Goal: Task Accomplishment & Management: Use online tool/utility

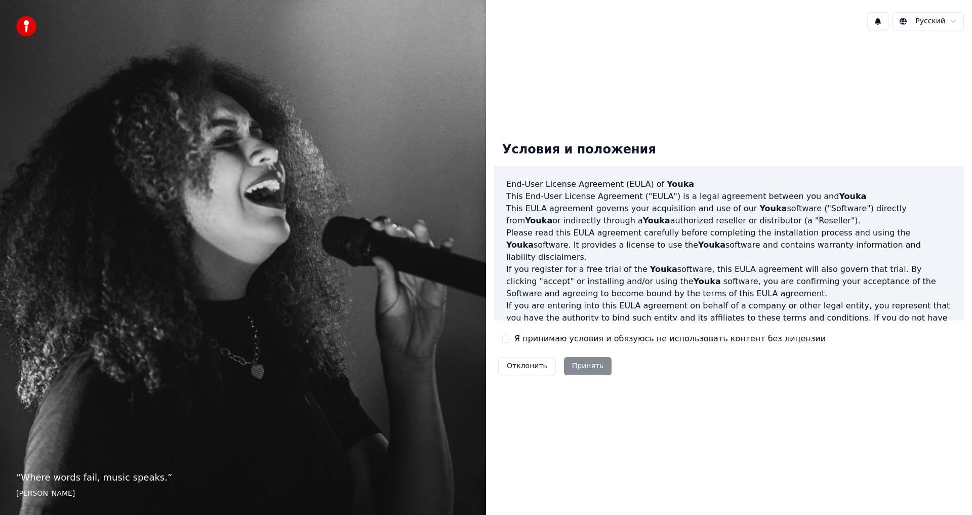
click at [503, 338] on button "Я принимаю условия и обязуюсь не использовать контент без лицензии" at bounding box center [506, 338] width 8 height 8
click at [589, 368] on button "Принять" at bounding box center [588, 366] width 48 height 18
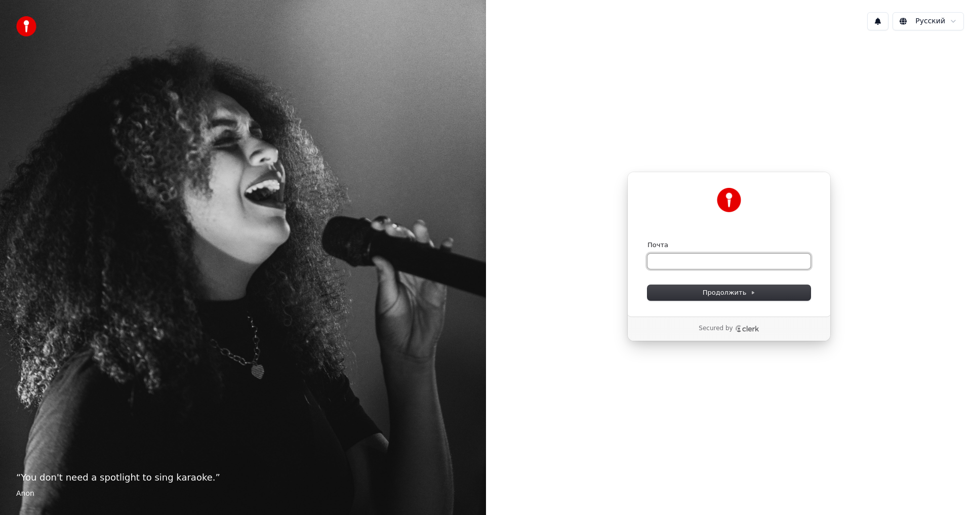
click at [671, 256] on input "Почта" at bounding box center [728, 261] width 163 height 15
paste input "**********"
click at [720, 294] on span "Продолжить" at bounding box center [728, 292] width 53 height 9
type input "**********"
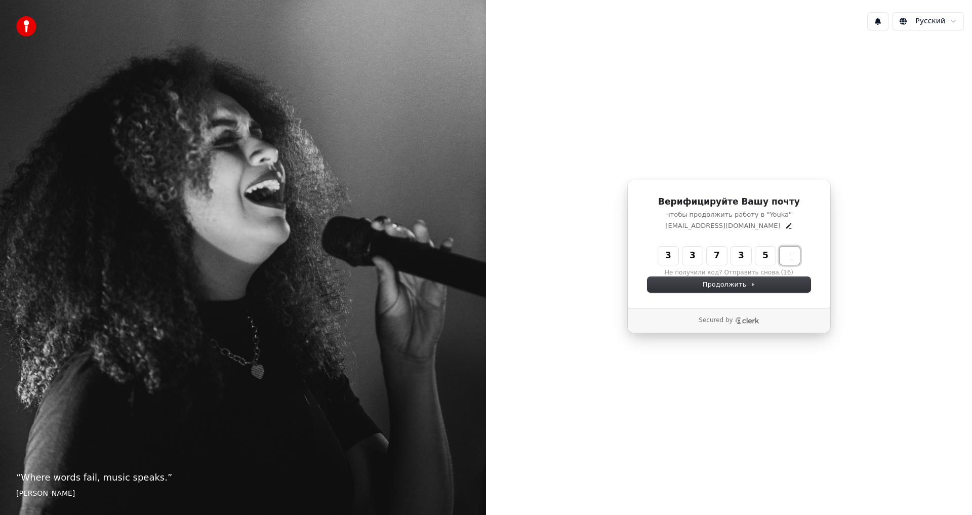
type input "******"
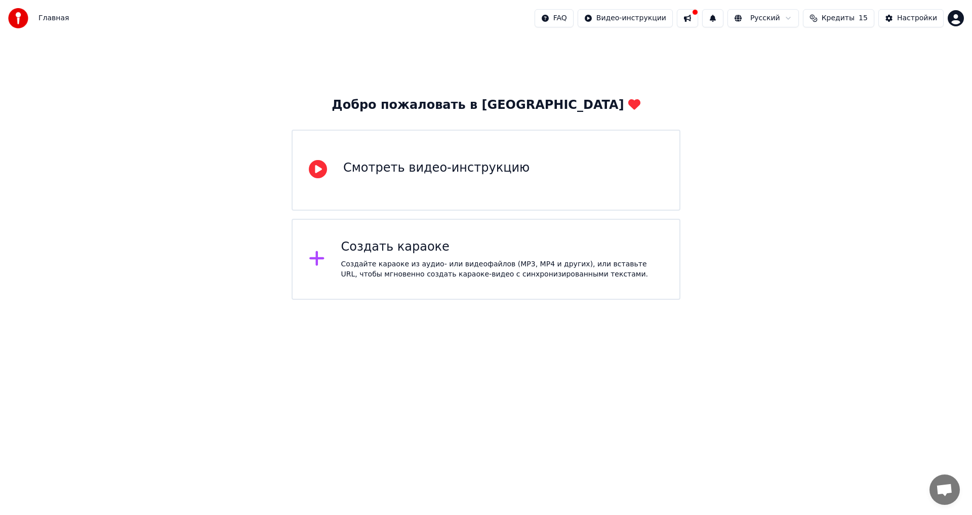
click at [405, 254] on div "Создать караоке" at bounding box center [502, 247] width 322 height 16
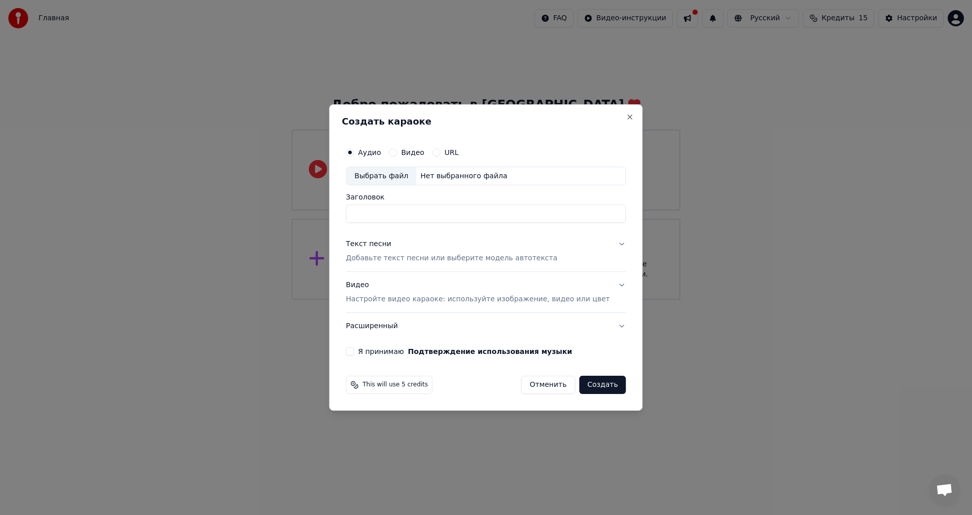
click at [391, 175] on div "Выбрать файл" at bounding box center [381, 176] width 70 height 18
type input "**********"
click at [372, 243] on div "Текст песни" at bounding box center [369, 244] width 46 height 10
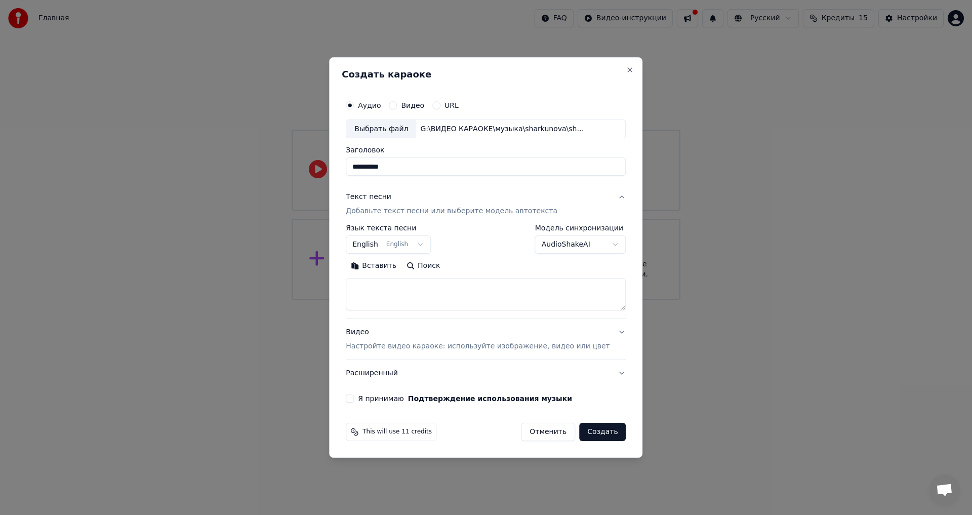
click at [384, 267] on button "Вставить" at bounding box center [374, 266] width 56 height 16
type textarea "**********"
click at [376, 245] on body "**********" at bounding box center [486, 150] width 972 height 300
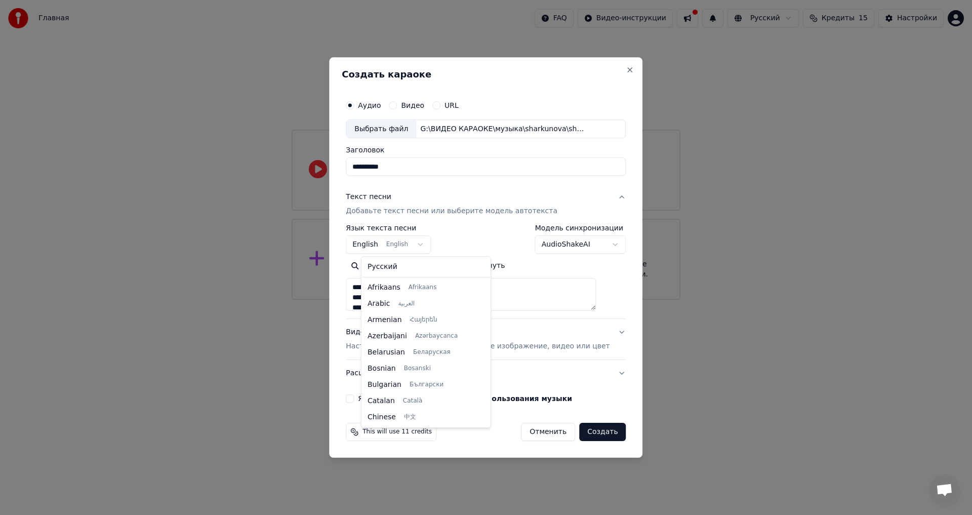
scroll to position [81, 0]
select select "**"
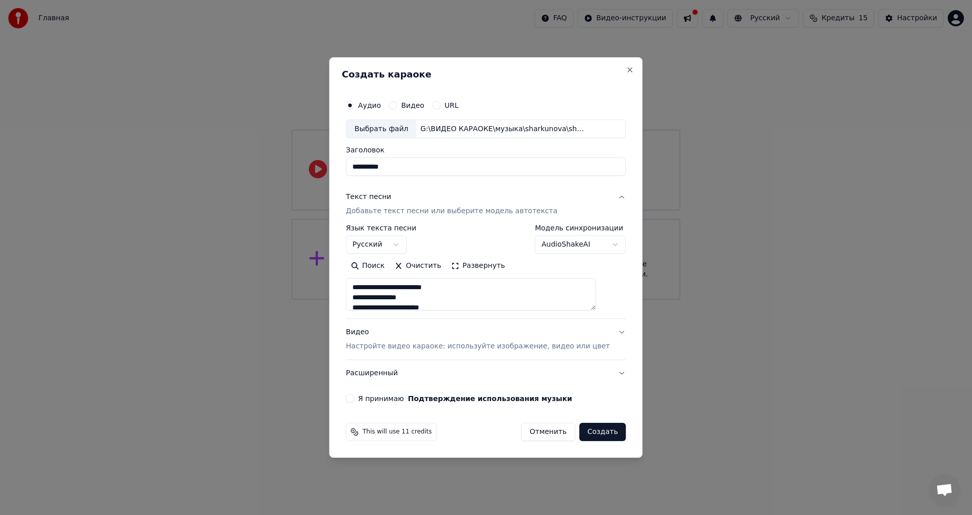
click at [367, 333] on div "Видео Настройте видео караоке: используйте изображение, видео или цвет" at bounding box center [478, 339] width 264 height 24
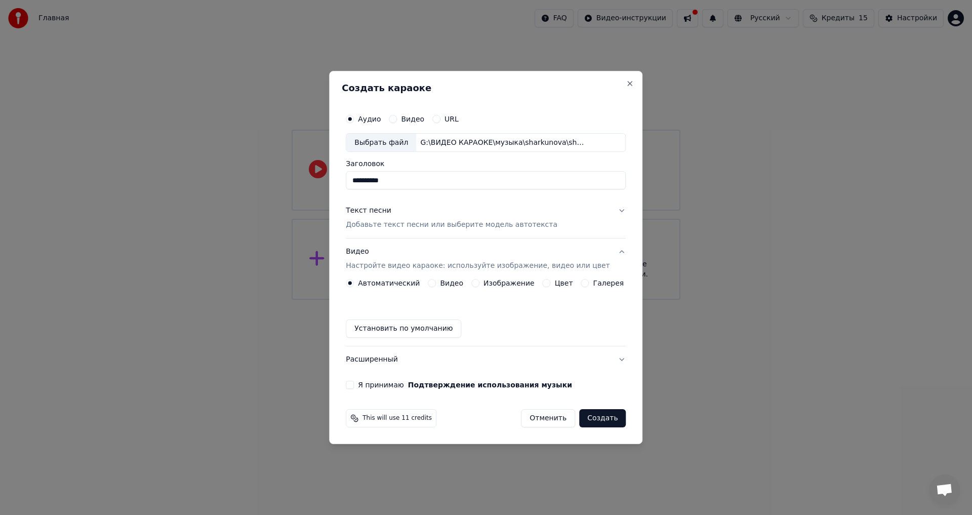
click at [542, 282] on button "Цвет" at bounding box center [546, 283] width 8 height 8
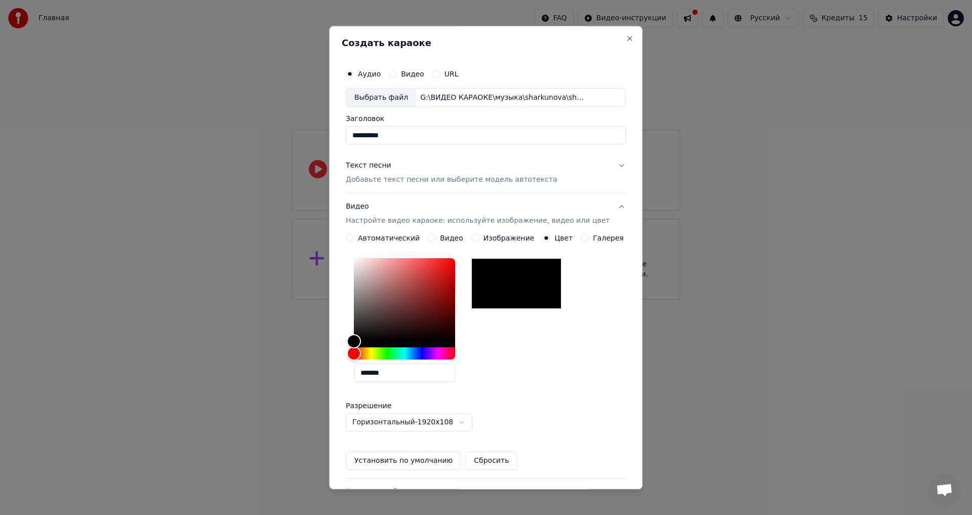
drag, startPoint x: 404, startPoint y: 373, endPoint x: 311, endPoint y: 377, distance: 93.7
click at [311, 300] on body "**********" at bounding box center [486, 150] width 972 height 300
paste input "text"
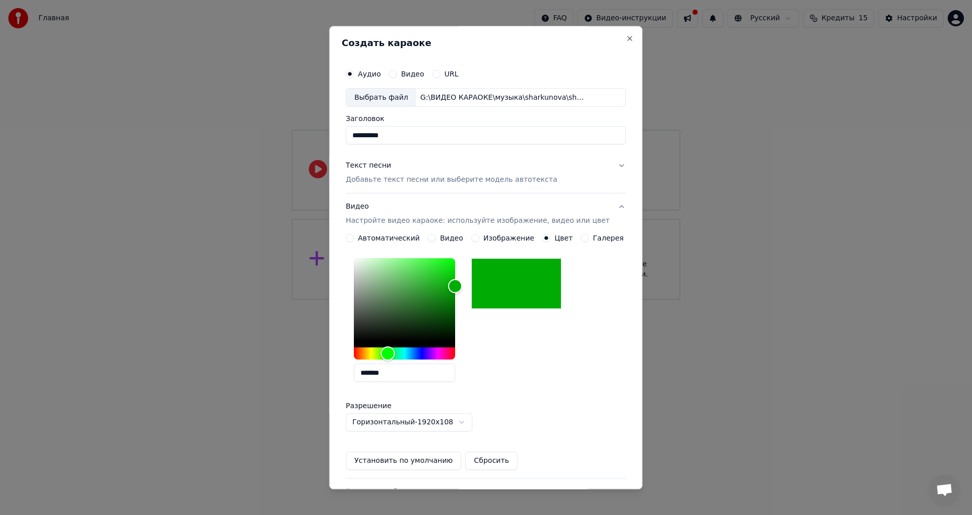
type input "*******"
click at [387, 459] on button "Установить по умолчанию" at bounding box center [403, 461] width 115 height 18
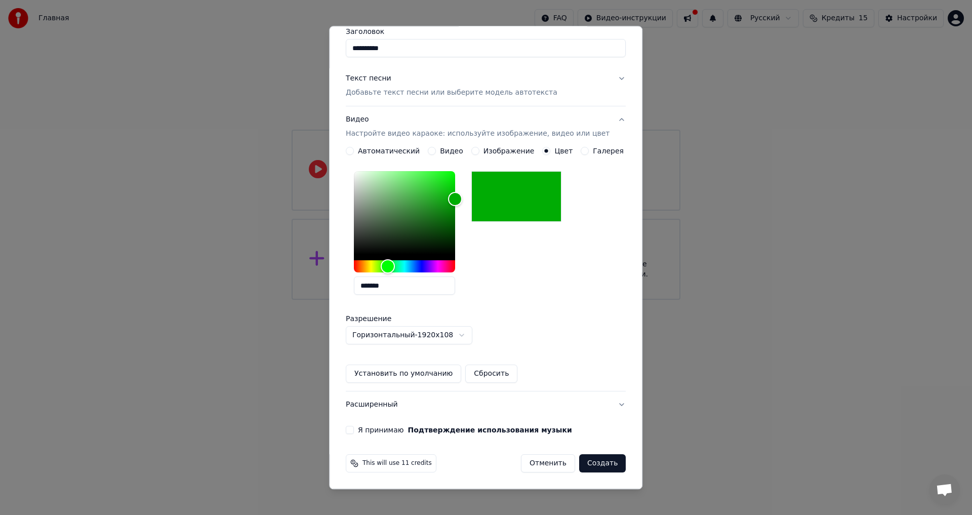
click at [354, 429] on button "Я принимаю Подтверждение использования музыки" at bounding box center [350, 430] width 8 height 8
click at [586, 463] on button "Создать" at bounding box center [602, 463] width 47 height 18
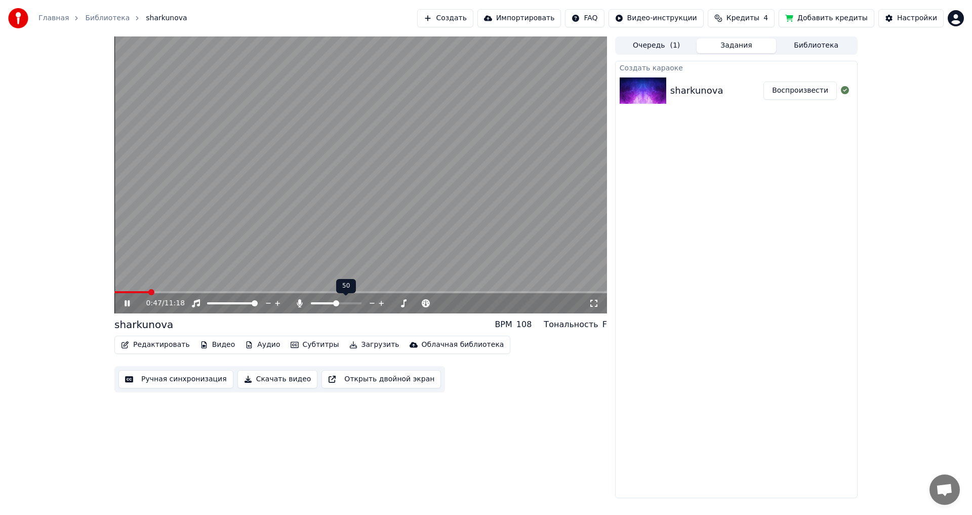
click at [336, 303] on span at bounding box center [336, 303] width 6 height 6
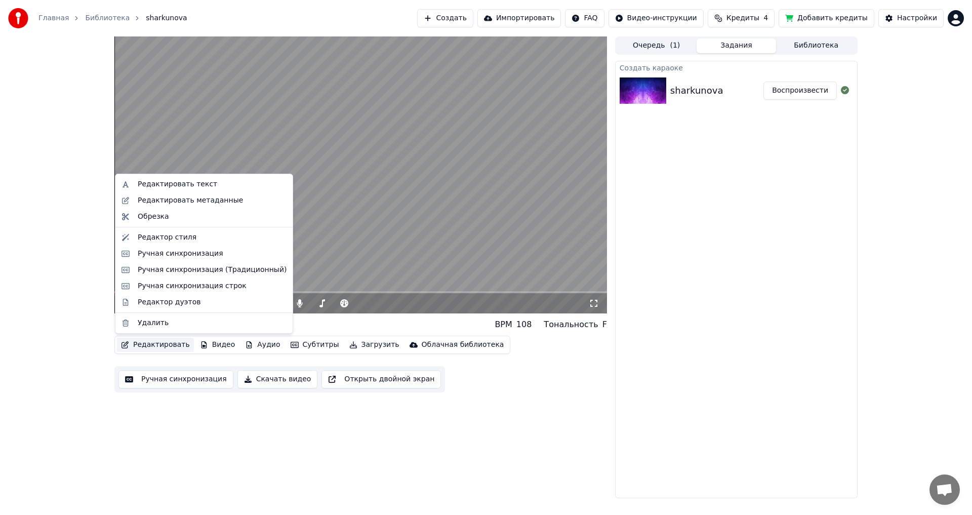
click at [157, 343] on button "Редактировать" at bounding box center [155, 344] width 77 height 14
click at [170, 238] on div "Редактор стиля" at bounding box center [167, 237] width 59 height 10
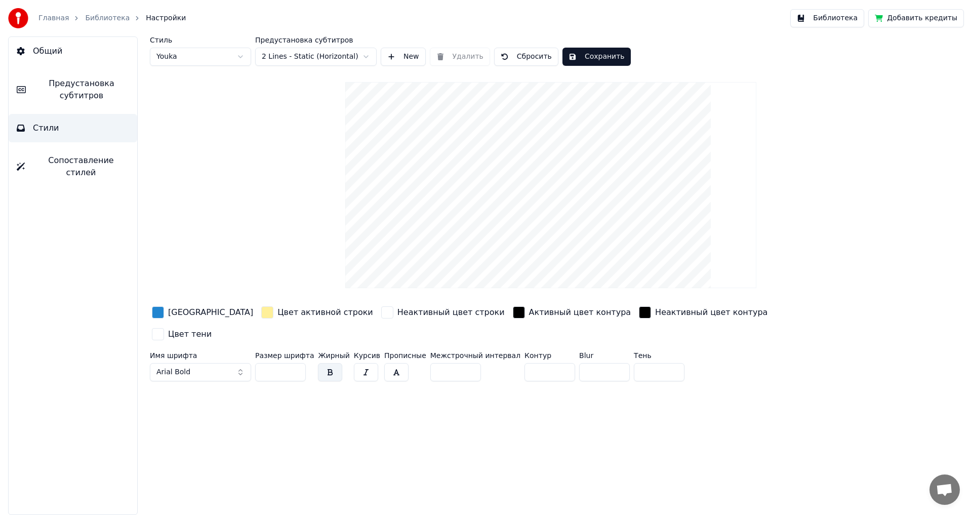
click at [157, 312] on div "button" at bounding box center [158, 312] width 12 height 12
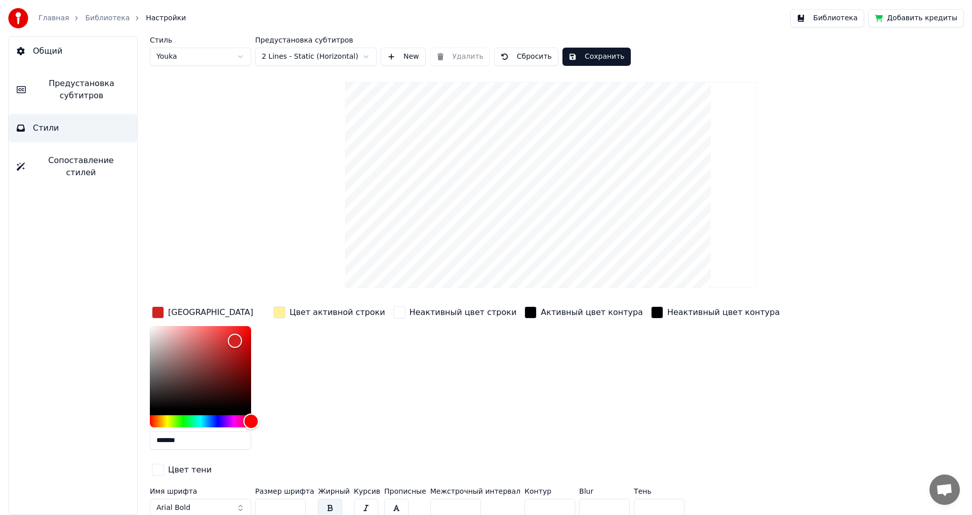
drag, startPoint x: 205, startPoint y: 418, endPoint x: 283, endPoint y: 407, distance: 78.7
click at [283, 418] on div "Цвет заливки ******* Цвет активной строки Неактивный цвет строки Активный цвет …" at bounding box center [490, 391] width 680 height 175
type input "*******"
drag, startPoint x: 233, startPoint y: 339, endPoint x: 270, endPoint y: 313, distance: 44.8
click at [270, 314] on div "Цвет заливки ******* Цвет активной строки Неактивный цвет строки Активный цвет …" at bounding box center [490, 391] width 680 height 175
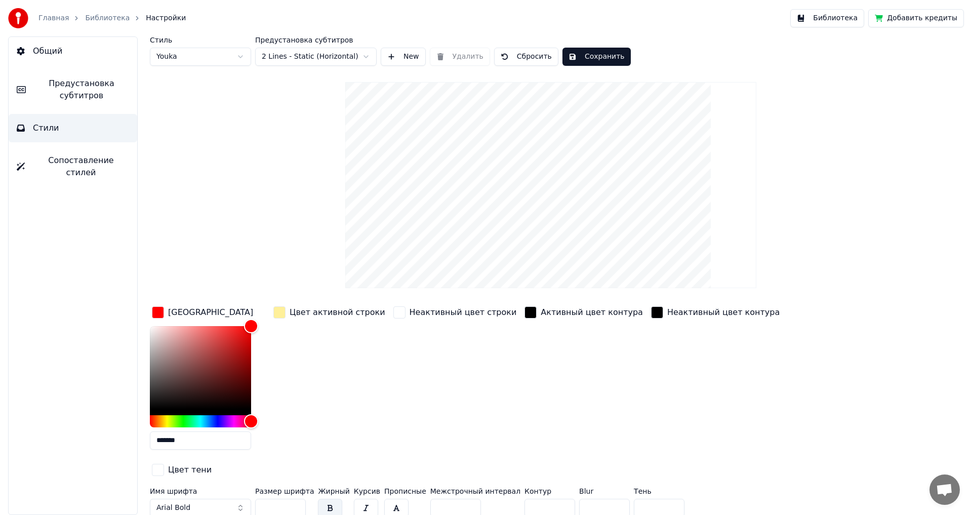
click at [281, 312] on div "button" at bounding box center [279, 312] width 12 height 12
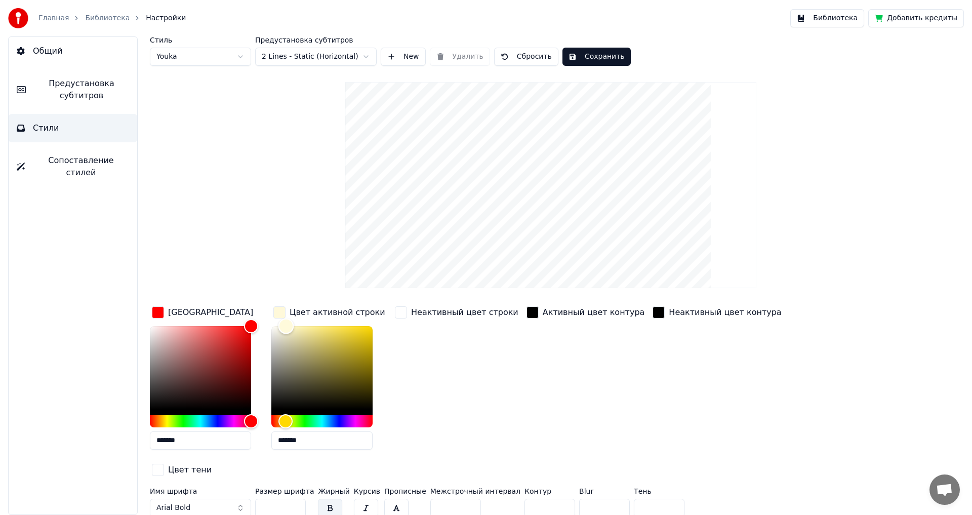
type input "*******"
drag, startPoint x: 310, startPoint y: 327, endPoint x: 246, endPoint y: 317, distance: 64.5
click at [246, 317] on div "Цвет заливки ******* Цвет активной строки ******* Неактивный цвет строки Активн…" at bounding box center [490, 391] width 680 height 175
drag, startPoint x: 272, startPoint y: 485, endPoint x: 233, endPoint y: 488, distance: 39.6
click at [233, 488] on div "Имя шрифта Arial Bold Размер шрифта ** Жирный Курсив Прописные Межстрочный инте…" at bounding box center [490, 503] width 680 height 33
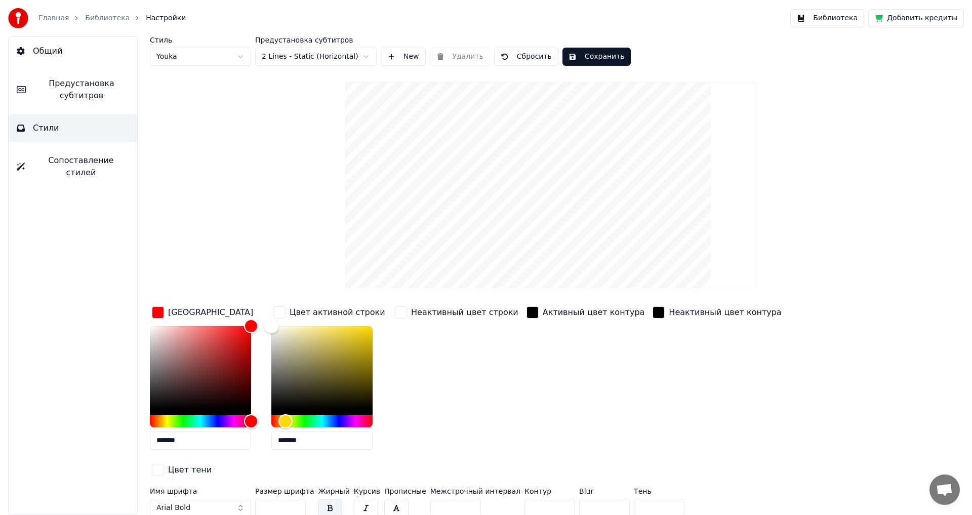
type input "**"
click at [542, 498] on input "*" at bounding box center [549, 507] width 51 height 18
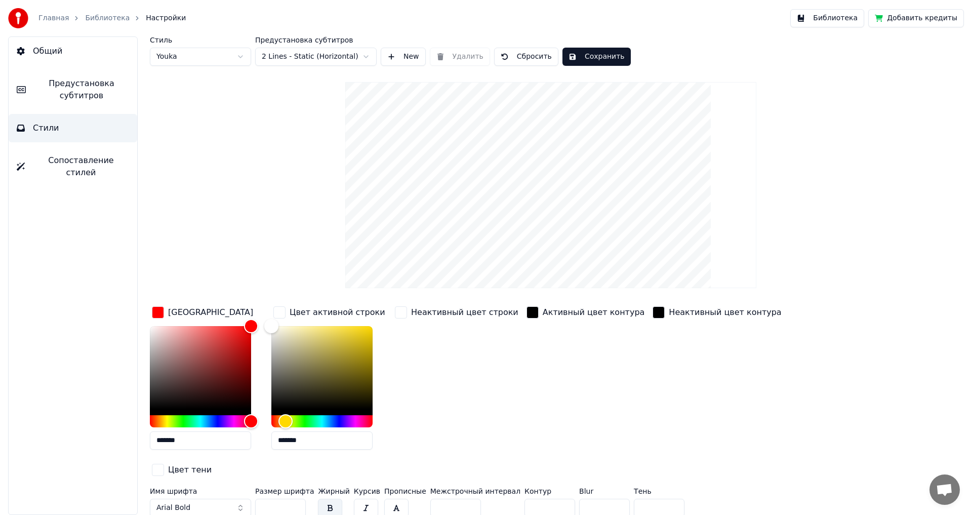
click at [542, 498] on input "*" at bounding box center [549, 507] width 51 height 18
type input "*"
click at [542, 498] on input "*" at bounding box center [549, 507] width 51 height 18
click at [574, 58] on button "Сохранить" at bounding box center [596, 57] width 68 height 18
click at [75, 89] on span "Предустановка субтитров" at bounding box center [81, 89] width 95 height 24
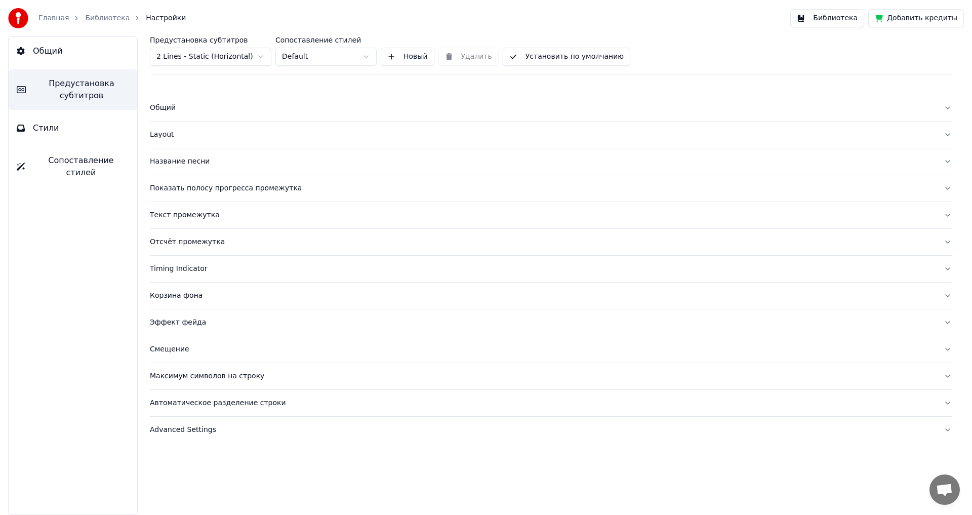
click at [165, 134] on div "Layout" at bounding box center [542, 135] width 785 height 10
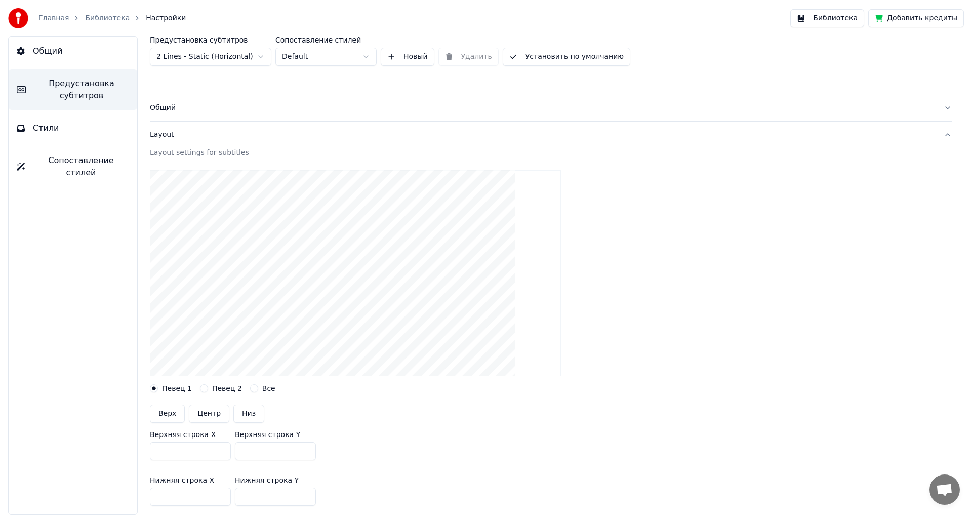
drag, startPoint x: 265, startPoint y: 451, endPoint x: 183, endPoint y: 450, distance: 82.0
click at [183, 450] on div "Верхняя строка X *** Верхняя строка Y ***" at bounding box center [550, 446] width 801 height 46
type input "***"
drag, startPoint x: 262, startPoint y: 498, endPoint x: 184, endPoint y: 504, distance: 78.2
click at [184, 504] on div "Нижняя строка X *** Нижняя строка Y ***" at bounding box center [550, 491] width 801 height 46
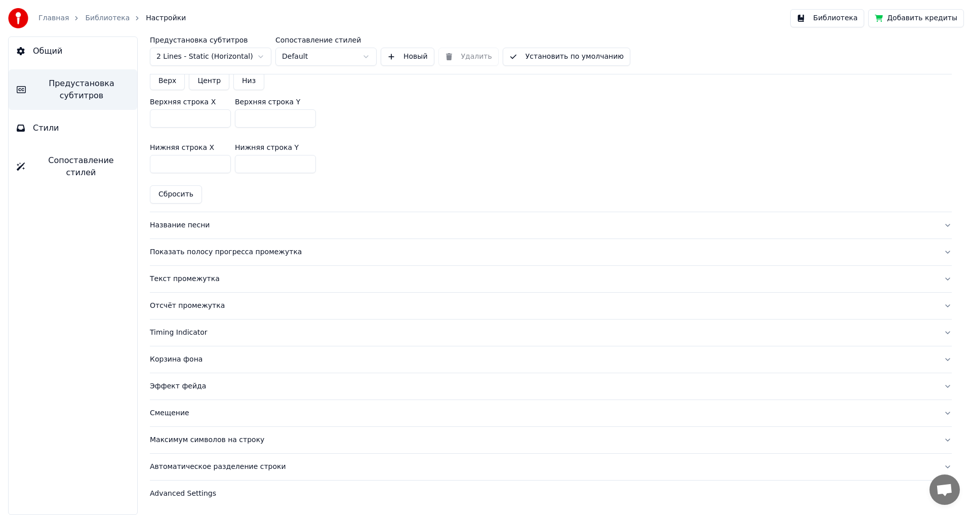
type input "***"
click at [179, 225] on div "Название песни" at bounding box center [542, 225] width 785 height 10
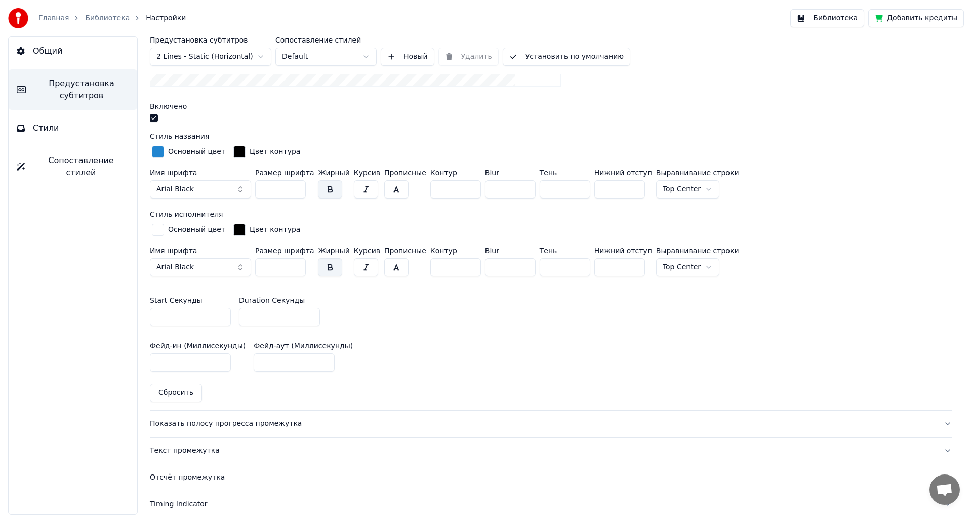
click at [152, 117] on button "button" at bounding box center [154, 118] width 8 height 8
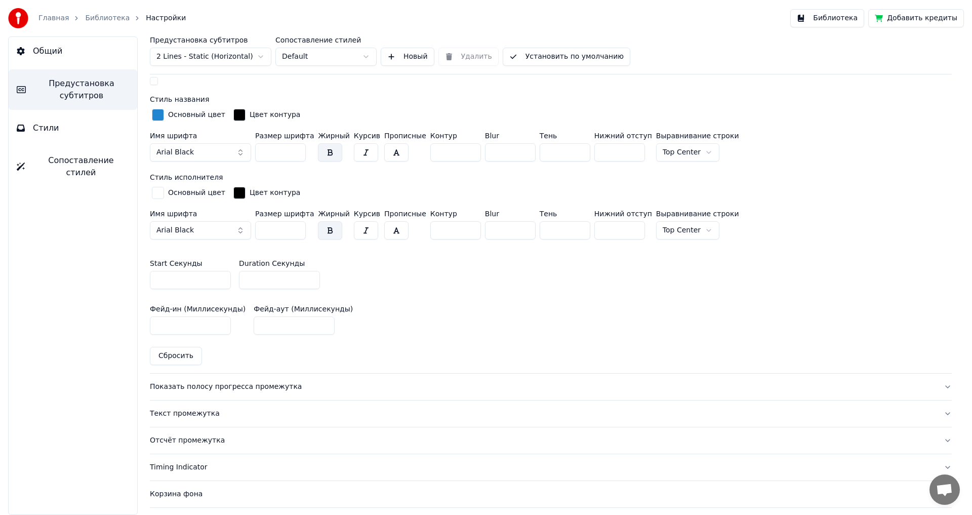
scroll to position [417, 0]
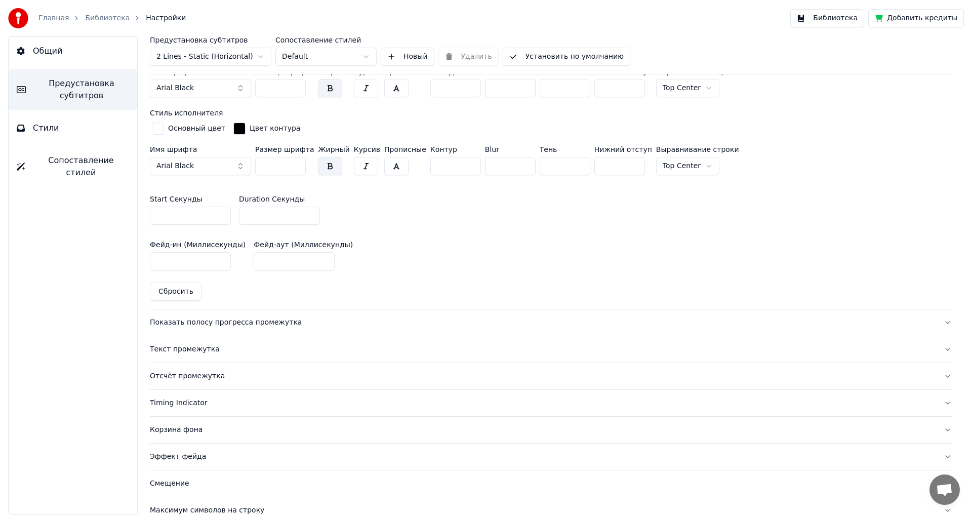
click at [181, 325] on div "Показать полосу прогресса промежутка" at bounding box center [542, 322] width 785 height 10
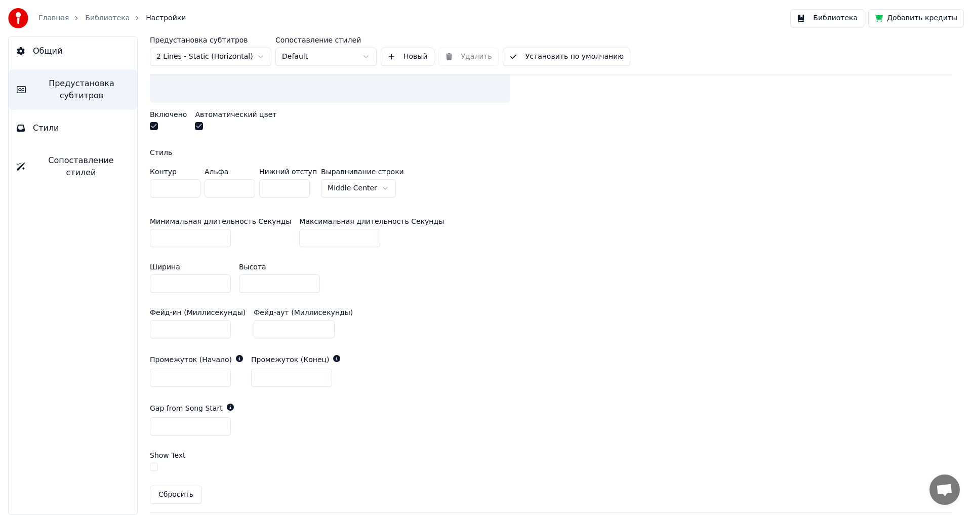
scroll to position [266, 0]
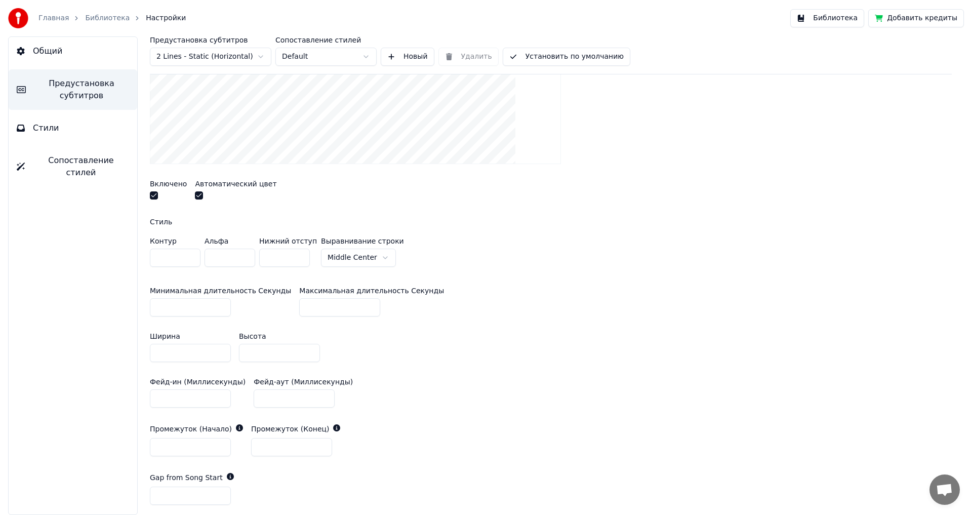
click at [151, 195] on button "button" at bounding box center [154, 195] width 8 height 8
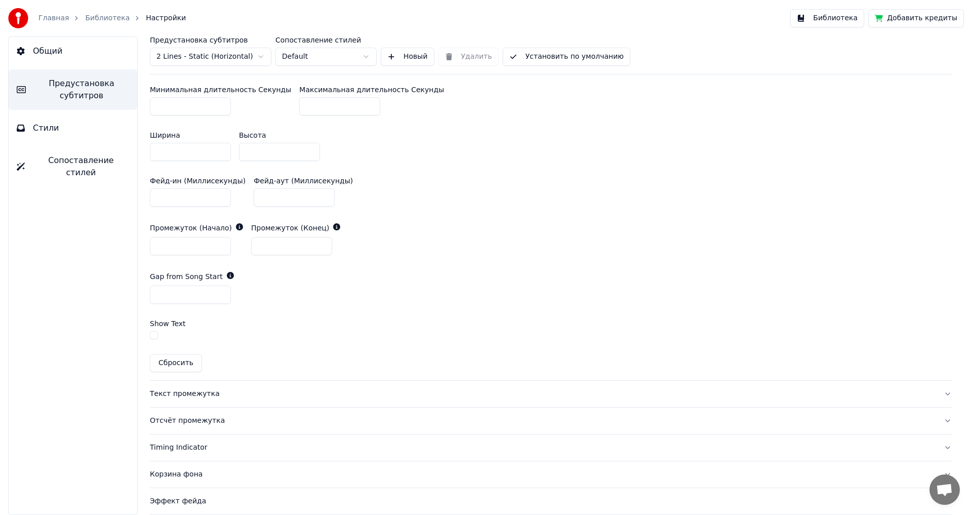
scroll to position [519, 0]
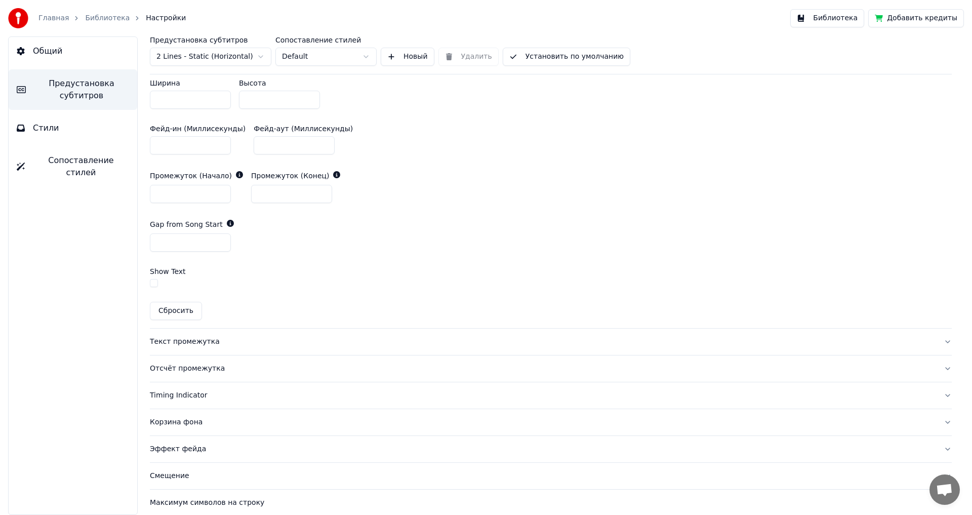
click at [167, 342] on div "Текст промежутка" at bounding box center [542, 341] width 785 height 10
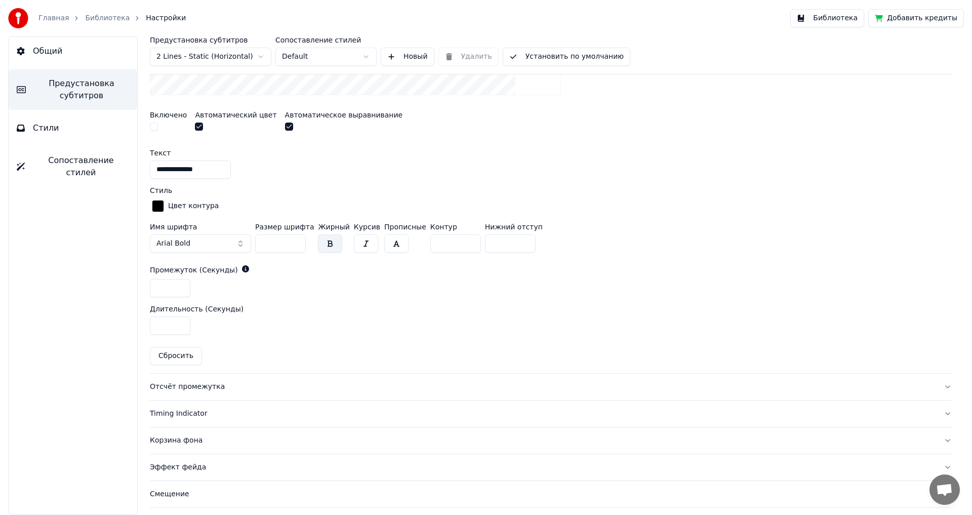
scroll to position [428, 0]
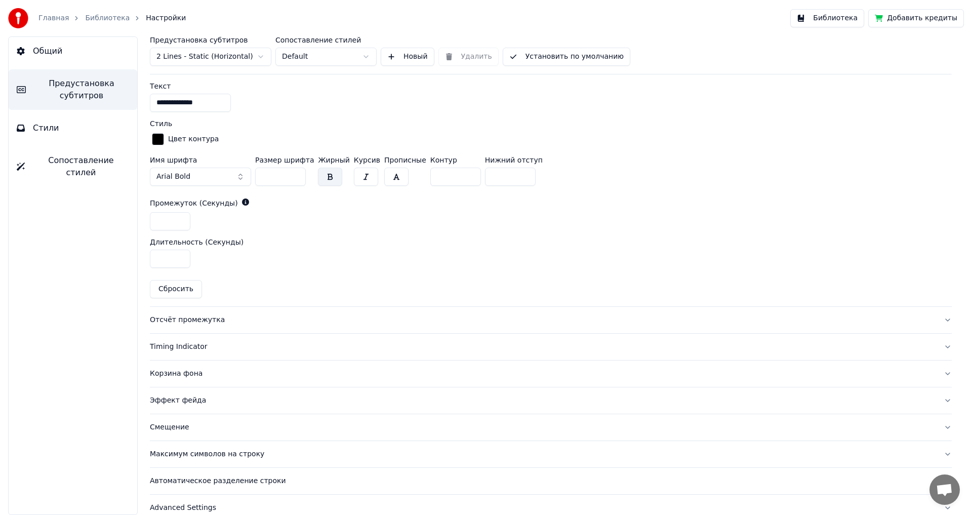
click at [178, 318] on div "Отсчёт промежутка" at bounding box center [542, 320] width 785 height 10
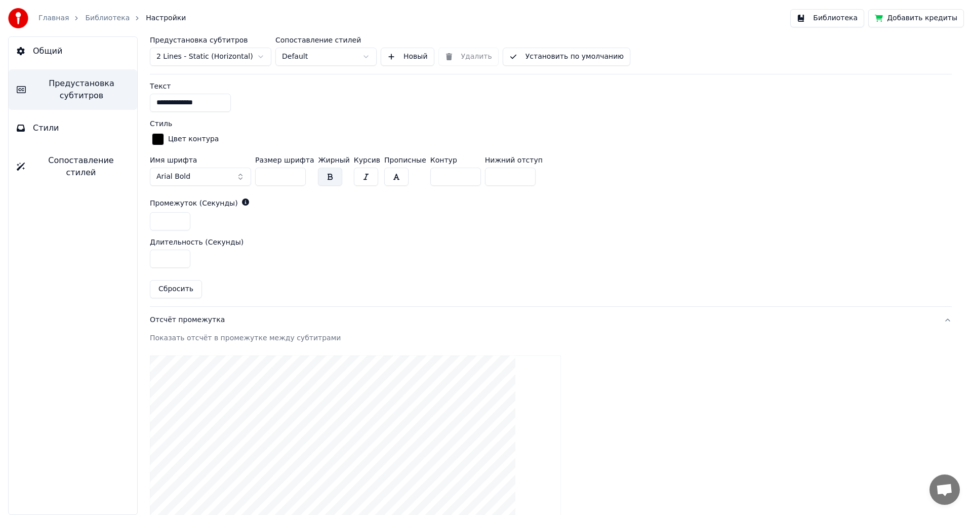
scroll to position [203, 0]
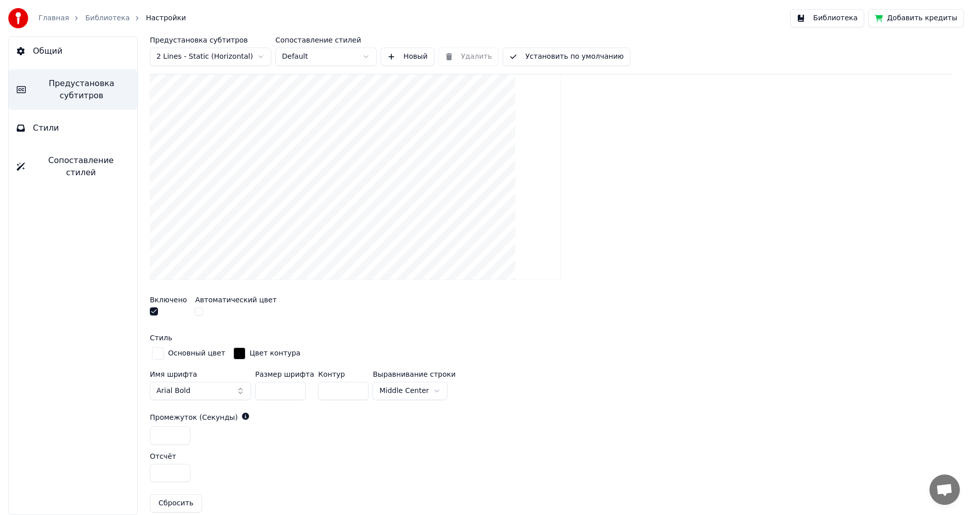
click at [153, 309] on button "button" at bounding box center [154, 311] width 8 height 8
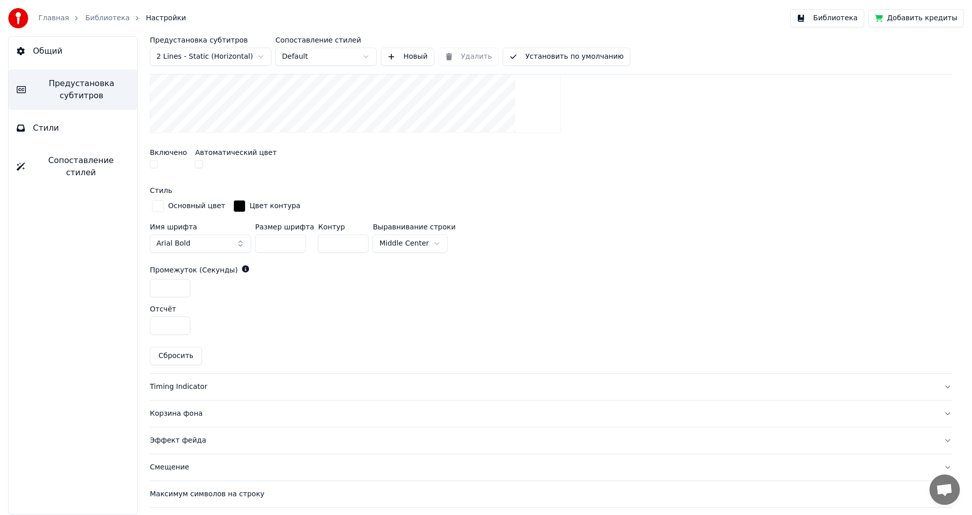
scroll to position [404, 0]
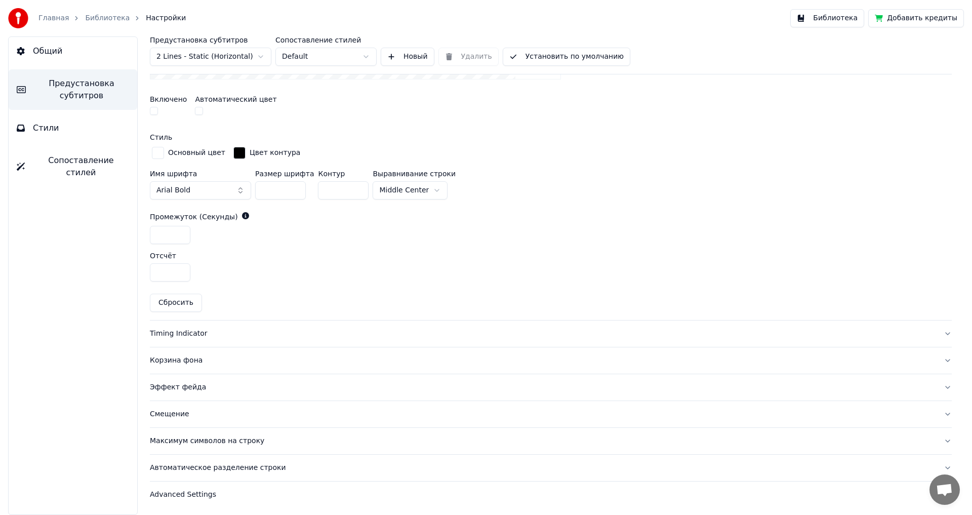
click at [176, 333] on div "Timing Indicator" at bounding box center [542, 333] width 785 height 10
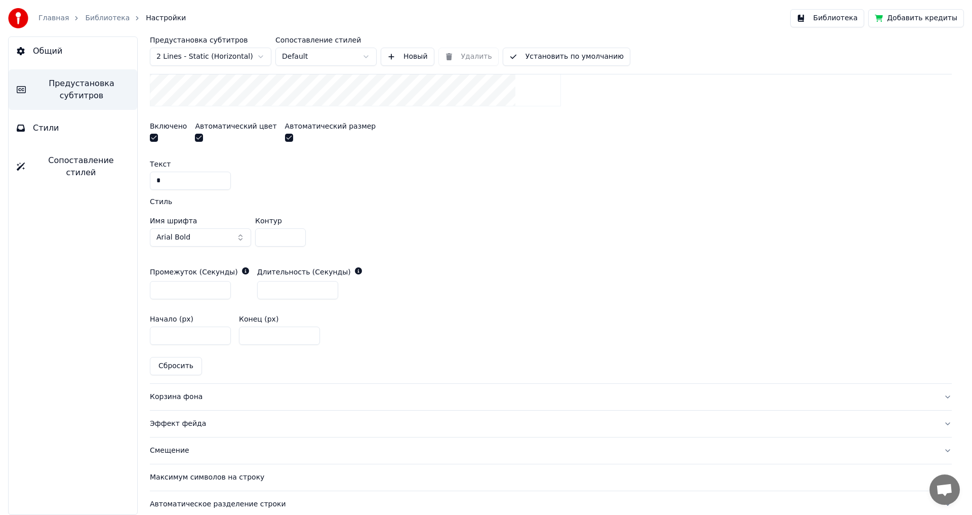
click at [154, 136] on button "button" at bounding box center [154, 138] width 8 height 8
click at [162, 397] on div "Корзина фона" at bounding box center [542, 397] width 785 height 10
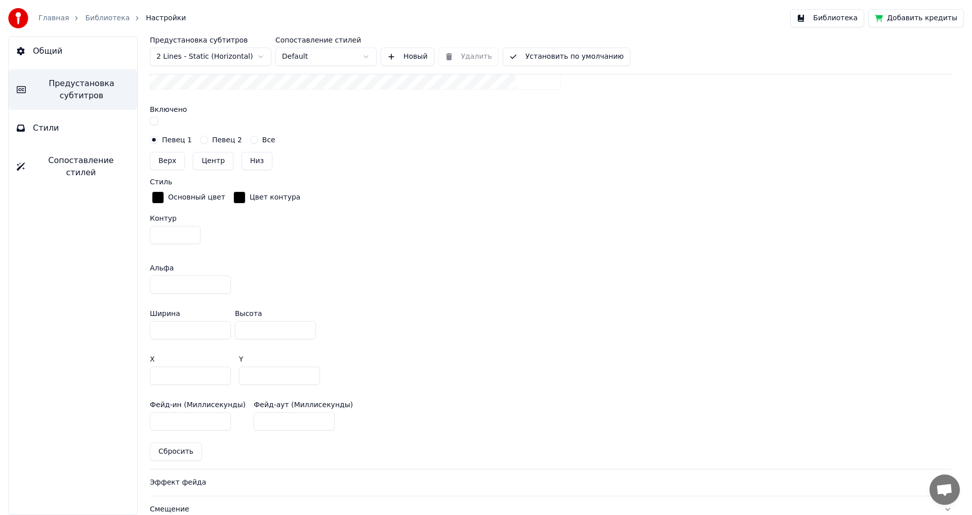
scroll to position [542, 0]
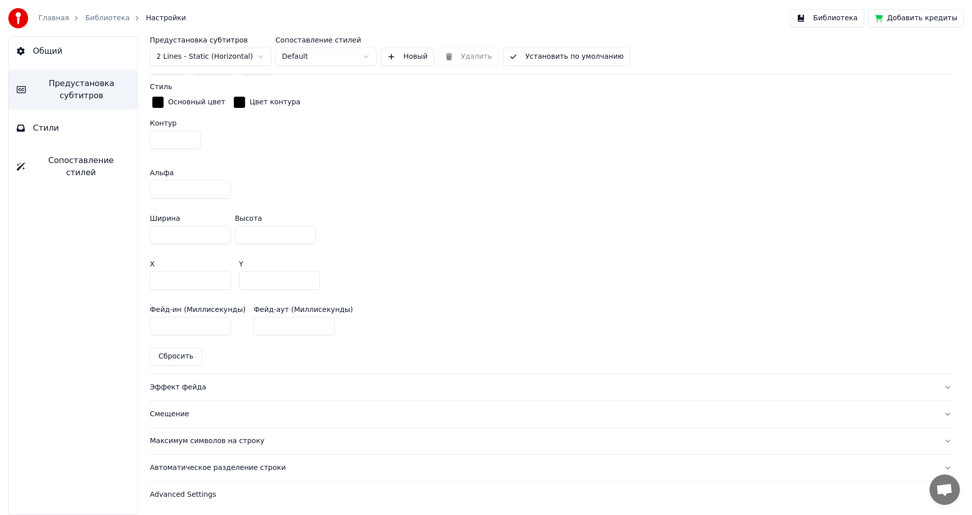
click at [177, 386] on div "Эффект фейда" at bounding box center [542, 387] width 785 height 10
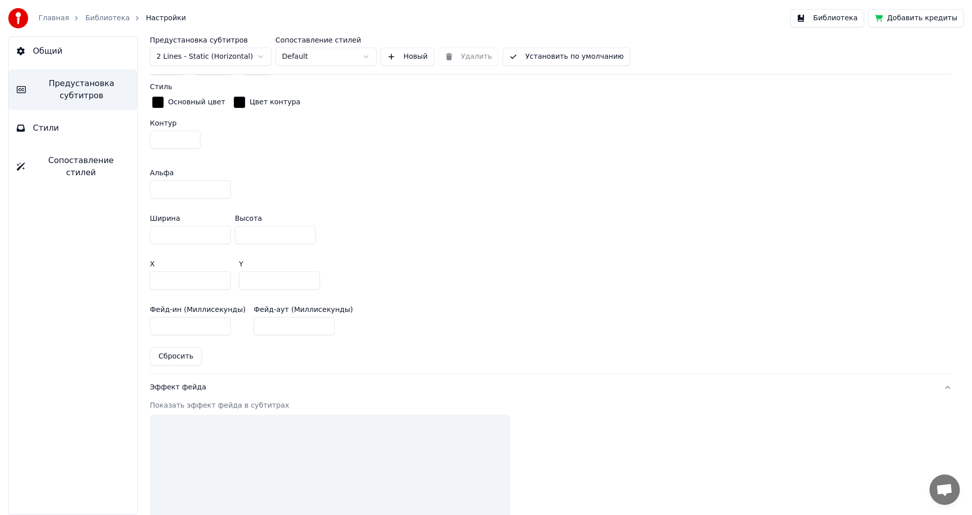
scroll to position [283, 0]
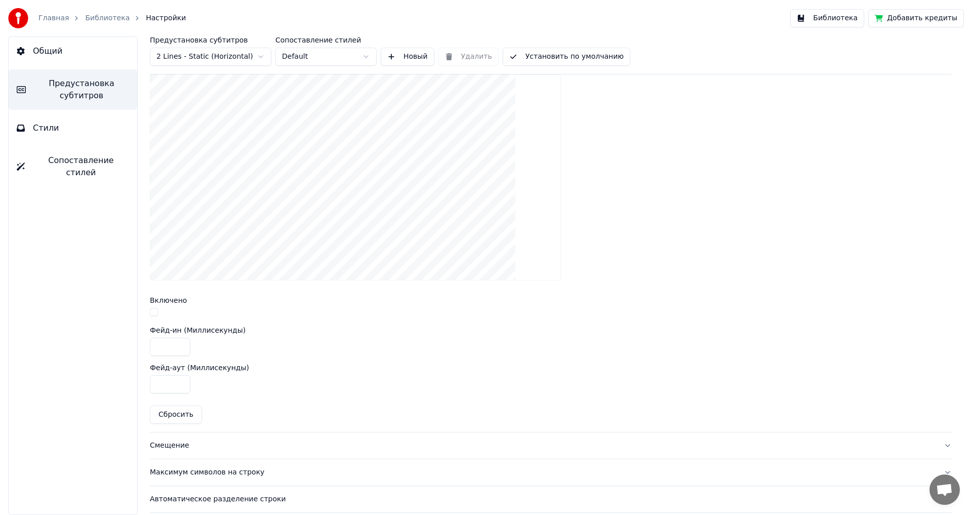
click at [153, 312] on button "button" at bounding box center [154, 312] width 8 height 8
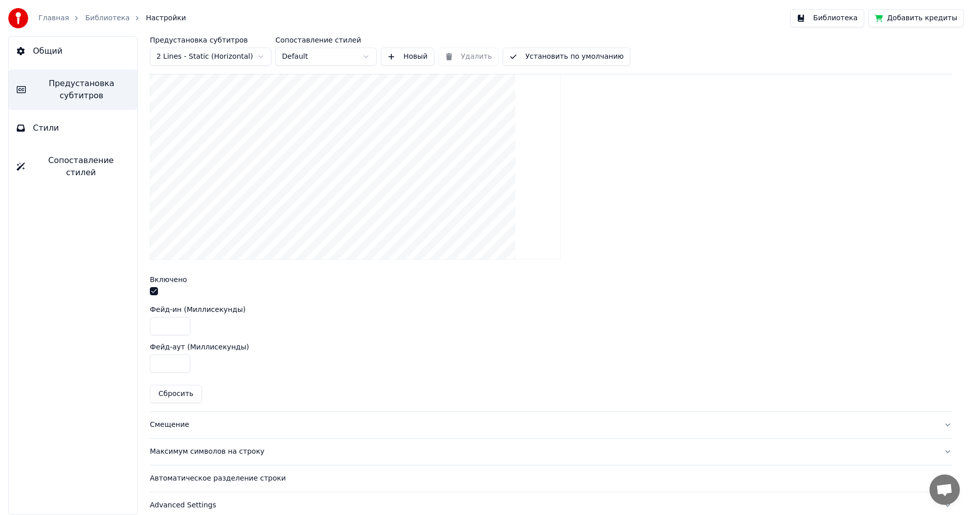
scroll to position [315, 0]
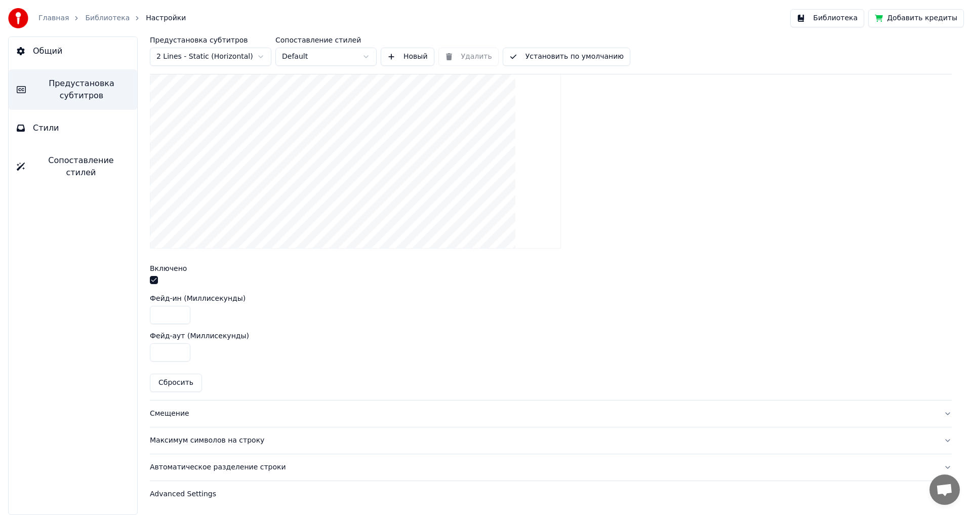
click at [171, 415] on div "Смещение" at bounding box center [542, 413] width 785 height 10
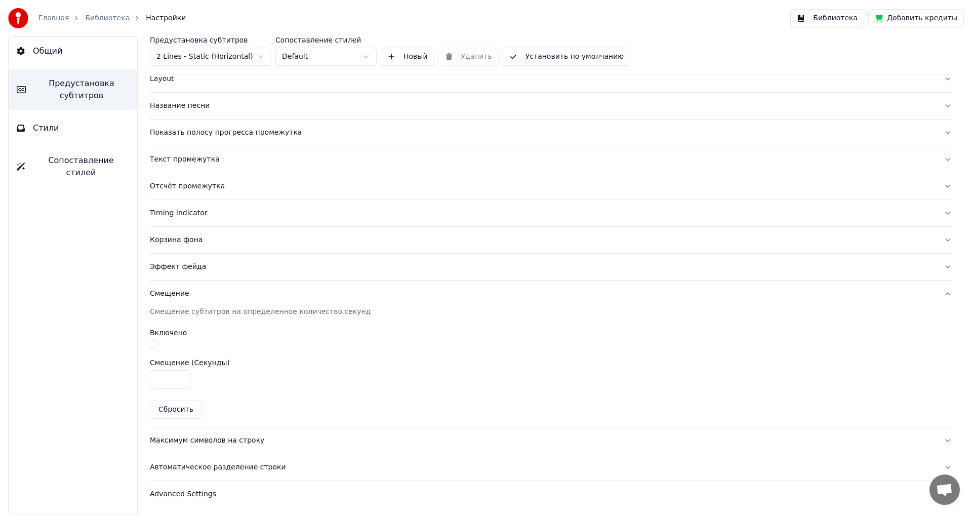
click at [153, 342] on button "button" at bounding box center [154, 344] width 8 height 8
click at [179, 442] on div "Максимум символов на строку" at bounding box center [542, 440] width 785 height 10
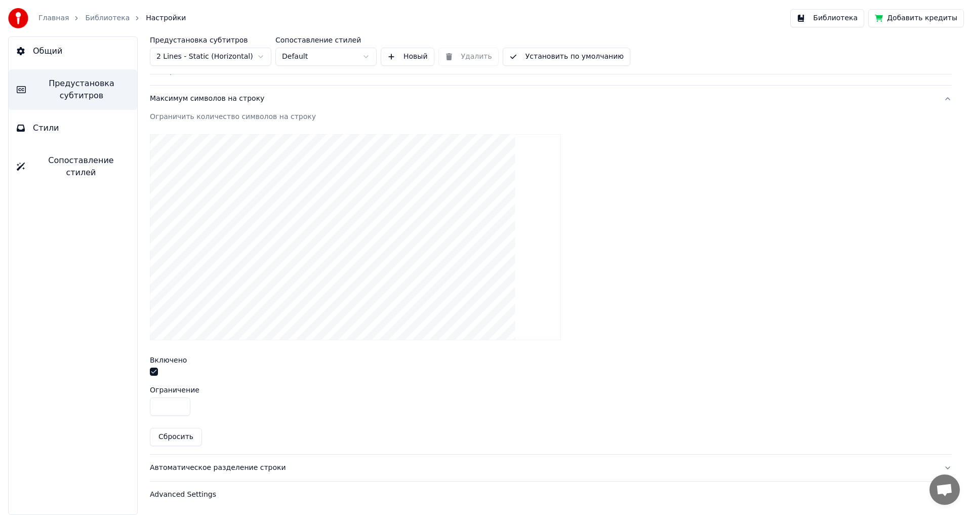
scroll to position [278, 0]
drag, startPoint x: 166, startPoint y: 406, endPoint x: 126, endPoint y: 407, distance: 40.5
click at [126, 407] on div "Общий Предустановка субтитров Стили Сопоставление стилей Предустановка субтитро…" at bounding box center [486, 275] width 972 height 478
type input "**"
click at [197, 468] on div "Автоматическое разделение строки" at bounding box center [542, 467] width 785 height 10
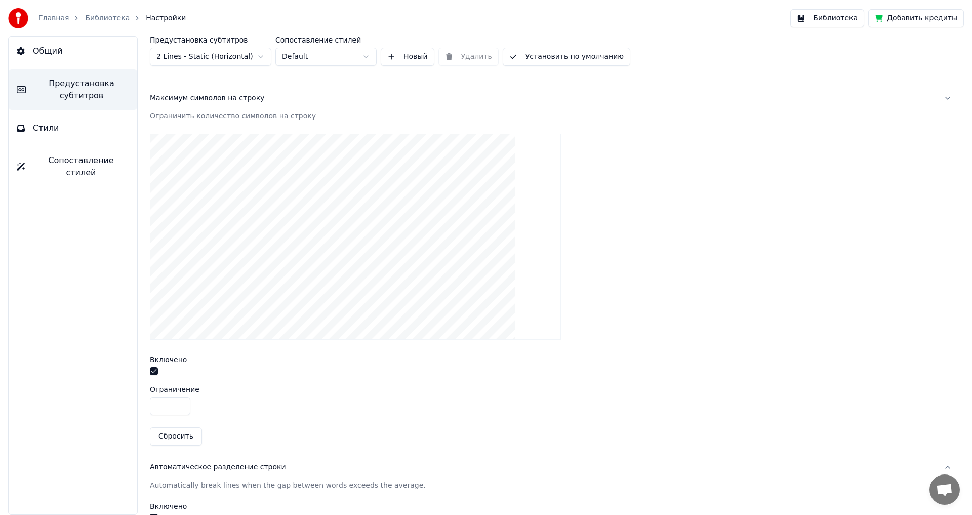
scroll to position [56, 0]
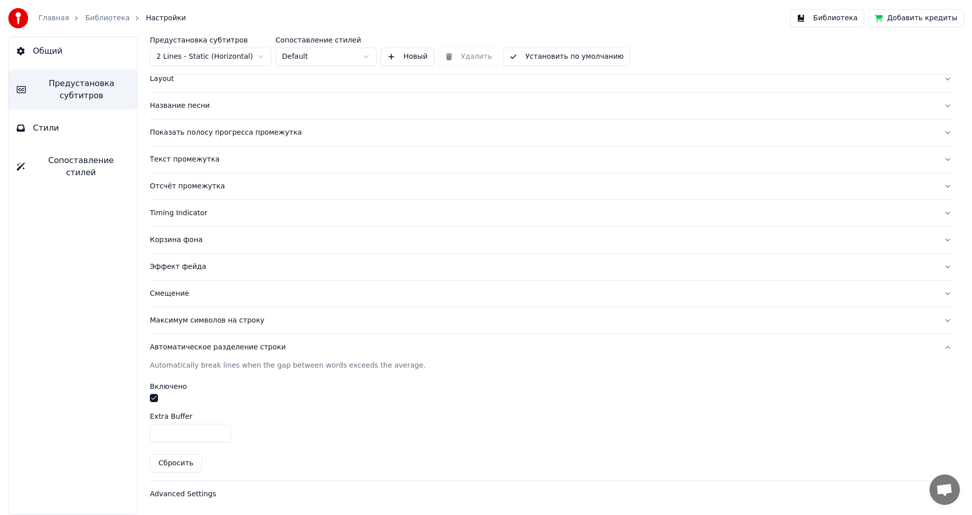
click at [221, 429] on input "*" at bounding box center [190, 433] width 81 height 18
type input "*"
click at [221, 429] on input "*" at bounding box center [190, 433] width 81 height 18
click at [167, 494] on div "Advanced Settings" at bounding box center [542, 494] width 785 height 10
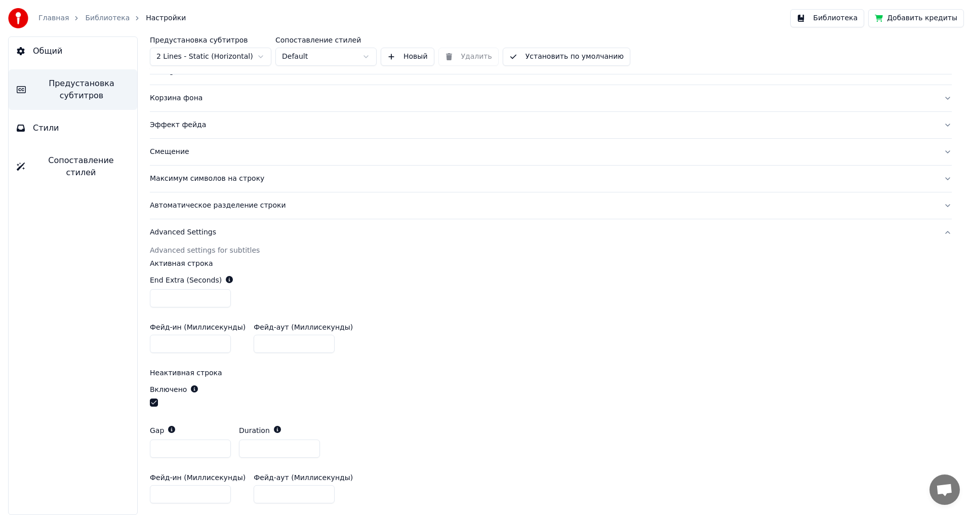
scroll to position [207, 0]
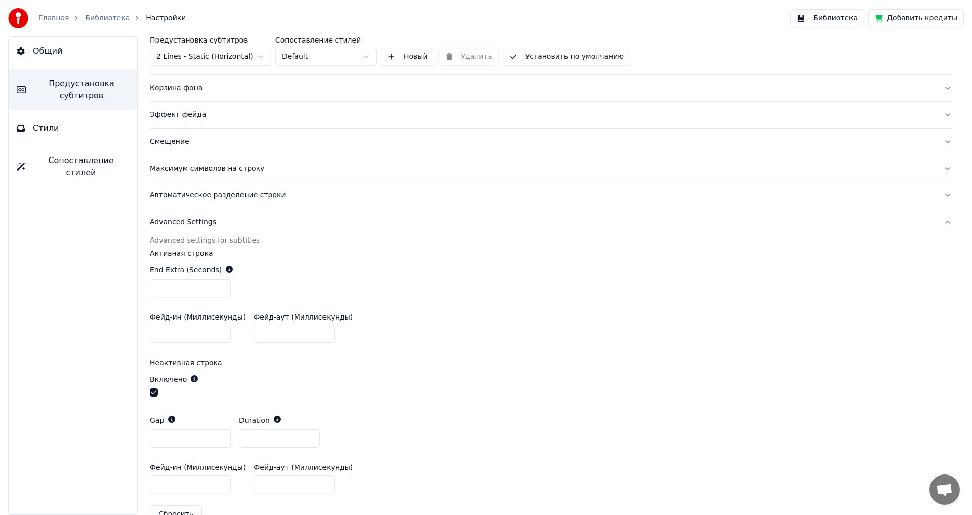
click at [155, 391] on button "button" at bounding box center [154, 392] width 8 height 8
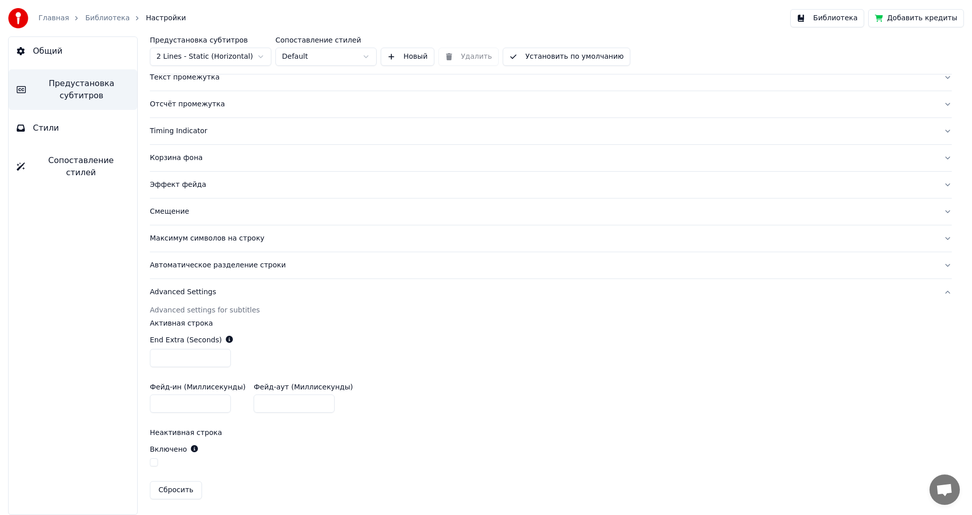
click at [583, 348] on div "End Extra (Seconds) ***" at bounding box center [550, 350] width 801 height 49
click at [831, 19] on button "Библиотека" at bounding box center [827, 18] width 74 height 18
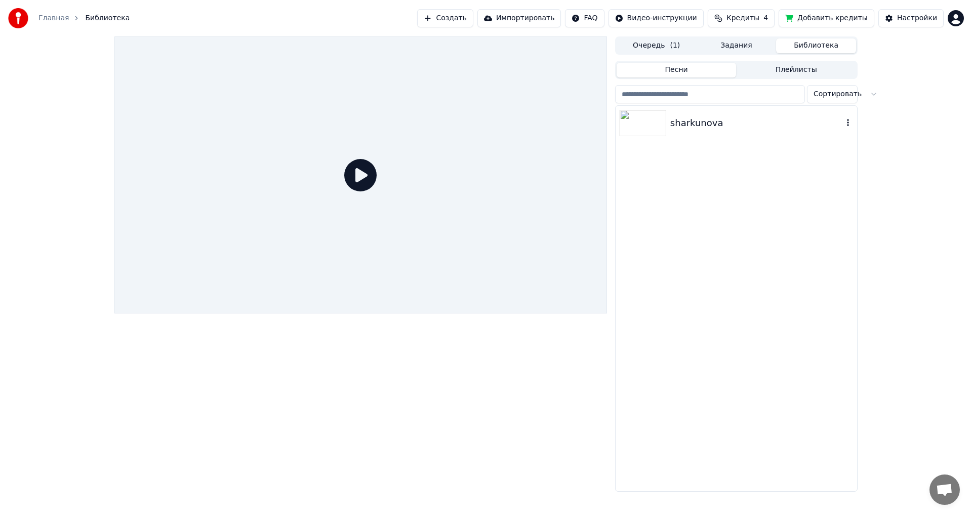
click at [642, 127] on img at bounding box center [642, 123] width 47 height 26
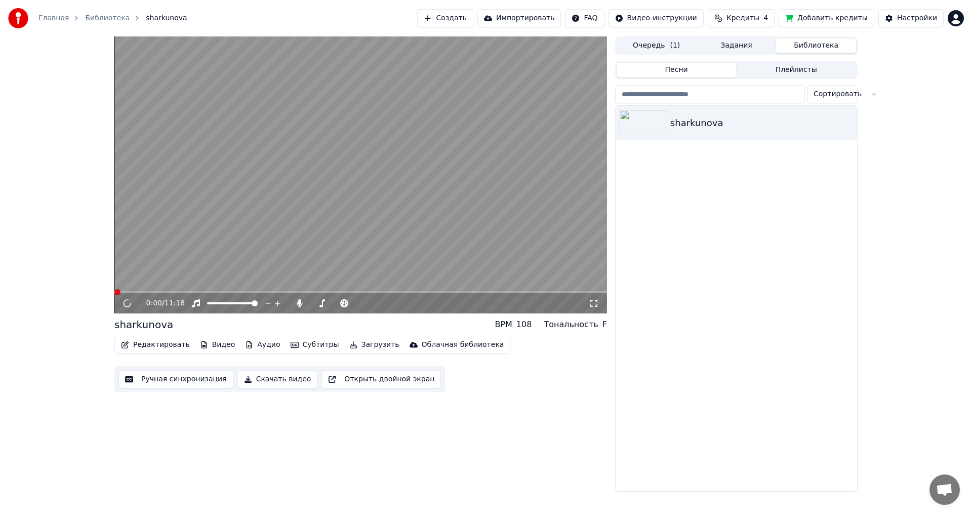
click at [145, 344] on button "Редактировать" at bounding box center [155, 344] width 77 height 14
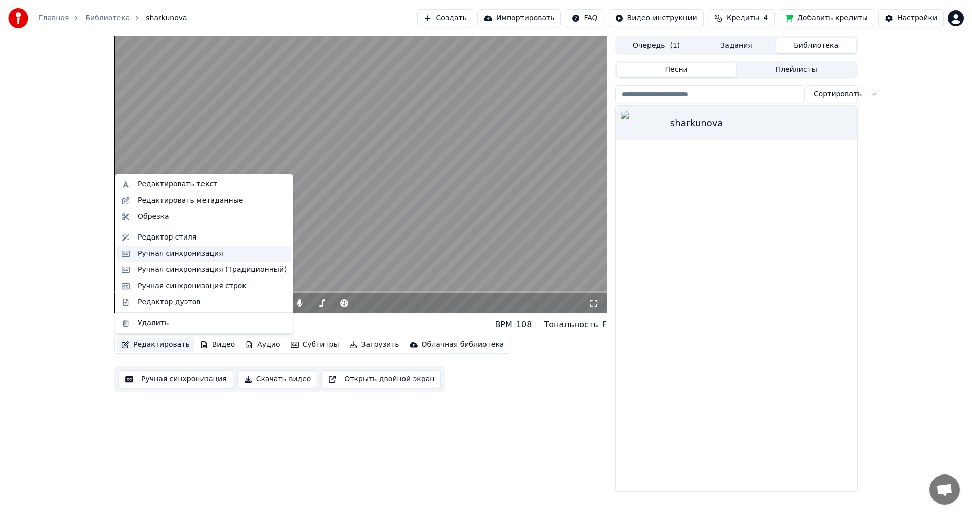
click at [161, 254] on div "Ручная синхронизация" at bounding box center [181, 253] width 86 height 10
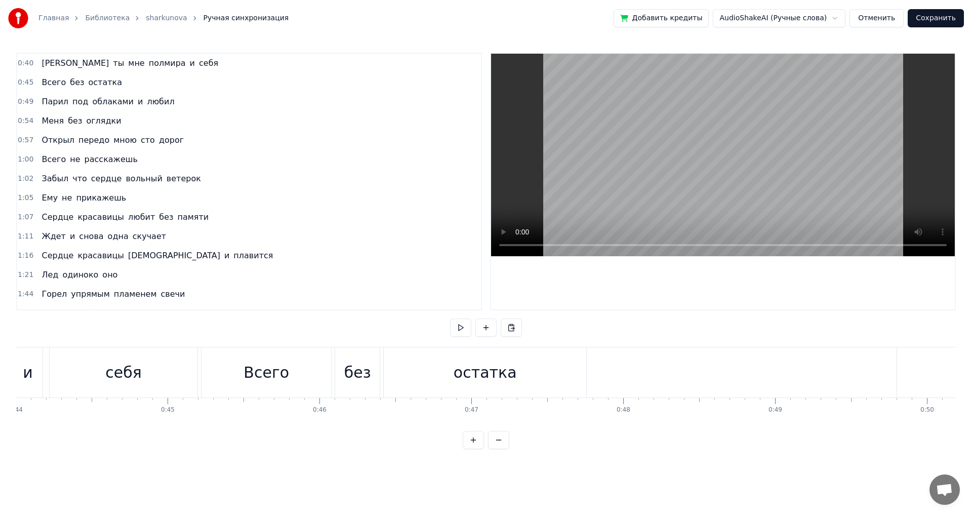
scroll to position [0, 6623]
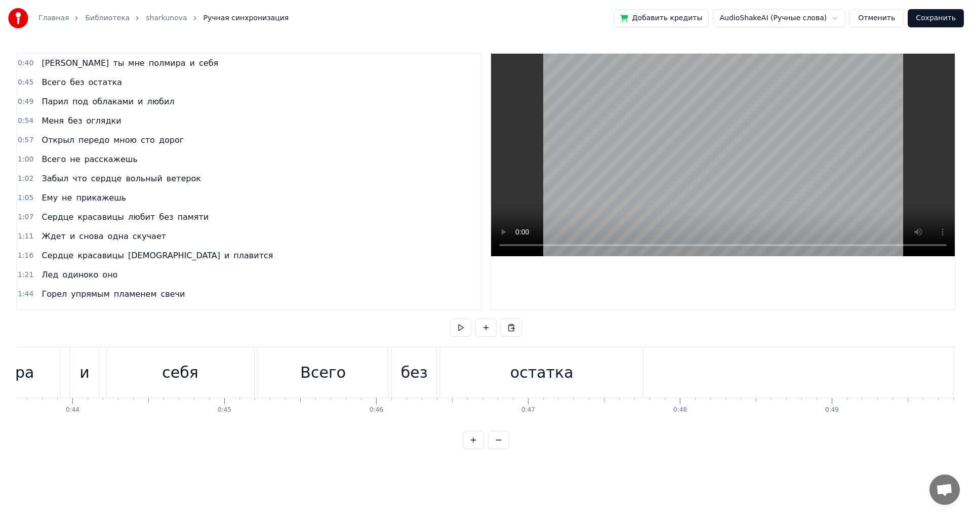
click at [213, 375] on div "себя" at bounding box center [180, 372] width 148 height 50
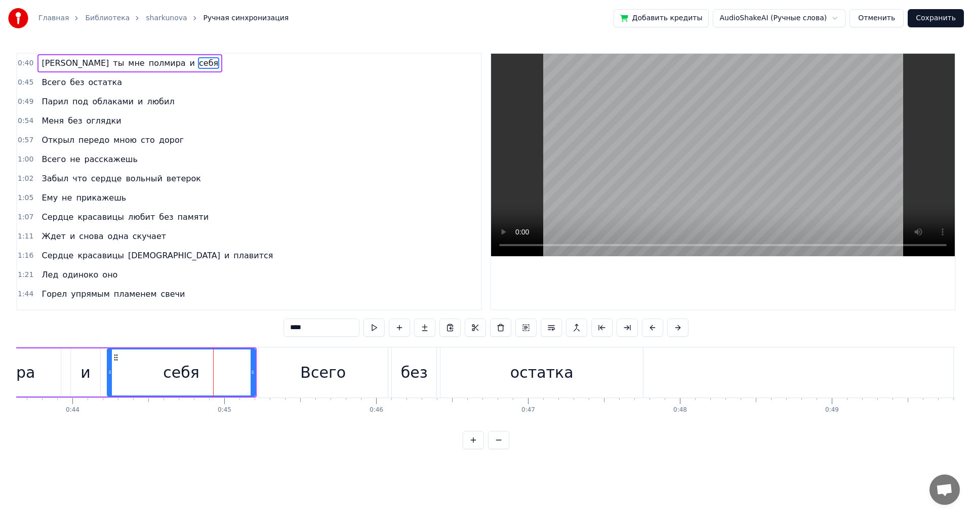
click at [278, 377] on div "Всего" at bounding box center [323, 372] width 130 height 50
type input "*****"
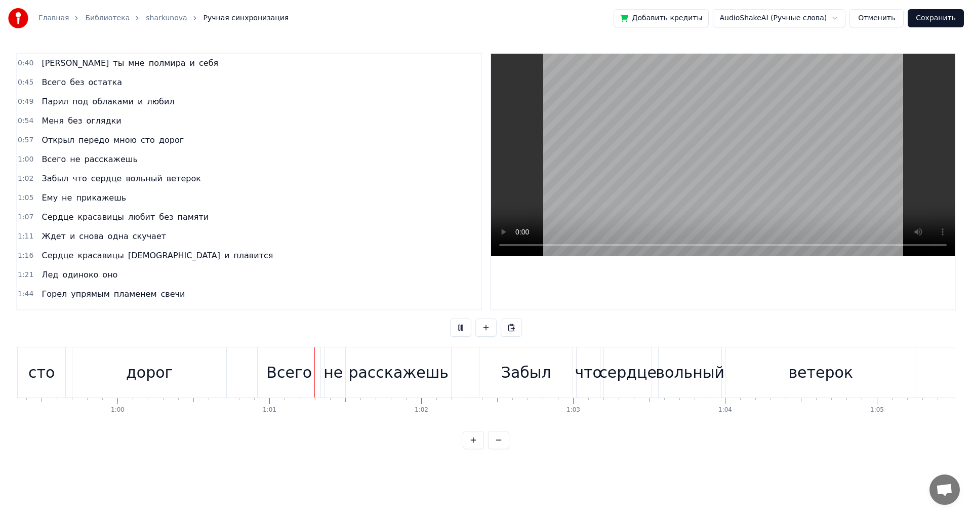
scroll to position [0, 9182]
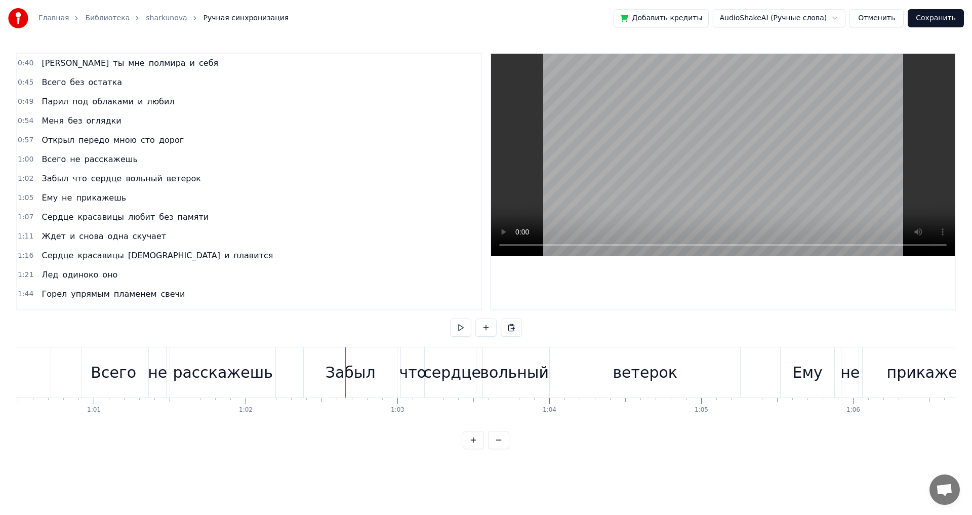
click at [931, 18] on button "Сохранить" at bounding box center [935, 18] width 56 height 18
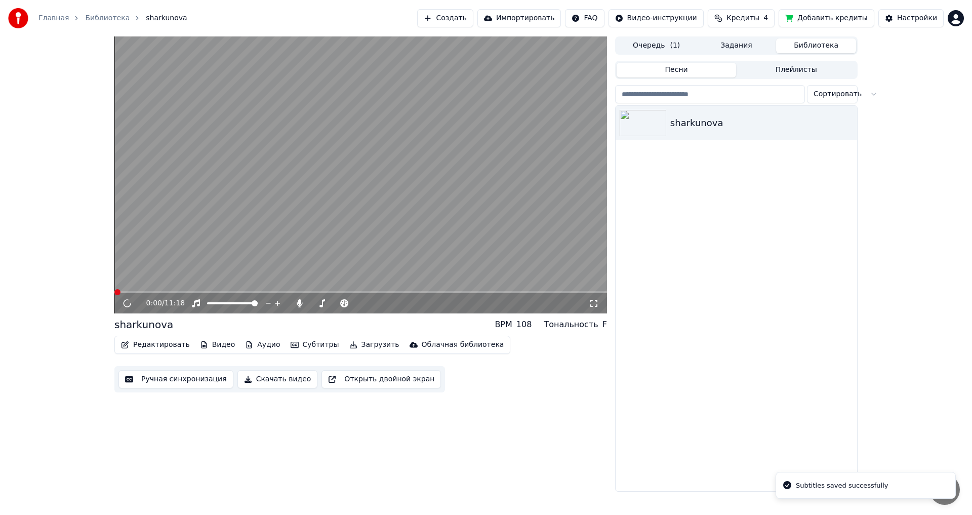
click at [144, 345] on button "Редактировать" at bounding box center [155, 344] width 77 height 14
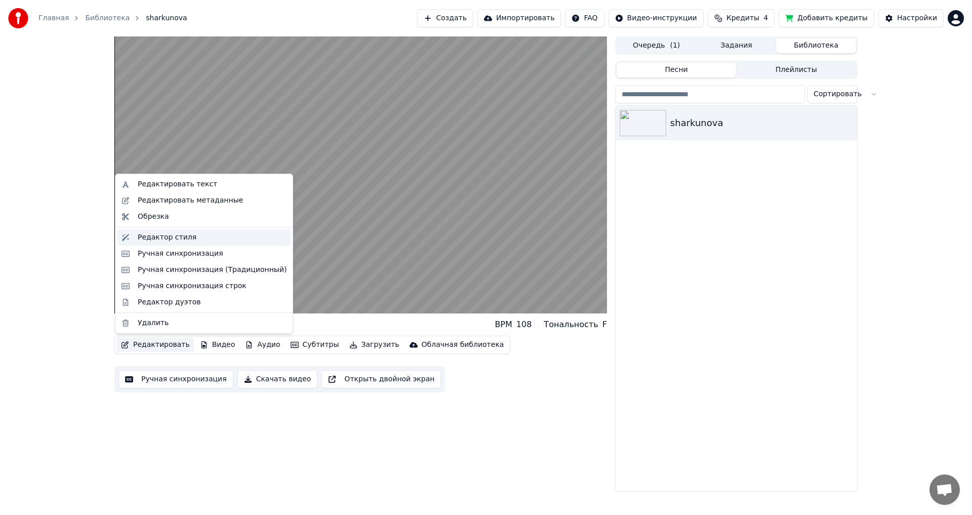
click at [160, 237] on div "Редактор стиля" at bounding box center [167, 237] width 59 height 10
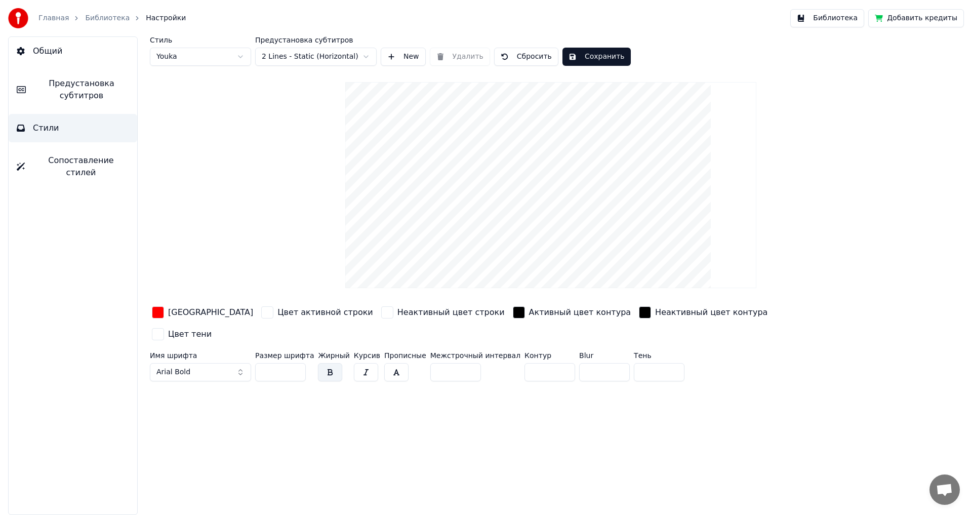
click at [74, 88] on span "Предустановка субтитров" at bounding box center [81, 89] width 95 height 24
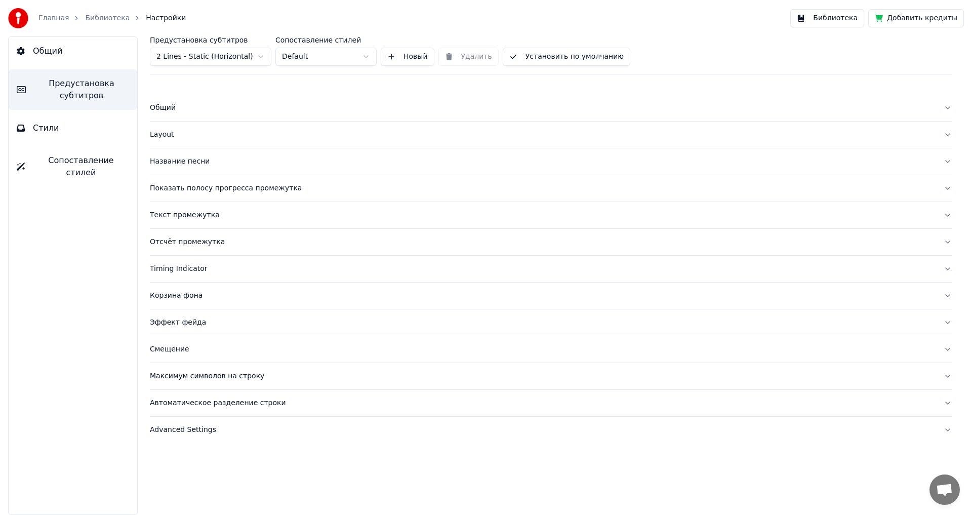
click at [177, 324] on div "Эффект фейда" at bounding box center [542, 322] width 785 height 10
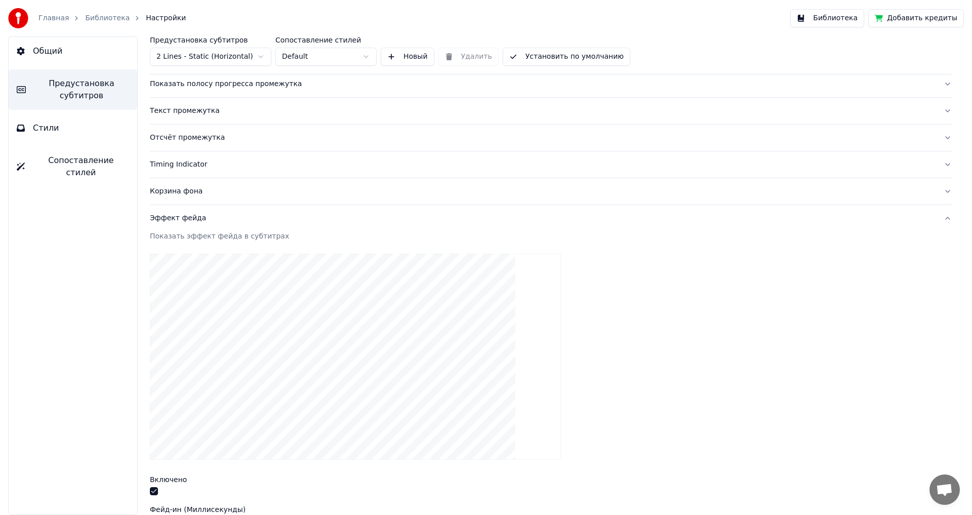
scroll to position [304, 0]
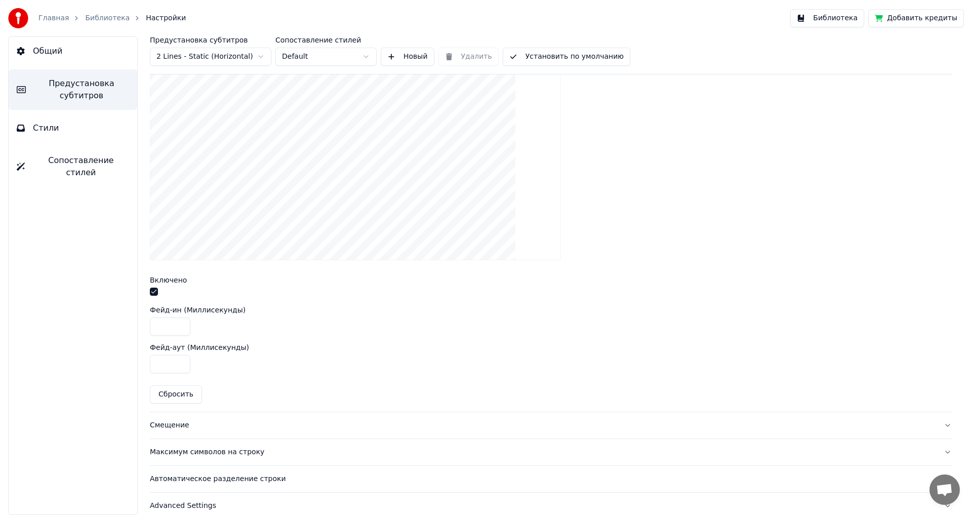
drag, startPoint x: 163, startPoint y: 325, endPoint x: 115, endPoint y: 325, distance: 48.6
click at [115, 325] on div "Общий Предустановка субтитров Стили Сопоставление стилей Предустановка субтитро…" at bounding box center [486, 275] width 972 height 478
type input "***"
drag, startPoint x: 160, startPoint y: 363, endPoint x: 140, endPoint y: 362, distance: 20.3
click at [140, 362] on div "Предустановка субтитров 2 Lines - Static (Horizontal) Сопоставление стилей Defa…" at bounding box center [551, 275] width 842 height 478
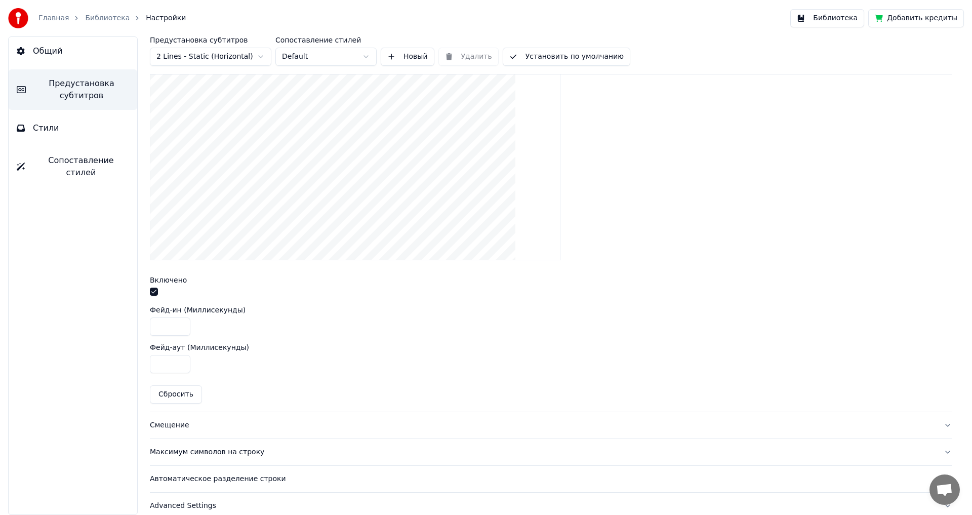
type input "***"
click at [726, 271] on div "Показать эффект фейда в субтитрах Включено Фейд-ин (Миллисекунды) *** Фейд-аут …" at bounding box center [550, 221] width 801 height 379
click at [830, 18] on button "Библиотека" at bounding box center [827, 18] width 74 height 18
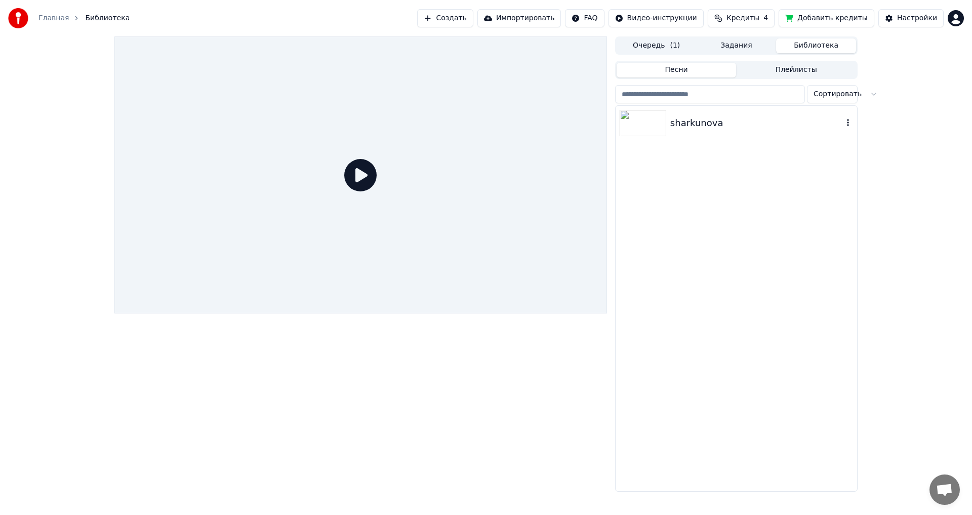
click at [632, 124] on img at bounding box center [642, 123] width 47 height 26
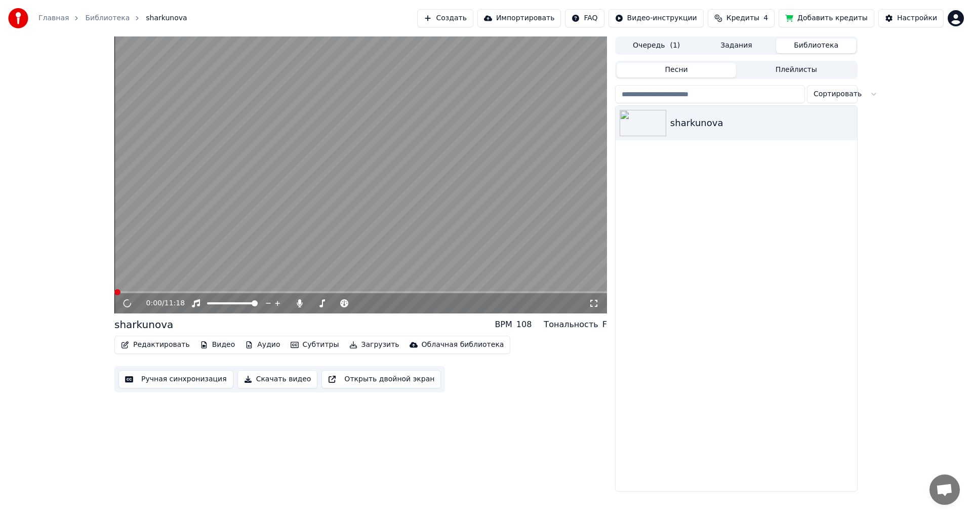
click at [145, 343] on button "Редактировать" at bounding box center [155, 344] width 77 height 14
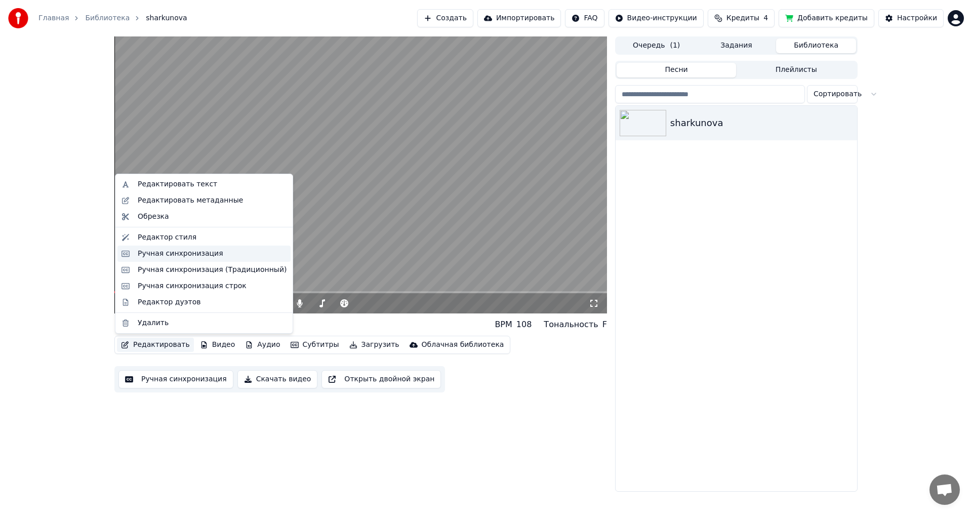
click at [165, 252] on div "Ручная синхронизация" at bounding box center [181, 253] width 86 height 10
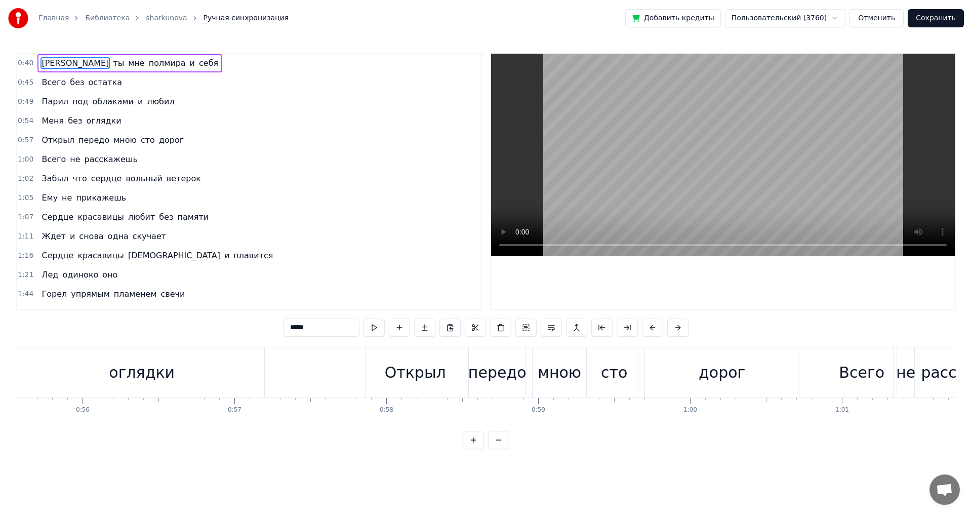
scroll to position [0, 8321]
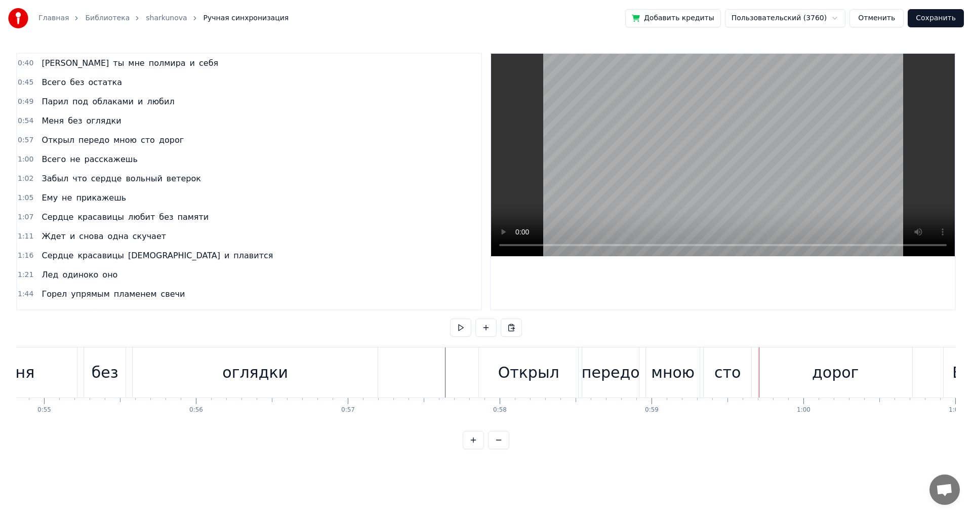
click at [892, 370] on div "дорог" at bounding box center [835, 372] width 154 height 50
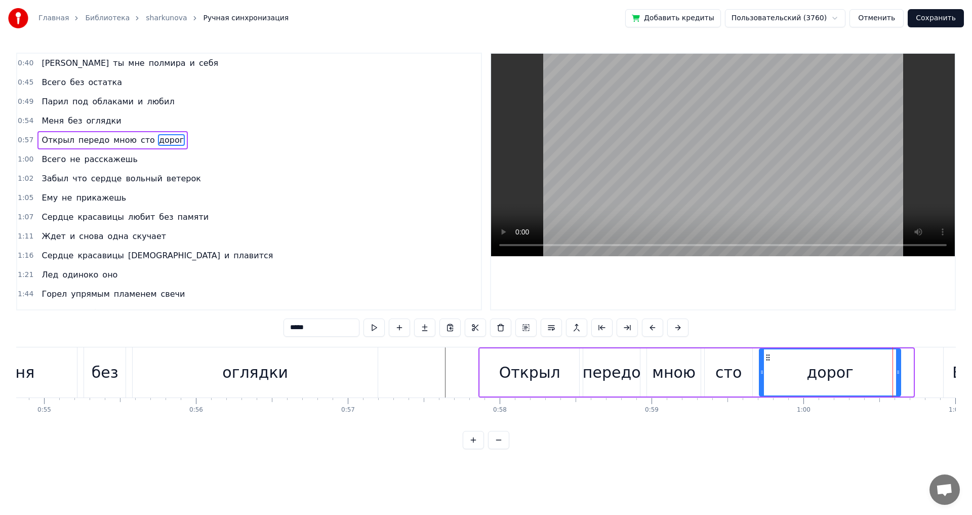
drag, startPoint x: 910, startPoint y: 375, endPoint x: 898, endPoint y: 373, distance: 12.7
click at [898, 373] on icon at bounding box center [898, 372] width 4 height 8
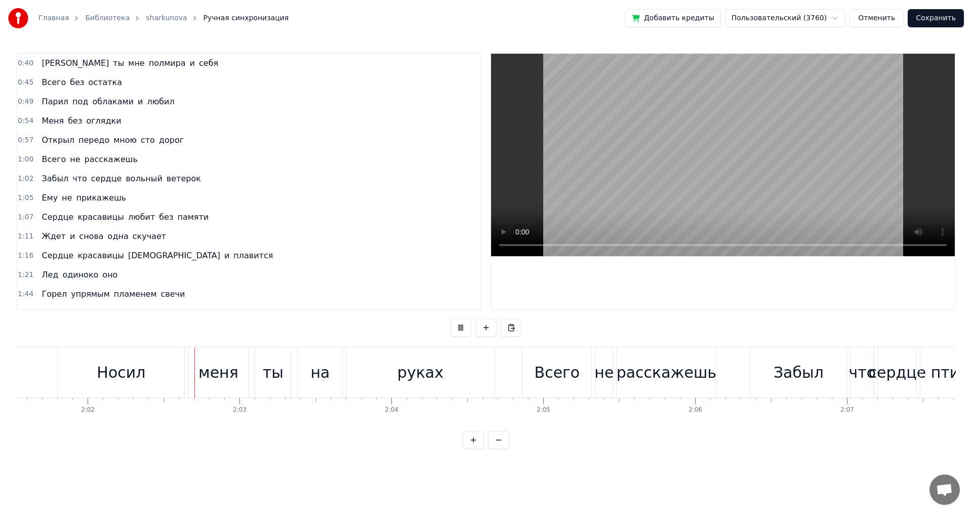
scroll to position [0, 18482]
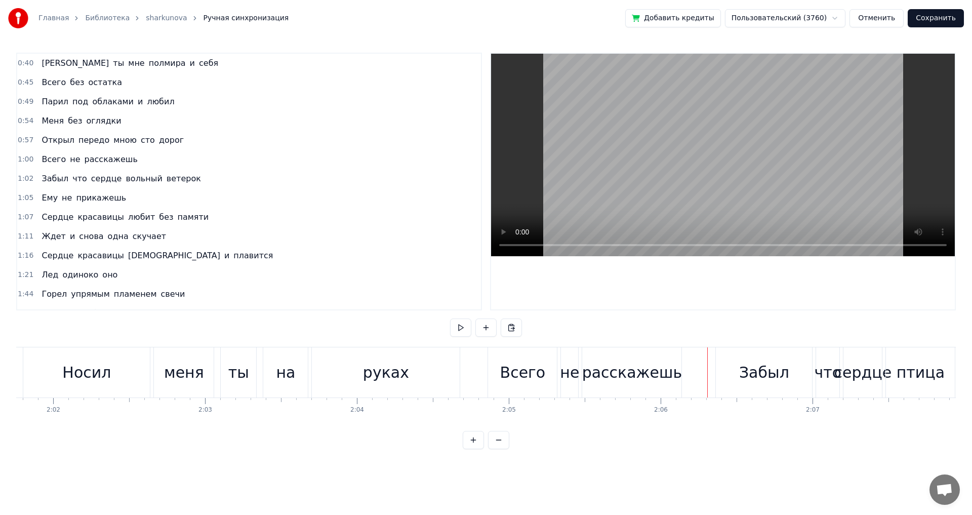
click at [425, 378] on div "руках" at bounding box center [386, 372] width 148 height 50
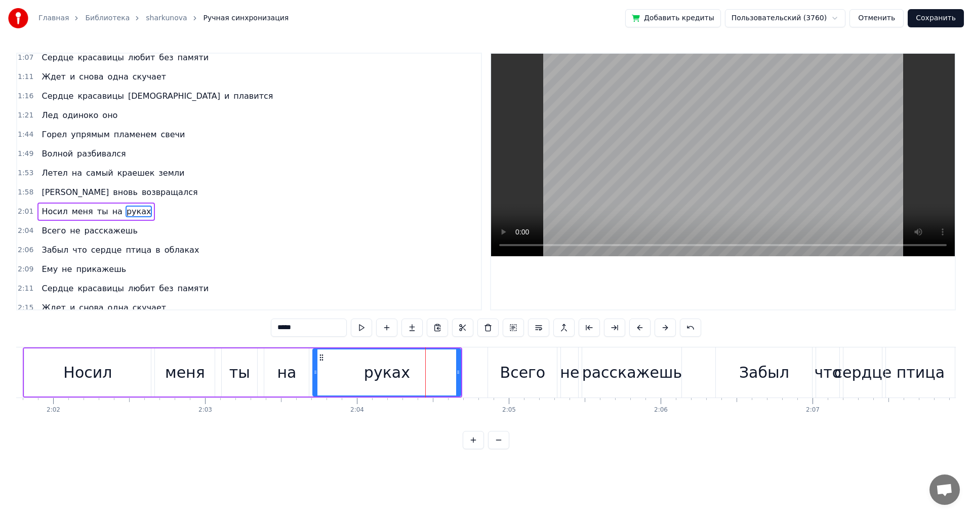
scroll to position [189, 0]
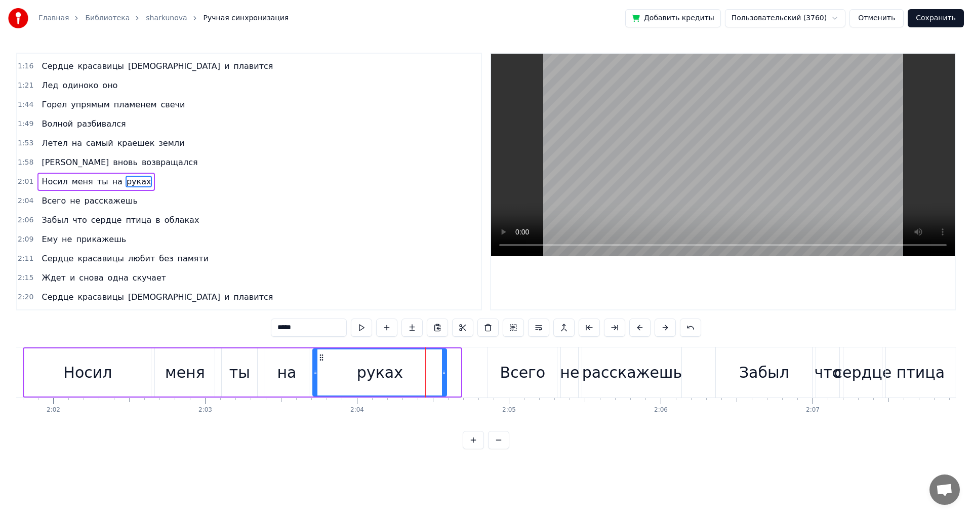
drag, startPoint x: 457, startPoint y: 372, endPoint x: 443, endPoint y: 372, distance: 14.2
click at [443, 372] on circle at bounding box center [443, 372] width 1 height 1
click at [10, 372] on div "Главная Библиотека sharkunova Ручная синхронизация Добавить кредиты Пользовател…" at bounding box center [486, 224] width 972 height 449
click at [15, 372] on div "Главная Библиотека sharkunova Ручная синхронизация Добавить кредиты Пользовател…" at bounding box center [486, 224] width 972 height 449
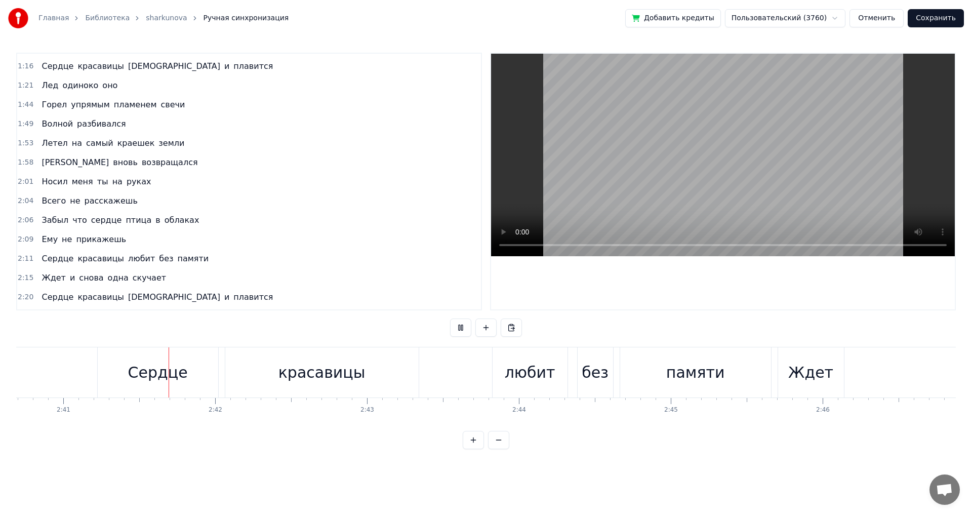
scroll to position [0, 24393]
click at [756, 374] on div "памяти" at bounding box center [694, 372] width 151 height 50
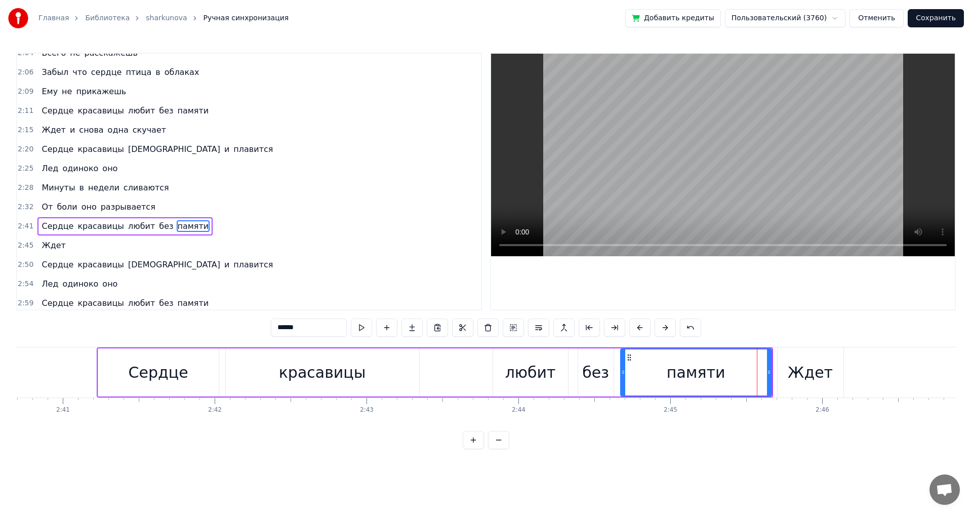
scroll to position [382, 0]
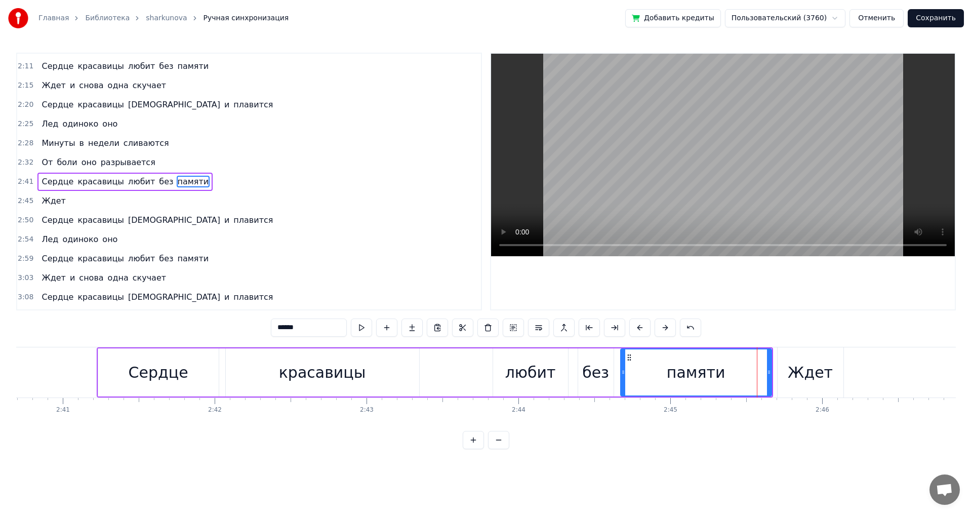
click at [795, 373] on div "Ждет" at bounding box center [809, 372] width 45 height 23
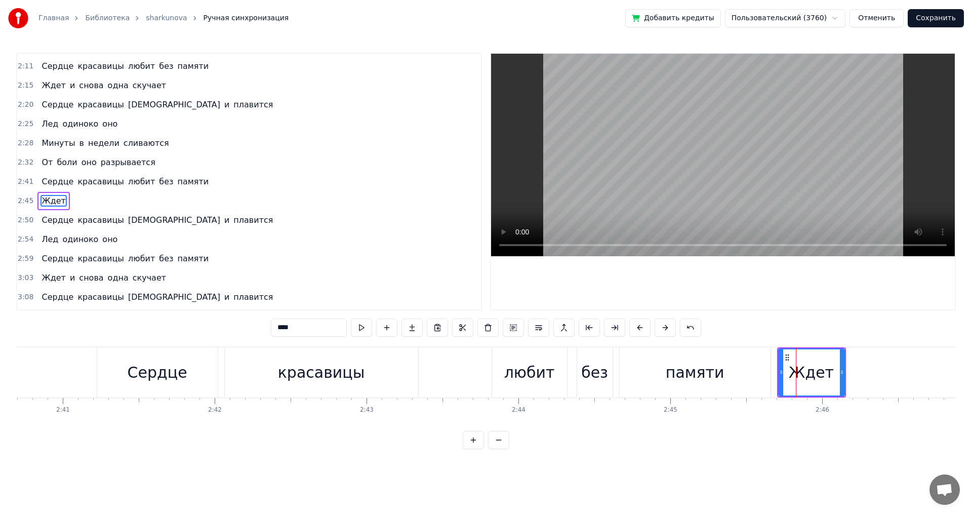
scroll to position [401, 0]
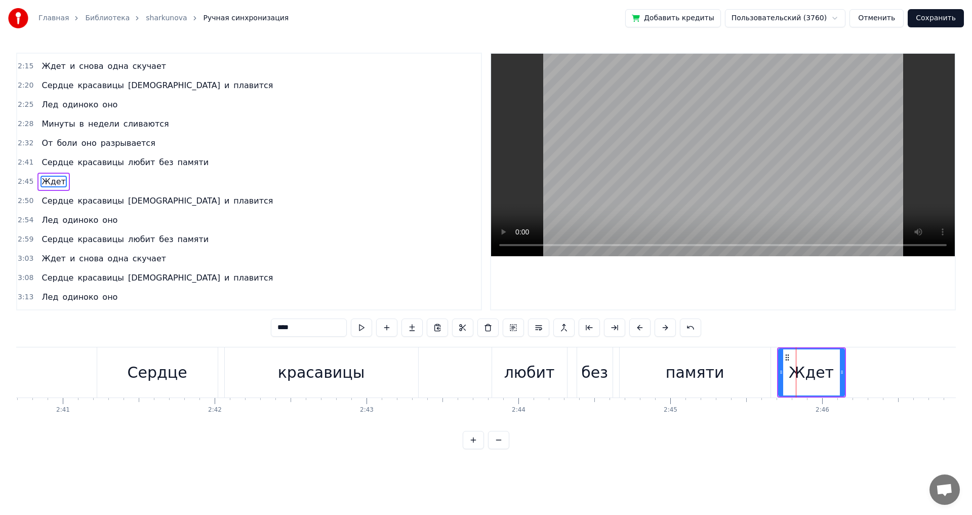
click at [761, 376] on div "памяти" at bounding box center [694, 372] width 151 height 50
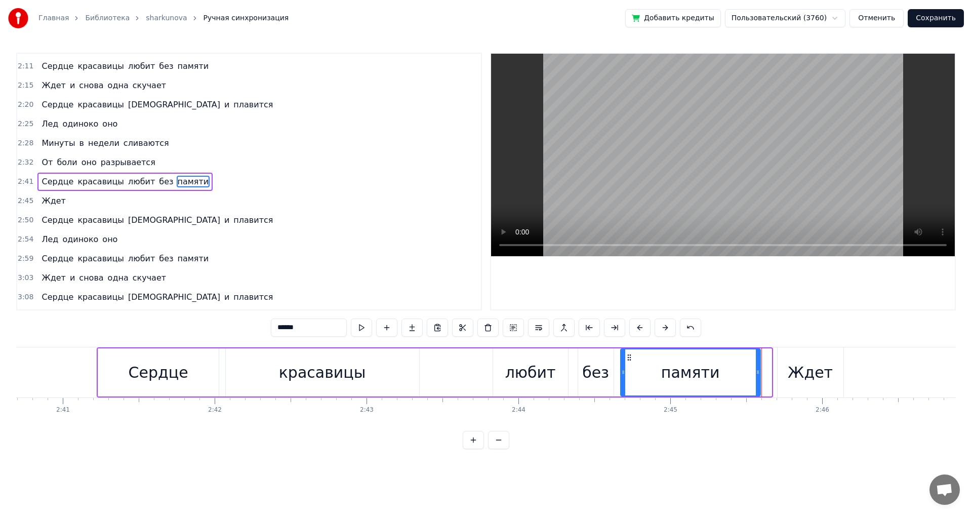
drag, startPoint x: 767, startPoint y: 375, endPoint x: 756, endPoint y: 376, distance: 11.2
click at [756, 376] on div at bounding box center [757, 372] width 4 height 46
drag, startPoint x: 757, startPoint y: 376, endPoint x: 751, endPoint y: 376, distance: 6.6
click at [751, 376] on div at bounding box center [751, 372] width 4 height 46
click at [784, 377] on div "Ждет" at bounding box center [810, 372] width 66 height 50
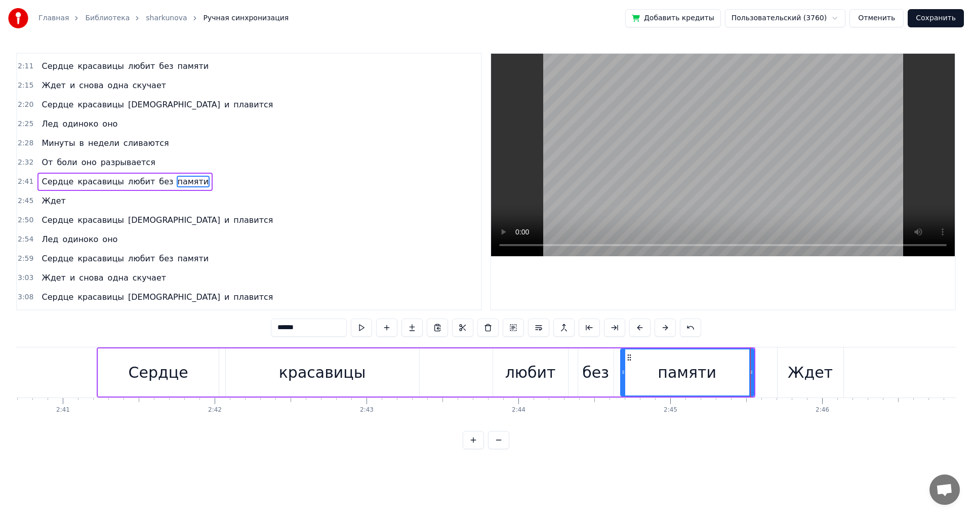
type input "****"
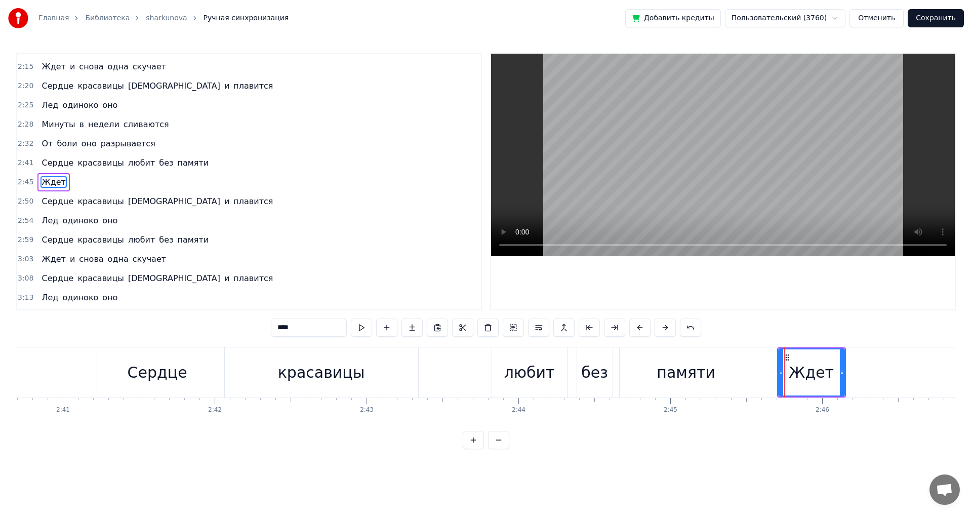
scroll to position [401, 0]
drag, startPoint x: 780, startPoint y: 375, endPoint x: 786, endPoint y: 375, distance: 6.6
click at [786, 375] on icon at bounding box center [787, 372] width 4 height 8
drag, startPoint x: 785, startPoint y: 371, endPoint x: 773, endPoint y: 371, distance: 12.2
click at [773, 371] on icon at bounding box center [775, 372] width 4 height 8
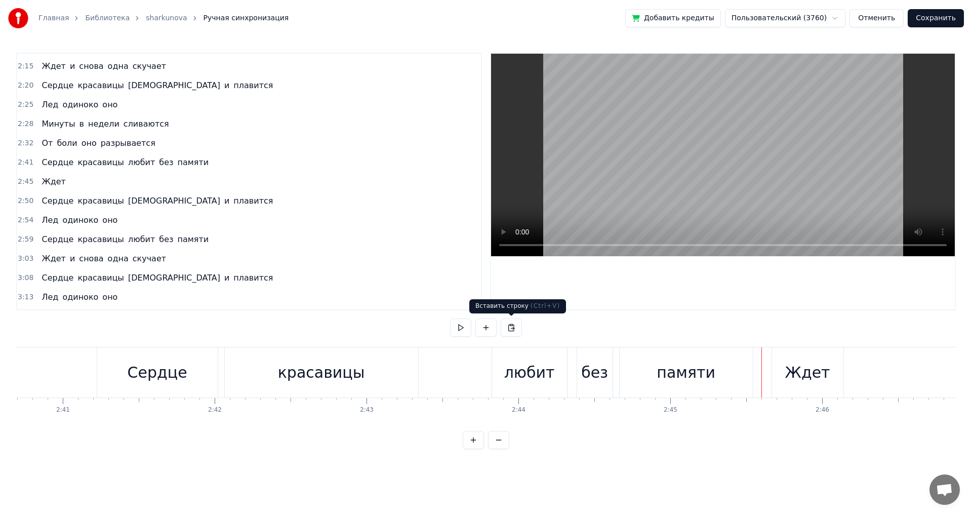
click at [512, 326] on button at bounding box center [510, 327] width 21 height 18
click at [511, 328] on button at bounding box center [510, 327] width 21 height 18
click at [710, 385] on div "памяти" at bounding box center [685, 372] width 133 height 50
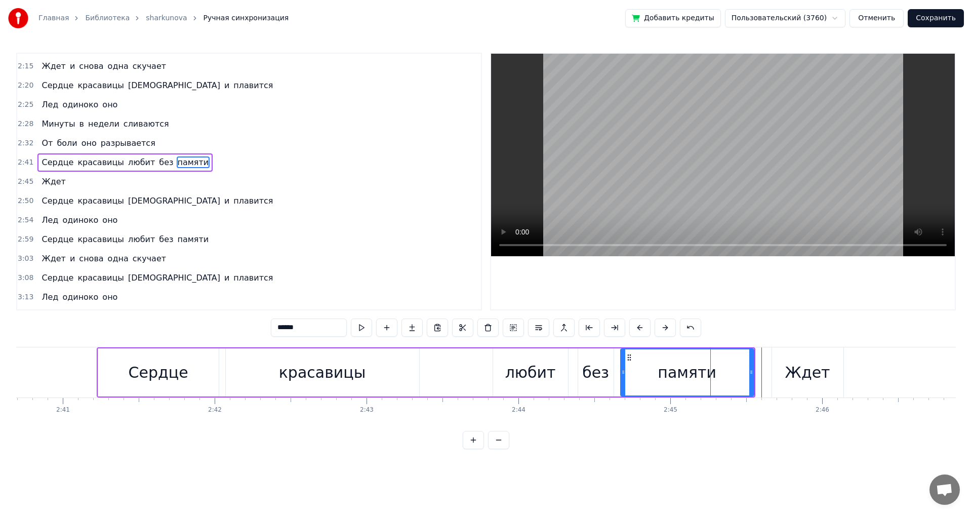
scroll to position [382, 0]
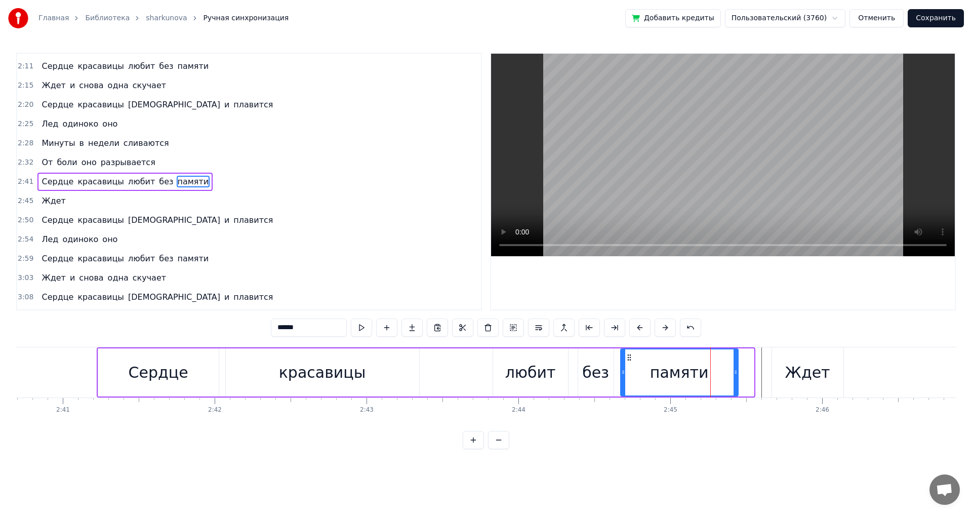
drag, startPoint x: 751, startPoint y: 375, endPoint x: 736, endPoint y: 376, distance: 15.7
click at [736, 376] on div at bounding box center [735, 372] width 4 height 46
drag, startPoint x: 736, startPoint y: 376, endPoint x: 706, endPoint y: 377, distance: 29.9
click at [706, 377] on div at bounding box center [706, 372] width 4 height 46
drag, startPoint x: 706, startPoint y: 377, endPoint x: 688, endPoint y: 377, distance: 18.2
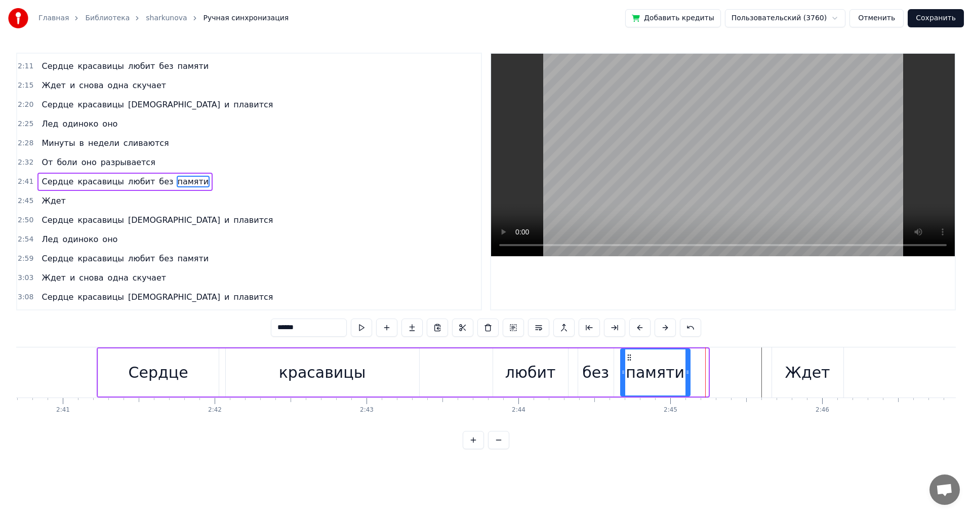
click at [688, 377] on div at bounding box center [687, 372] width 4 height 46
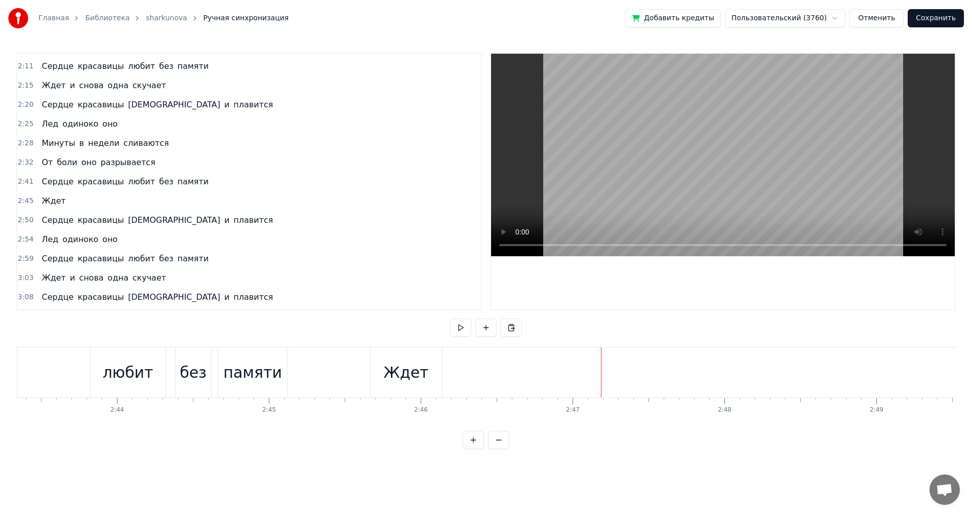
scroll to position [0, 24397]
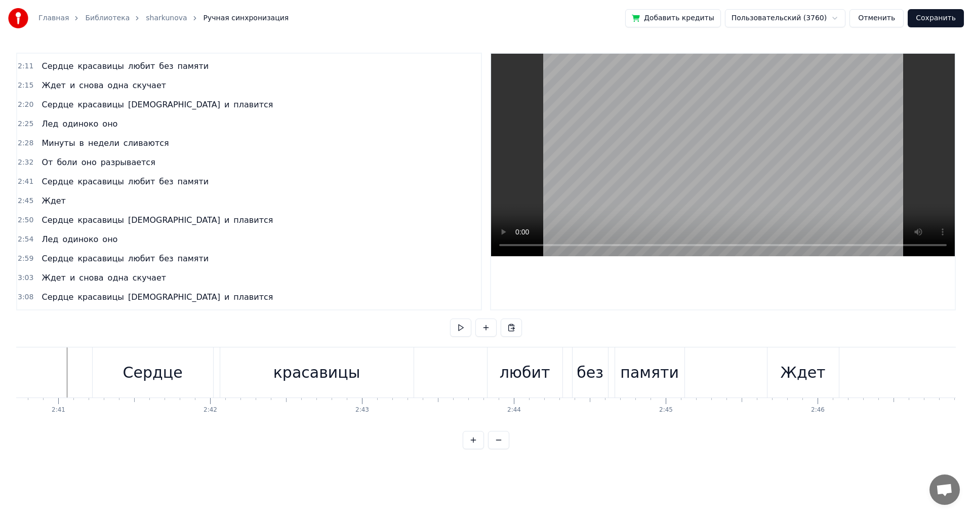
click at [670, 386] on div "памяти" at bounding box center [649, 372] width 69 height 50
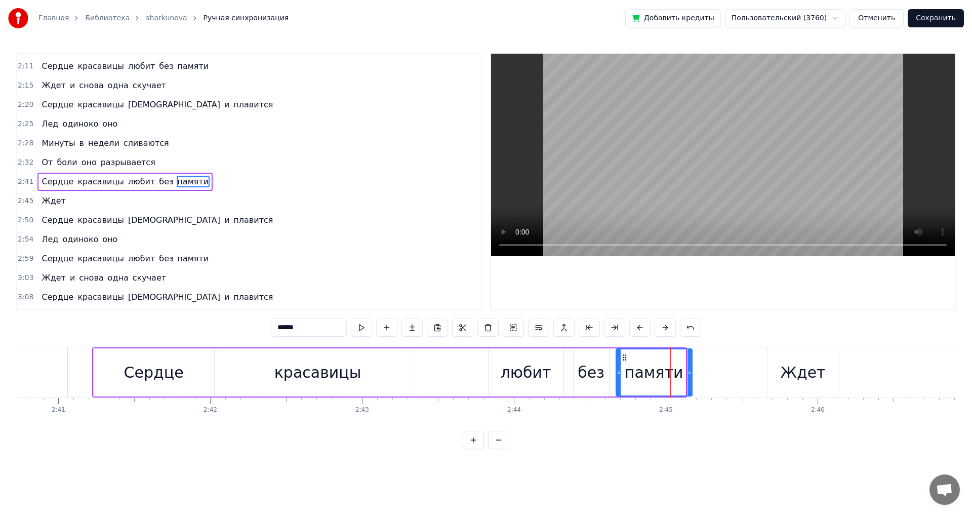
drag, startPoint x: 684, startPoint y: 374, endPoint x: 690, endPoint y: 374, distance: 6.6
click at [690, 374] on icon at bounding box center [689, 372] width 4 height 8
drag, startPoint x: 690, startPoint y: 374, endPoint x: 697, endPoint y: 374, distance: 6.6
click at [697, 374] on icon at bounding box center [696, 372] width 4 height 8
click at [693, 374] on icon at bounding box center [692, 372] width 4 height 8
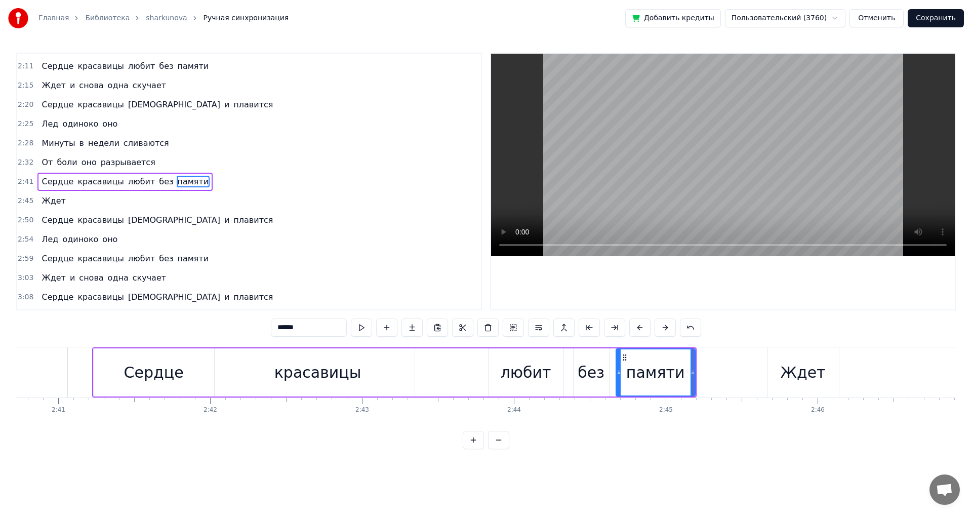
click at [796, 383] on div "Ждет" at bounding box center [802, 372] width 45 height 23
type input "****"
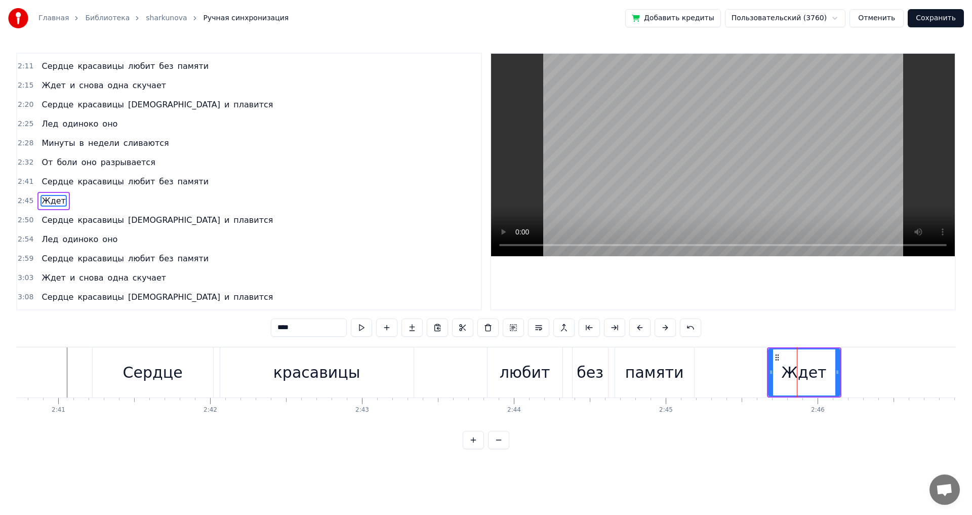
scroll to position [401, 0]
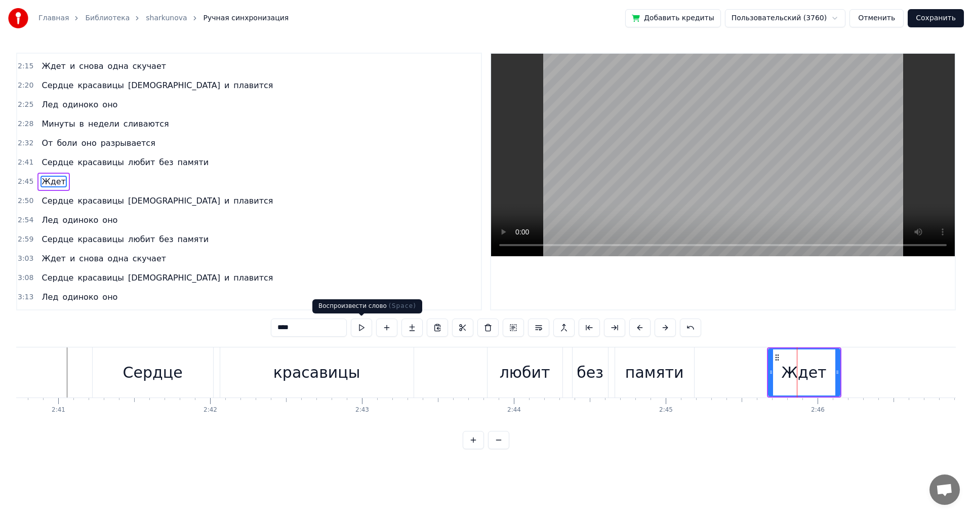
click at [354, 326] on button at bounding box center [361, 327] width 21 height 18
click at [362, 324] on button at bounding box center [361, 327] width 21 height 18
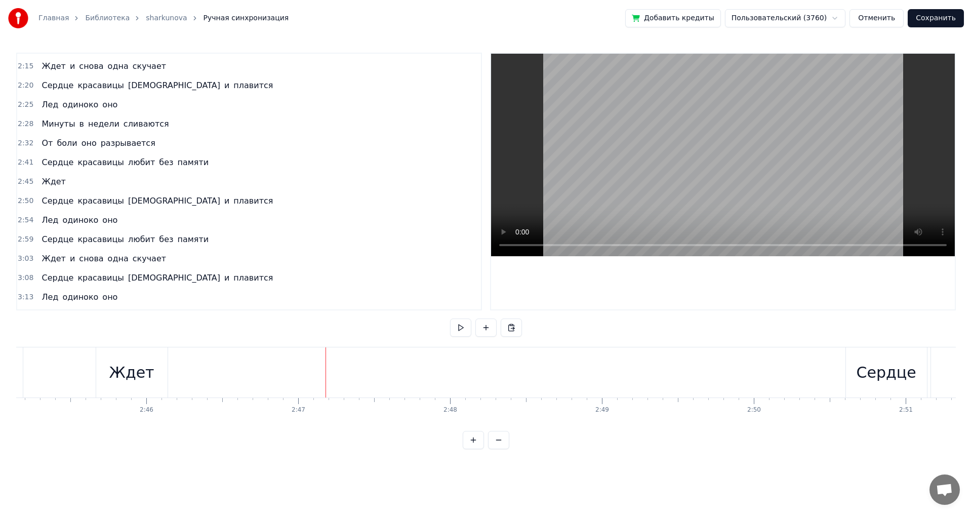
scroll to position [0, 25261]
click at [53, 183] on span "Ждет" at bounding box center [53, 182] width 26 height 12
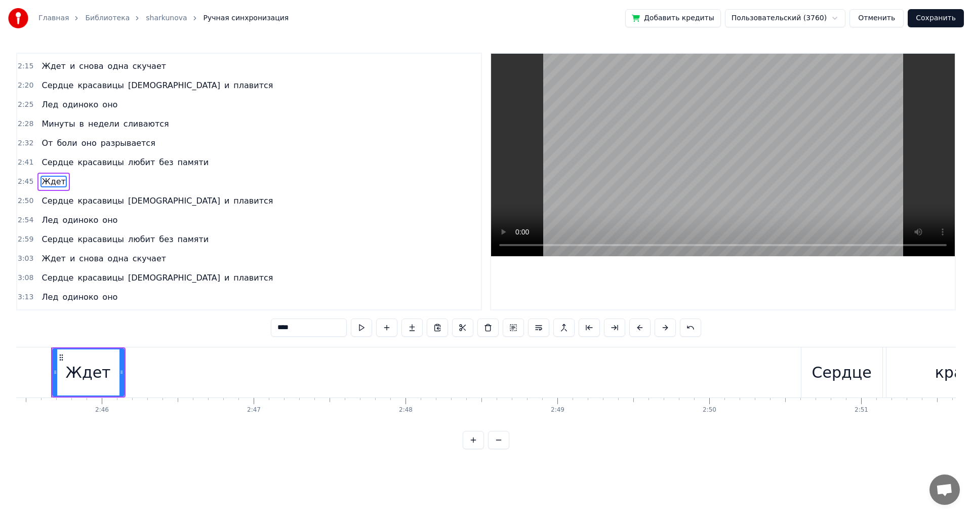
scroll to position [0, 25097]
click at [304, 328] on input "****" at bounding box center [309, 327] width 76 height 18
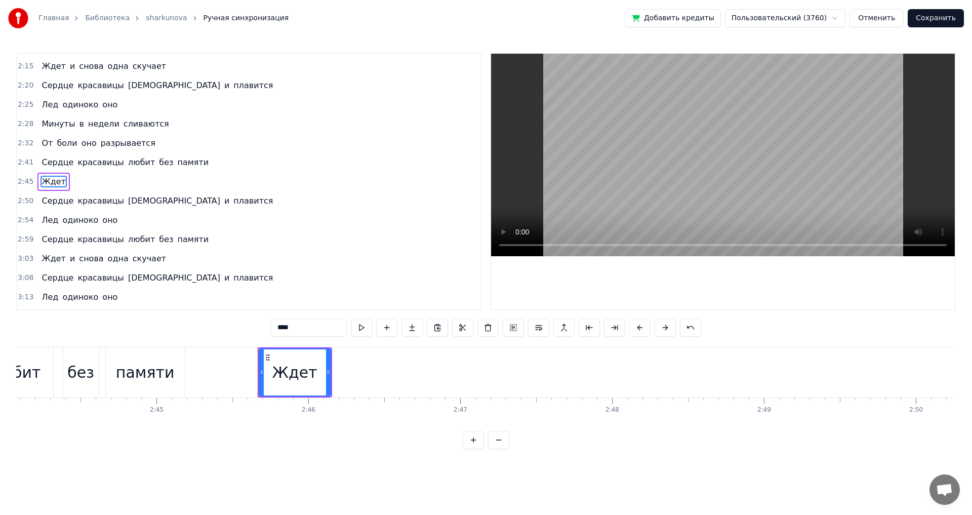
scroll to position [0, 24511]
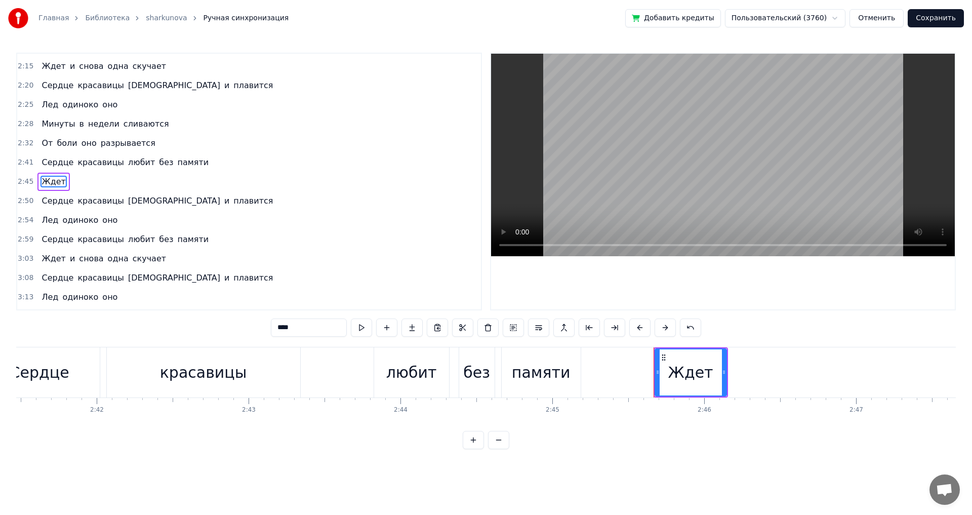
click at [536, 392] on div "памяти" at bounding box center [540, 372] width 79 height 50
type input "******"
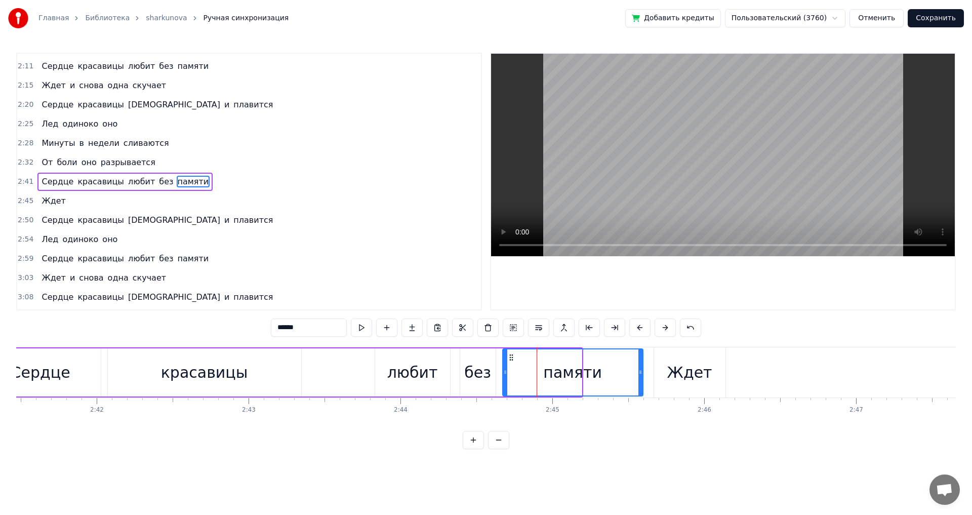
drag, startPoint x: 578, startPoint y: 373, endPoint x: 640, endPoint y: 375, distance: 61.3
click at [640, 375] on icon at bounding box center [640, 372] width 4 height 8
click at [936, 21] on button "Сохранить" at bounding box center [935, 18] width 56 height 18
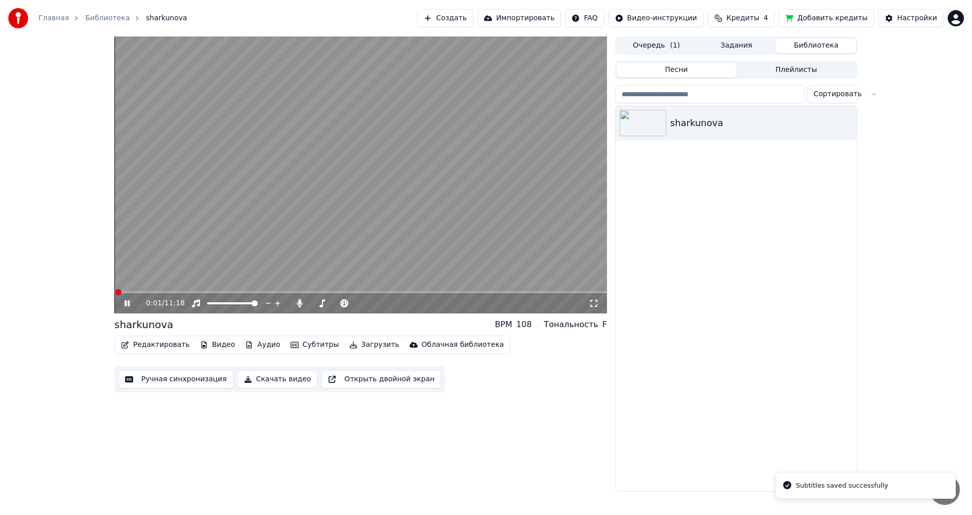
click at [162, 344] on button "Редактировать" at bounding box center [155, 344] width 77 height 14
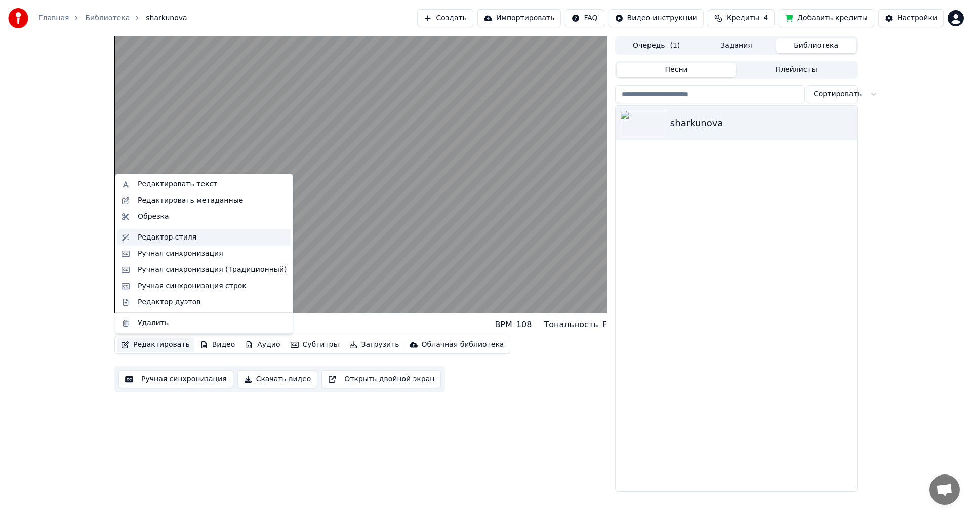
click at [151, 236] on div "Редактор стиля" at bounding box center [167, 237] width 59 height 10
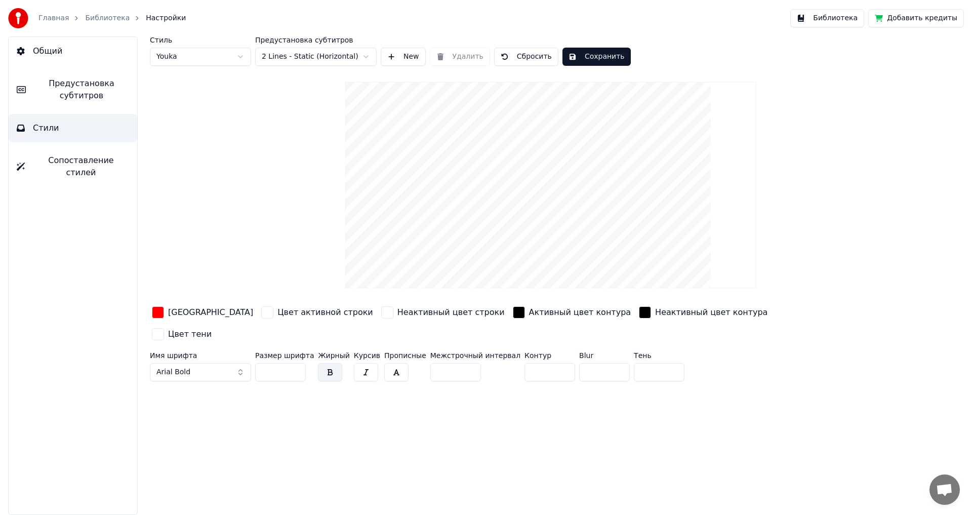
click at [114, 89] on span "Предустановка субтитров" at bounding box center [81, 89] width 95 height 24
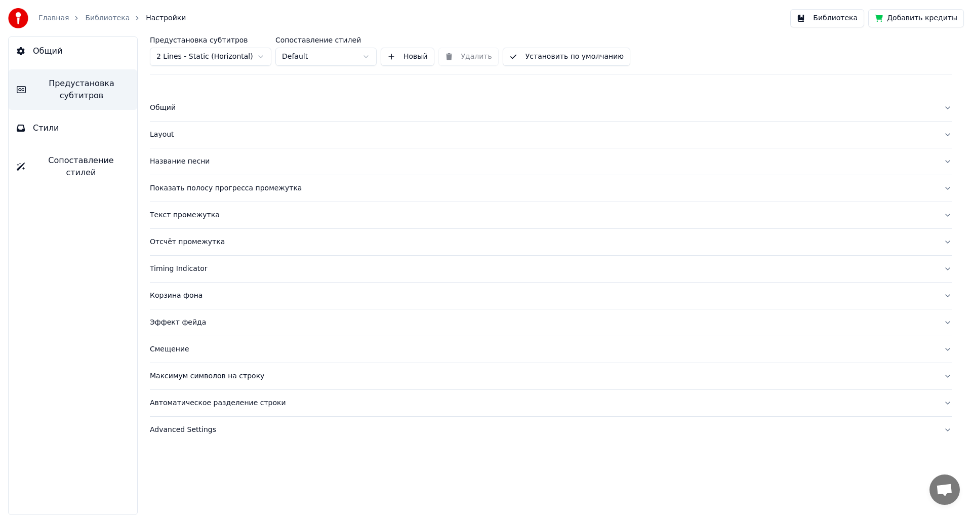
click at [174, 403] on div "Автоматическое разделение строки" at bounding box center [542, 403] width 785 height 10
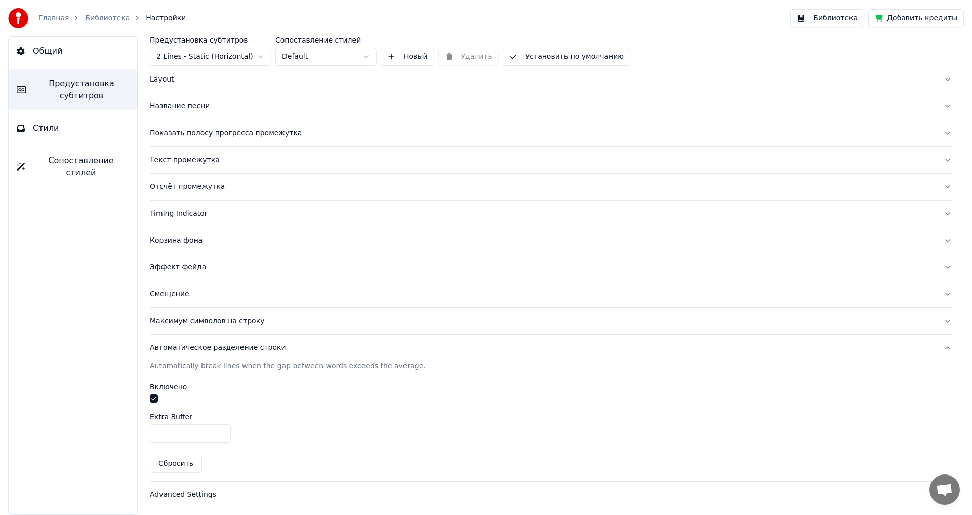
scroll to position [56, 0]
type input "*"
click at [220, 429] on input "*" at bounding box center [190, 433] width 81 height 18
click at [574, 379] on div "Automatically break lines when the gap between words exceeds the average. Включ…" at bounding box center [550, 420] width 801 height 120
click at [833, 17] on button "Библиотека" at bounding box center [827, 18] width 74 height 18
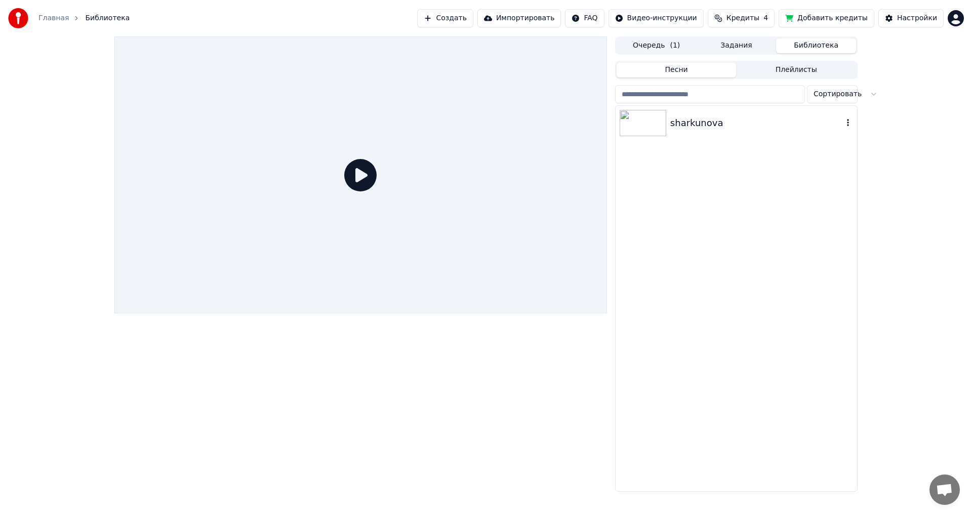
click at [641, 120] on img at bounding box center [642, 123] width 47 height 26
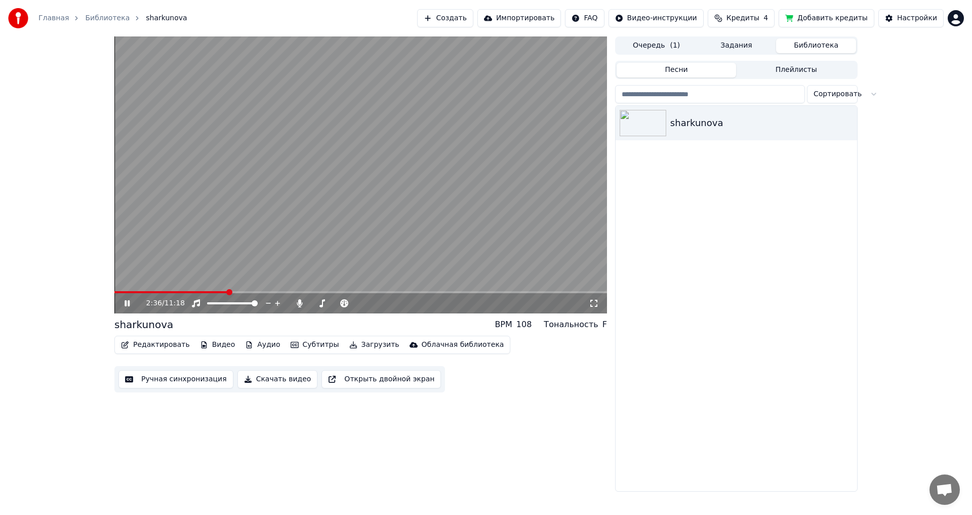
click at [228, 292] on span at bounding box center [360, 292] width 492 height 2
click at [127, 301] on icon at bounding box center [134, 303] width 24 height 8
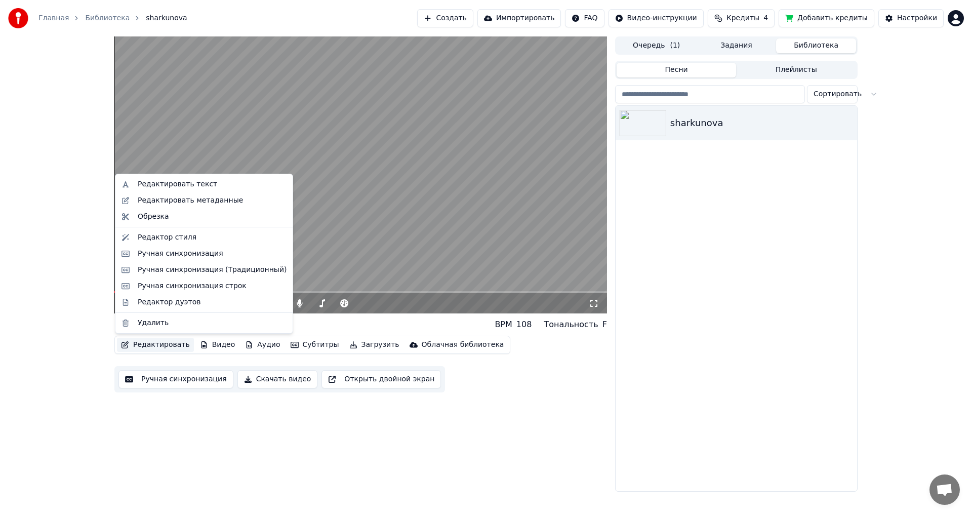
click at [144, 347] on button "Редактировать" at bounding box center [155, 344] width 77 height 14
click at [158, 236] on div "Редактор стиля" at bounding box center [167, 237] width 59 height 10
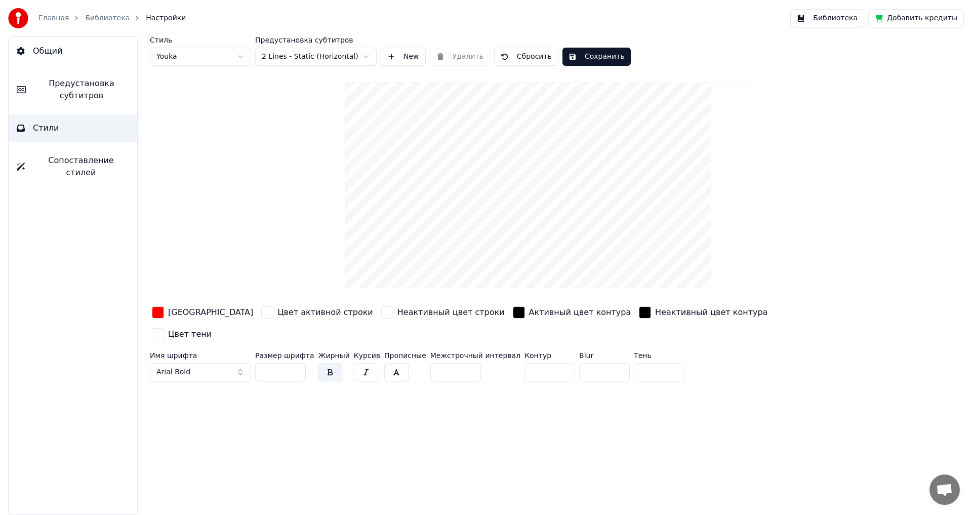
click at [90, 92] on span "Предустановка субтитров" at bounding box center [81, 89] width 95 height 24
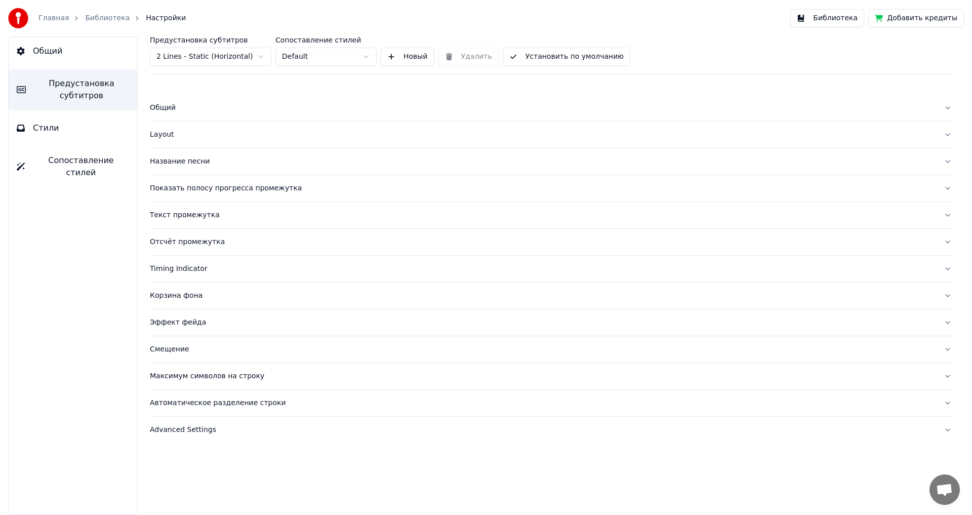
click at [177, 403] on div "Автоматическое разделение строки" at bounding box center [542, 403] width 785 height 10
click at [220, 490] on input "*" at bounding box center [190, 488] width 81 height 18
type input "*"
click at [220, 490] on input "*" at bounding box center [190, 488] width 81 height 18
click at [614, 451] on div at bounding box center [550, 454] width 801 height 11
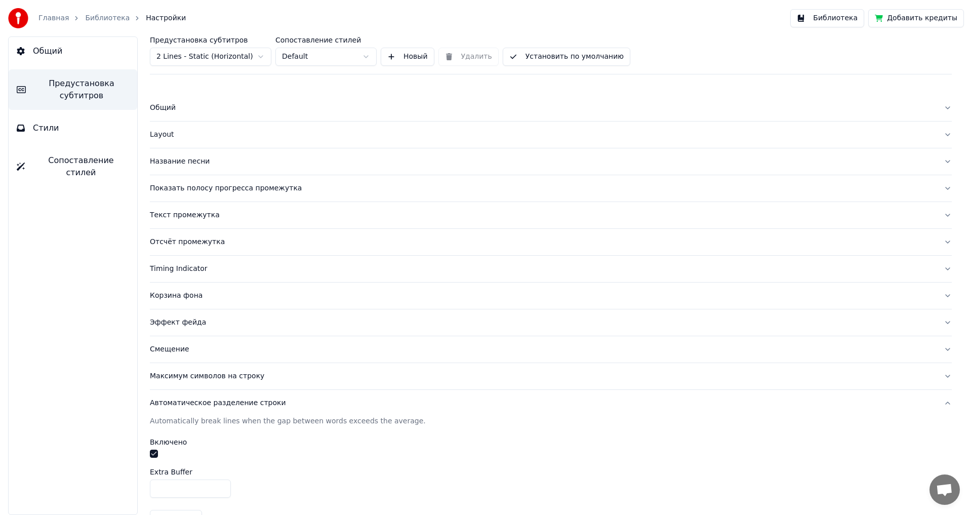
click at [829, 15] on button "Библиотека" at bounding box center [827, 18] width 74 height 18
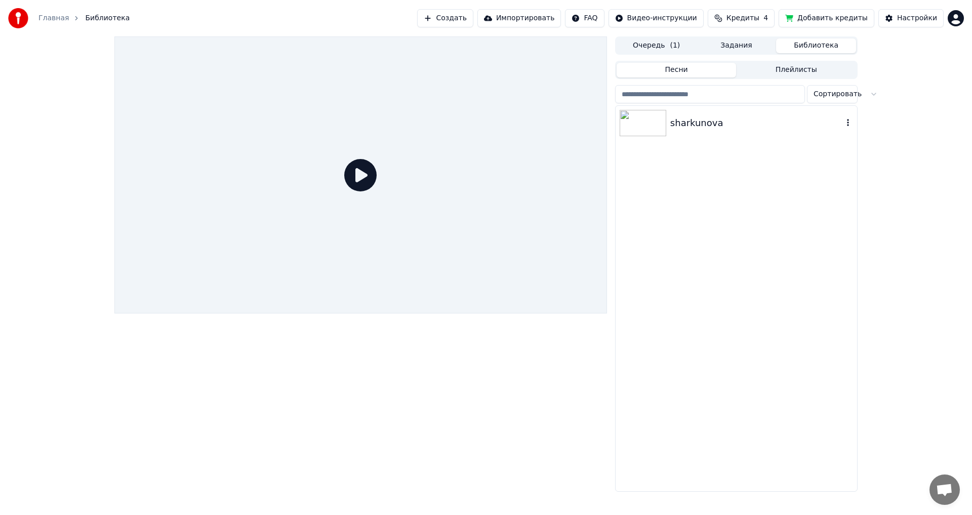
click at [638, 126] on img at bounding box center [642, 123] width 47 height 26
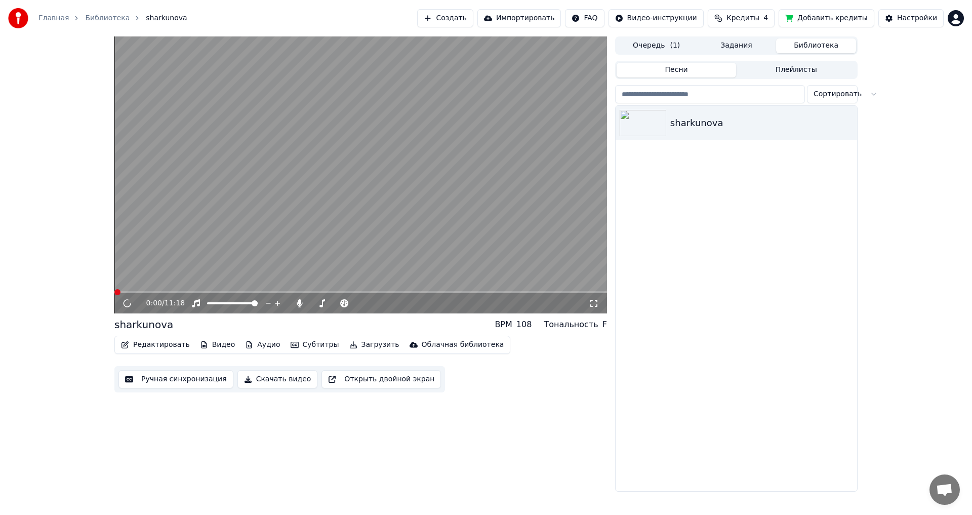
click at [230, 292] on span at bounding box center [360, 292] width 492 height 2
click at [129, 302] on icon at bounding box center [126, 303] width 5 height 6
click at [157, 344] on button "Редактировать" at bounding box center [155, 344] width 77 height 14
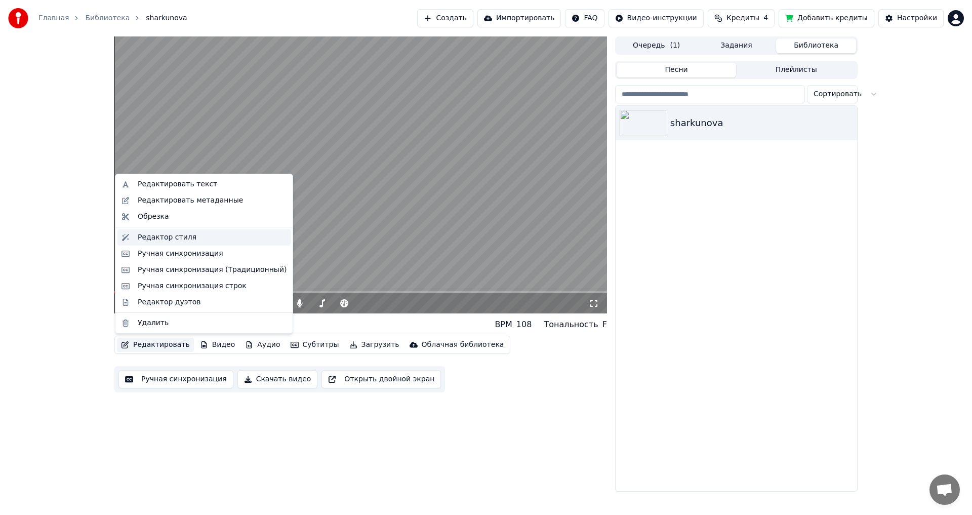
click at [167, 239] on div "Редактор стиля" at bounding box center [167, 237] width 59 height 10
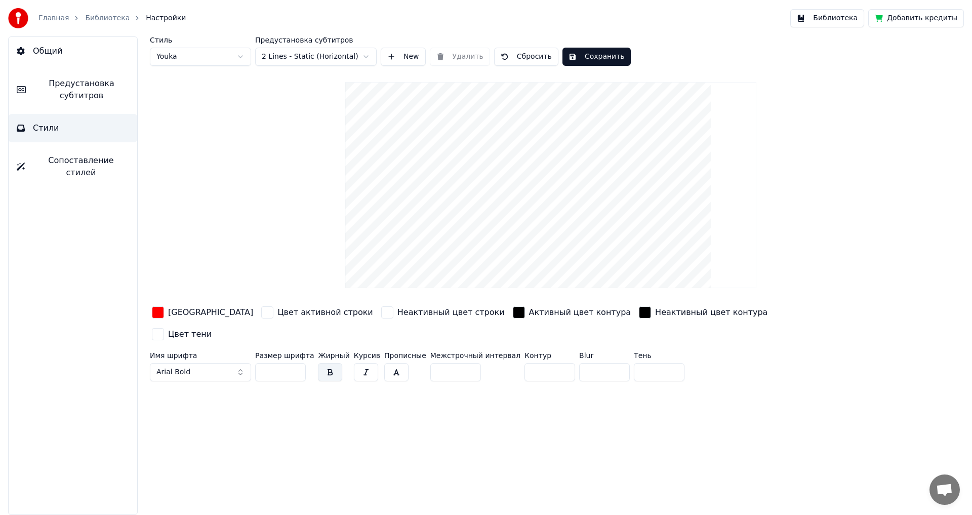
click at [77, 93] on span "Предустановка субтитров" at bounding box center [81, 89] width 95 height 24
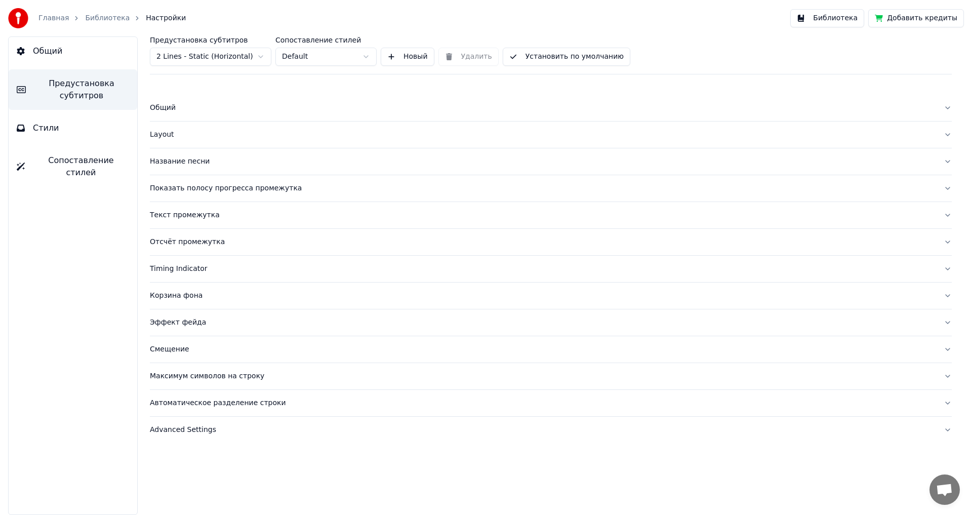
click at [180, 403] on div "Автоматическое разделение строки" at bounding box center [542, 403] width 785 height 10
type input "*"
click at [220, 484] on input "*" at bounding box center [190, 488] width 81 height 18
drag, startPoint x: 657, startPoint y: 438, endPoint x: 670, endPoint y: 418, distance: 23.4
click at [659, 436] on div "Automatically break lines when the gap between words exceeds the average. Включ…" at bounding box center [550, 476] width 801 height 120
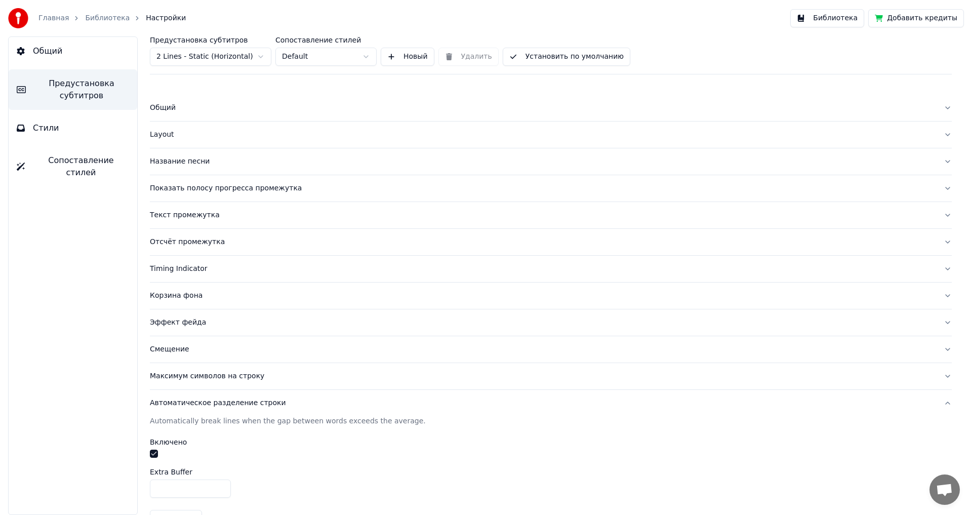
click at [836, 22] on button "Библиотека" at bounding box center [827, 18] width 74 height 18
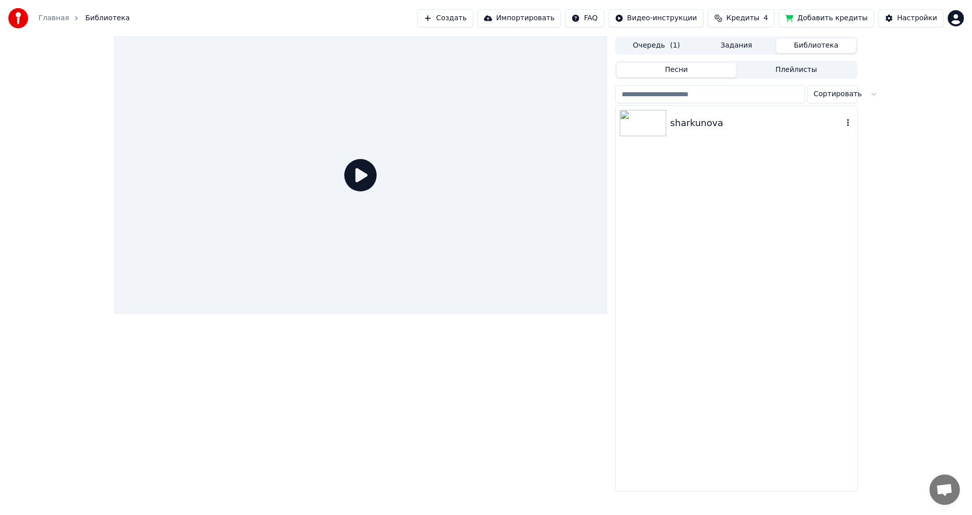
click at [631, 121] on img at bounding box center [642, 123] width 47 height 26
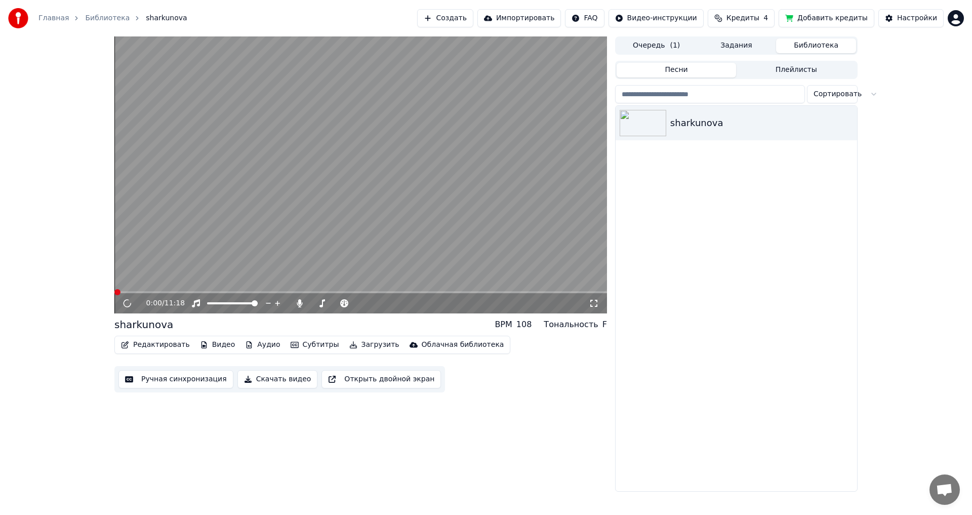
click at [148, 346] on button "Редактировать" at bounding box center [155, 344] width 77 height 14
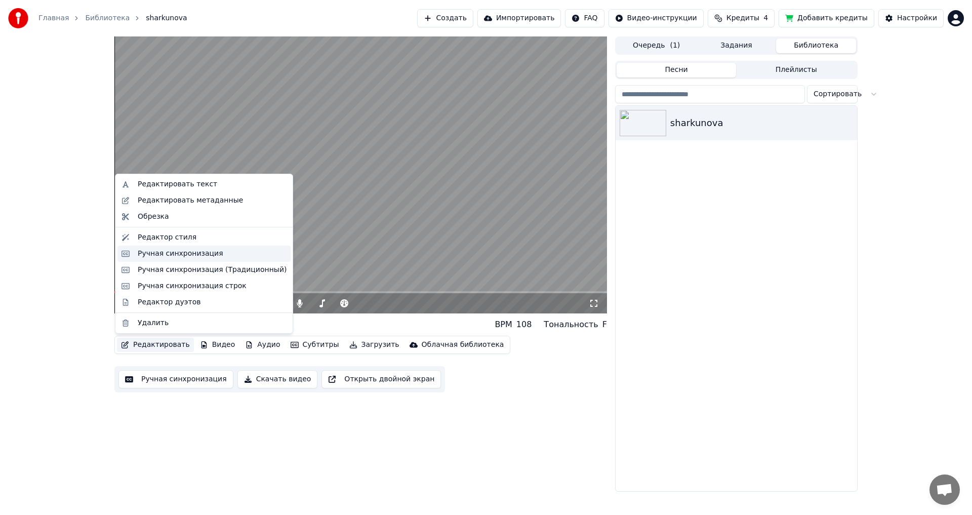
click at [155, 254] on div "Ручная синхронизация" at bounding box center [181, 253] width 86 height 10
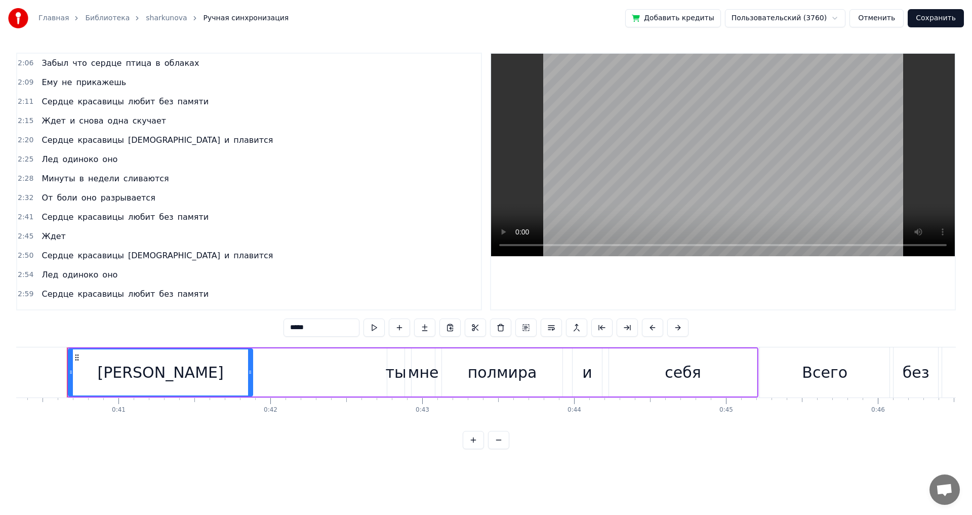
scroll to position [355, 0]
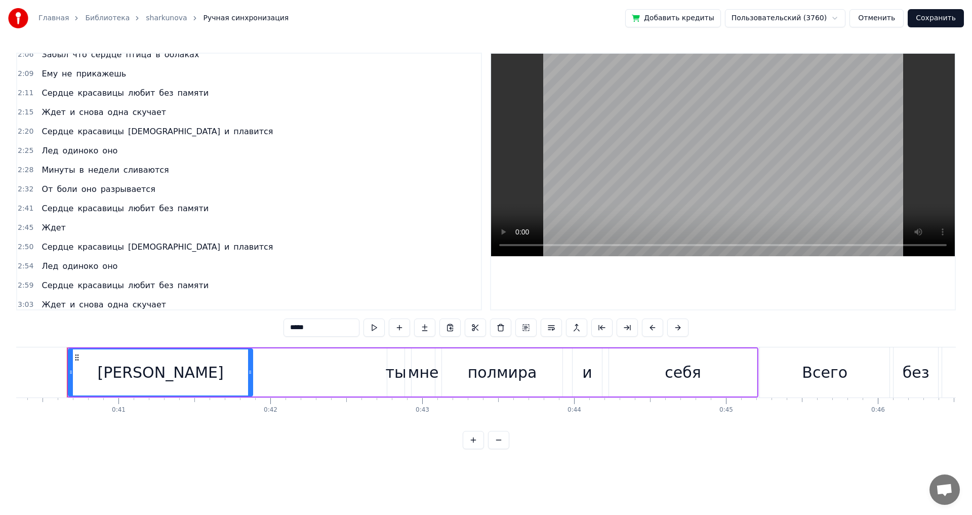
click at [48, 230] on span "Ждет" at bounding box center [53, 228] width 26 height 12
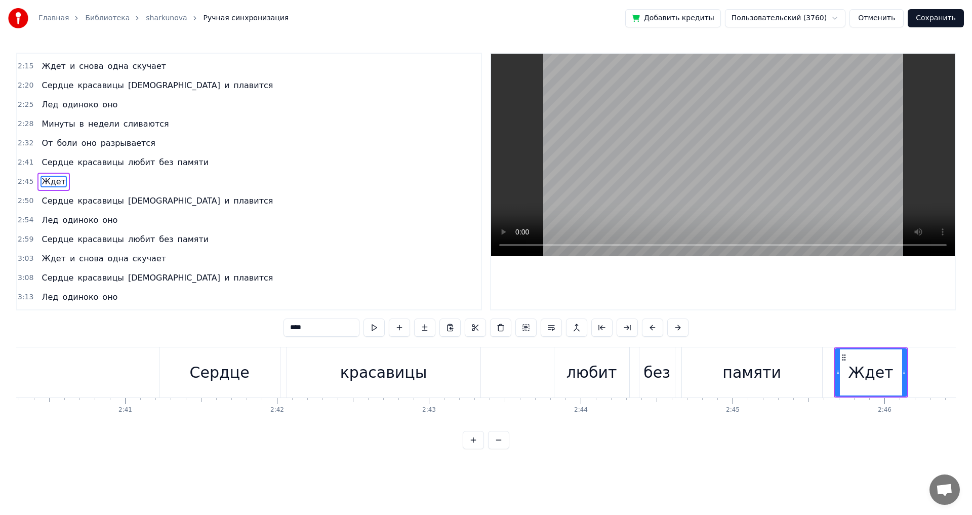
scroll to position [0, 25097]
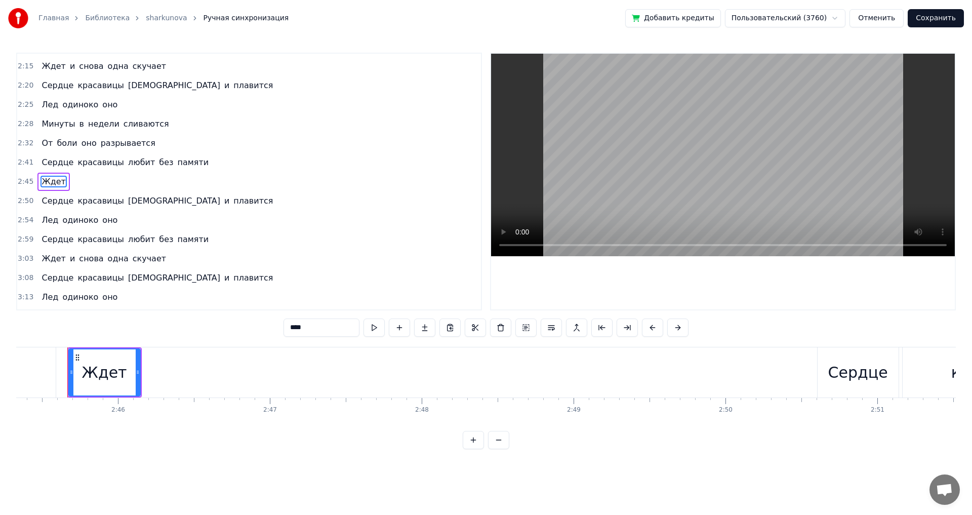
drag, startPoint x: 295, startPoint y: 329, endPoint x: 281, endPoint y: 328, distance: 14.8
click at [281, 328] on div "0:40 Дарил ты мне полмира и себя 0:45 Всего без остатка 0:49 [PERSON_NAME] под …" at bounding box center [485, 251] width 939 height 396
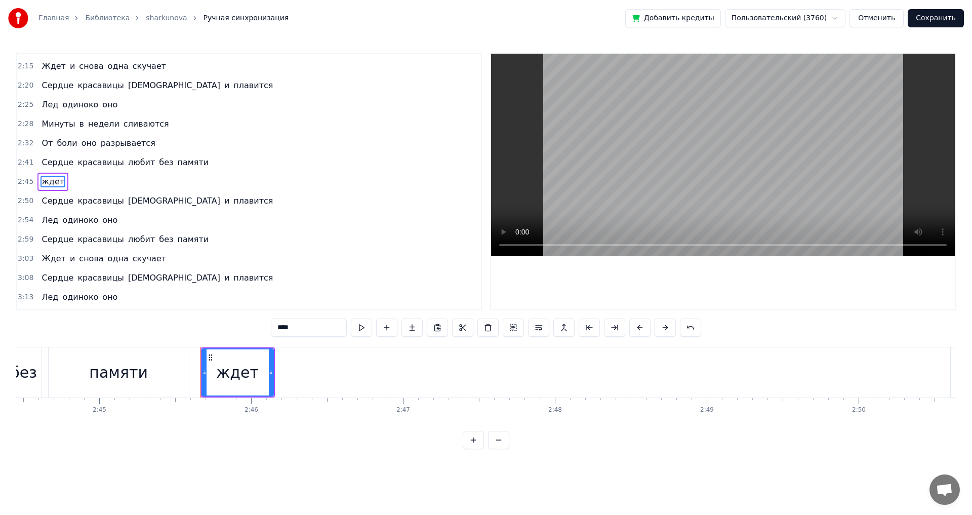
scroll to position [0, 24794]
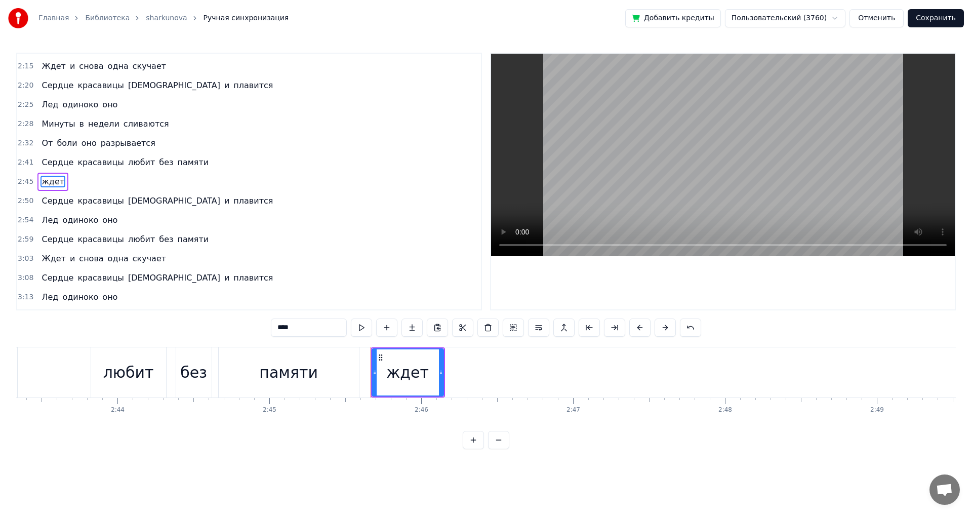
type input "****"
click at [72, 371] on div "Сердце красавицы любит без памяти" at bounding box center [28, 372] width 665 height 50
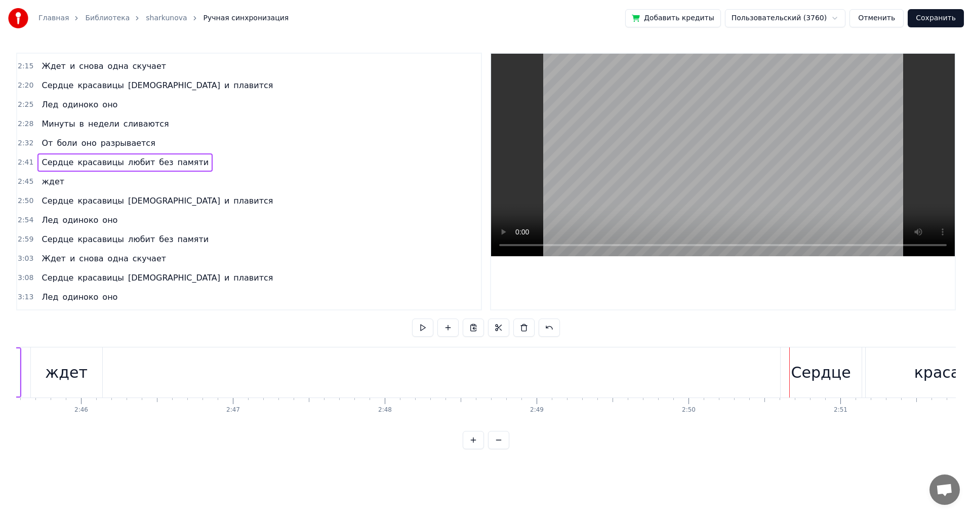
scroll to position [0, 25076]
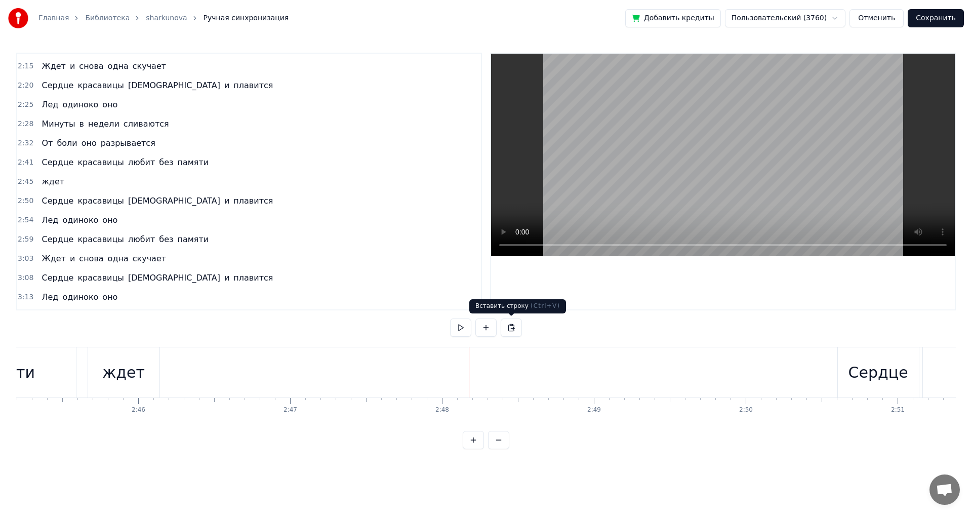
click at [510, 326] on button at bounding box center [510, 327] width 21 height 18
click at [486, 325] on button at bounding box center [485, 327] width 21 height 18
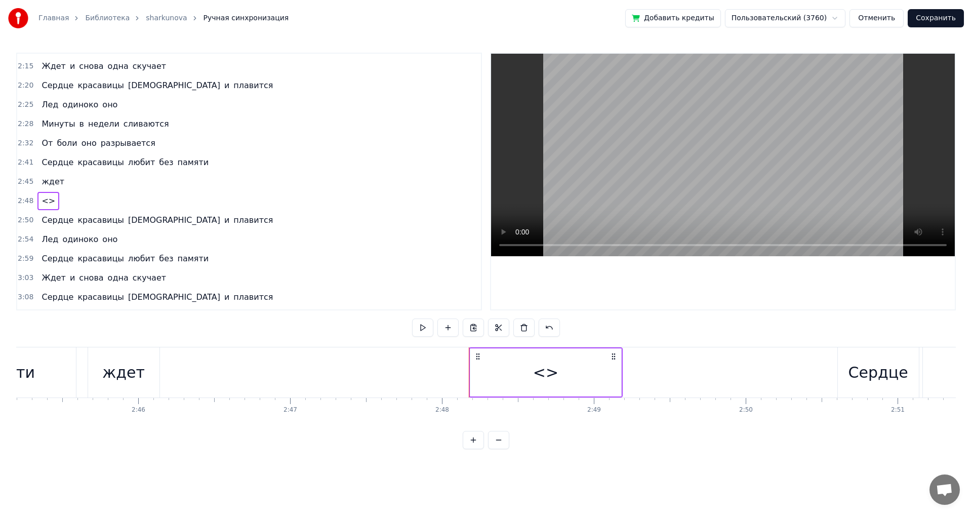
click at [542, 367] on div "<>" at bounding box center [545, 372] width 25 height 23
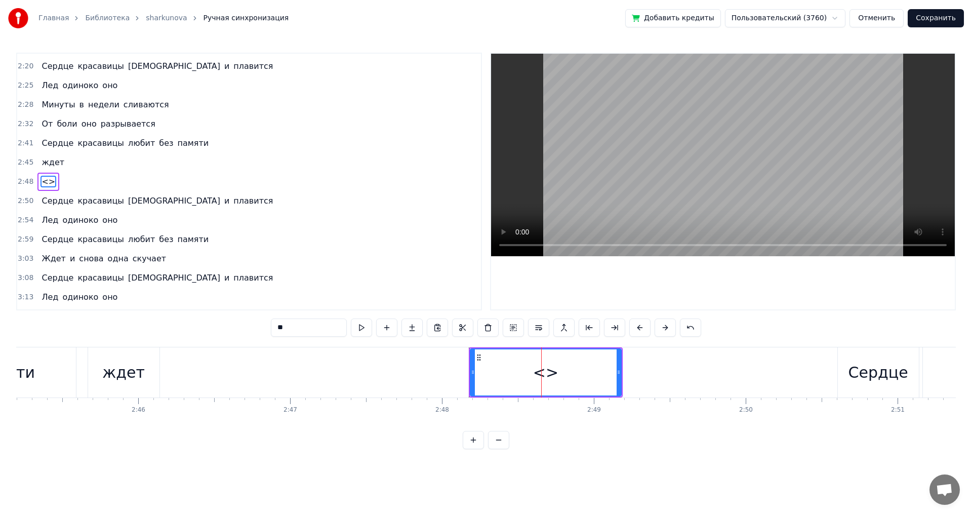
drag, startPoint x: 306, startPoint y: 328, endPoint x: 207, endPoint y: 326, distance: 99.2
click at [207, 326] on div "0:40 Дарил ты мне полмира и себя 0:45 Всего без остатка 0:49 [PERSON_NAME] под …" at bounding box center [485, 251] width 939 height 396
paste input "text"
type input "*"
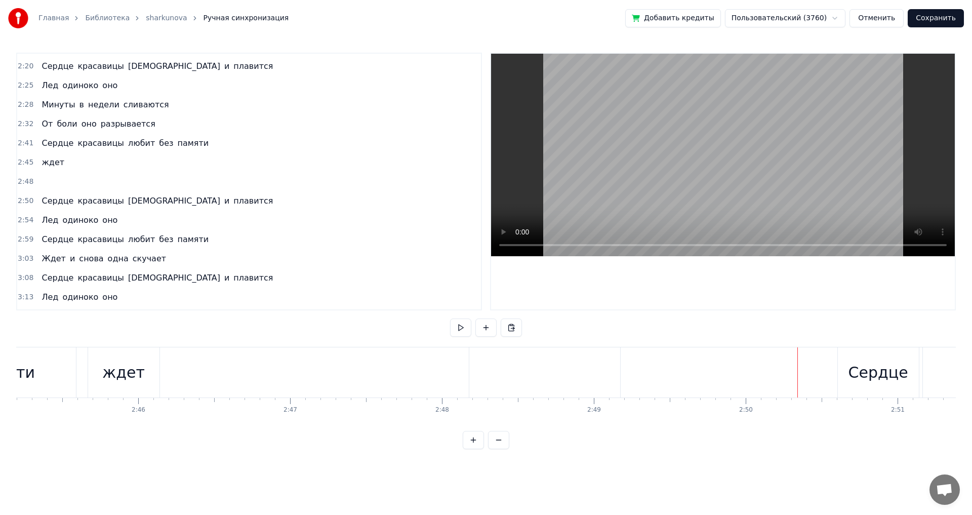
click at [45, 365] on div "памяти" at bounding box center [6, 372] width 140 height 50
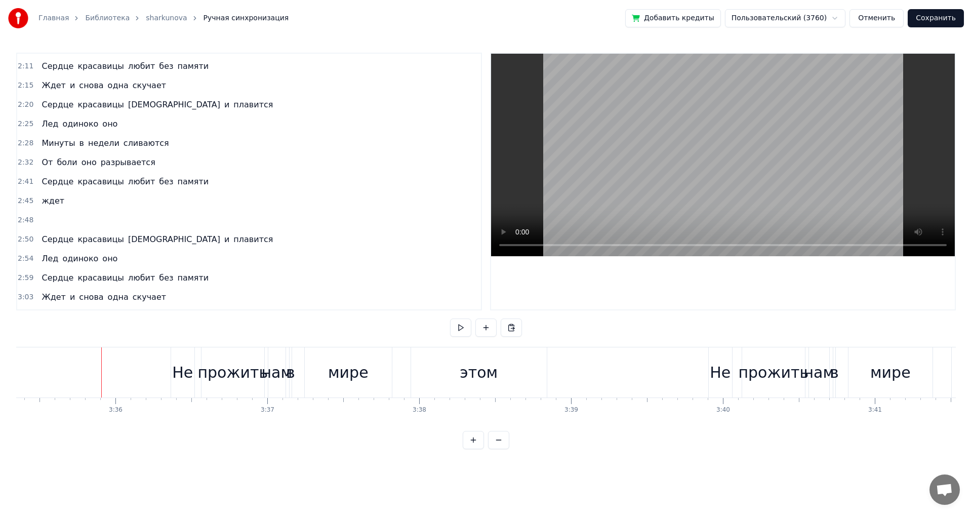
scroll to position [0, 32723]
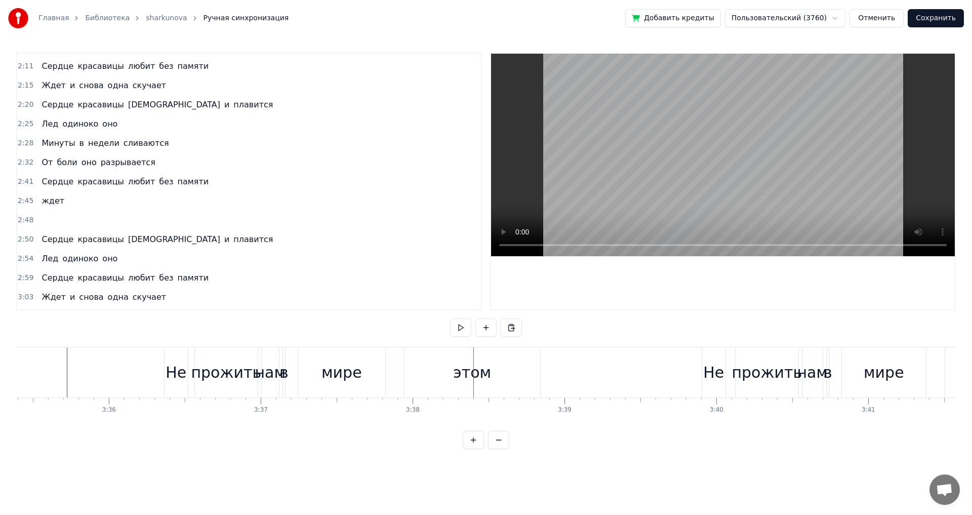
click at [283, 379] on div "в" at bounding box center [283, 372] width 9 height 23
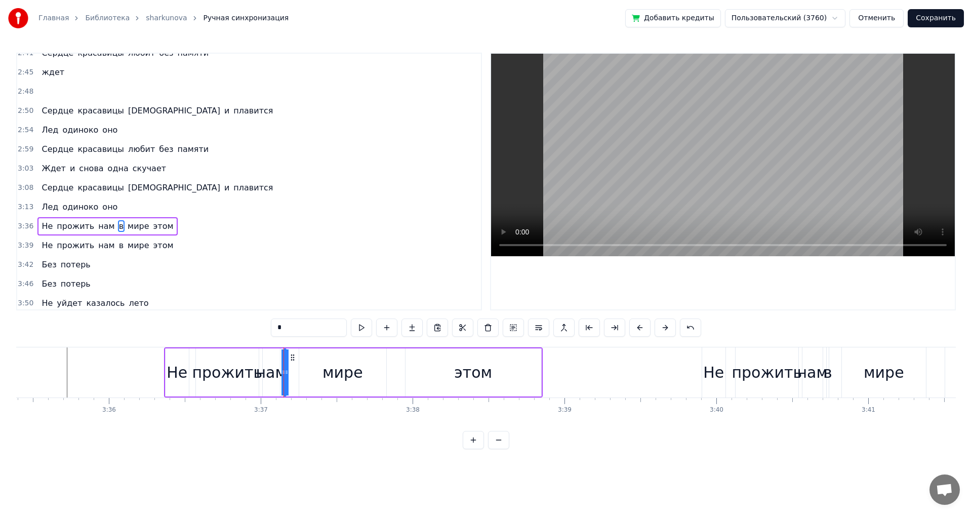
scroll to position [555, 0]
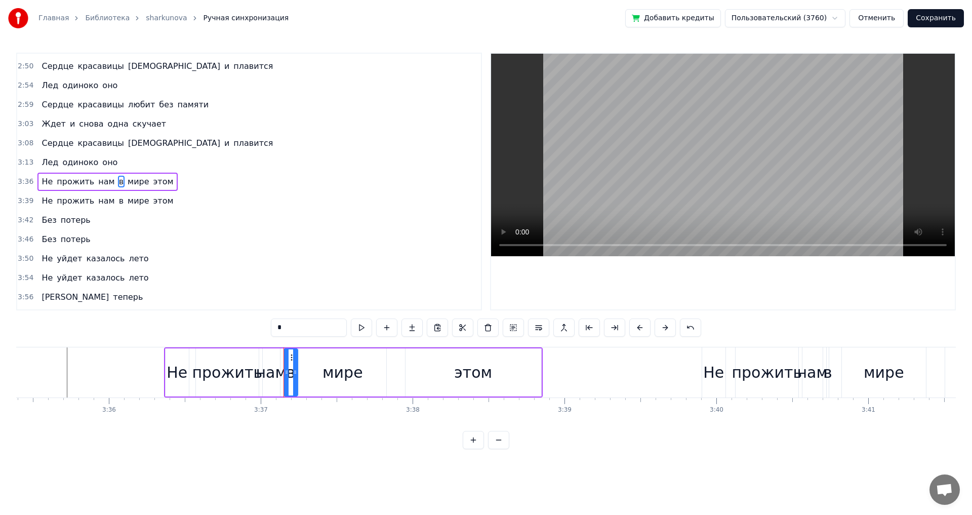
drag, startPoint x: 283, startPoint y: 373, endPoint x: 294, endPoint y: 373, distance: 11.6
click at [294, 373] on icon at bounding box center [295, 372] width 4 height 8
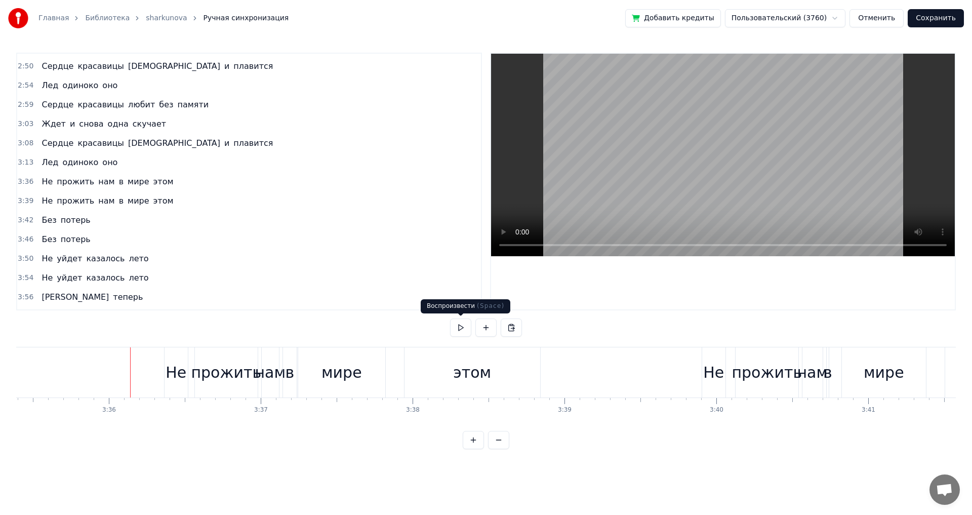
click at [459, 323] on button at bounding box center [460, 327] width 21 height 18
click at [827, 387] on div "в" at bounding box center [827, 372] width 2 height 50
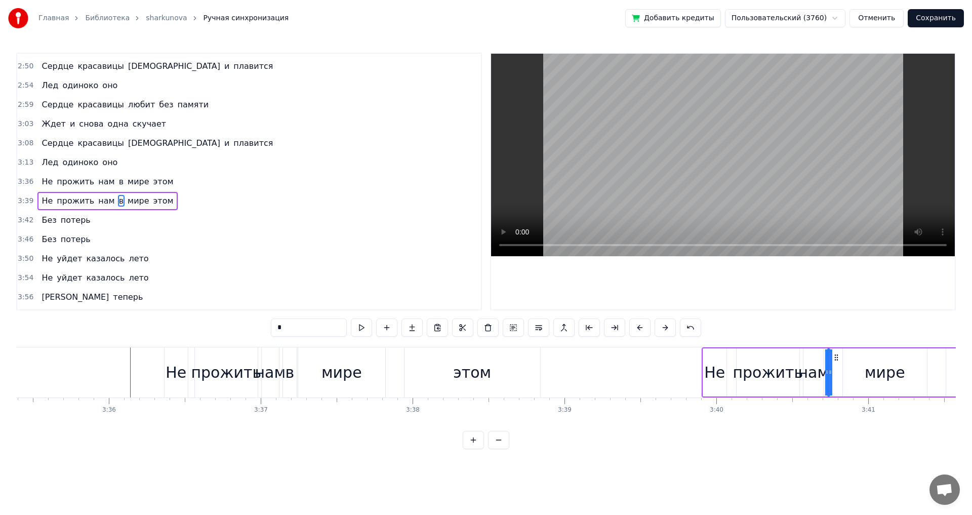
scroll to position [574, 0]
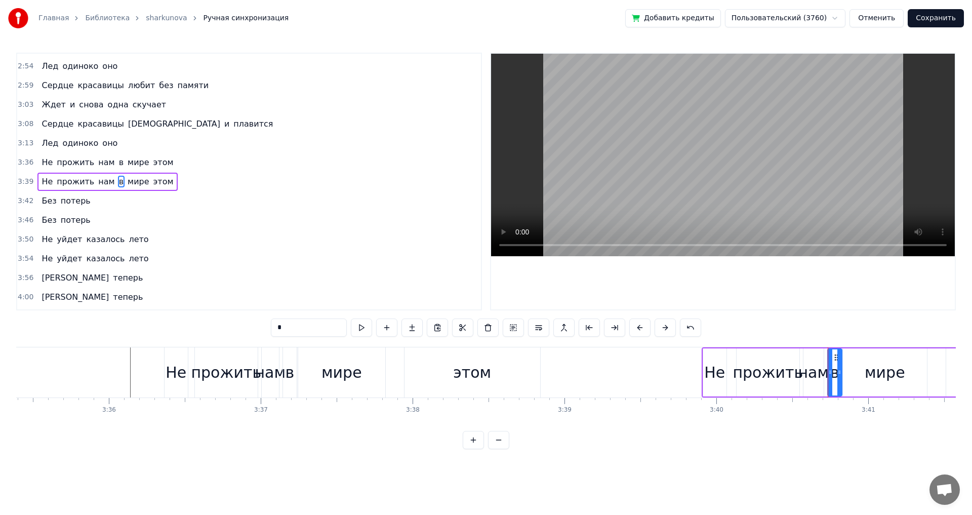
drag, startPoint x: 825, startPoint y: 376, endPoint x: 837, endPoint y: 376, distance: 12.1
click at [837, 376] on div at bounding box center [839, 372] width 4 height 46
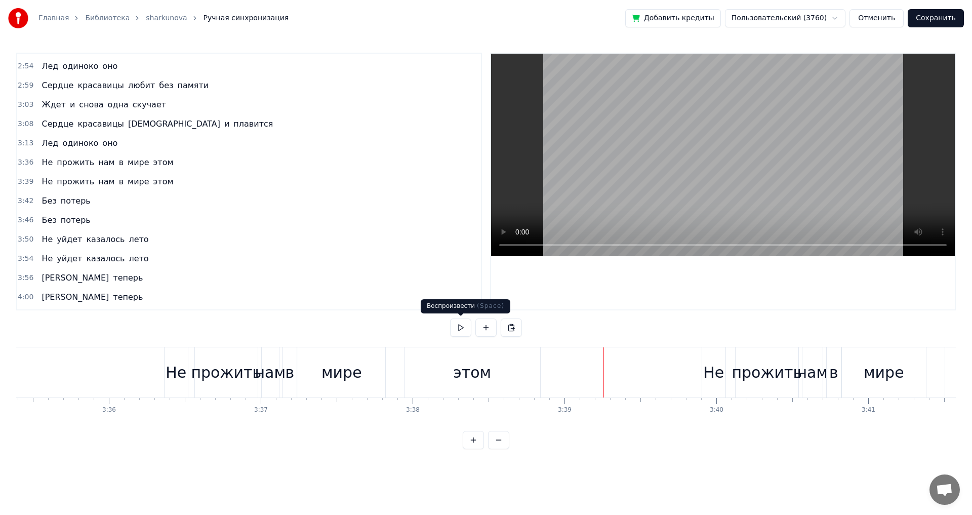
click at [464, 327] on button at bounding box center [460, 327] width 21 height 18
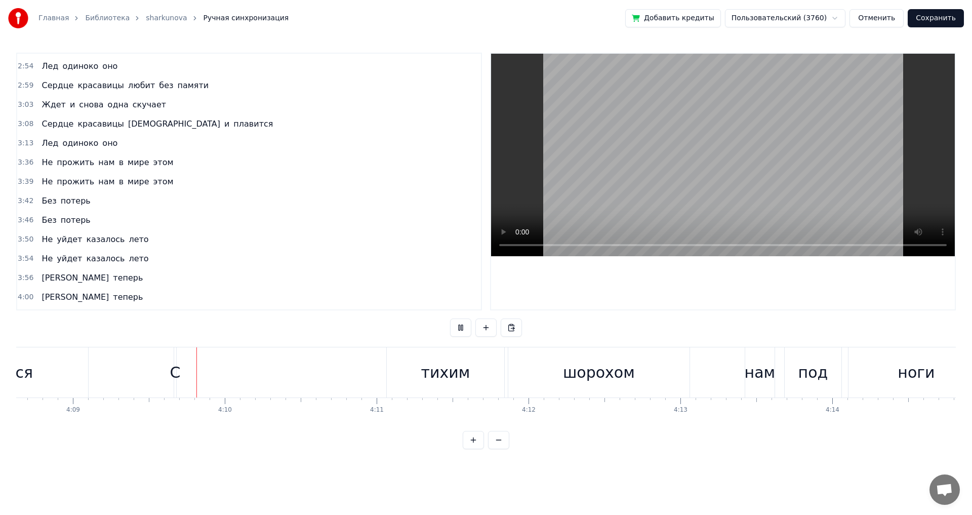
scroll to position [0, 37776]
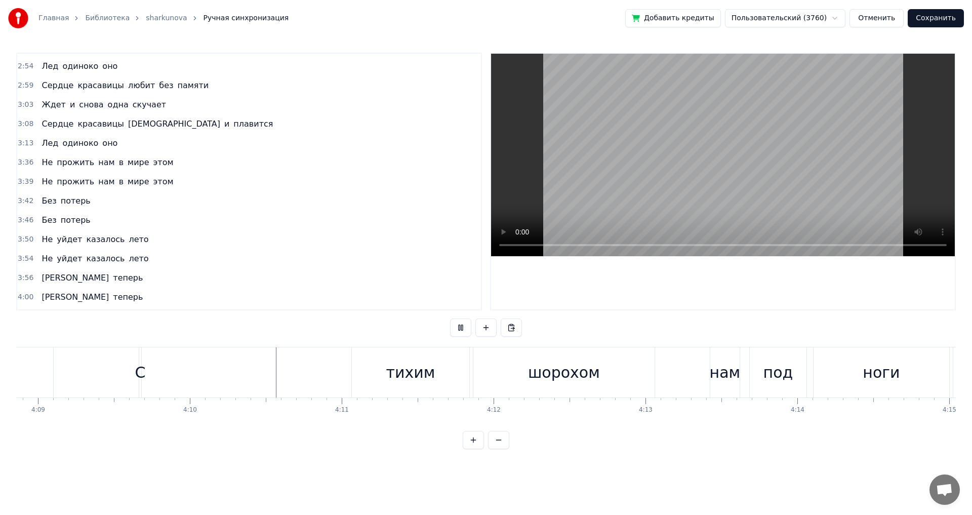
click at [464, 327] on button at bounding box center [460, 327] width 21 height 18
click at [188, 383] on div "С тихим шорохом нам под ноги ложатся" at bounding box center [666, 372] width 1055 height 50
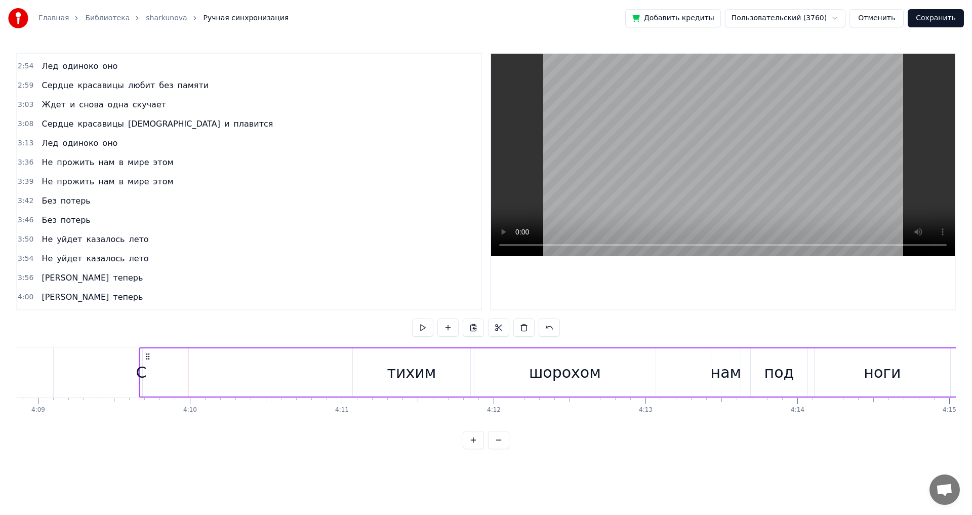
click at [142, 363] on div "С" at bounding box center [141, 372] width 11 height 23
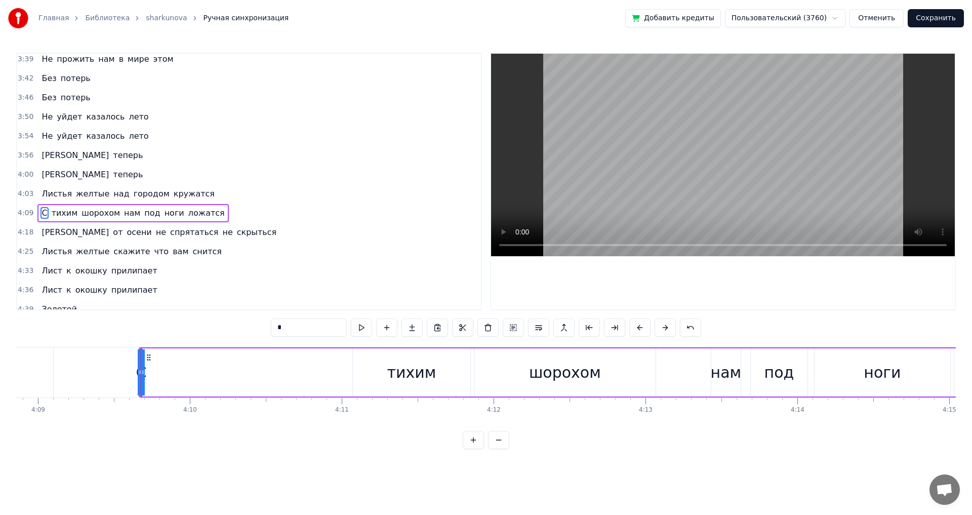
scroll to position [728, 0]
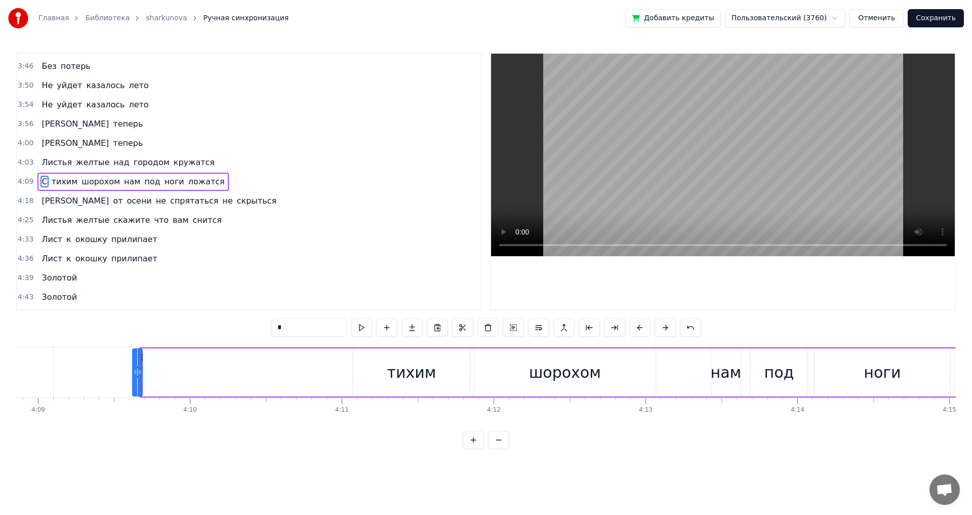
drag, startPoint x: 143, startPoint y: 364, endPoint x: 137, endPoint y: 369, distance: 7.9
click at [135, 368] on div at bounding box center [135, 372] width 4 height 46
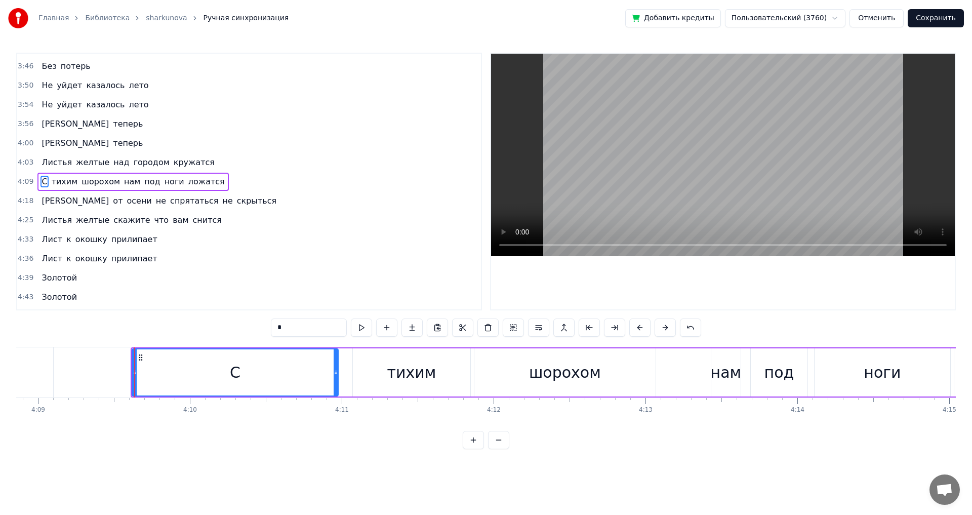
drag, startPoint x: 139, startPoint y: 368, endPoint x: 335, endPoint y: 373, distance: 195.9
click at [335, 373] on icon at bounding box center [335, 372] width 4 height 8
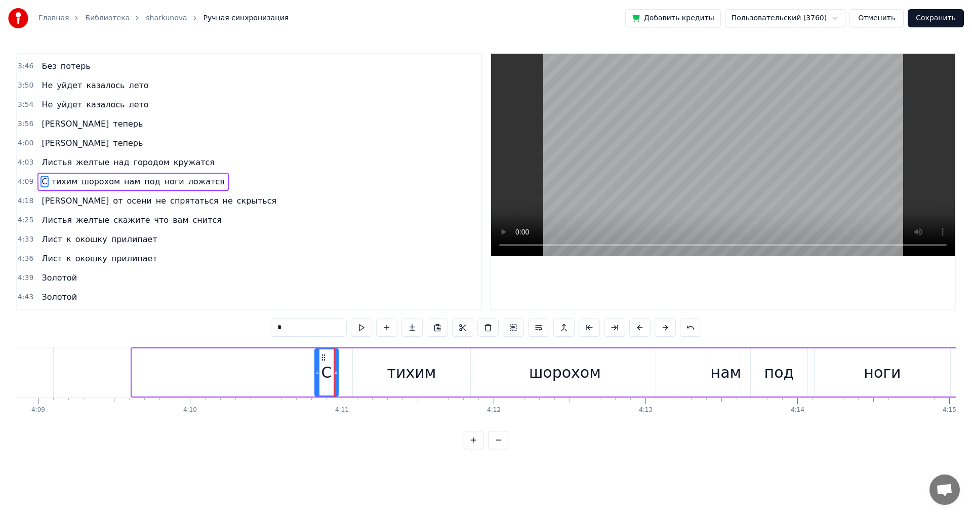
drag, startPoint x: 135, startPoint y: 372, endPoint x: 317, endPoint y: 372, distance: 182.7
click at [317, 372] on icon at bounding box center [317, 372] width 4 height 8
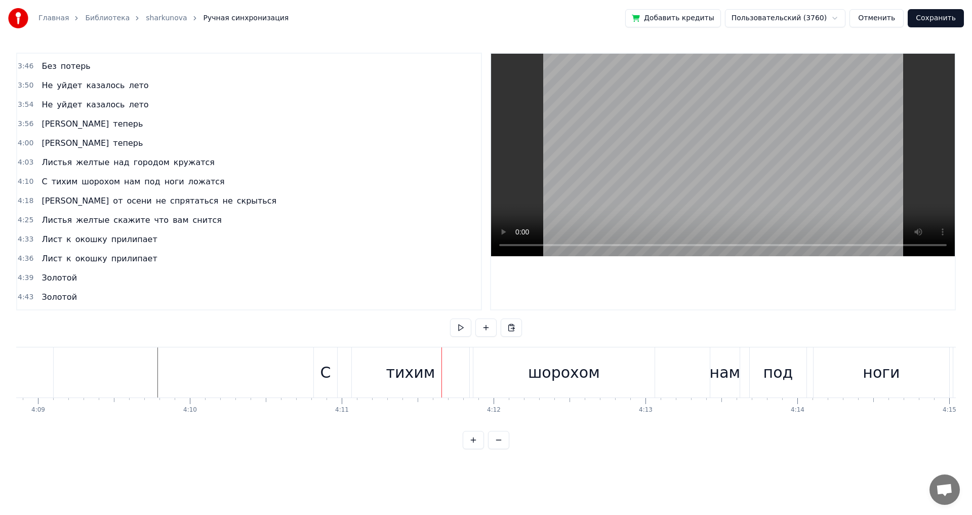
click at [321, 371] on div "С" at bounding box center [325, 372] width 11 height 23
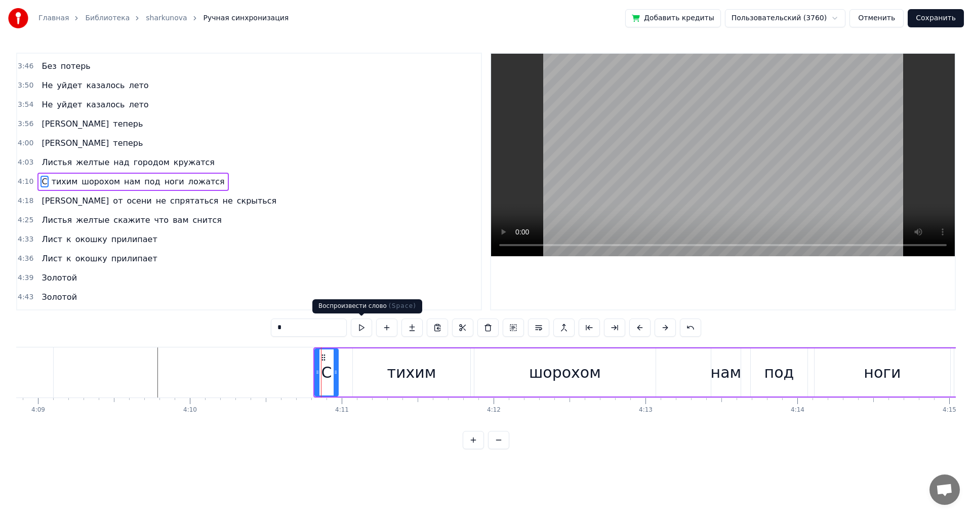
click at [363, 322] on button at bounding box center [361, 327] width 21 height 18
drag, startPoint x: 335, startPoint y: 374, endPoint x: 345, endPoint y: 374, distance: 9.1
click at [345, 374] on icon at bounding box center [345, 372] width 4 height 8
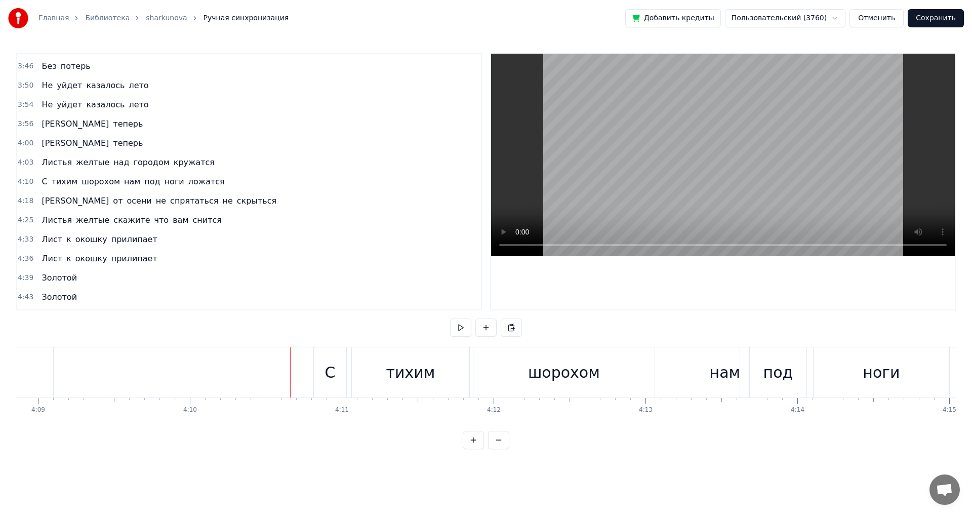
click at [320, 372] on div "С" at bounding box center [330, 372] width 32 height 50
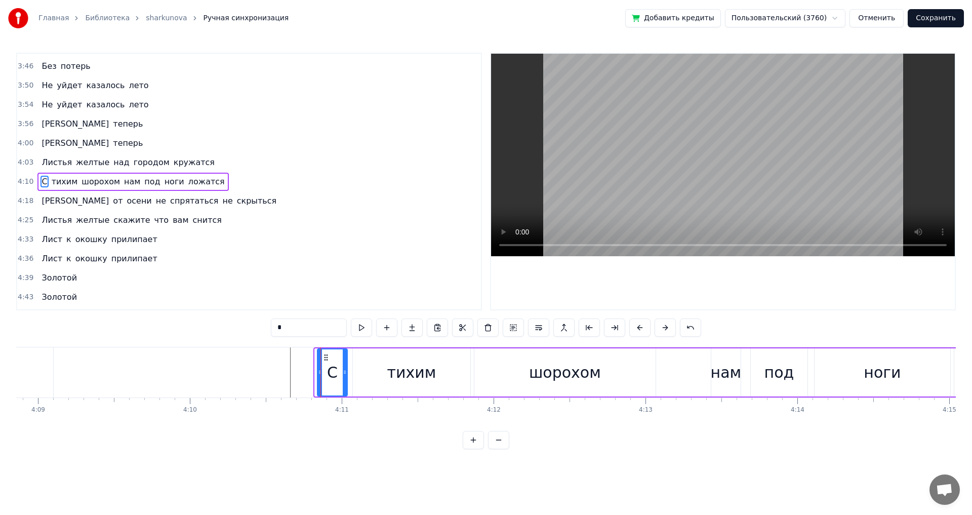
click at [319, 373] on icon at bounding box center [320, 372] width 4 height 8
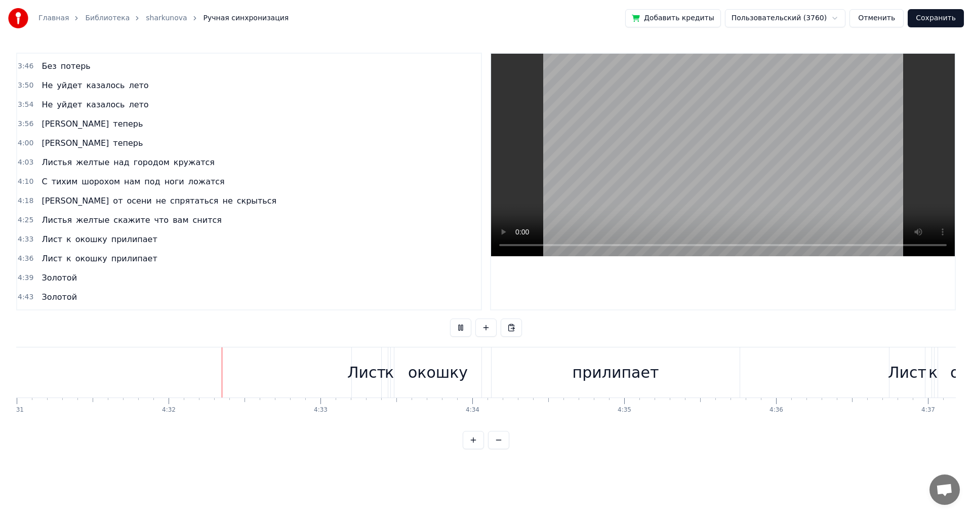
scroll to position [0, 41186]
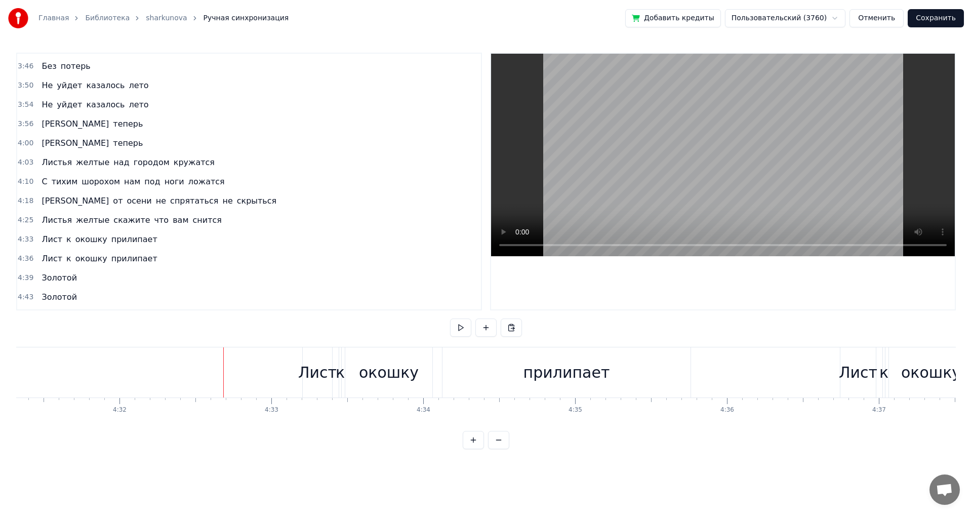
click at [339, 374] on div "к" at bounding box center [339, 372] width 9 height 23
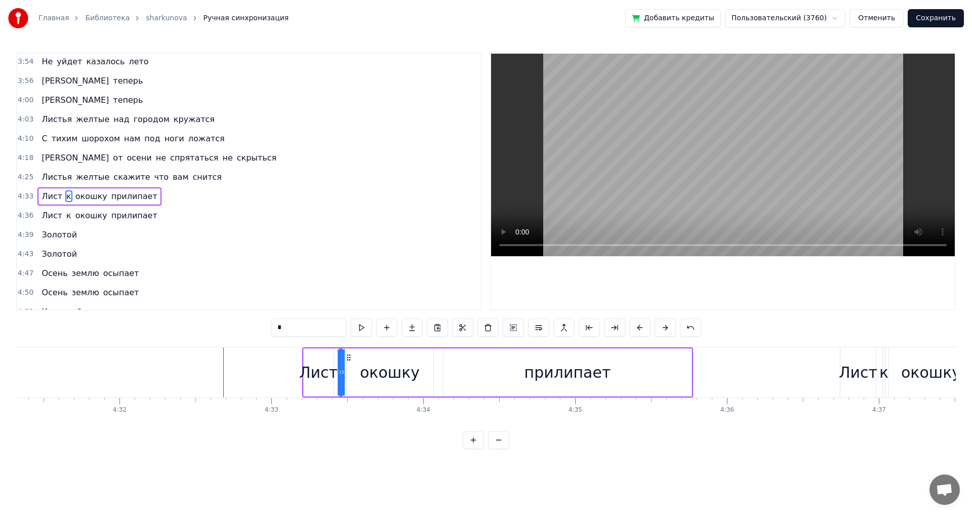
scroll to position [785, 0]
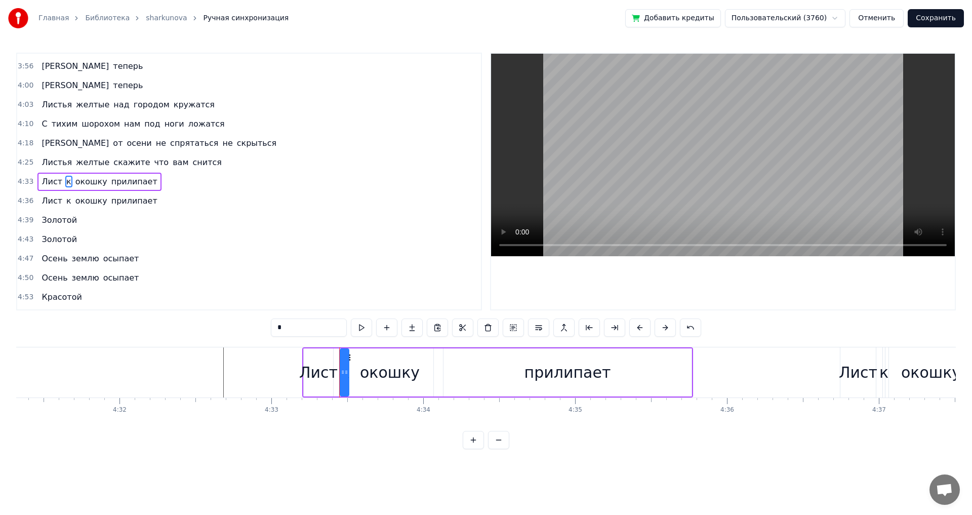
drag, startPoint x: 337, startPoint y: 371, endPoint x: 344, endPoint y: 371, distance: 6.6
click at [344, 371] on icon at bounding box center [346, 372] width 4 height 8
drag, startPoint x: 342, startPoint y: 370, endPoint x: 337, endPoint y: 369, distance: 5.2
click at [337, 369] on icon at bounding box center [337, 372] width 4 height 8
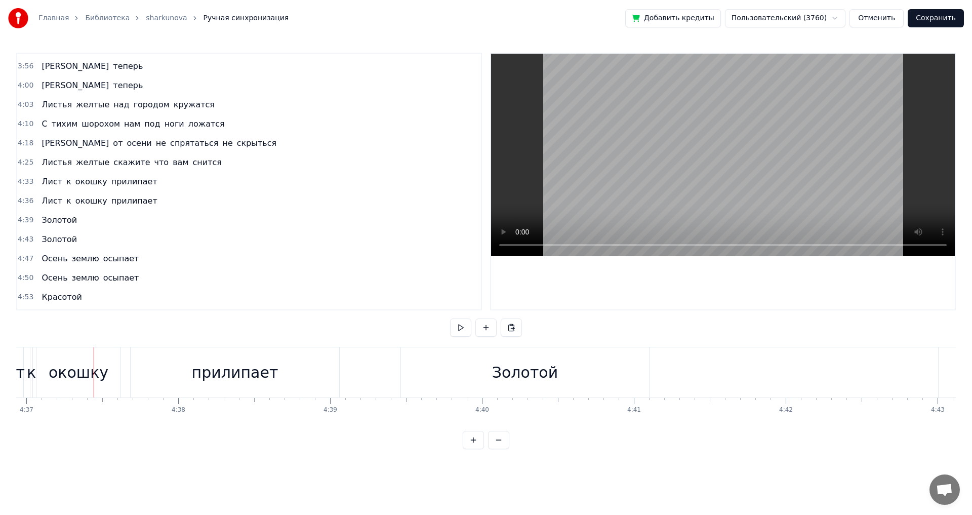
scroll to position [0, 41719]
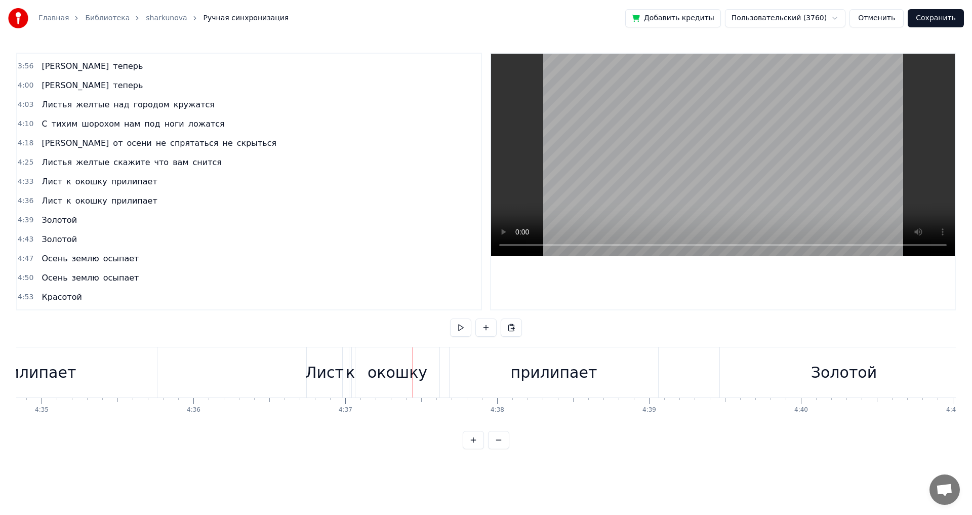
click at [349, 382] on div "к" at bounding box center [350, 372] width 9 height 23
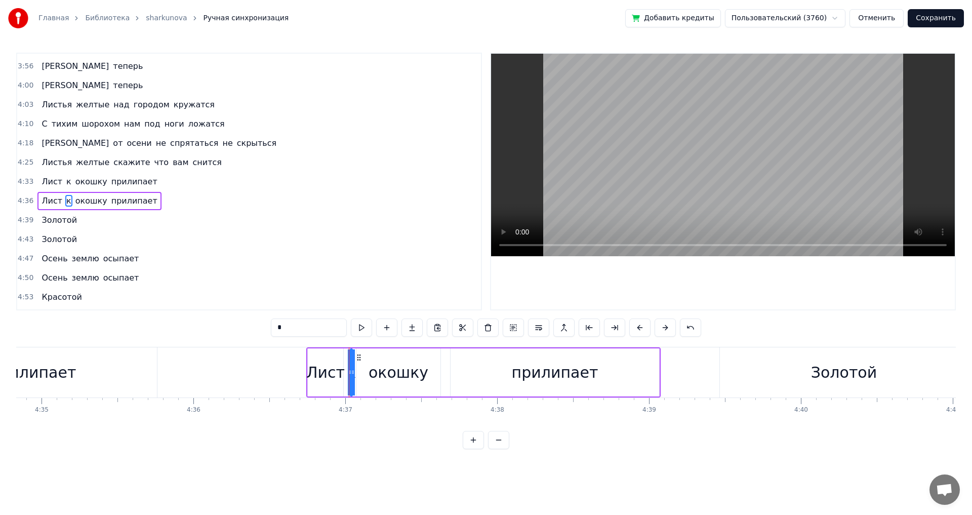
scroll to position [805, 0]
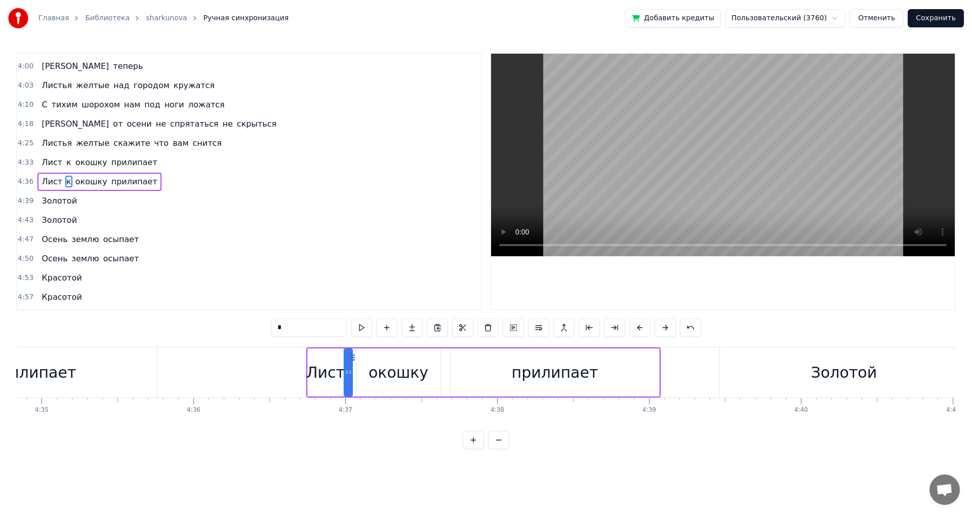
drag, startPoint x: 353, startPoint y: 378, endPoint x: 347, endPoint y: 378, distance: 6.1
click at [347, 378] on div at bounding box center [347, 372] width 4 height 46
click at [353, 376] on div at bounding box center [353, 372] width 4 height 46
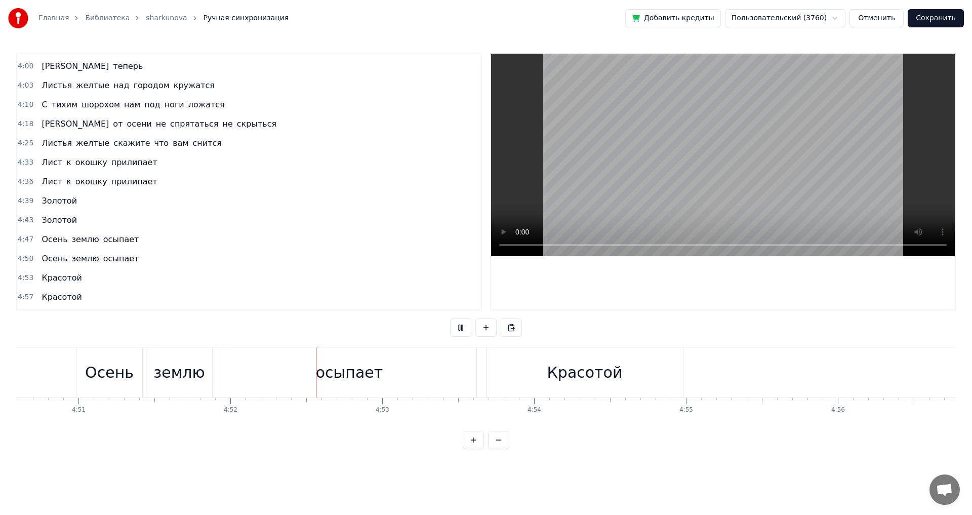
scroll to position [0, 44287]
click at [82, 376] on div "осыпает" at bounding box center [173, 372] width 254 height 50
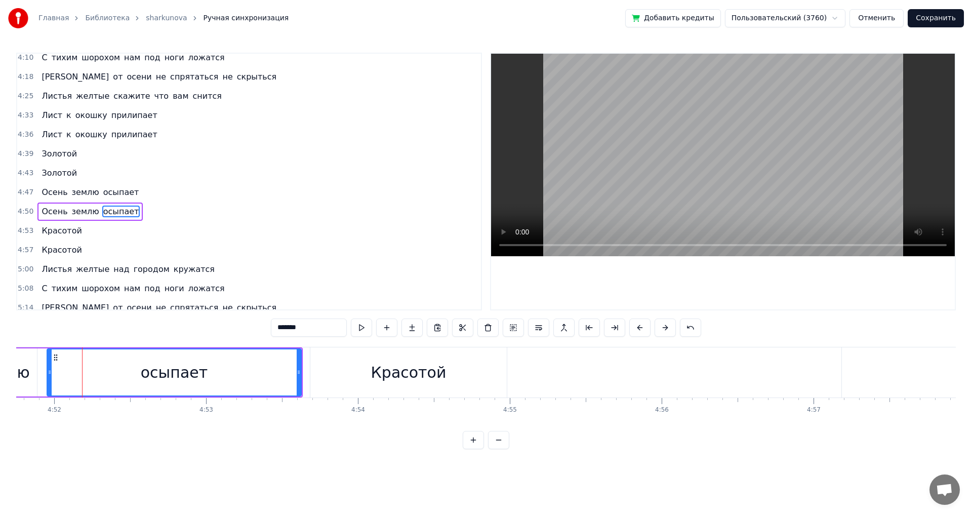
scroll to position [881, 0]
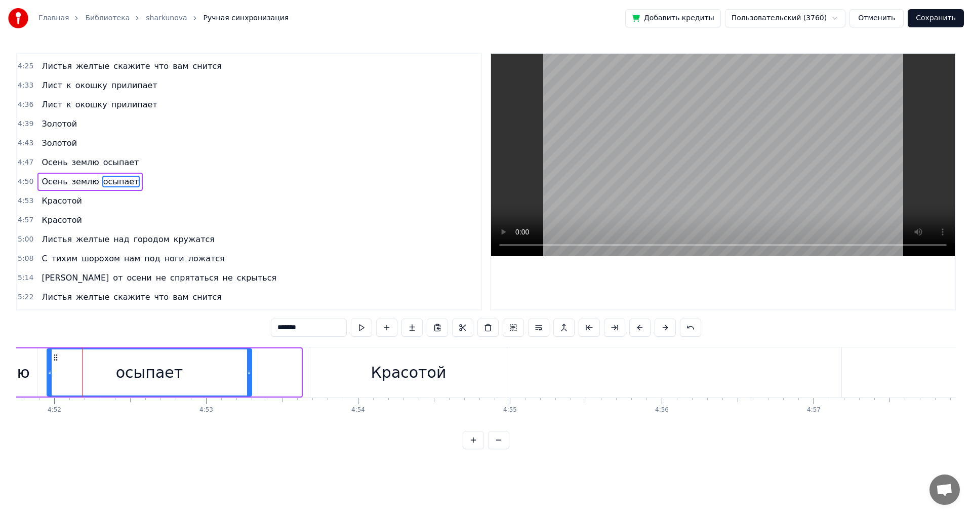
drag, startPoint x: 299, startPoint y: 372, endPoint x: 249, endPoint y: 375, distance: 49.7
click at [249, 375] on icon at bounding box center [249, 372] width 4 height 8
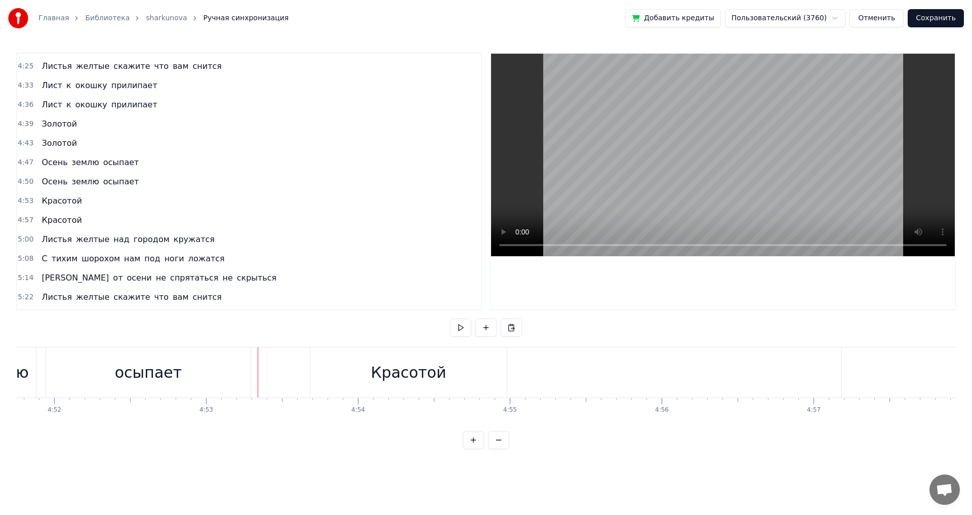
click at [42, 371] on div "Осень землю осыпает" at bounding box center [76, 372] width 353 height 50
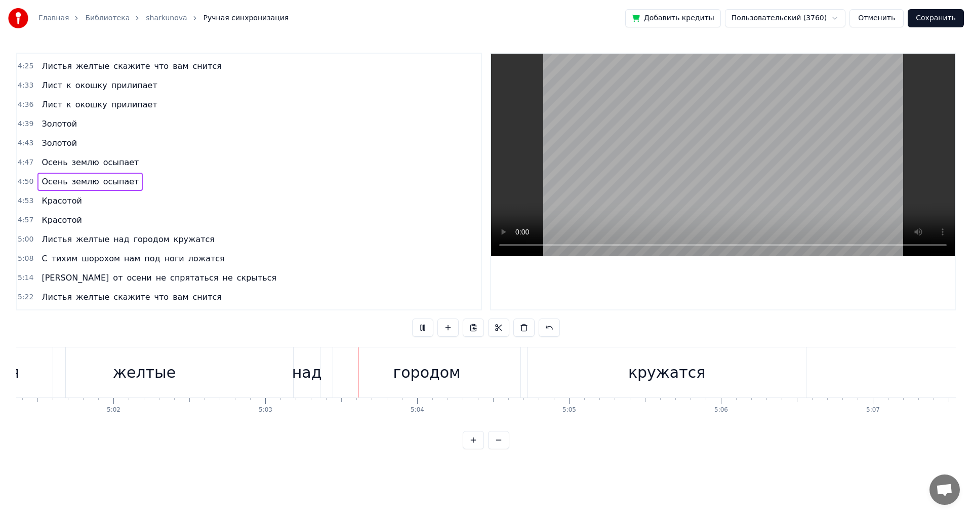
scroll to position [0, 45949]
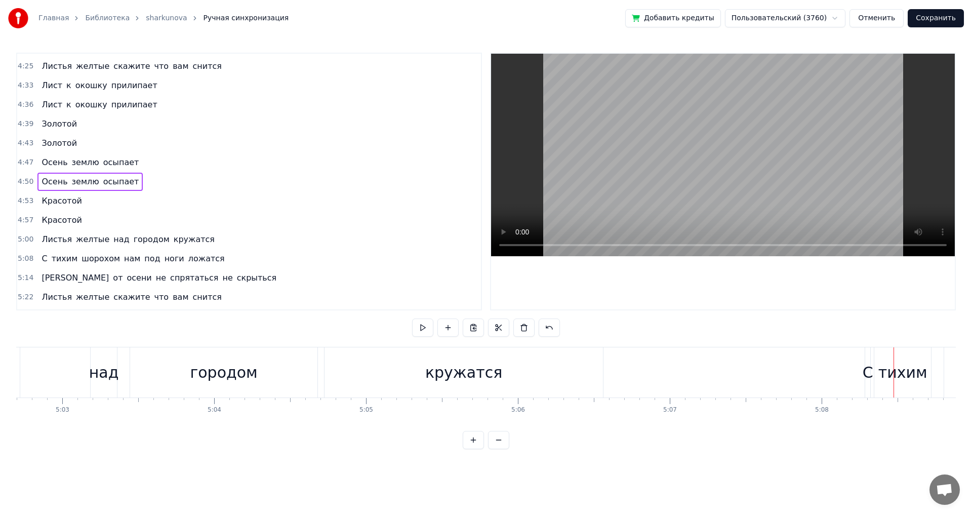
click at [866, 375] on div "С" at bounding box center [867, 372] width 11 height 23
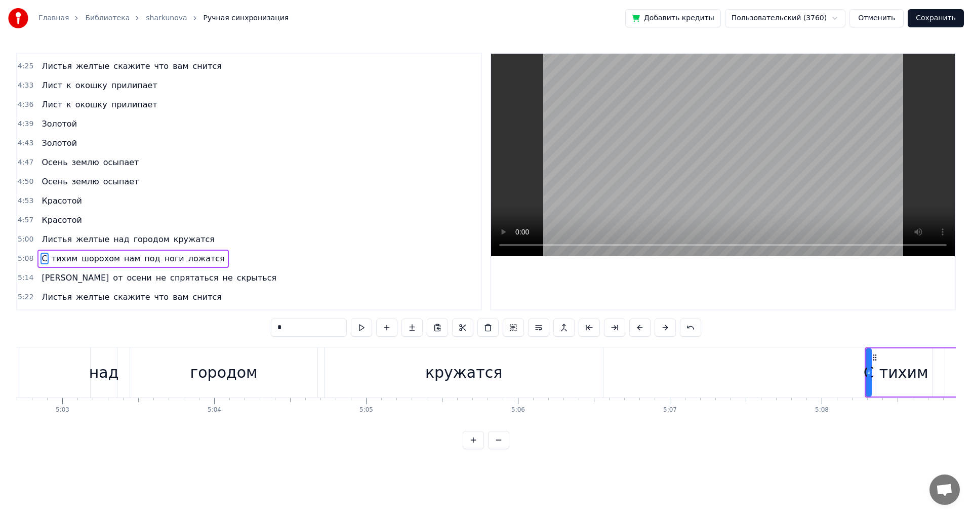
scroll to position [958, 0]
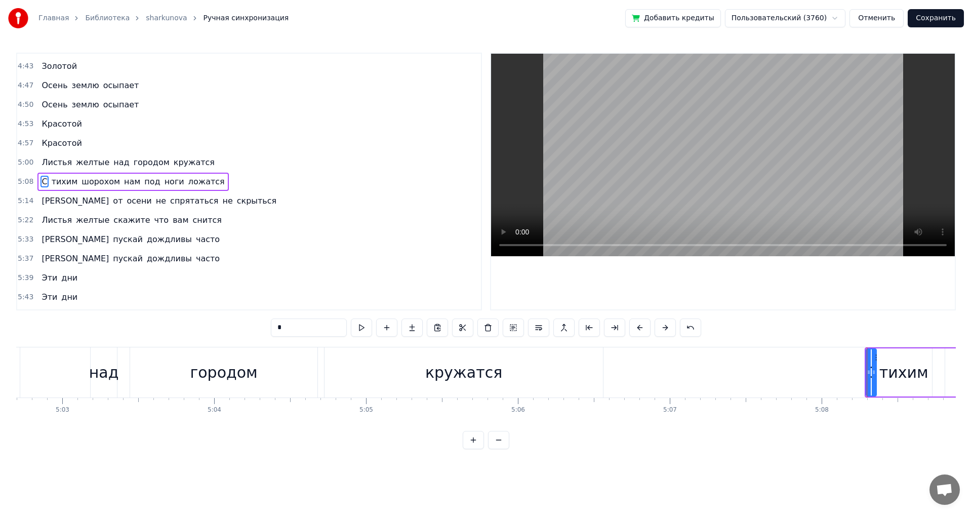
drag, startPoint x: 869, startPoint y: 373, endPoint x: 874, endPoint y: 373, distance: 5.1
click at [874, 373] on icon at bounding box center [873, 372] width 4 height 8
drag, startPoint x: 867, startPoint y: 374, endPoint x: 775, endPoint y: 376, distance: 91.6
click at [775, 376] on div at bounding box center [777, 372] width 4 height 46
drag, startPoint x: 874, startPoint y: 372, endPoint x: 806, endPoint y: 375, distance: 68.9
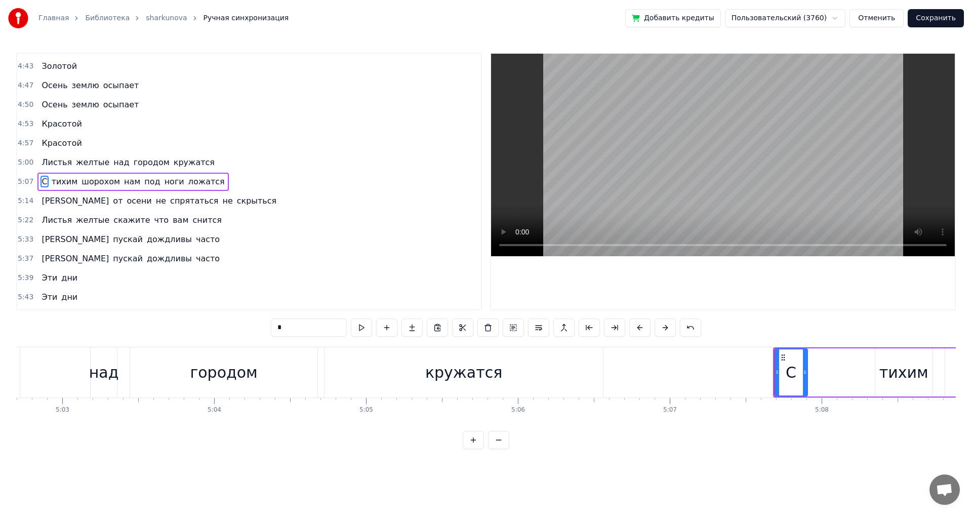
click at [806, 375] on icon at bounding box center [805, 372] width 4 height 8
click at [883, 375] on div "тихим" at bounding box center [903, 372] width 49 height 23
type input "*****"
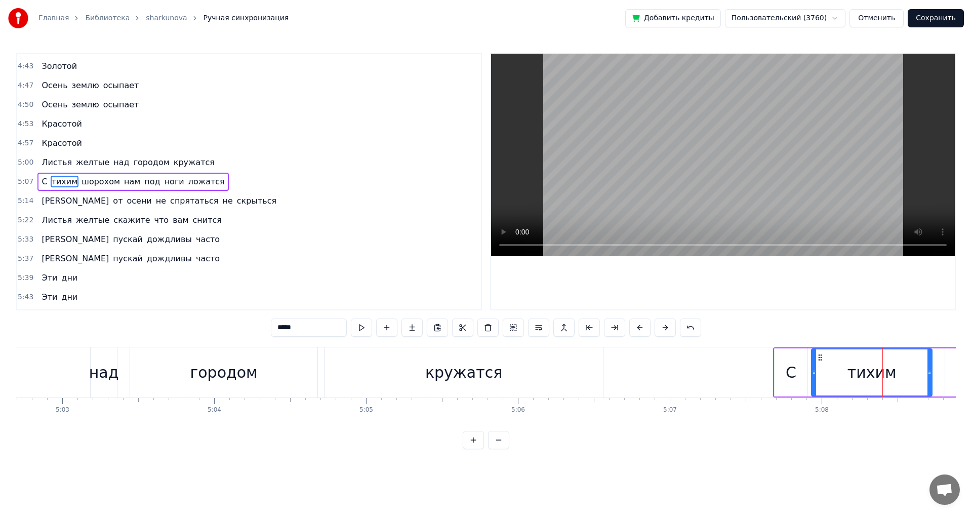
drag, startPoint x: 877, startPoint y: 373, endPoint x: 813, endPoint y: 377, distance: 63.9
click at [813, 377] on div at bounding box center [814, 372] width 4 height 46
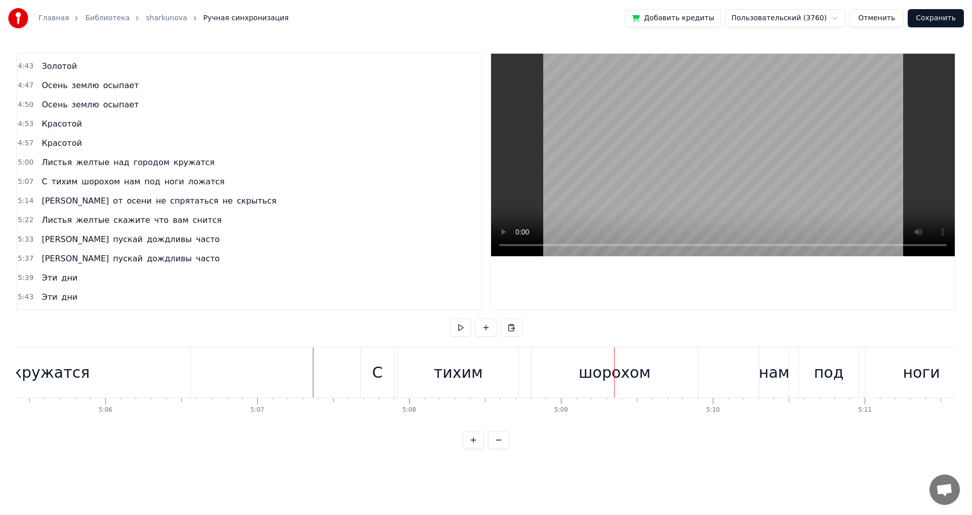
scroll to position [0, 46191]
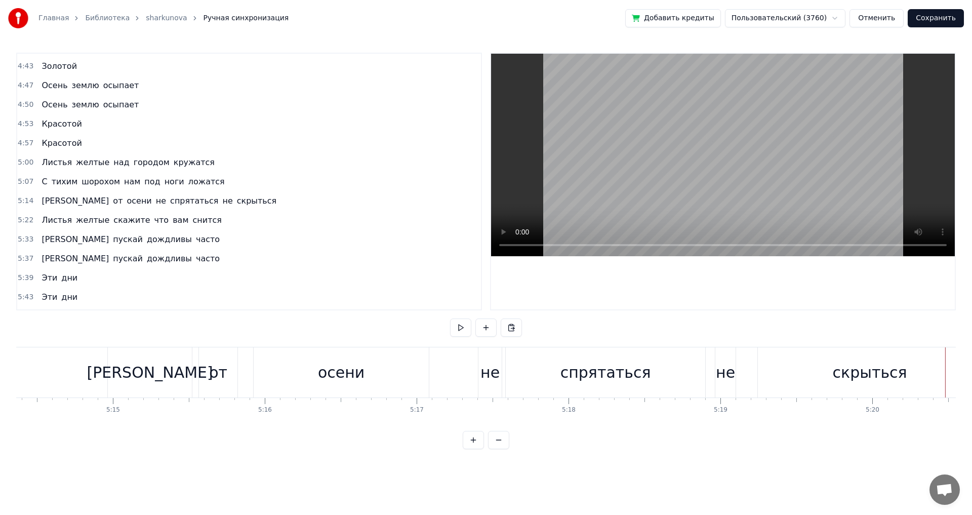
scroll to position [0, 47550]
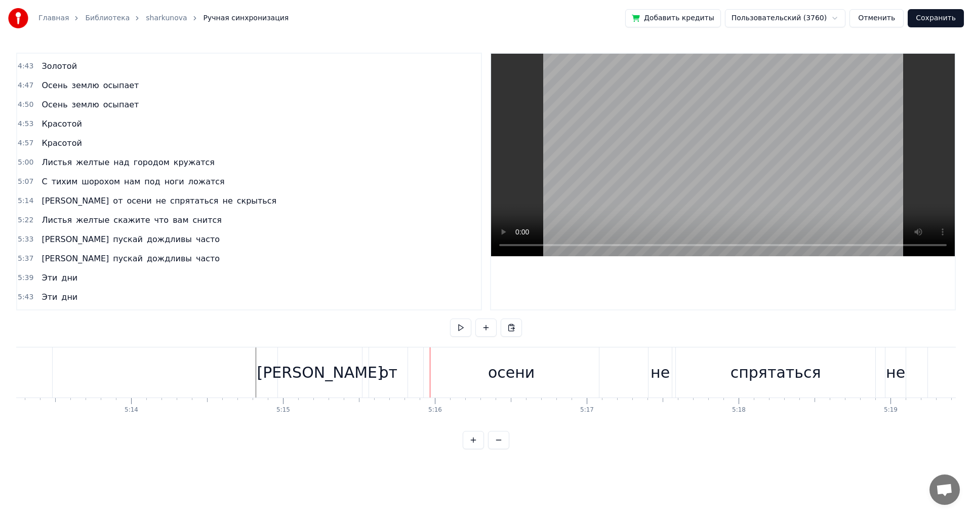
click at [334, 368] on div "[PERSON_NAME]" at bounding box center [320, 372] width 84 height 50
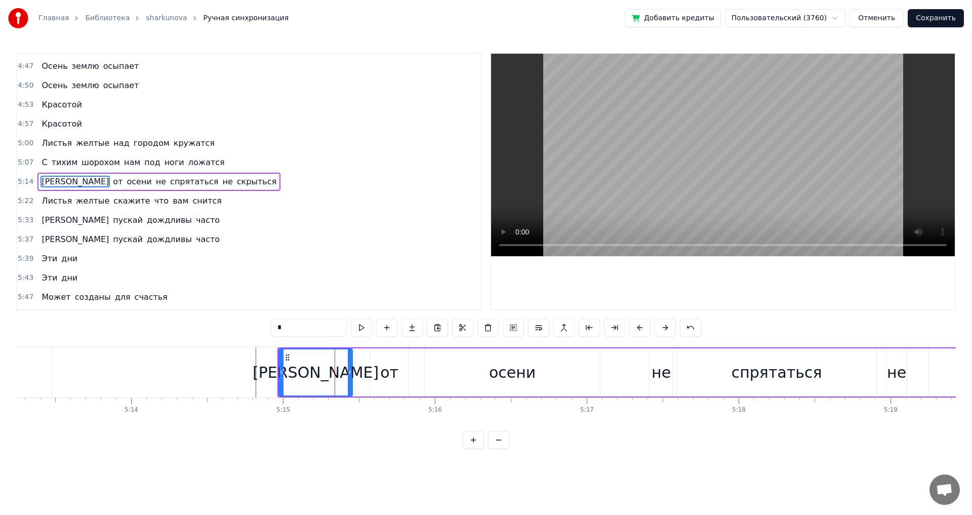
drag, startPoint x: 362, startPoint y: 372, endPoint x: 351, endPoint y: 372, distance: 10.6
click at [351, 372] on icon at bounding box center [350, 372] width 4 height 8
click at [377, 375] on div "от" at bounding box center [389, 372] width 38 height 48
type input "**"
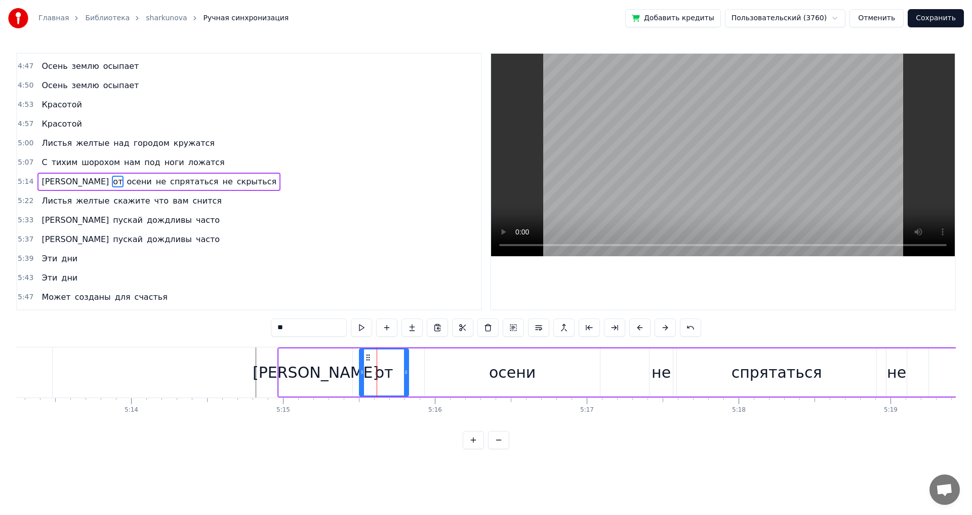
drag, startPoint x: 371, startPoint y: 373, endPoint x: 361, endPoint y: 373, distance: 10.6
click at [361, 373] on icon at bounding box center [362, 372] width 4 height 8
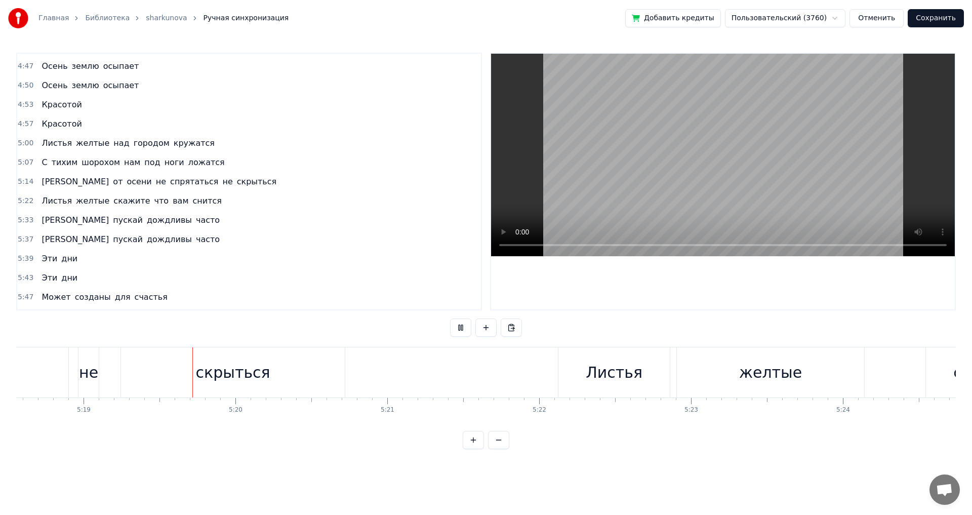
scroll to position [0, 48389]
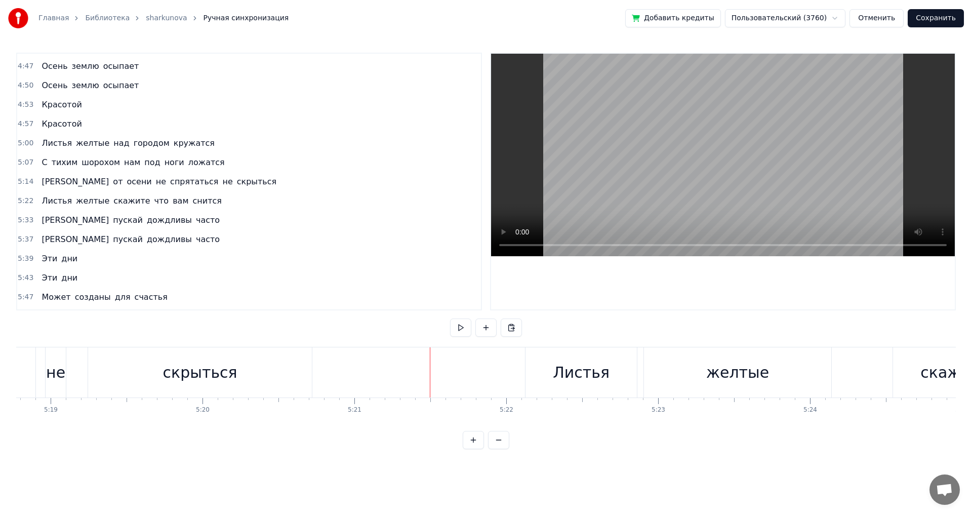
click at [60, 386] on div "не" at bounding box center [56, 372] width 20 height 50
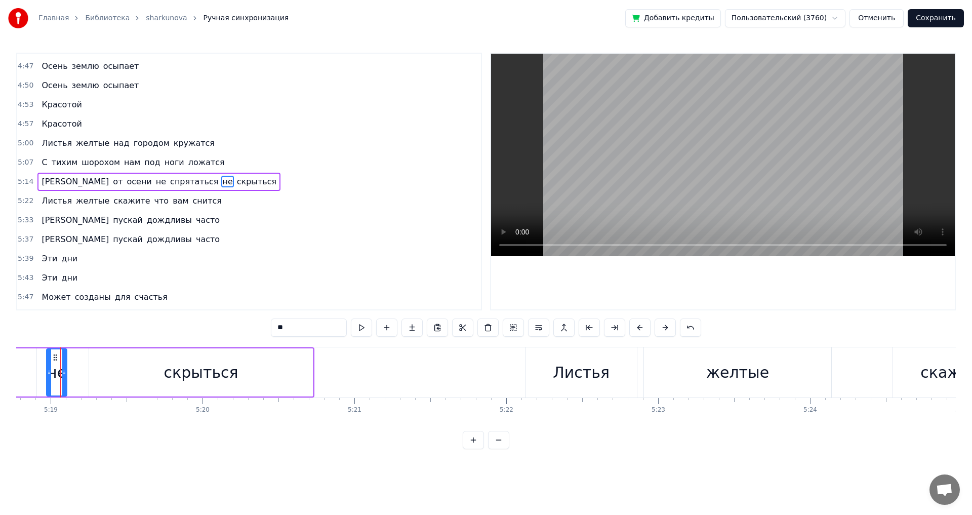
scroll to position [0, 48382]
drag, startPoint x: 71, startPoint y: 370, endPoint x: 87, endPoint y: 373, distance: 16.0
click at [87, 373] on icon at bounding box center [87, 372] width 4 height 8
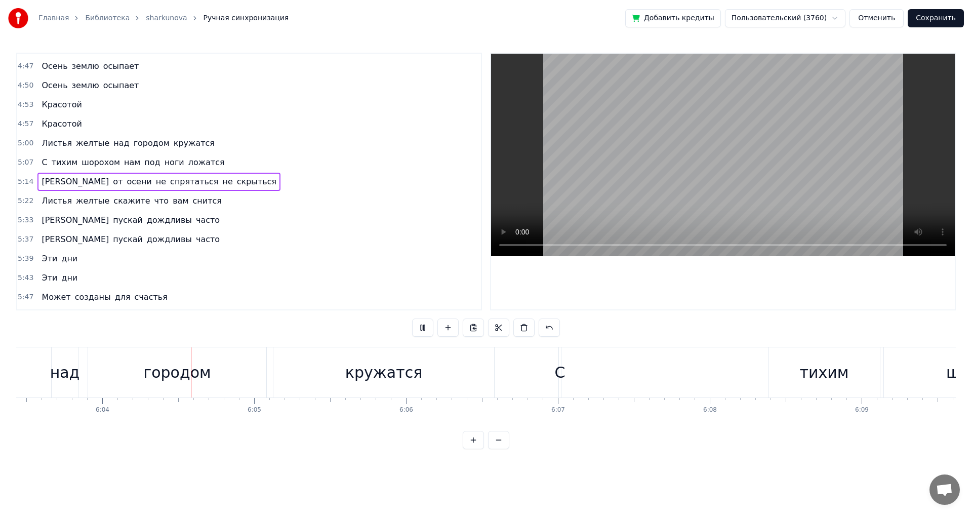
scroll to position [0, 55184]
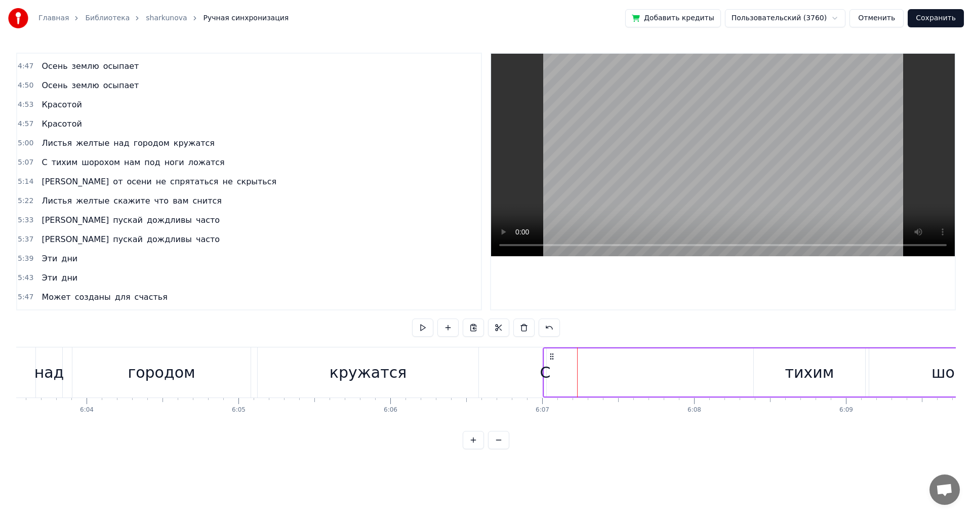
drag, startPoint x: 544, startPoint y: 374, endPoint x: 561, endPoint y: 378, distance: 17.1
click at [543, 375] on div "С" at bounding box center [545, 372] width 11 height 23
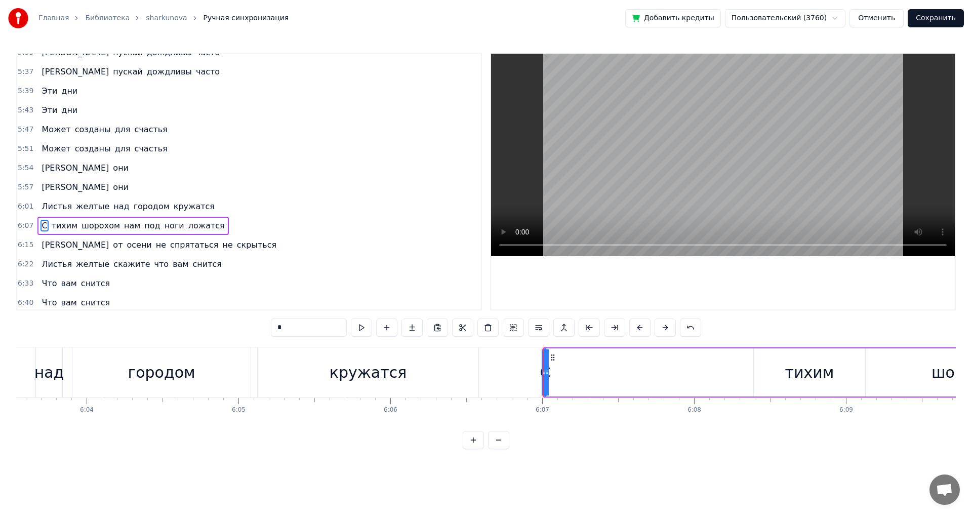
scroll to position [1189, 0]
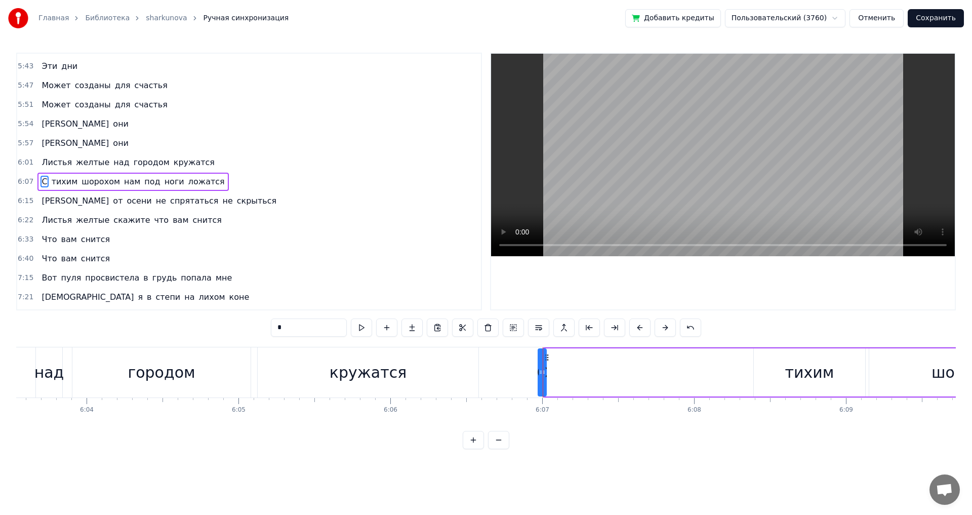
drag, startPoint x: 548, startPoint y: 375, endPoint x: 542, endPoint y: 375, distance: 6.1
click at [542, 375] on div "С" at bounding box center [541, 372] width 7 height 46
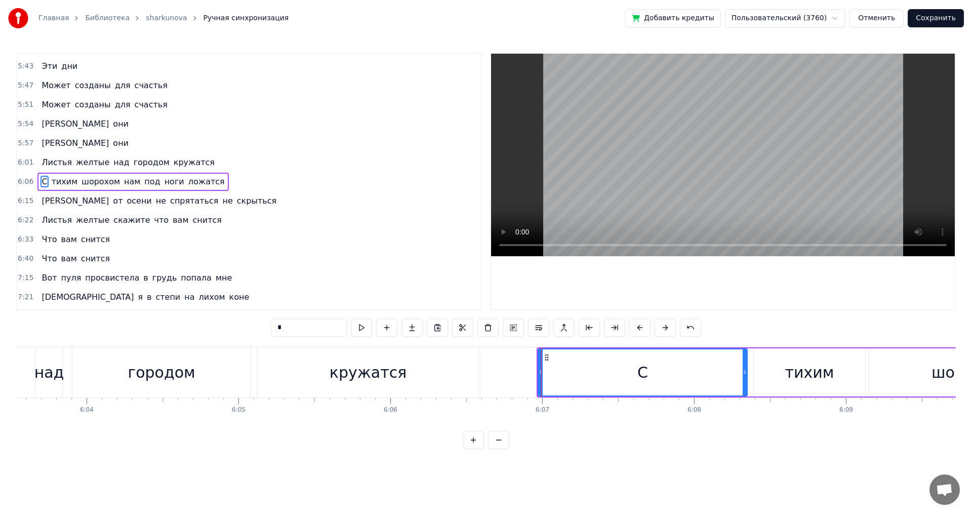
drag, startPoint x: 545, startPoint y: 373, endPoint x: 746, endPoint y: 381, distance: 201.0
click at [746, 381] on div at bounding box center [744, 372] width 4 height 46
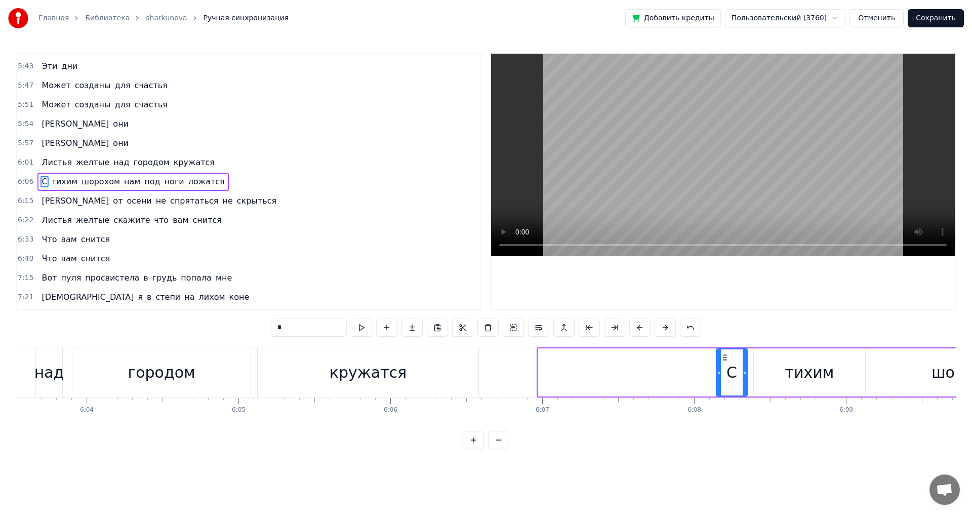
drag, startPoint x: 539, startPoint y: 372, endPoint x: 717, endPoint y: 377, distance: 178.2
click at [717, 377] on div at bounding box center [718, 372] width 4 height 46
click at [255, 371] on div "Листья желтые над городом кружатся" at bounding box center [74, 372] width 813 height 50
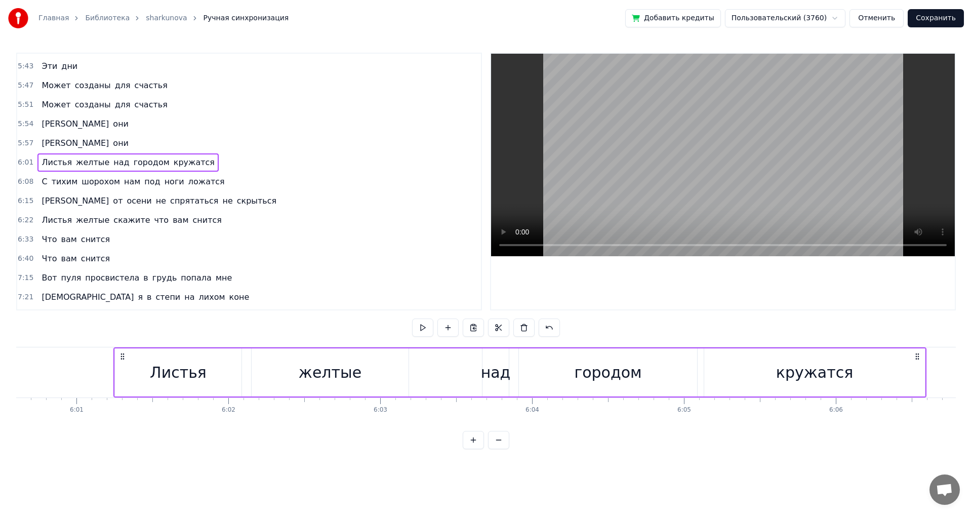
scroll to position [0, 54625]
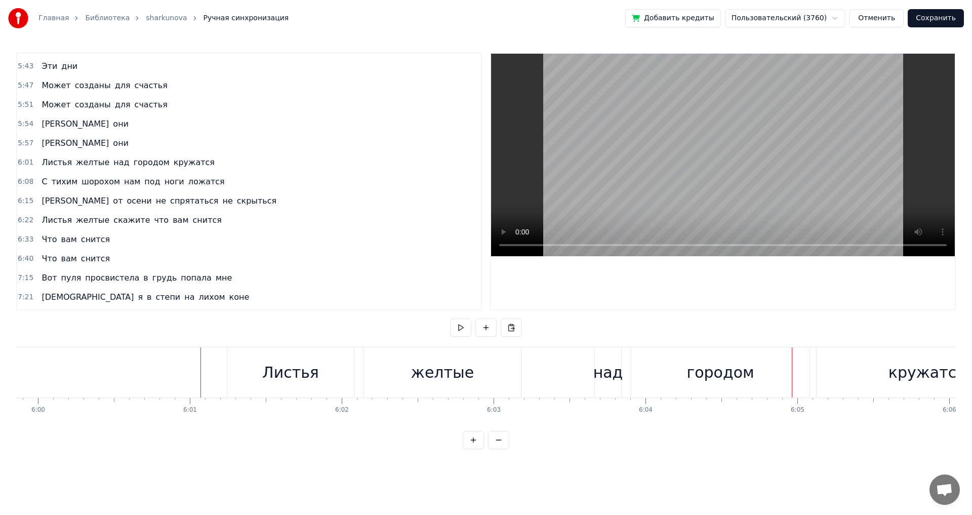
click at [604, 384] on div "над" at bounding box center [608, 372] width 26 height 50
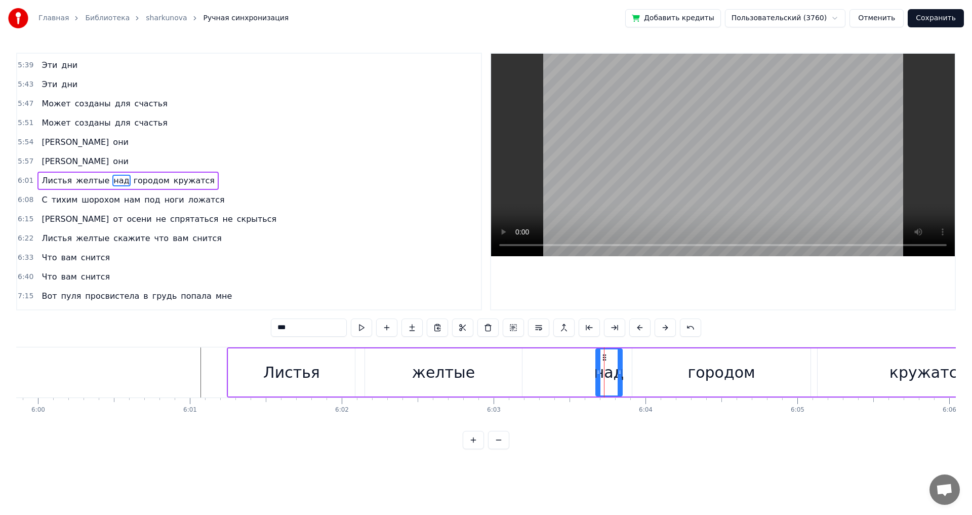
scroll to position [1170, 0]
drag, startPoint x: 598, startPoint y: 374, endPoint x: 579, endPoint y: 375, distance: 19.3
click at [579, 375] on icon at bounding box center [579, 372] width 4 height 8
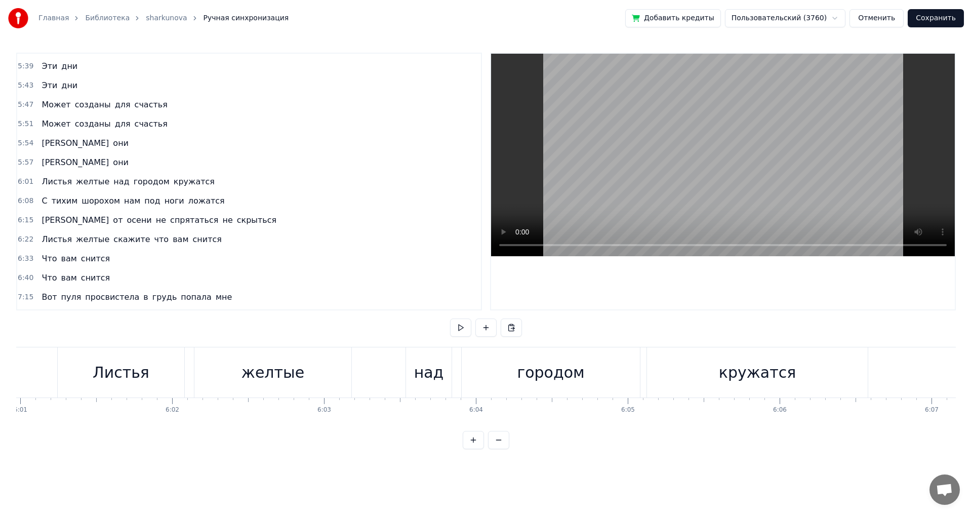
scroll to position [0, 54682]
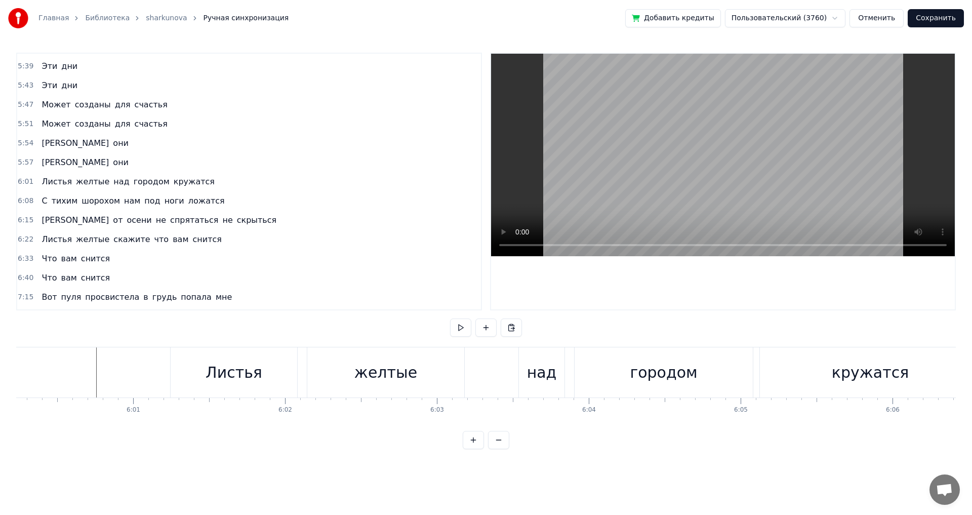
click at [535, 383] on div "над" at bounding box center [542, 372] width 30 height 23
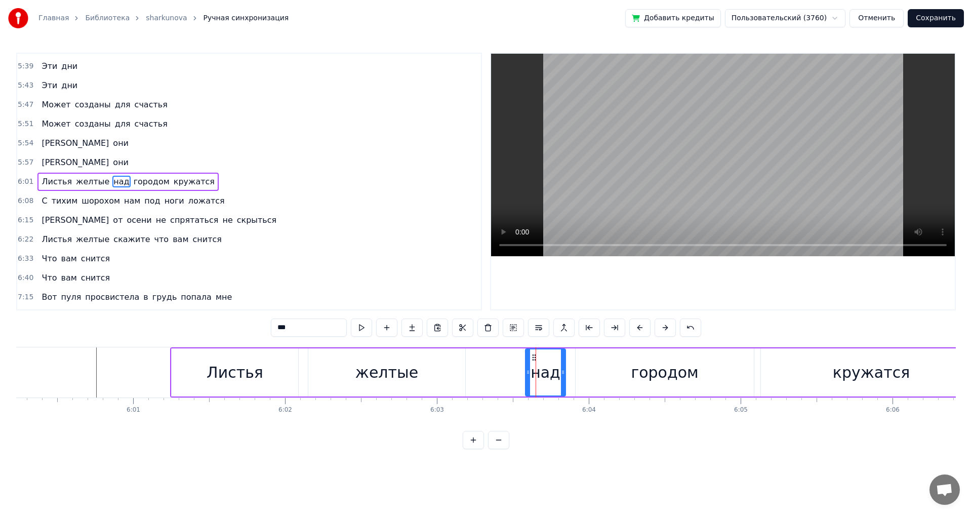
drag, startPoint x: 521, startPoint y: 374, endPoint x: 526, endPoint y: 374, distance: 5.6
click at [526, 374] on icon at bounding box center [528, 372] width 4 height 8
drag, startPoint x: 564, startPoint y: 371, endPoint x: 570, endPoint y: 373, distance: 7.0
click at [570, 373] on icon at bounding box center [569, 372] width 4 height 8
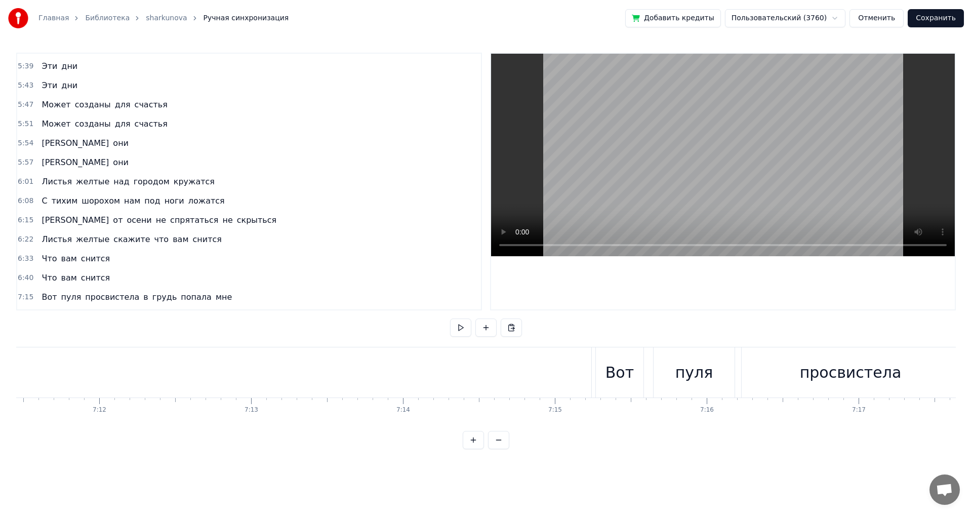
scroll to position [0, 65324]
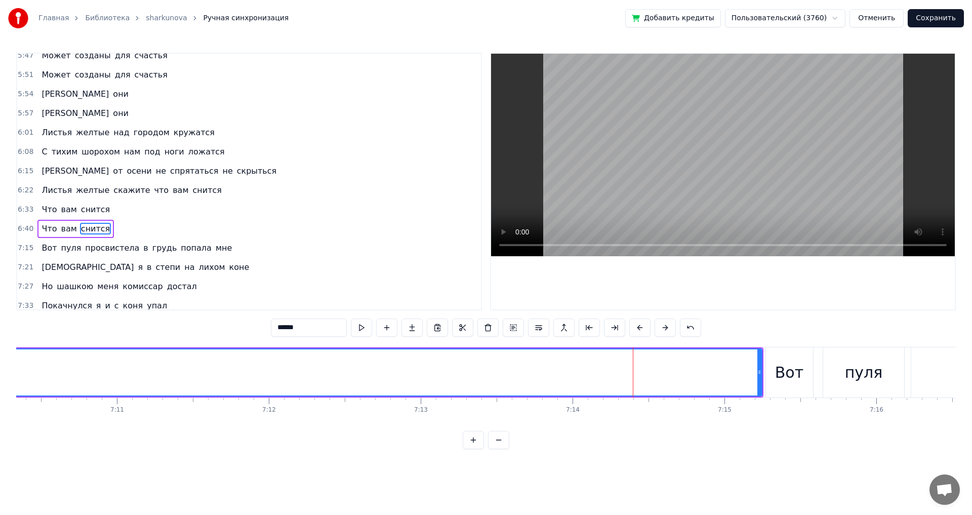
scroll to position [1266, 0]
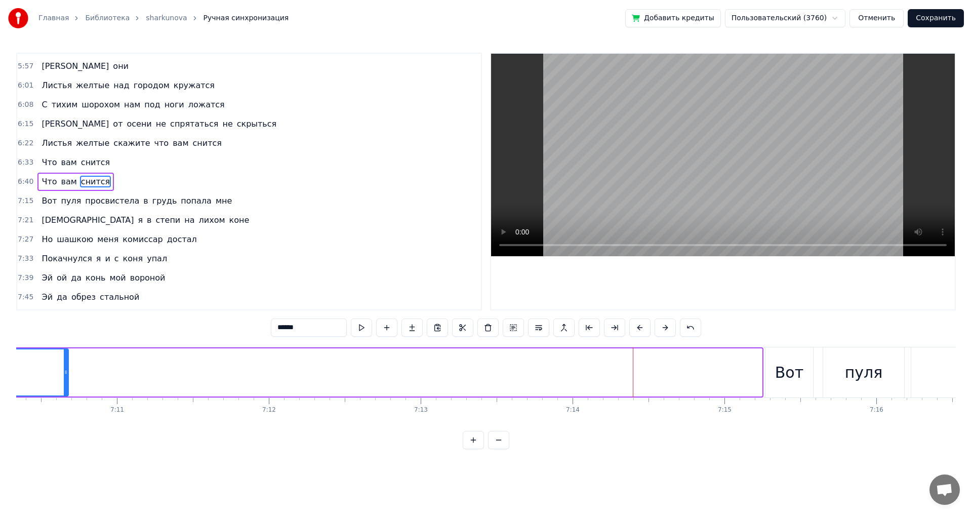
drag, startPoint x: 759, startPoint y: 372, endPoint x: 66, endPoint y: 372, distance: 692.7
click at [66, 372] on icon at bounding box center [66, 372] width 4 height 8
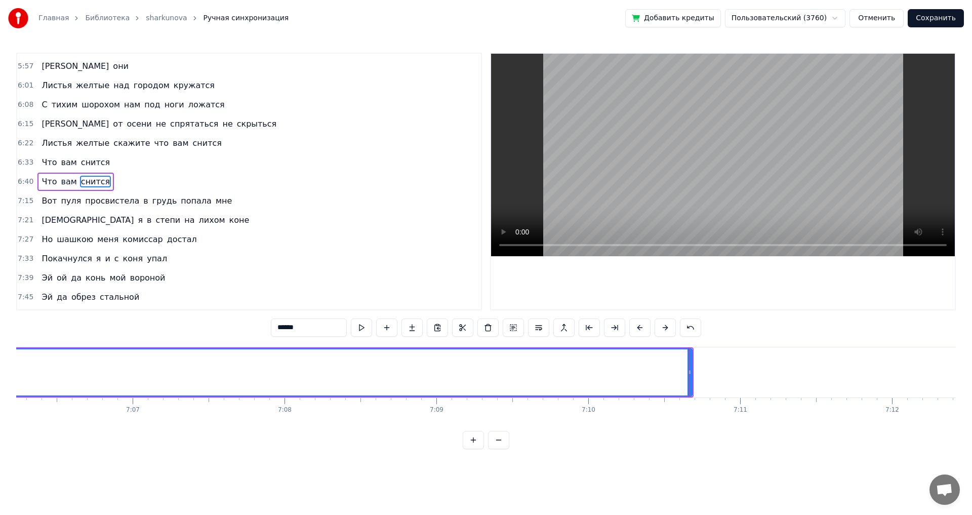
scroll to position [0, 64588]
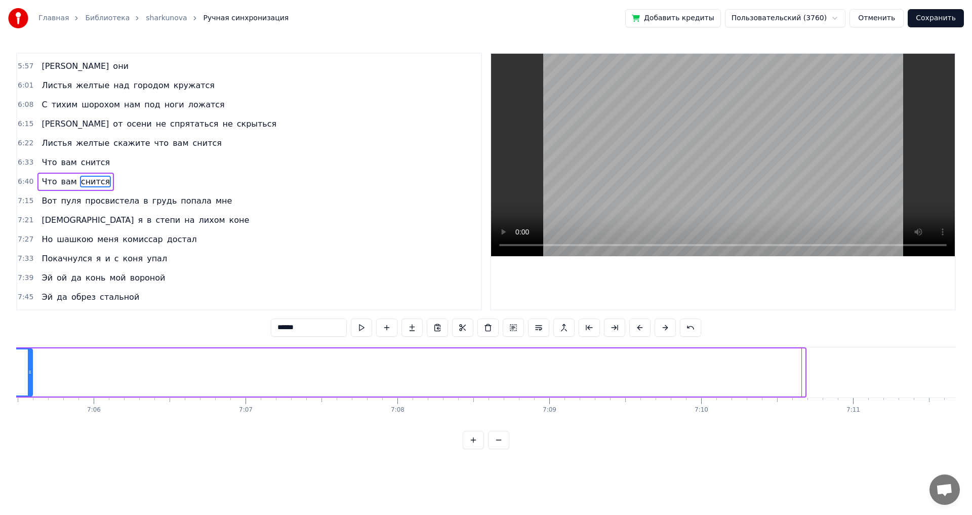
drag, startPoint x: 801, startPoint y: 372, endPoint x: 29, endPoint y: 377, distance: 772.2
click at [29, 377] on div at bounding box center [30, 372] width 4 height 46
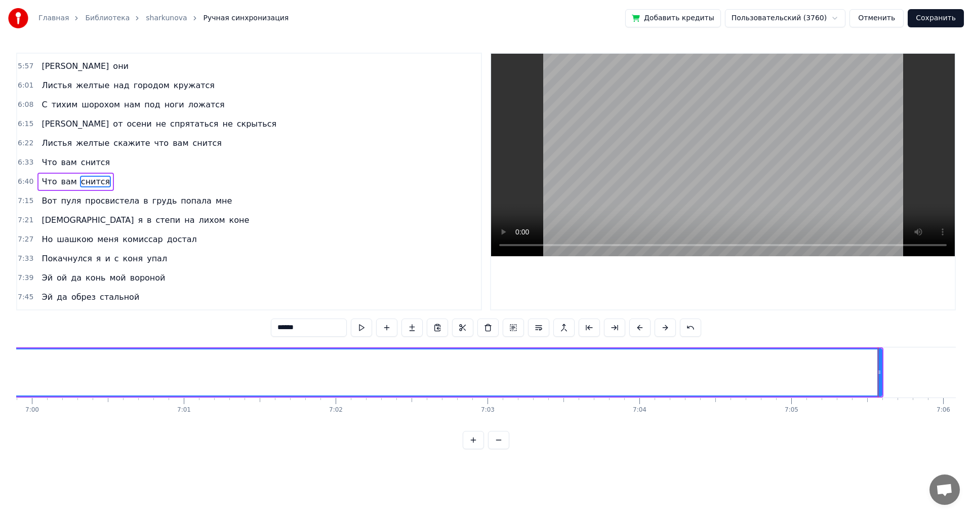
scroll to position [0, 63852]
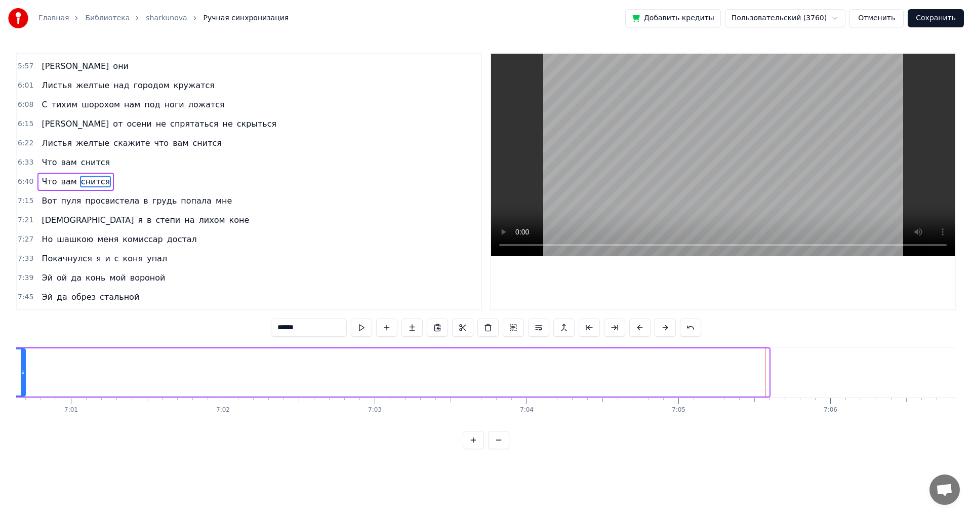
drag, startPoint x: 768, startPoint y: 370, endPoint x: 24, endPoint y: 371, distance: 743.3
click at [24, 371] on icon at bounding box center [23, 372] width 4 height 8
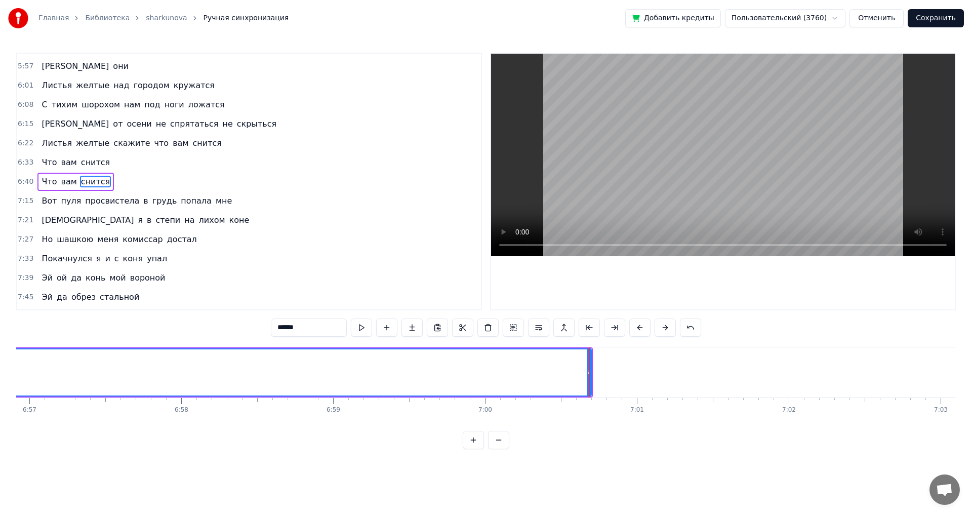
scroll to position [0, 63060]
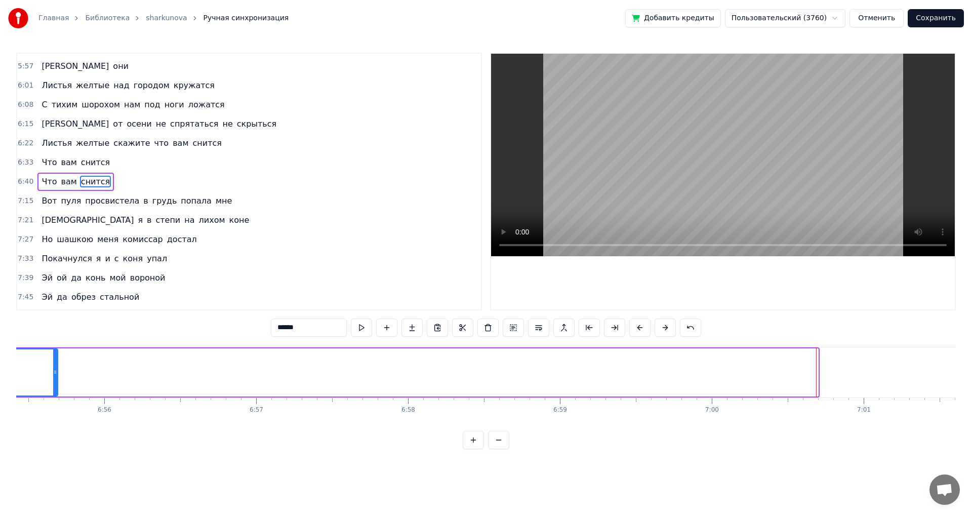
drag, startPoint x: 814, startPoint y: 364, endPoint x: 54, endPoint y: 365, distance: 760.0
click at [54, 365] on div at bounding box center [55, 372] width 4 height 46
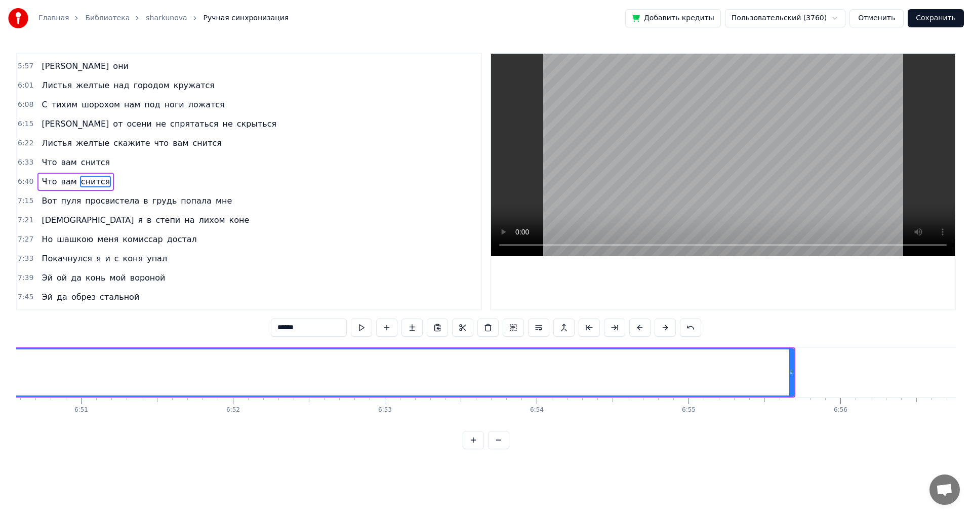
scroll to position [0, 62211]
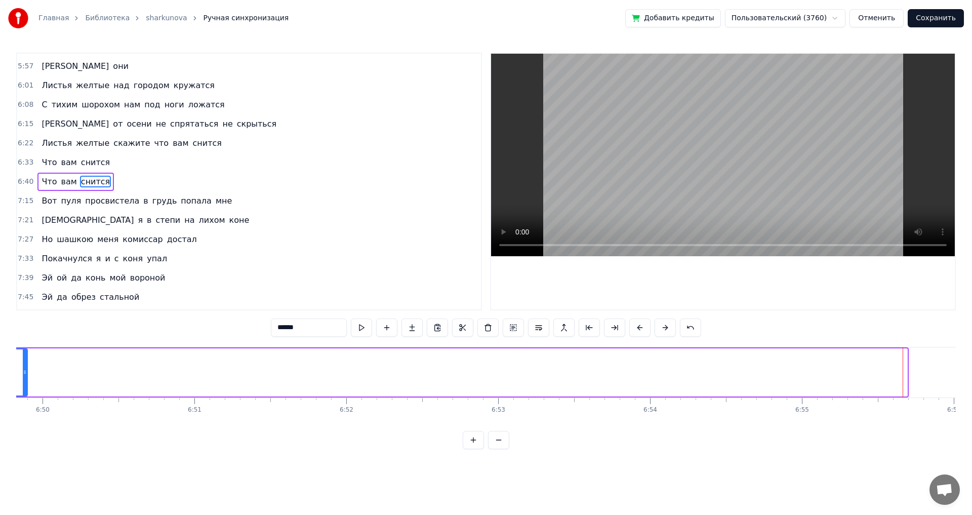
drag, startPoint x: 905, startPoint y: 368, endPoint x: 26, endPoint y: 385, distance: 879.6
click at [26, 385] on div at bounding box center [25, 372] width 4 height 46
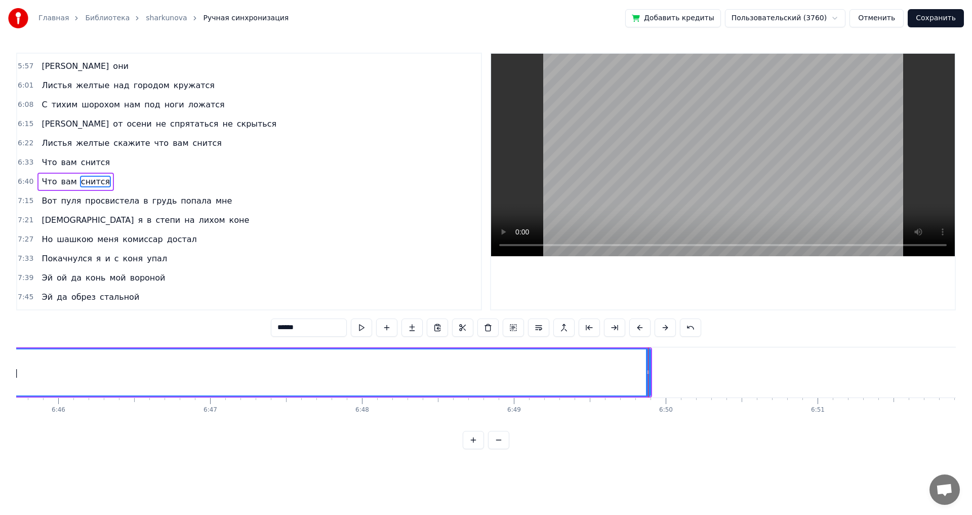
scroll to position [0, 61475]
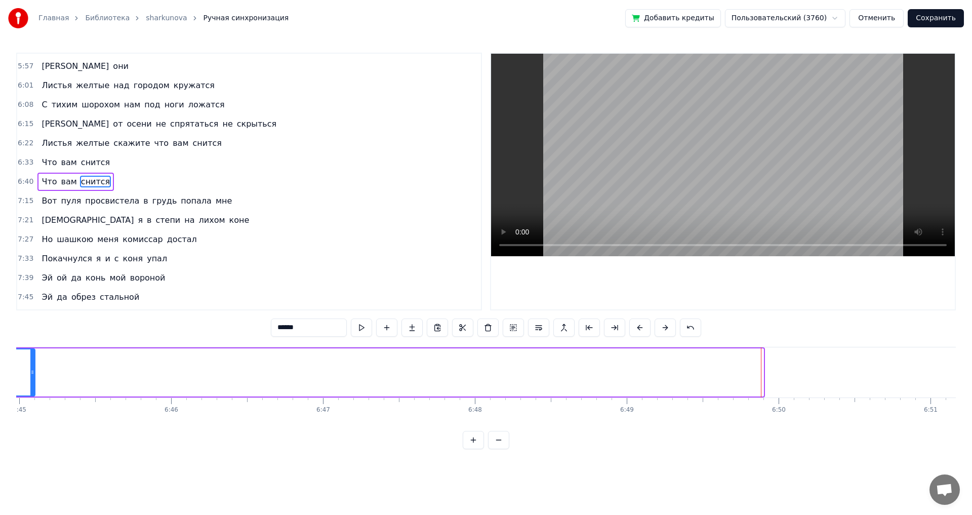
drag, startPoint x: 761, startPoint y: 368, endPoint x: 33, endPoint y: 378, distance: 728.2
click at [33, 378] on div at bounding box center [32, 372] width 4 height 46
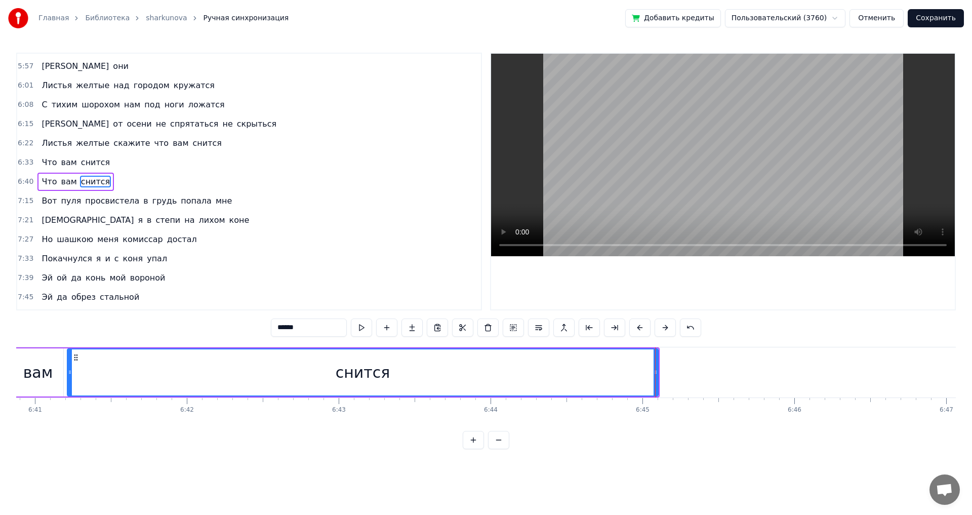
scroll to position [0, 60739]
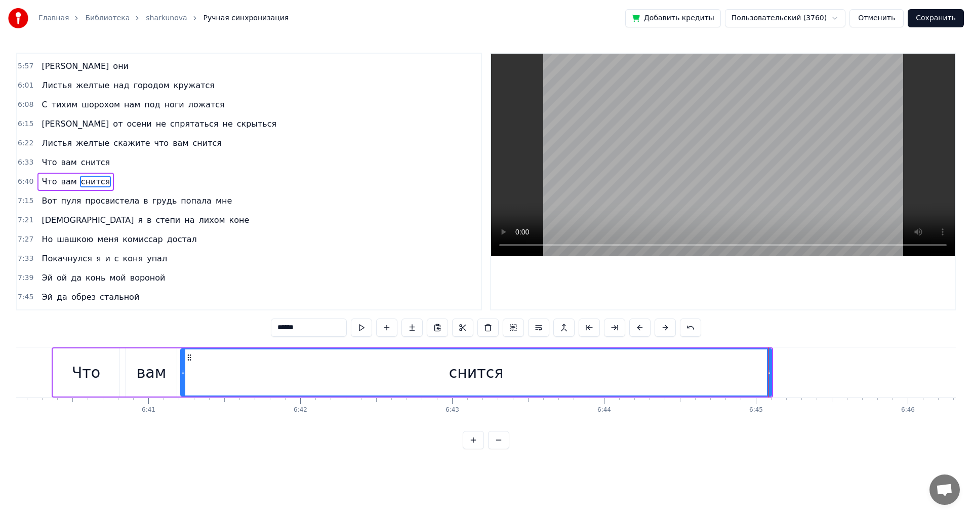
click at [76, 372] on div "Что" at bounding box center [86, 372] width 28 height 23
type input "***"
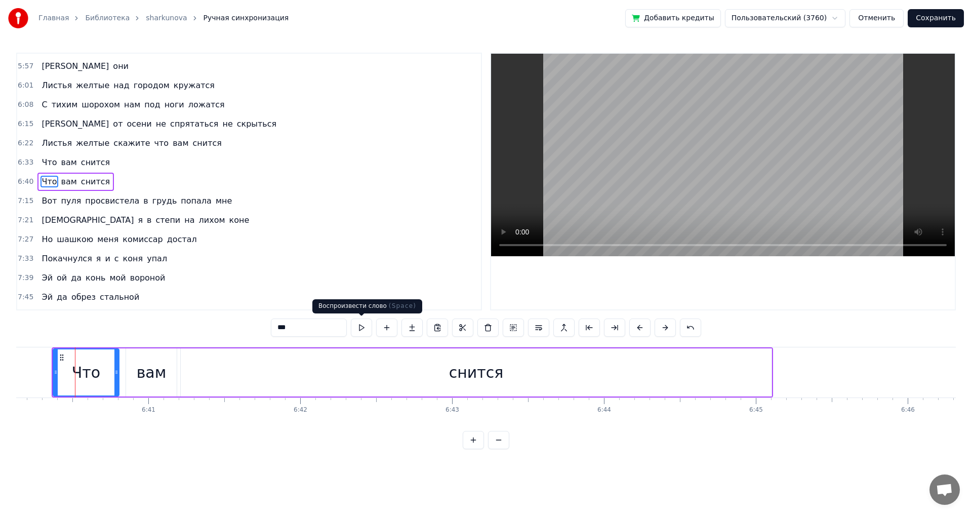
click at [364, 325] on button at bounding box center [361, 327] width 21 height 18
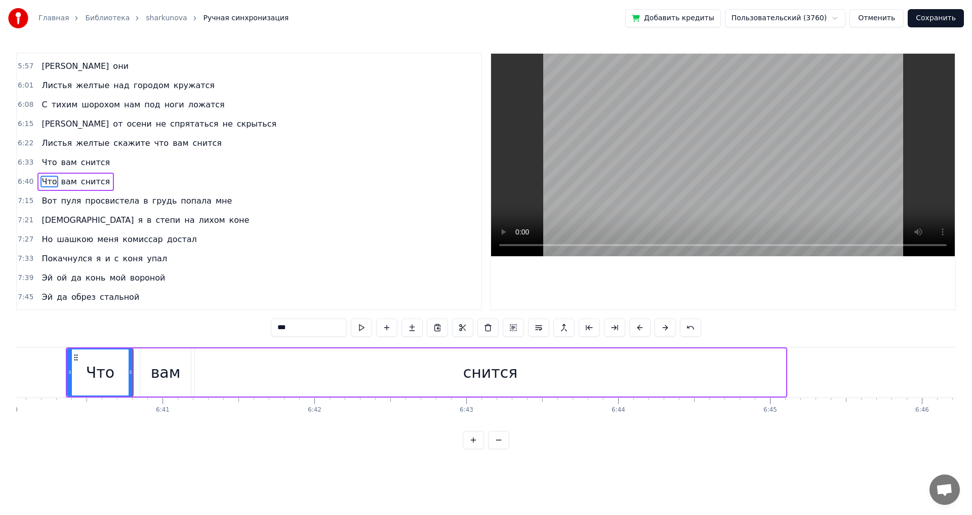
scroll to position [0, 60703]
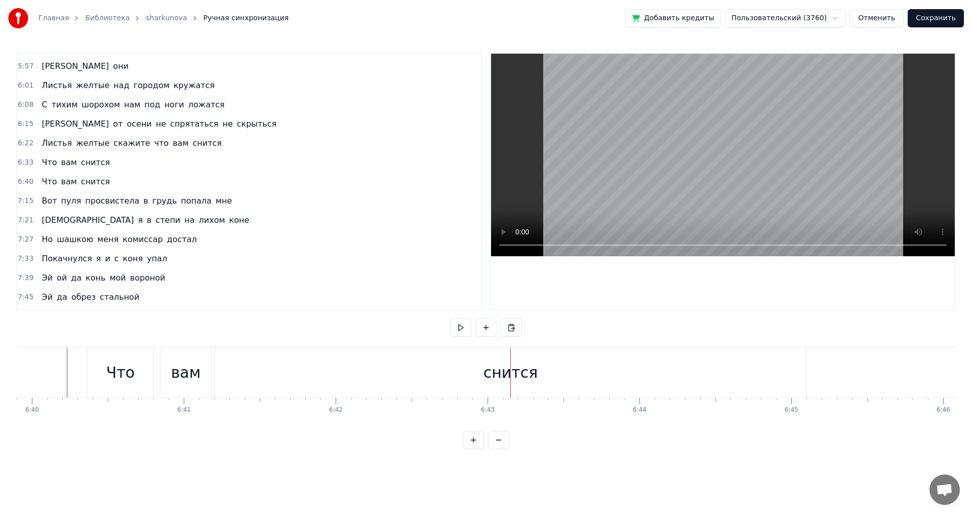
click at [788, 374] on div "снится" at bounding box center [510, 372] width 590 height 50
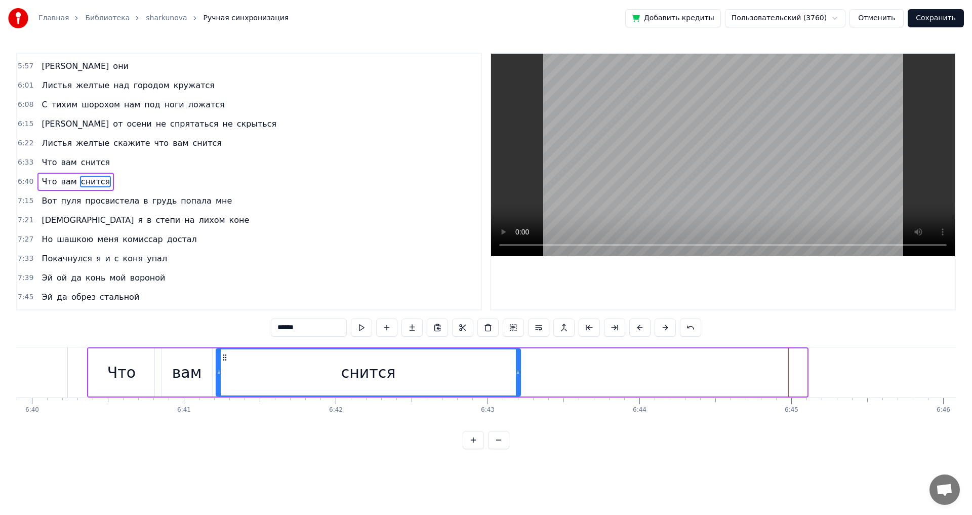
drag, startPoint x: 806, startPoint y: 375, endPoint x: 520, endPoint y: 368, distance: 286.0
click at [520, 368] on icon at bounding box center [518, 372] width 4 height 8
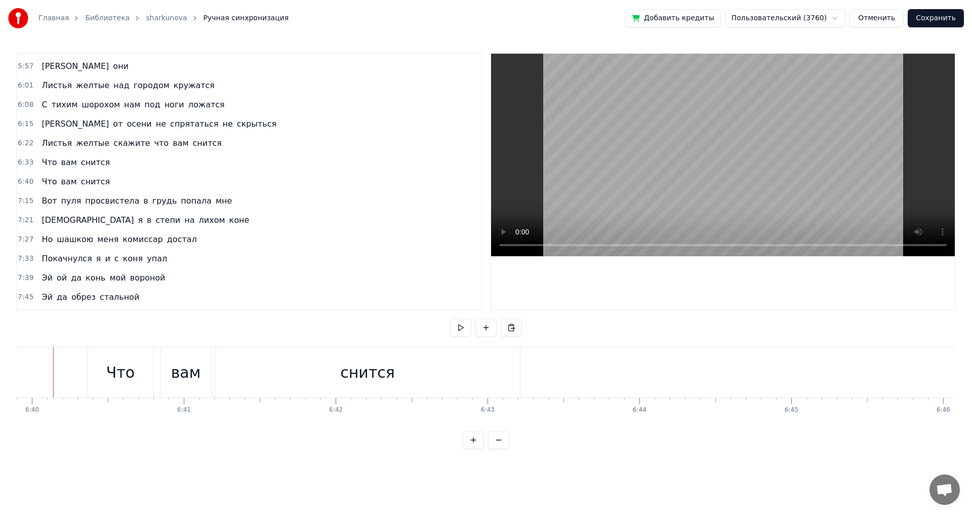
scroll to position [0, 60690]
click at [528, 373] on div "снится" at bounding box center [381, 372] width 305 height 50
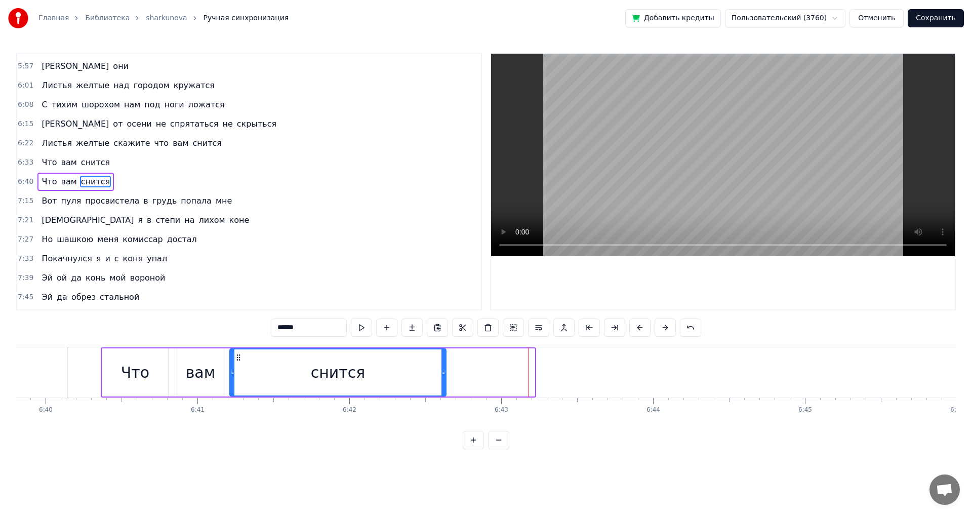
drag, startPoint x: 533, startPoint y: 374, endPoint x: 444, endPoint y: 377, distance: 89.6
click at [444, 377] on div at bounding box center [443, 372] width 4 height 46
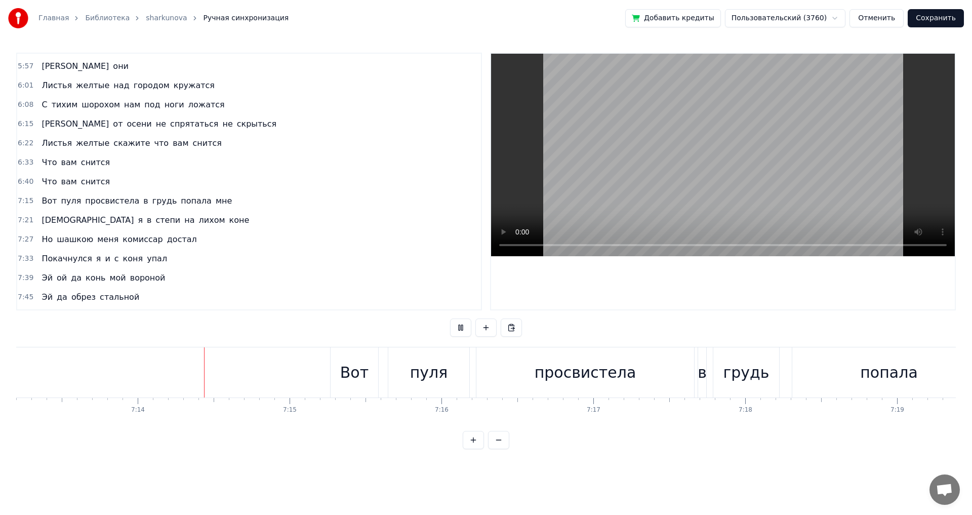
scroll to position [0, 65803]
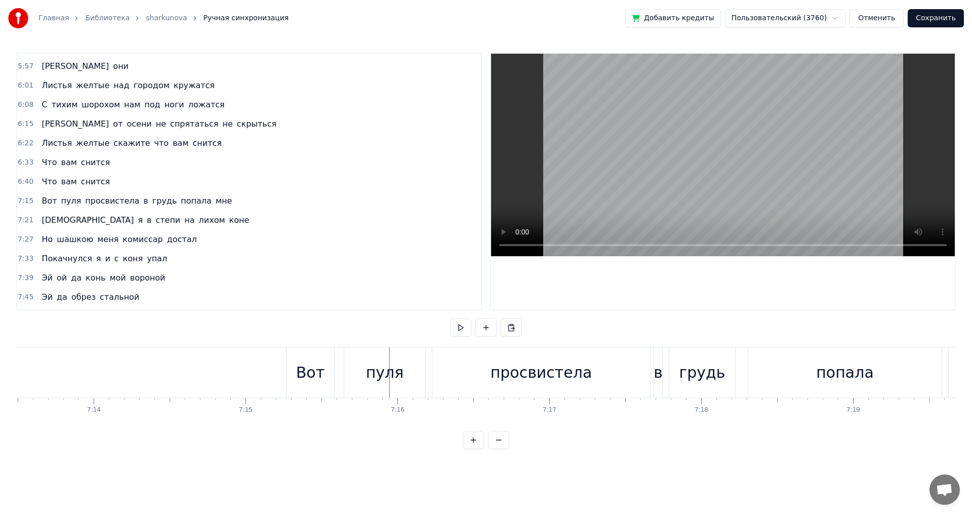
click at [308, 378] on div "Вот" at bounding box center [310, 372] width 28 height 23
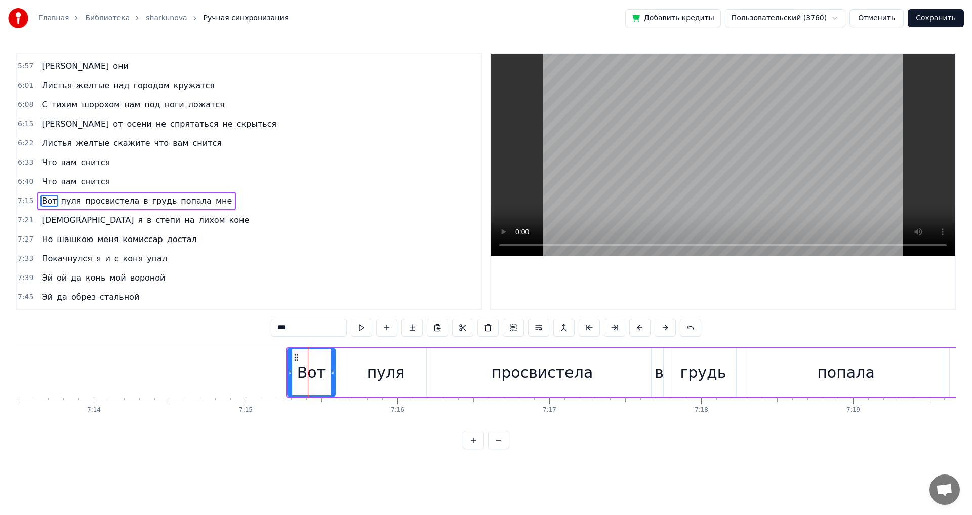
scroll to position [1285, 0]
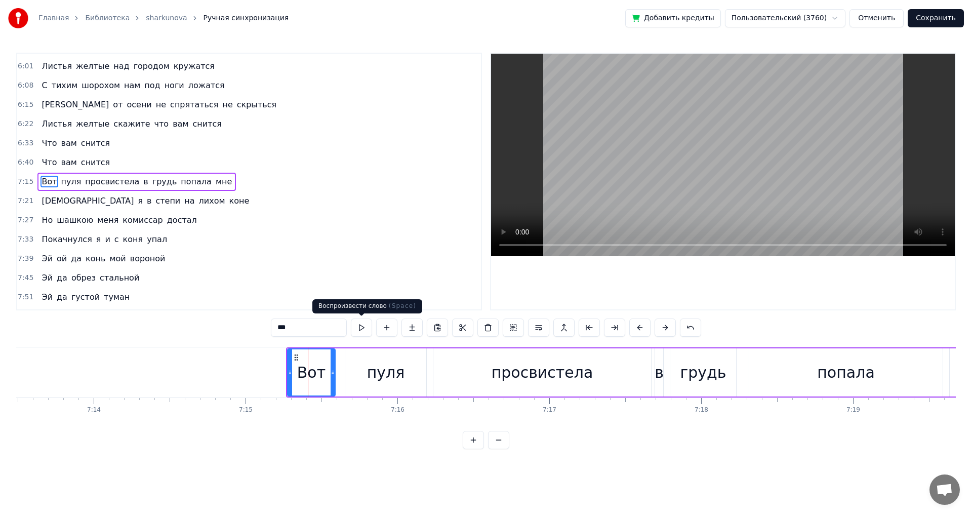
click at [363, 327] on button at bounding box center [361, 327] width 21 height 18
drag, startPoint x: 288, startPoint y: 373, endPoint x: 280, endPoint y: 373, distance: 8.6
click at [283, 373] on icon at bounding box center [285, 372] width 4 height 8
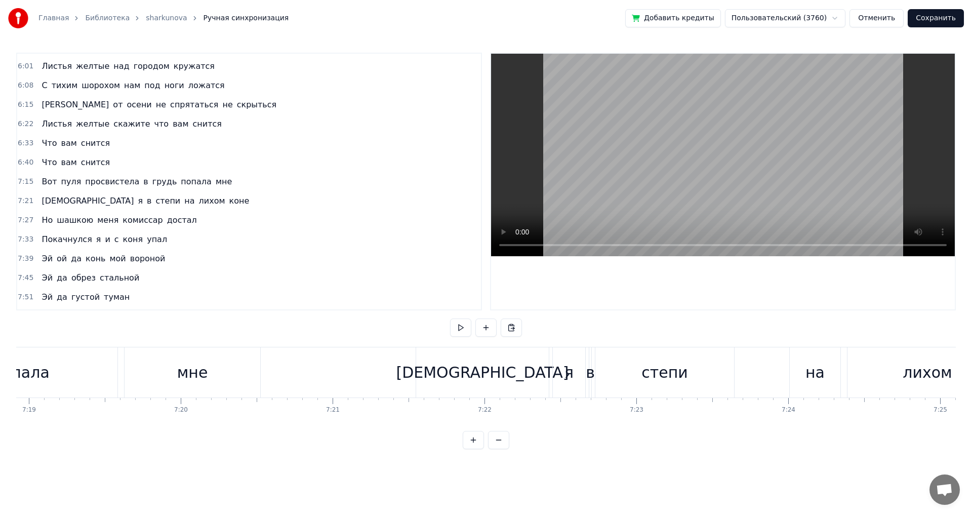
scroll to position [0, 66569]
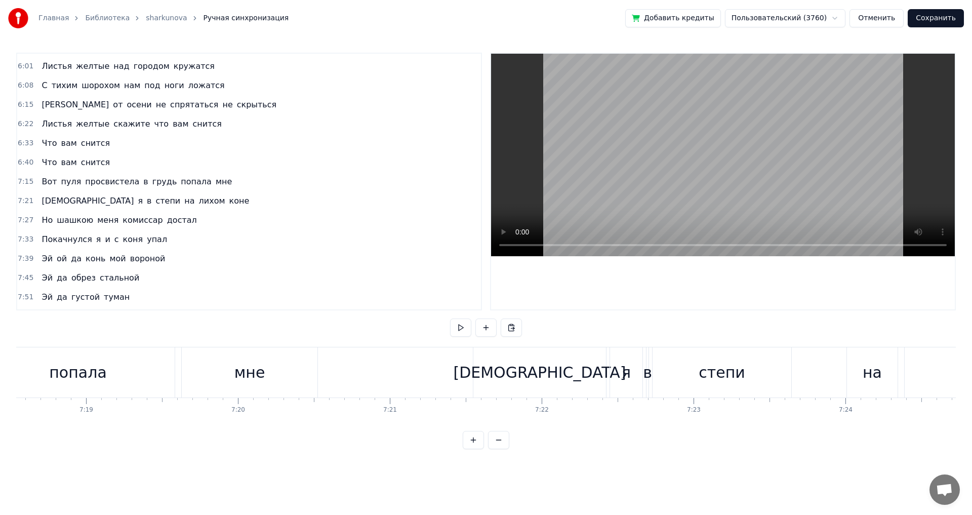
click at [252, 372] on div "мне" at bounding box center [249, 372] width 31 height 23
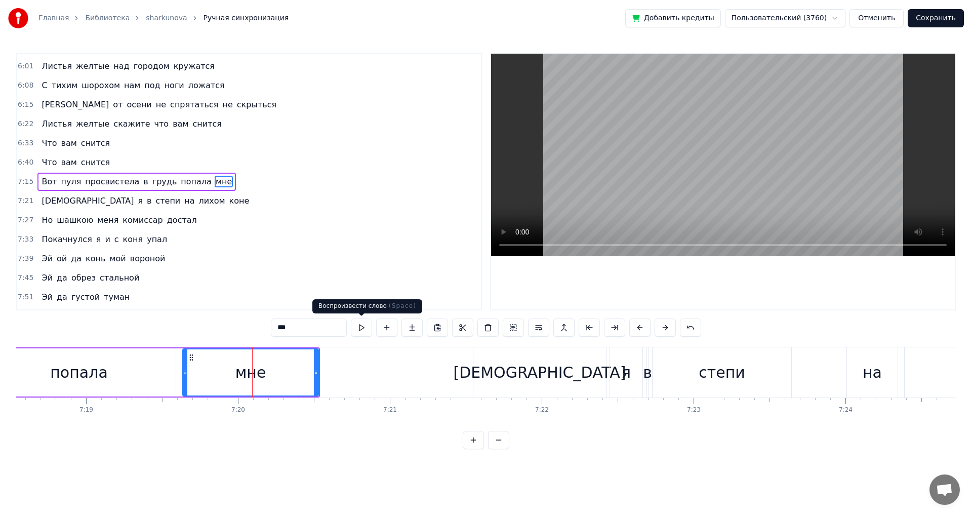
click at [356, 327] on button at bounding box center [361, 327] width 21 height 18
click at [360, 326] on button at bounding box center [361, 327] width 21 height 18
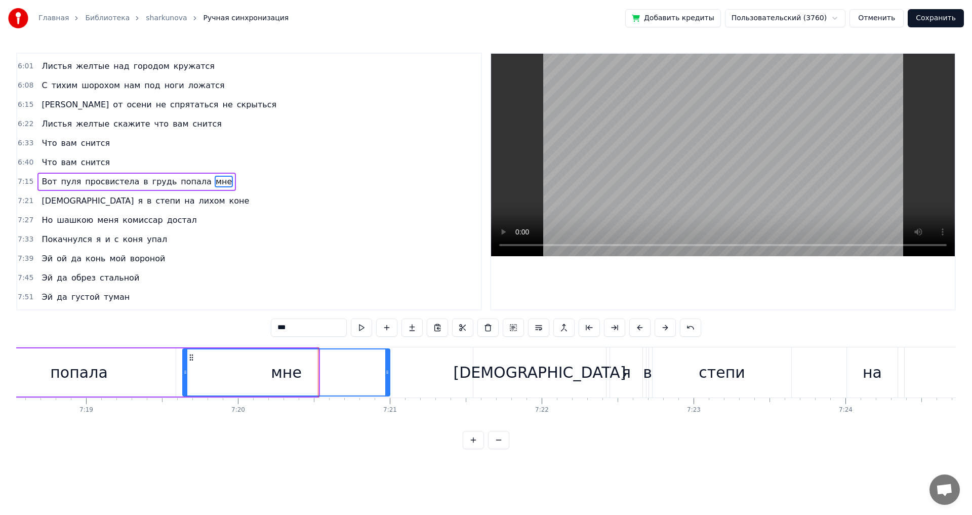
drag, startPoint x: 315, startPoint y: 370, endPoint x: 384, endPoint y: 363, distance: 69.2
click at [387, 373] on icon at bounding box center [387, 372] width 4 height 8
click at [359, 326] on button at bounding box center [361, 327] width 21 height 18
drag, startPoint x: 389, startPoint y: 369, endPoint x: 445, endPoint y: 374, distance: 56.4
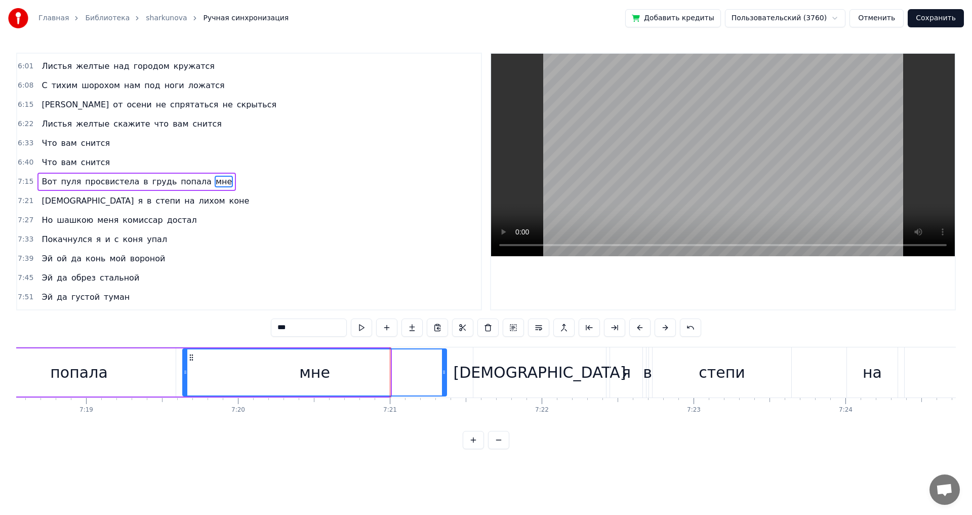
click at [445, 374] on icon at bounding box center [444, 372] width 4 height 8
click at [366, 327] on button at bounding box center [361, 327] width 21 height 18
click at [82, 372] on div "попала" at bounding box center [79, 372] width 58 height 23
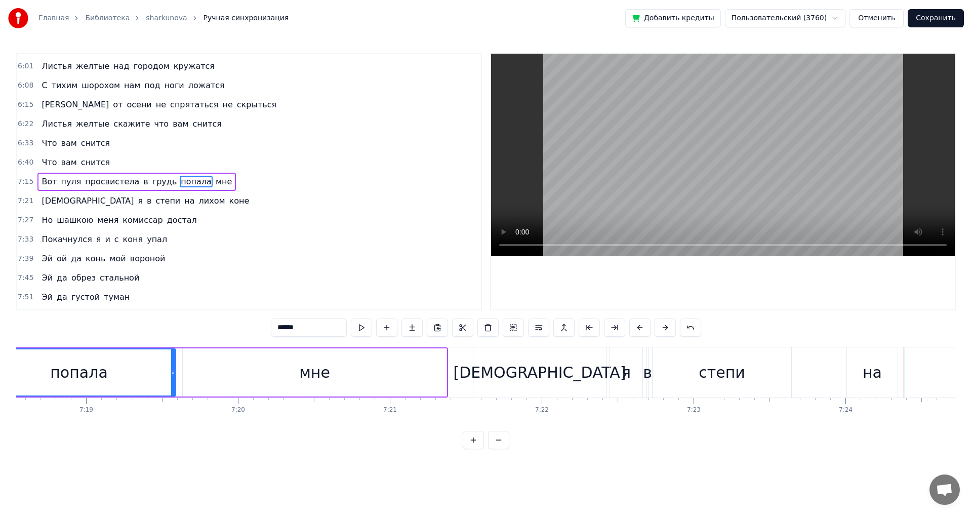
click at [630, 383] on div "я" at bounding box center [626, 372] width 32 height 50
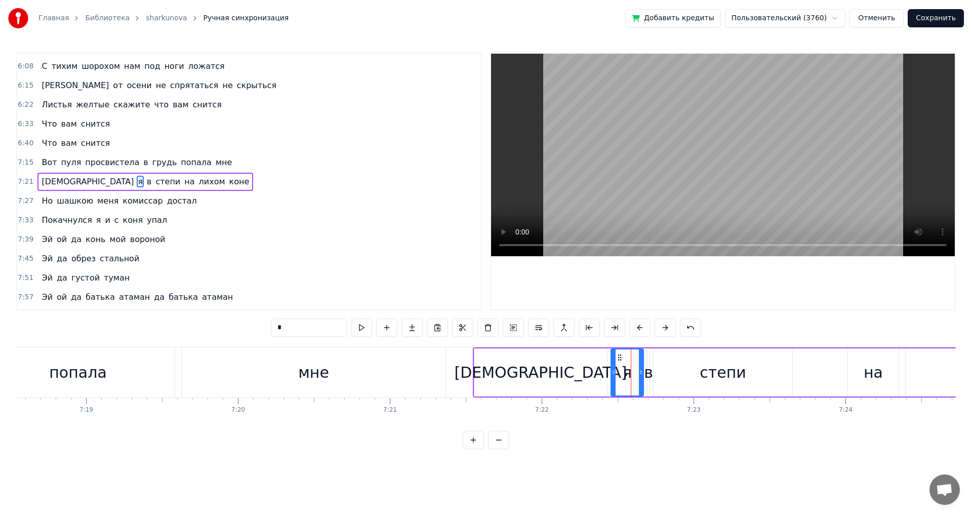
click at [643, 381] on div "я" at bounding box center [626, 372] width 33 height 48
drag, startPoint x: 641, startPoint y: 381, endPoint x: 635, endPoint y: 380, distance: 6.1
click at [635, 380] on div at bounding box center [634, 372] width 4 height 46
click at [647, 383] on div "в" at bounding box center [648, 372] width 9 height 23
type input "*"
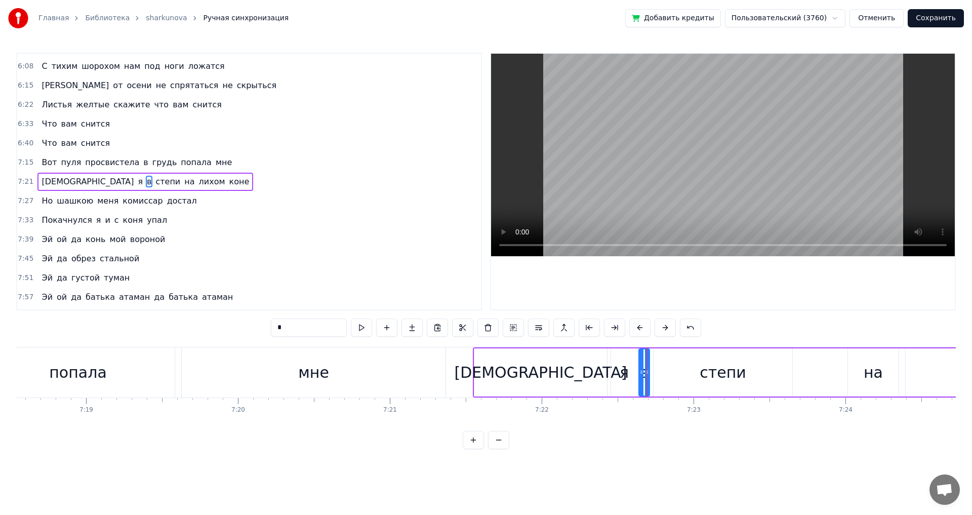
drag, startPoint x: 650, startPoint y: 382, endPoint x: 641, endPoint y: 381, distance: 8.6
click at [641, 381] on div at bounding box center [641, 372] width 4 height 46
click at [650, 381] on div at bounding box center [649, 372] width 4 height 46
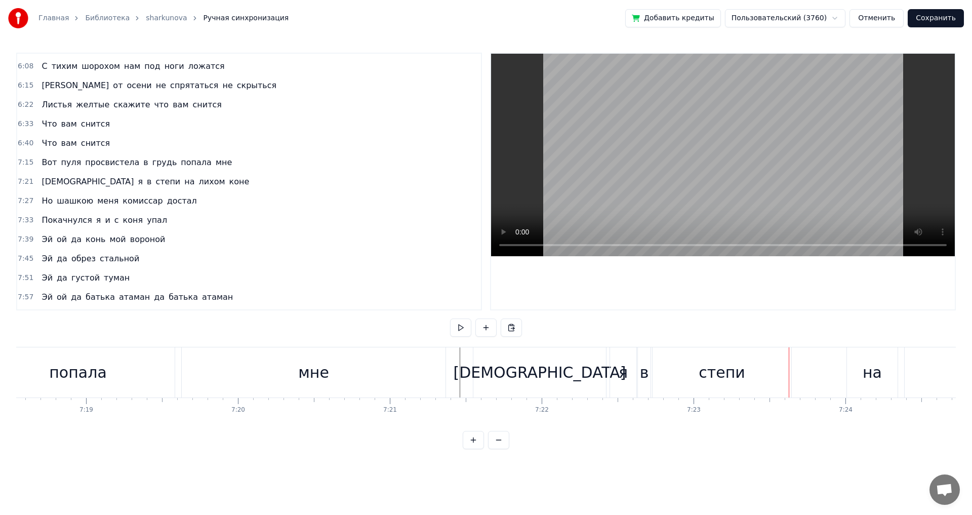
click at [666, 383] on div "степи" at bounding box center [721, 372] width 139 height 50
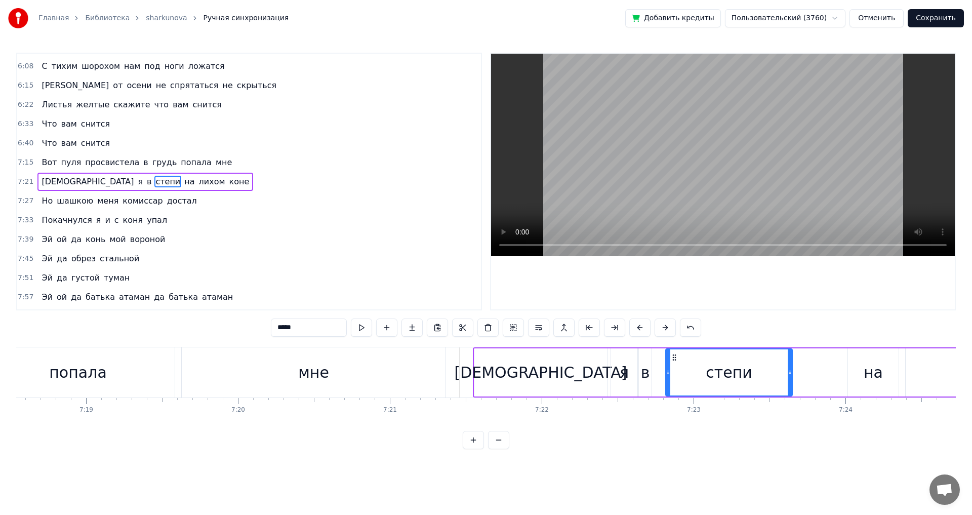
drag, startPoint x: 656, startPoint y: 376, endPoint x: 668, endPoint y: 376, distance: 12.1
click at [668, 376] on div at bounding box center [668, 372] width 4 height 46
click at [645, 374] on div "в" at bounding box center [645, 372] width 9 height 23
type input "*"
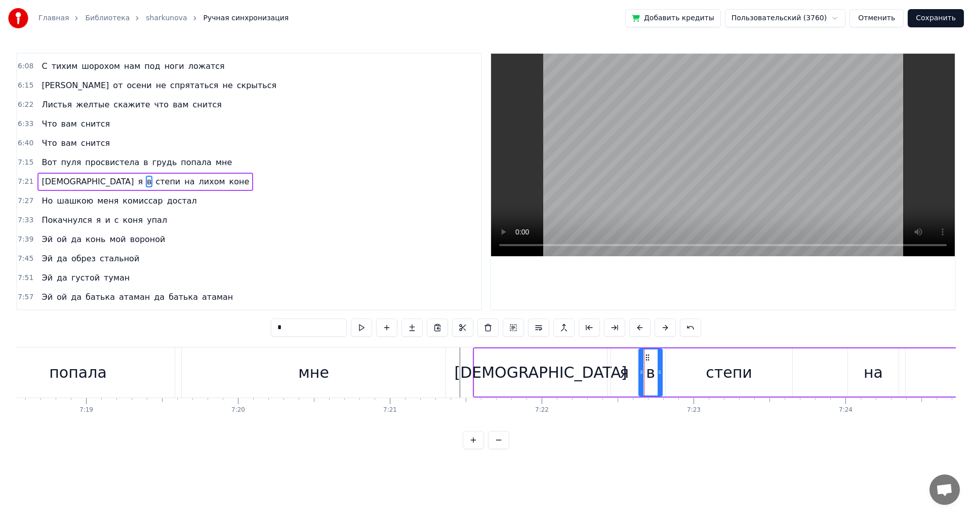
drag, startPoint x: 649, startPoint y: 373, endPoint x: 660, endPoint y: 374, distance: 10.6
click at [660, 374] on icon at bounding box center [659, 372] width 4 height 8
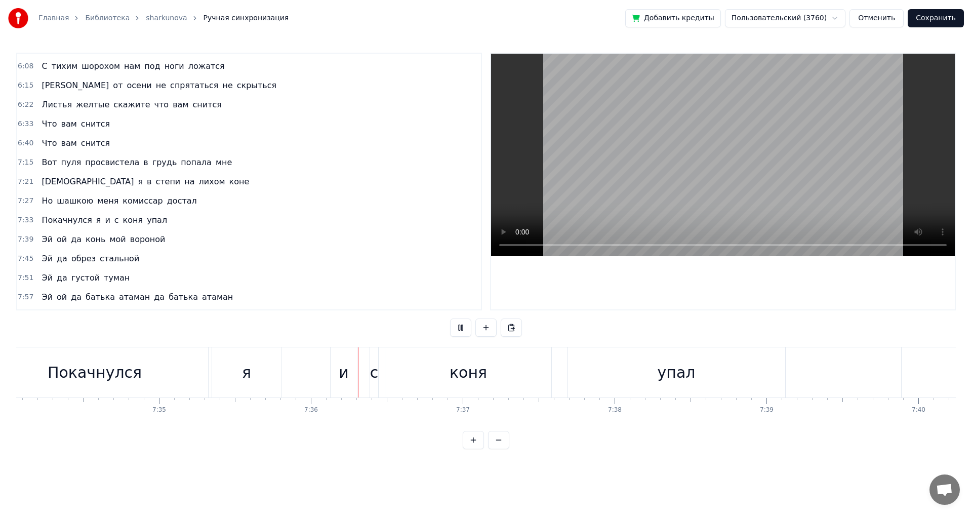
scroll to position [0, 69128]
click at [503, 244] on video at bounding box center [722, 155] width 463 height 202
click at [172, 375] on div "с" at bounding box center [171, 372] width 9 height 23
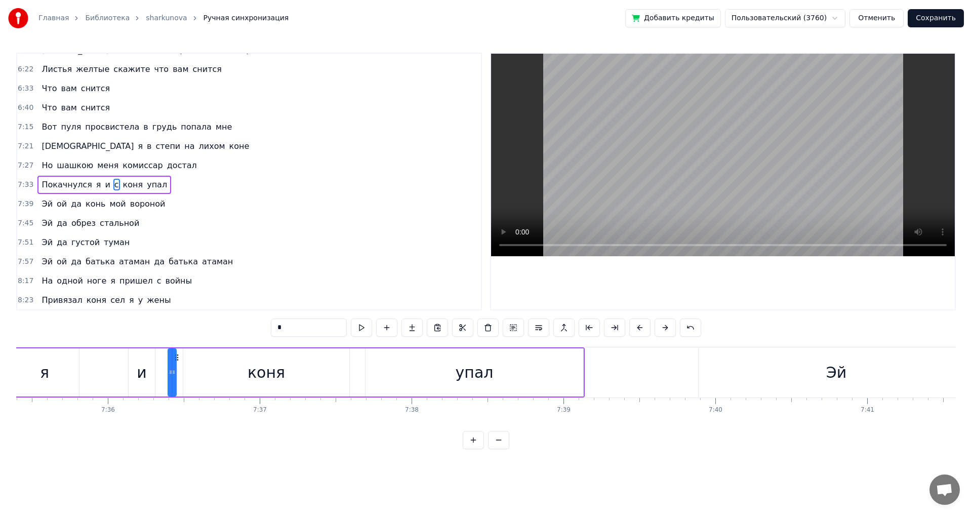
scroll to position [1343, 0]
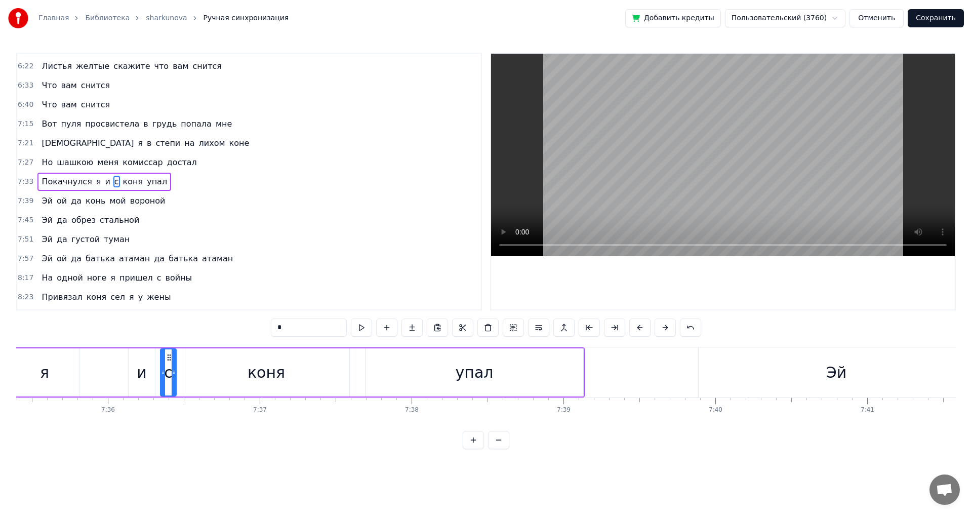
drag, startPoint x: 168, startPoint y: 373, endPoint x: 161, endPoint y: 373, distance: 7.6
click at [161, 373] on icon at bounding box center [163, 372] width 4 height 8
click at [177, 373] on circle at bounding box center [177, 373] width 1 height 1
click at [108, 371] on div "Покачнулся я и с коня упал" at bounding box center [181, 372] width 807 height 50
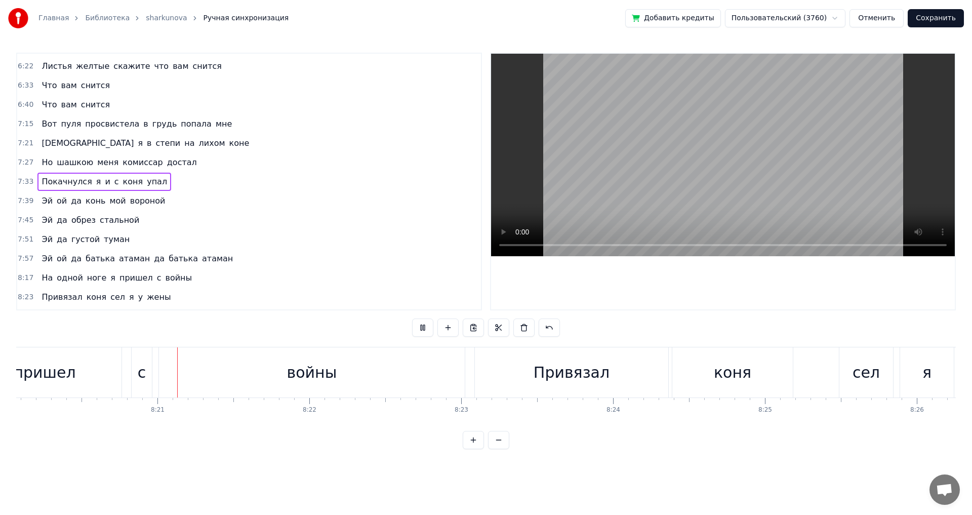
scroll to position [0, 75945]
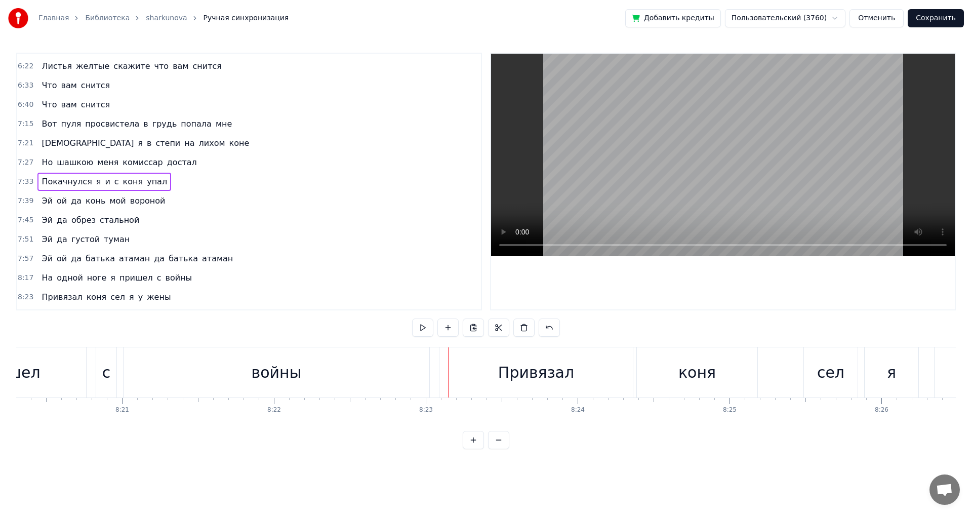
click at [103, 377] on div "с" at bounding box center [106, 372] width 9 height 23
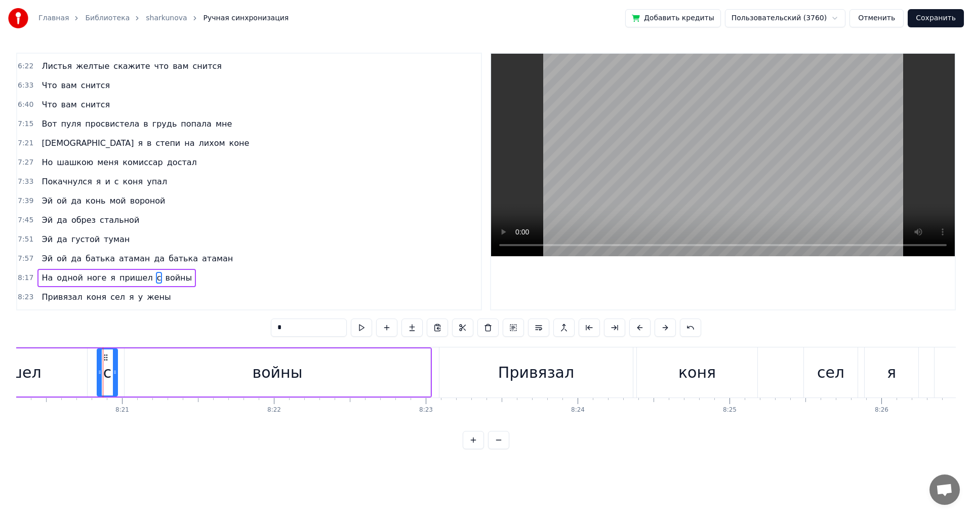
scroll to position [1439, 0]
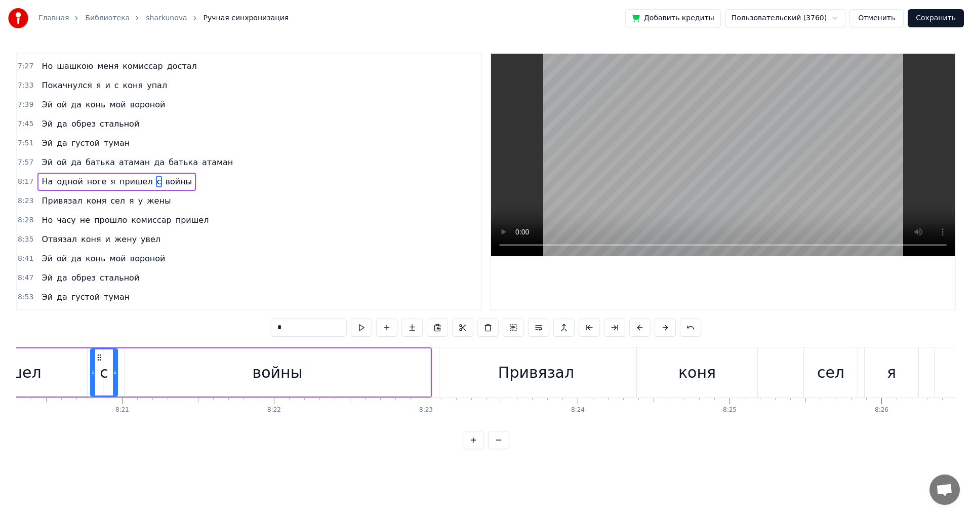
drag, startPoint x: 98, startPoint y: 372, endPoint x: 91, endPoint y: 373, distance: 6.7
click at [91, 373] on icon at bounding box center [93, 372] width 4 height 8
click at [117, 373] on icon at bounding box center [118, 372] width 4 height 8
click at [90, 371] on icon at bounding box center [89, 372] width 4 height 8
click at [36, 366] on div "пришел" at bounding box center [10, 372] width 62 height 23
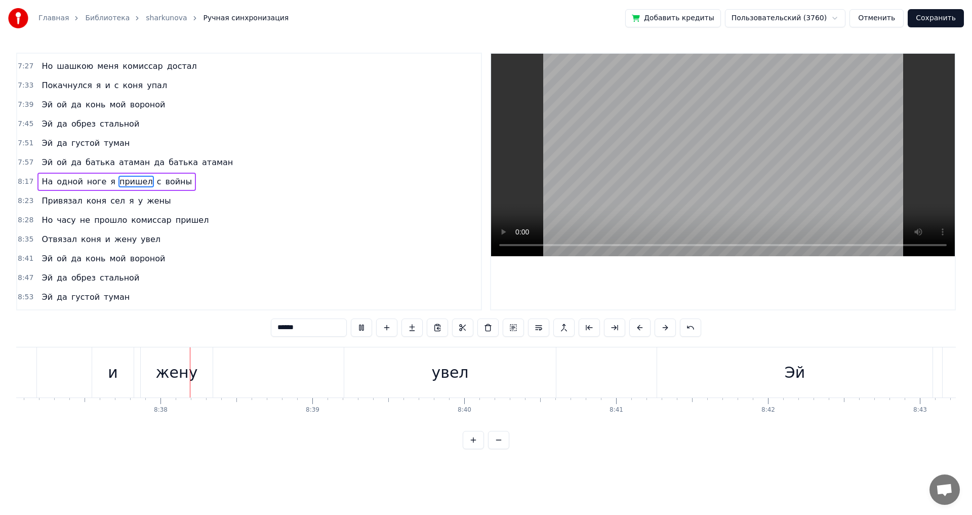
scroll to position [0, 78488]
click at [167, 375] on div "жену" at bounding box center [176, 372] width 42 height 23
type input "****"
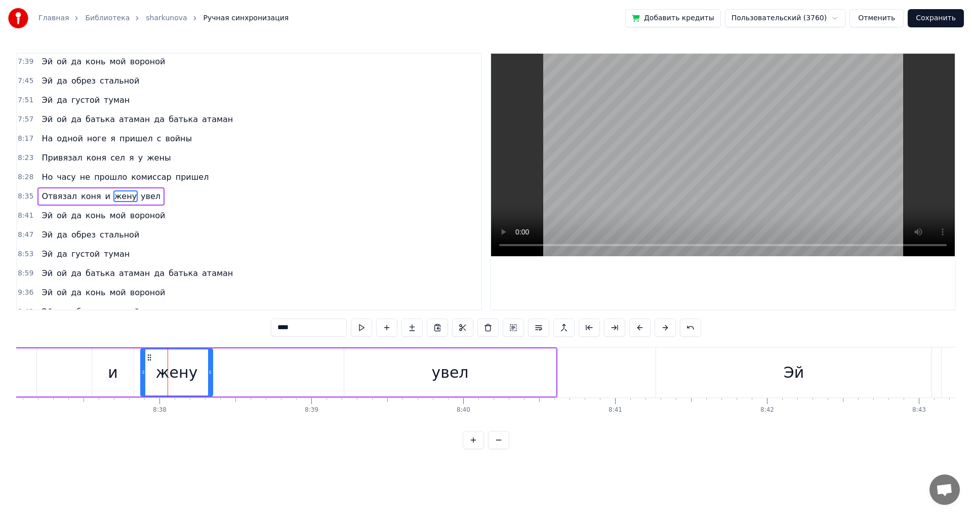
scroll to position [1497, 0]
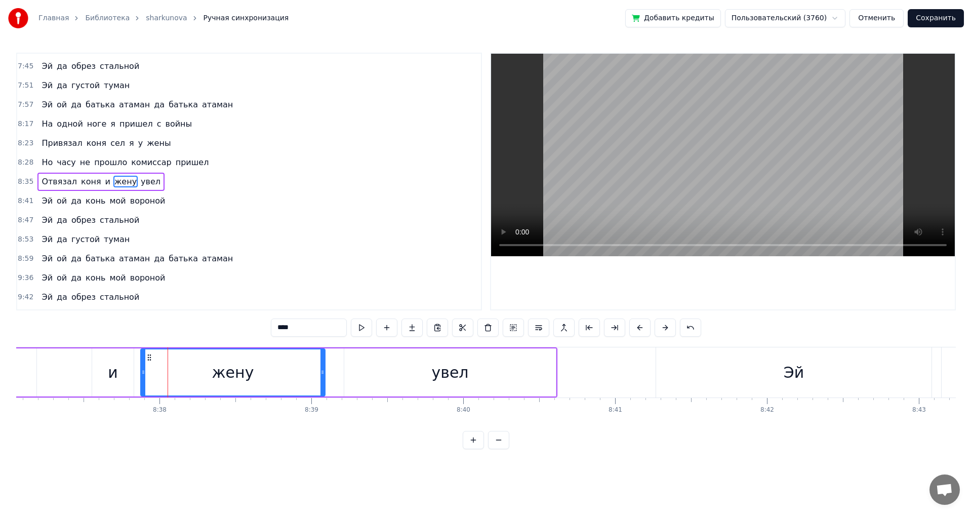
drag, startPoint x: 210, startPoint y: 370, endPoint x: 323, endPoint y: 374, distance: 112.4
click at [323, 374] on icon at bounding box center [322, 372] width 4 height 8
click at [63, 364] on div "Отвязал коня и жену увел" at bounding box center [138, 372] width 837 height 50
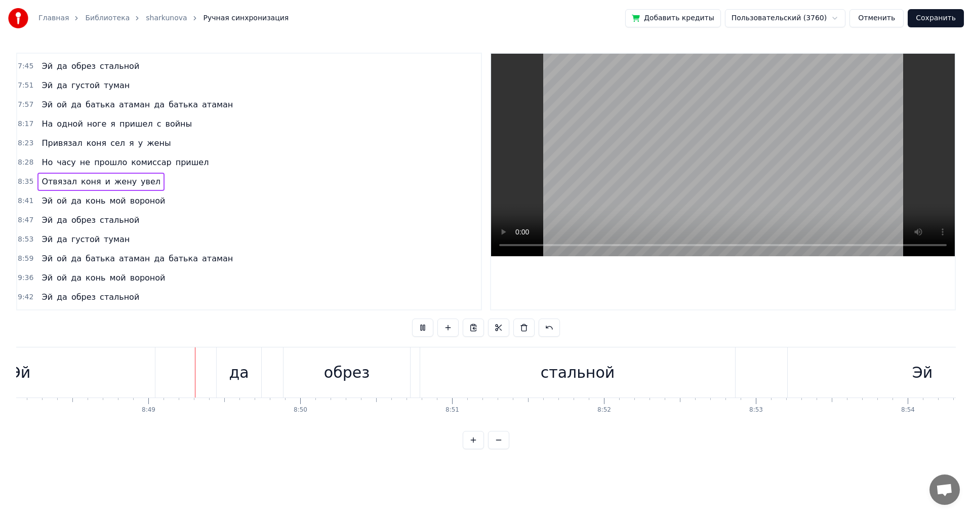
scroll to position [0, 80204]
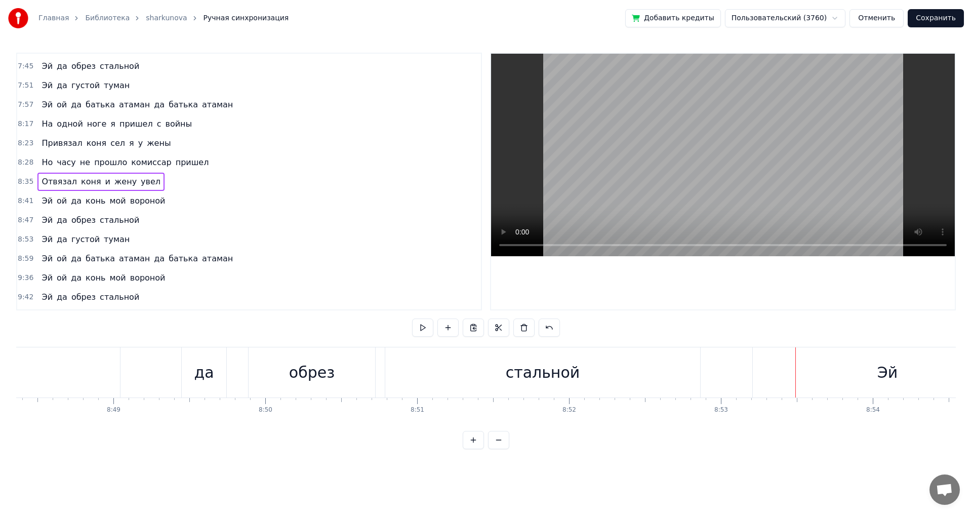
click at [426, 379] on div "стальной" at bounding box center [542, 372] width 315 height 50
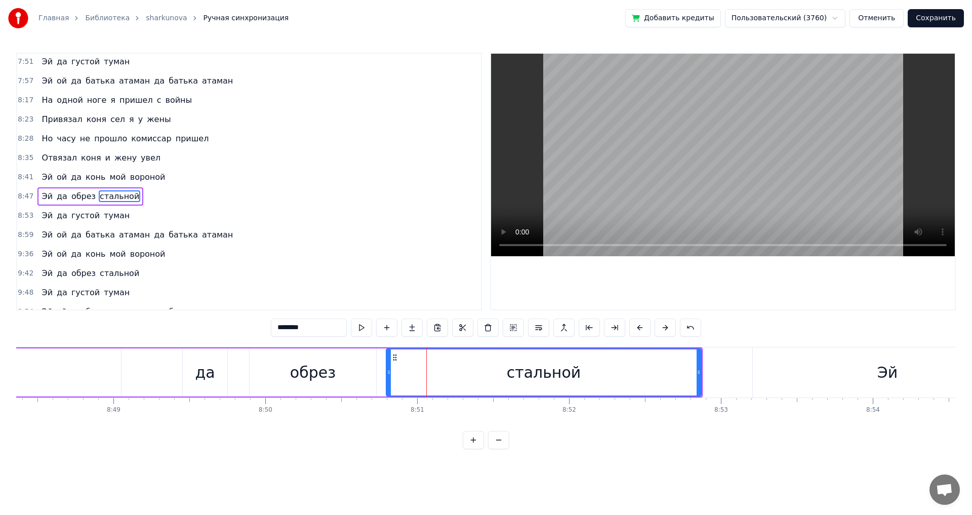
scroll to position [1535, 0]
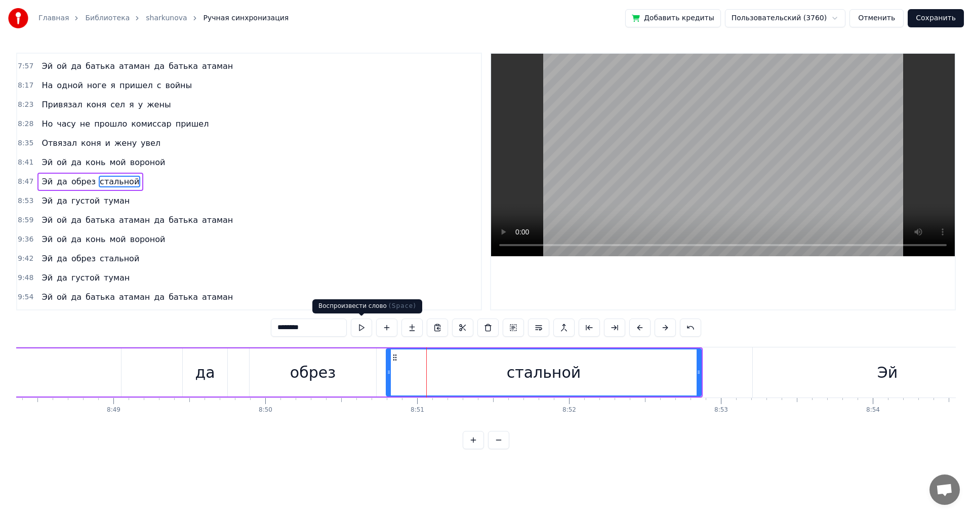
click at [358, 327] on button at bounding box center [361, 327] width 21 height 18
click at [364, 326] on button at bounding box center [361, 327] width 21 height 18
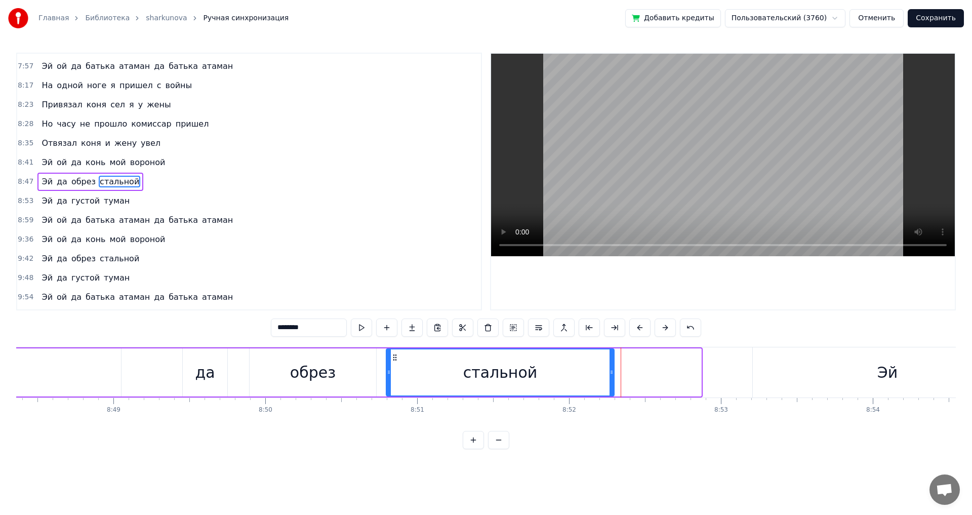
drag, startPoint x: 698, startPoint y: 376, endPoint x: 611, endPoint y: 376, distance: 87.0
click at [611, 376] on div at bounding box center [611, 372] width 4 height 46
click at [163, 369] on div "Эй да обрез стальной" at bounding box center [232, 372] width 765 height 50
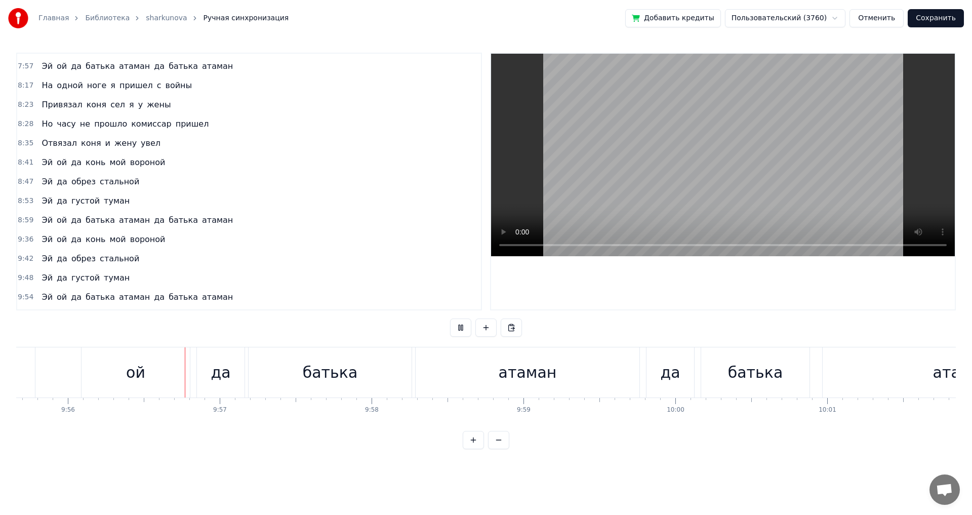
scroll to position [0, 90420]
click at [319, 372] on div "батька" at bounding box center [329, 372] width 55 height 23
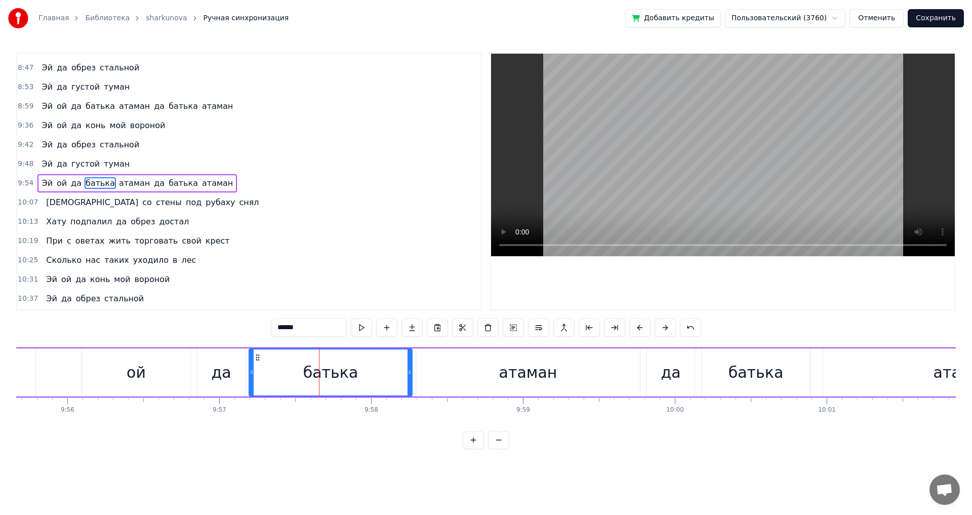
scroll to position [1651, 0]
click at [357, 327] on button at bounding box center [361, 327] width 21 height 18
drag, startPoint x: 408, startPoint y: 373, endPoint x: 345, endPoint y: 373, distance: 62.7
click at [345, 373] on icon at bounding box center [347, 372] width 4 height 8
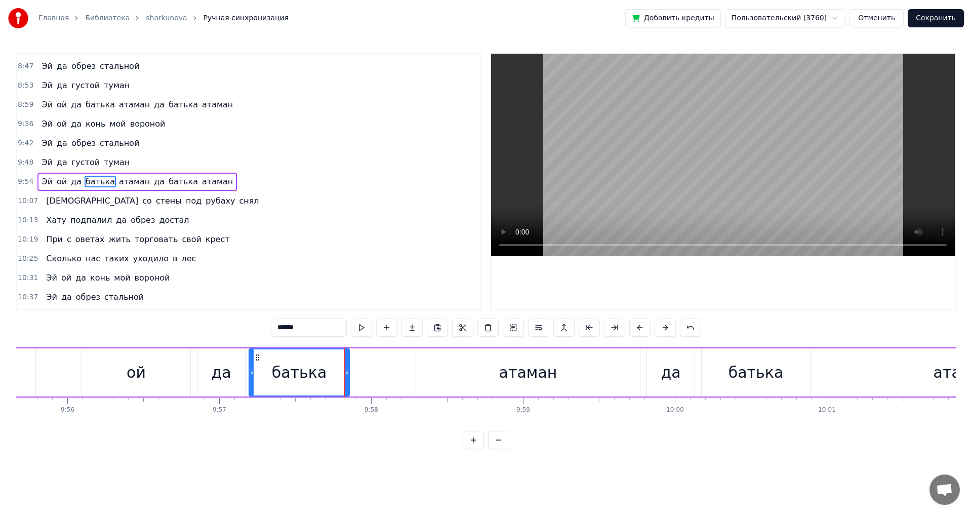
click at [441, 370] on div "атаман" at bounding box center [528, 372] width 224 height 48
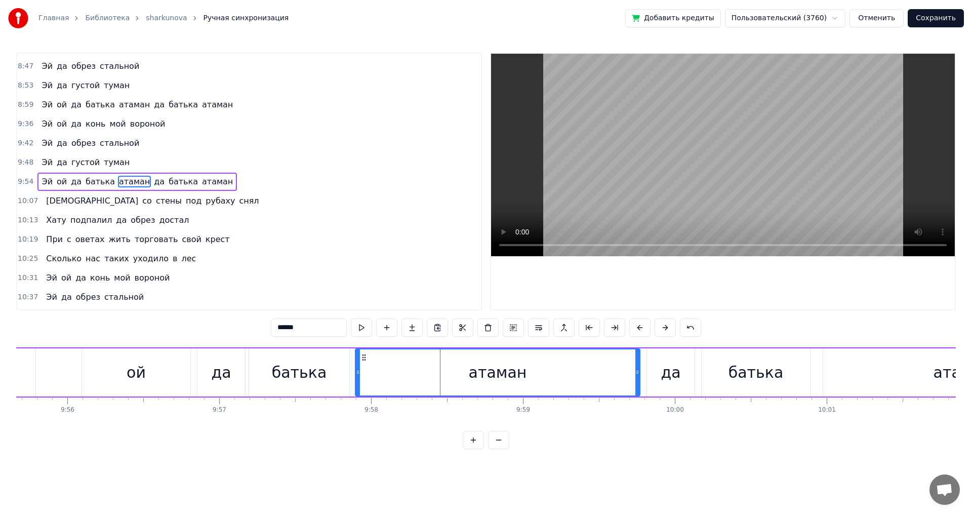
drag, startPoint x: 417, startPoint y: 371, endPoint x: 356, endPoint y: 376, distance: 60.9
click at [356, 376] on div at bounding box center [358, 372] width 4 height 46
click at [224, 375] on div "да" at bounding box center [221, 372] width 20 height 23
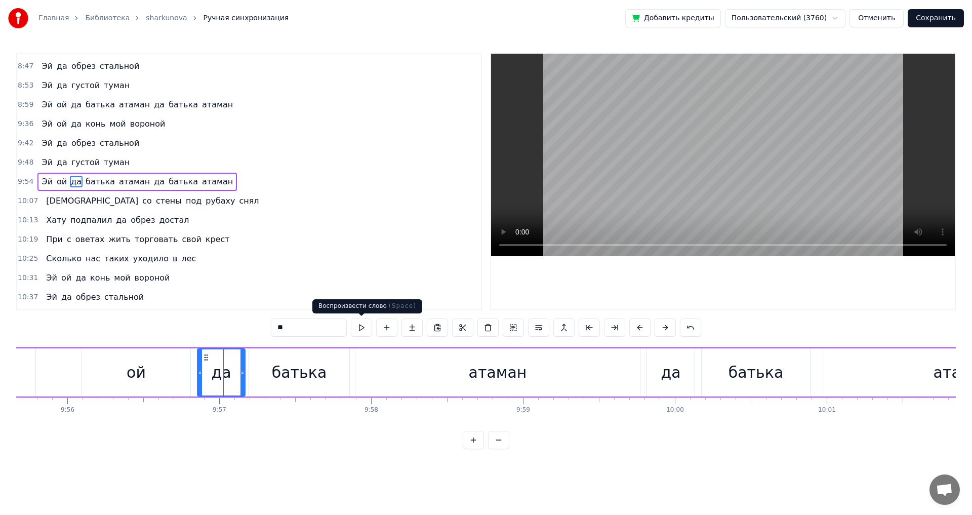
click at [362, 326] on button at bounding box center [361, 327] width 21 height 18
click at [293, 373] on div "батька" at bounding box center [299, 372] width 55 height 23
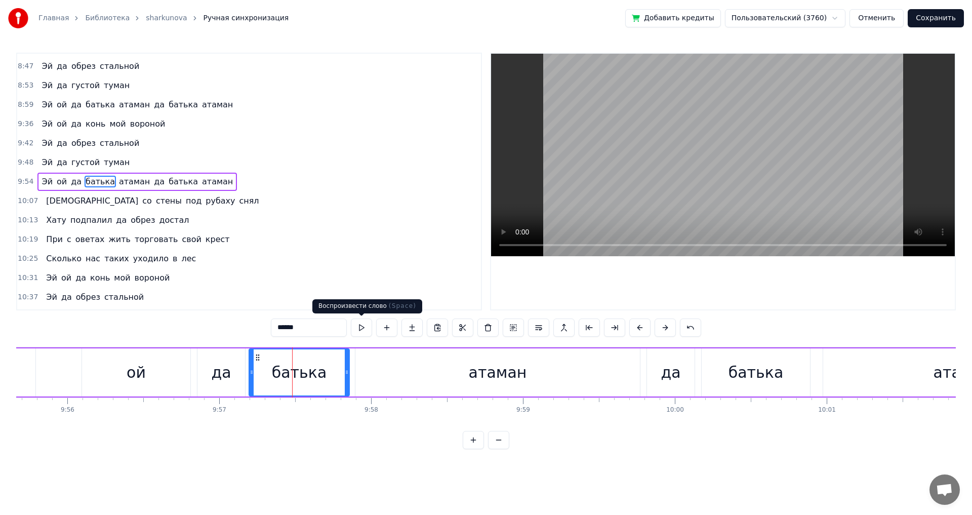
click at [356, 327] on button at bounding box center [361, 327] width 21 height 18
click at [365, 373] on div "атаман" at bounding box center [497, 372] width 284 height 48
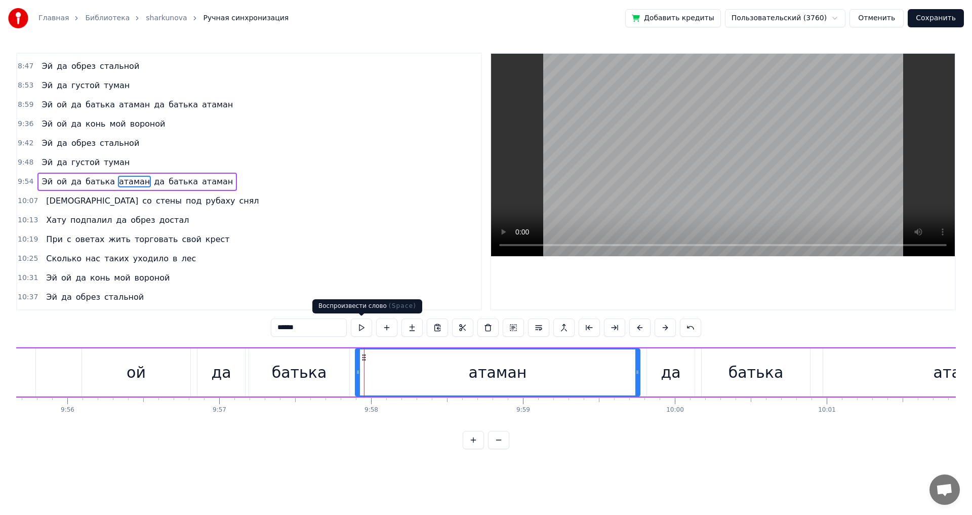
click at [361, 328] on button at bounding box center [361, 327] width 21 height 18
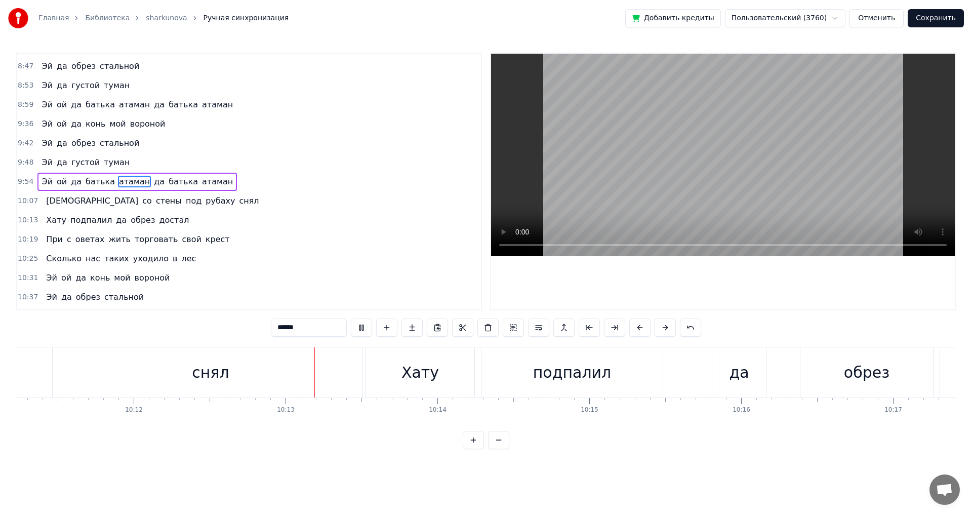
scroll to position [0, 92957]
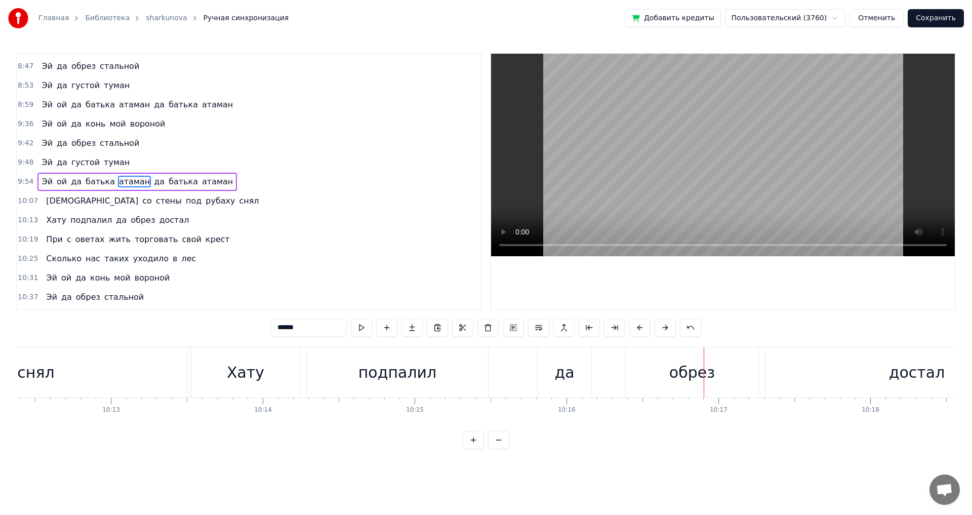
click at [156, 368] on div "снял" at bounding box center [36, 372] width 303 height 50
type input "****"
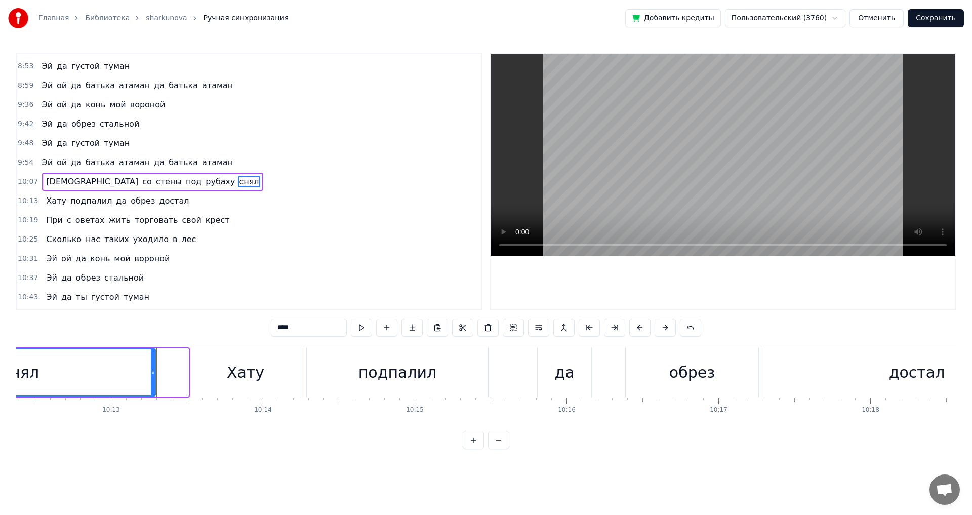
drag, startPoint x: 186, startPoint y: 369, endPoint x: 153, endPoint y: 369, distance: 33.4
click at [153, 369] on icon at bounding box center [153, 372] width 4 height 8
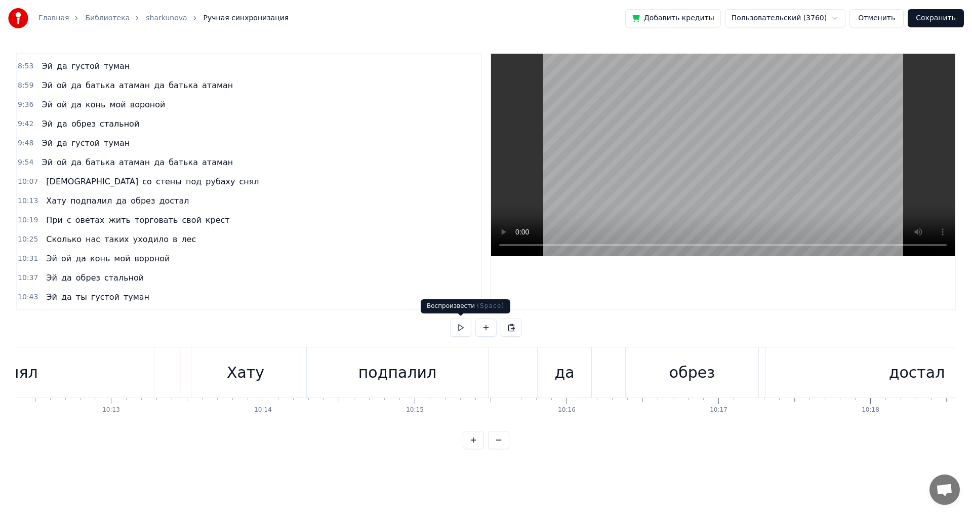
click at [460, 326] on button at bounding box center [460, 327] width 21 height 18
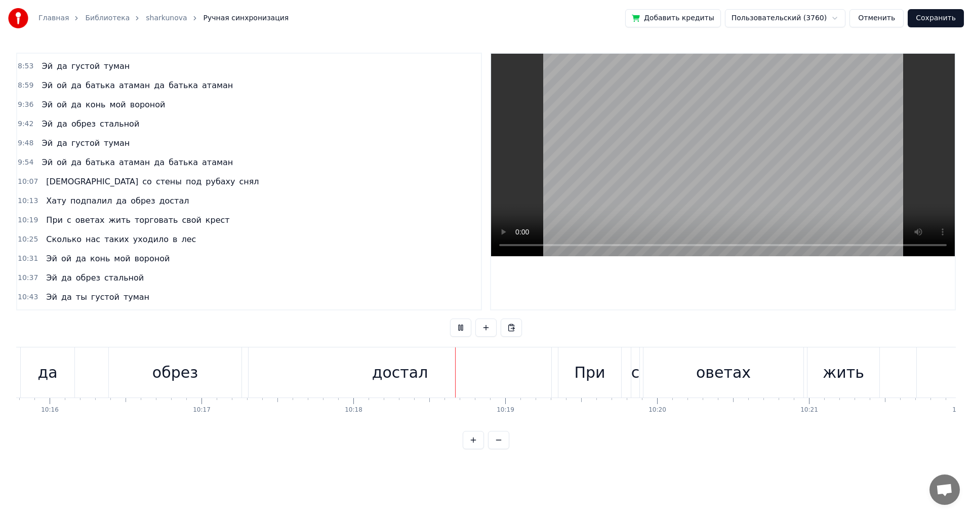
click at [460, 326] on button at bounding box center [460, 327] width 21 height 18
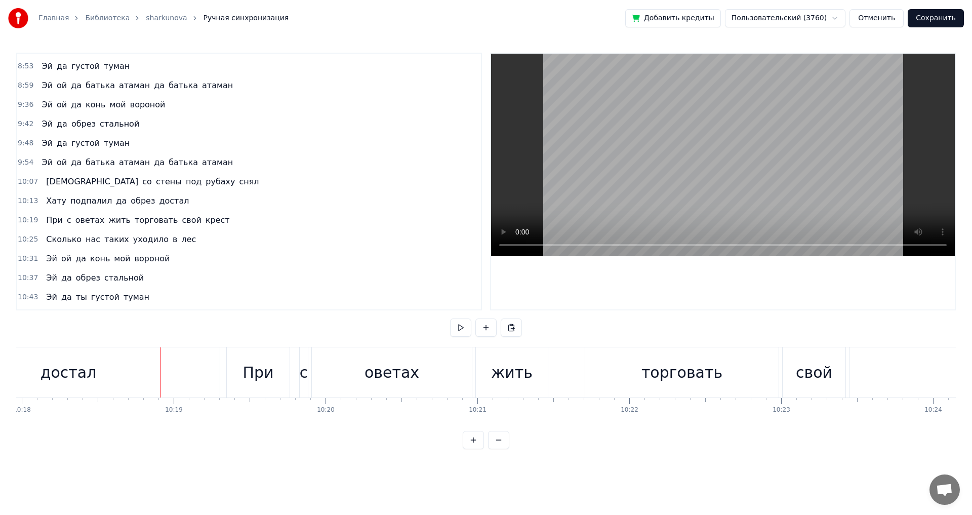
scroll to position [0, 93824]
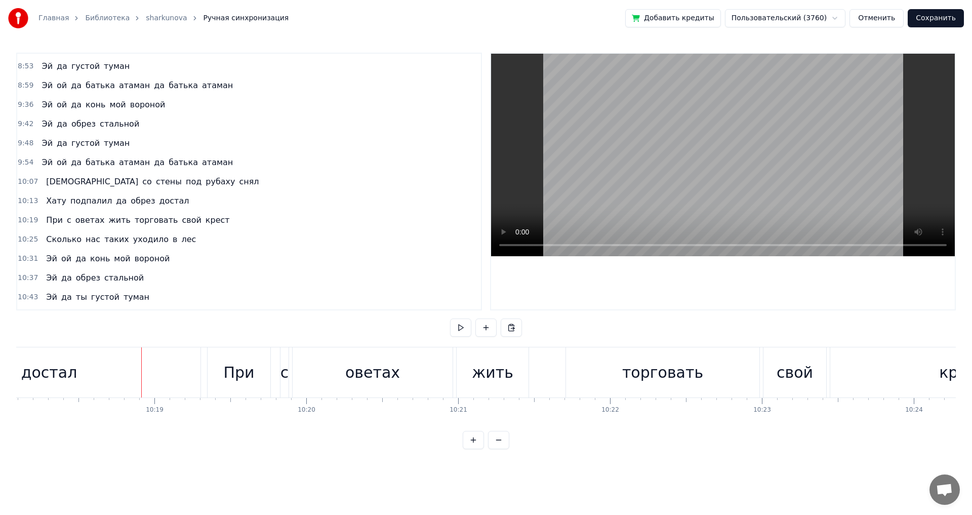
click at [182, 370] on div "достал" at bounding box center [49, 372] width 303 height 50
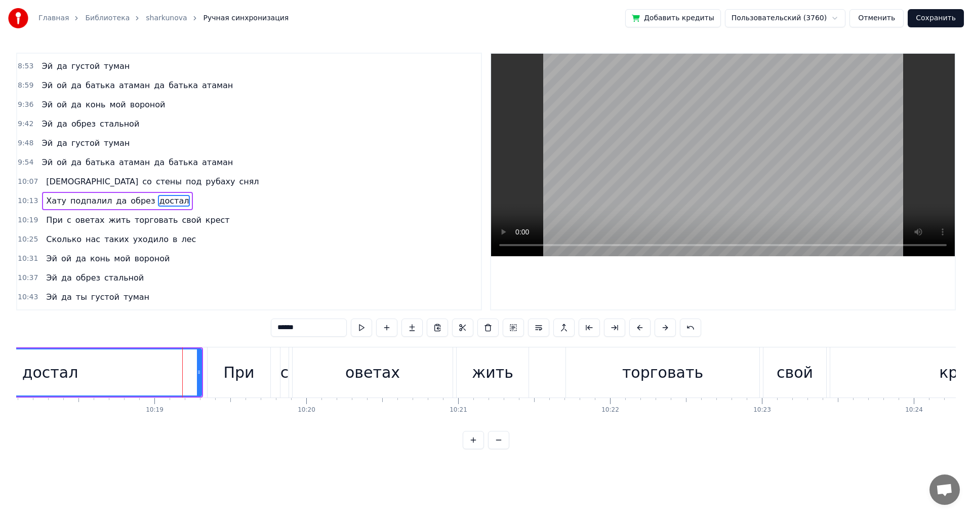
scroll to position [1689, 0]
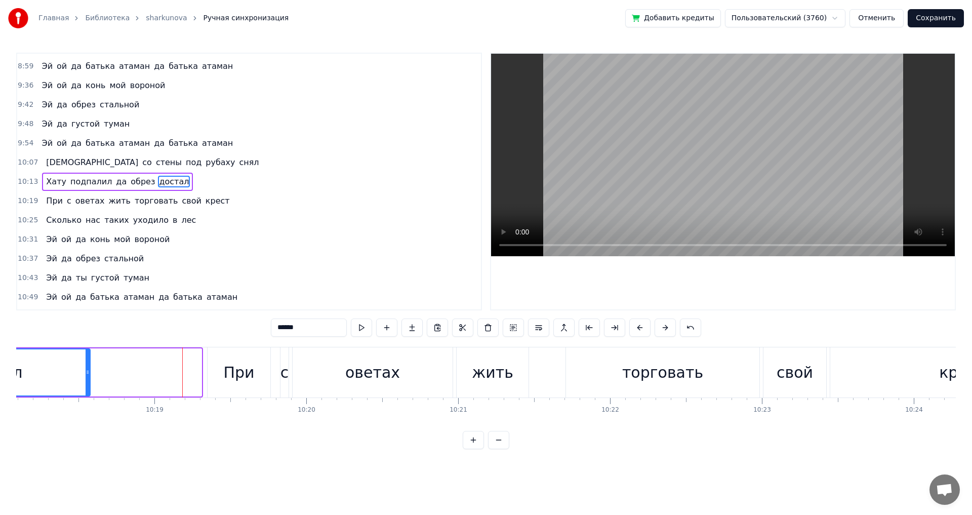
drag, startPoint x: 201, startPoint y: 370, endPoint x: 90, endPoint y: 376, distance: 111.5
click at [90, 376] on div at bounding box center [88, 372] width 4 height 46
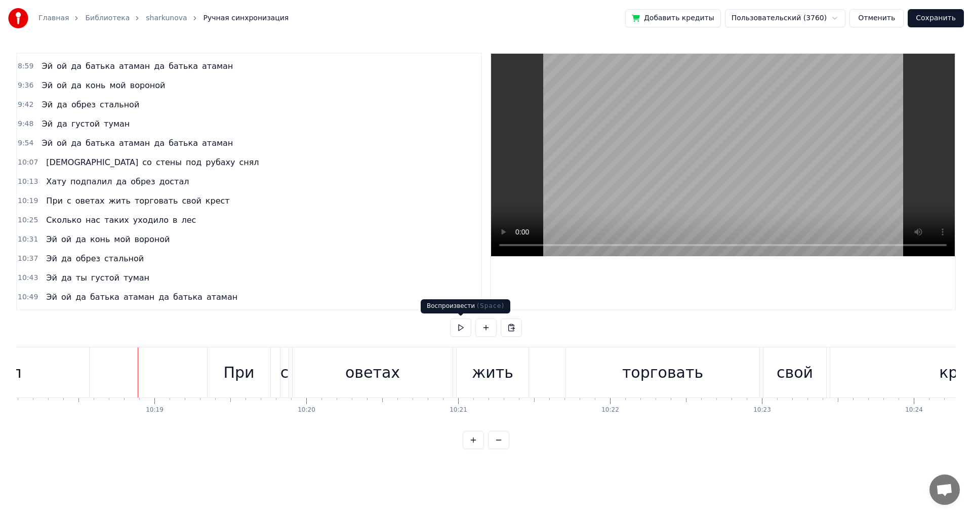
click at [459, 325] on button at bounding box center [460, 327] width 21 height 18
click at [324, 375] on div "оветах" at bounding box center [372, 372] width 160 height 50
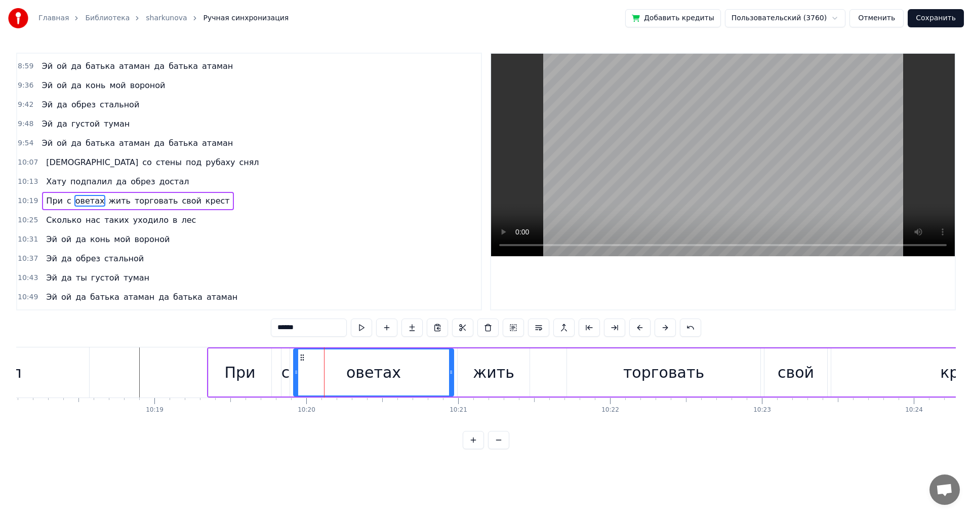
scroll to position [1706, 0]
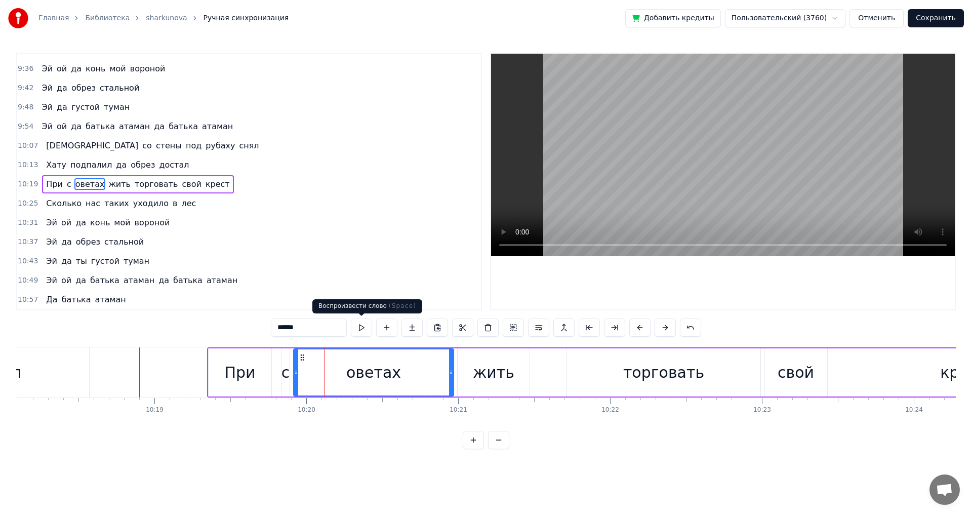
click at [363, 327] on button at bounding box center [361, 327] width 21 height 18
click at [407, 380] on div "оветах" at bounding box center [373, 372] width 159 height 46
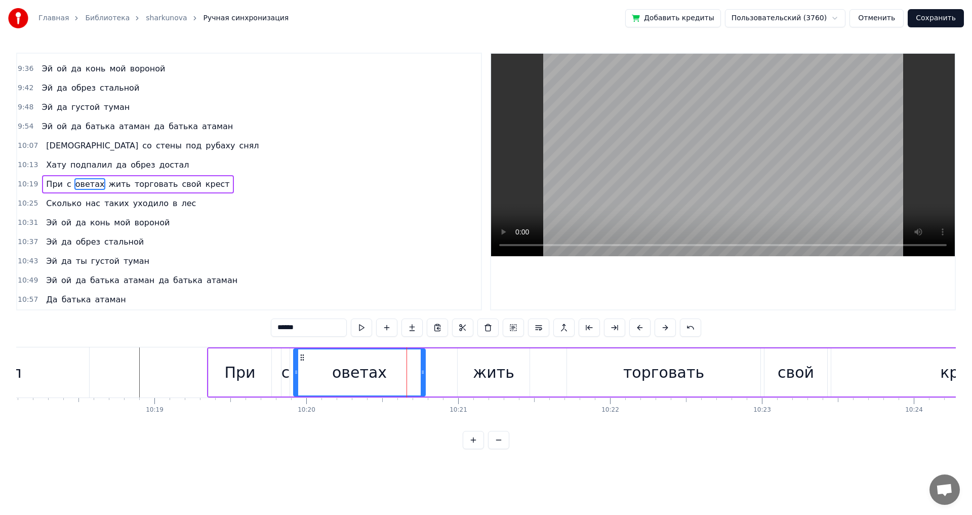
drag, startPoint x: 451, startPoint y: 373, endPoint x: 423, endPoint y: 372, distance: 28.4
click at [423, 372] on icon at bounding box center [422, 372] width 4 height 8
click at [472, 371] on div "жить" at bounding box center [493, 372] width 72 height 48
type input "****"
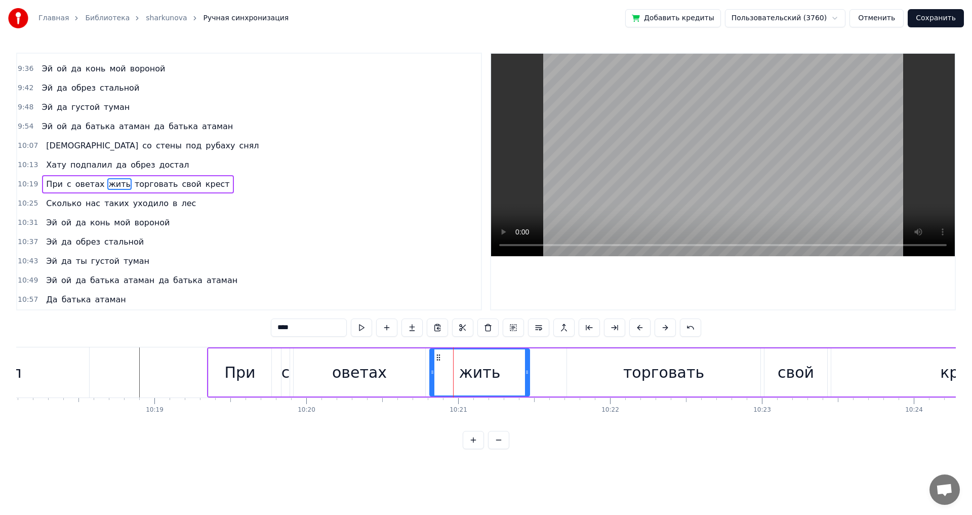
drag, startPoint x: 458, startPoint y: 371, endPoint x: 430, endPoint y: 372, distance: 27.8
click at [430, 372] on icon at bounding box center [432, 372] width 4 height 8
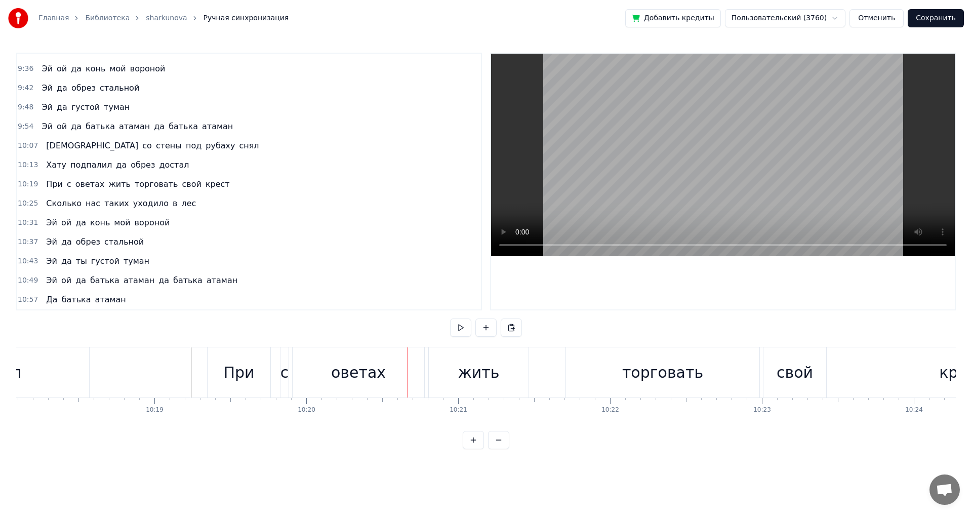
click at [333, 379] on div "оветах" at bounding box center [358, 372] width 132 height 50
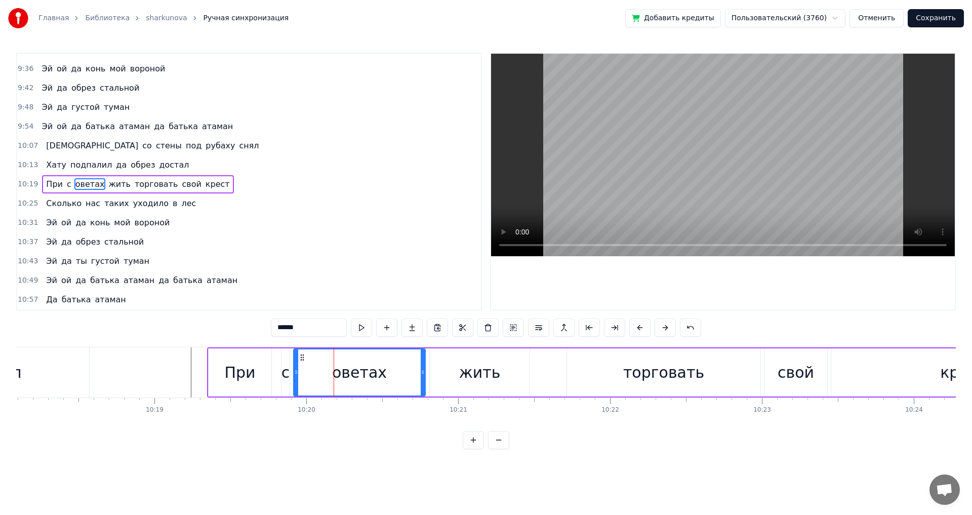
click at [278, 325] on input "******" at bounding box center [309, 327] width 76 height 18
click at [66, 185] on span "c" at bounding box center [69, 184] width 7 height 12
type input "*"
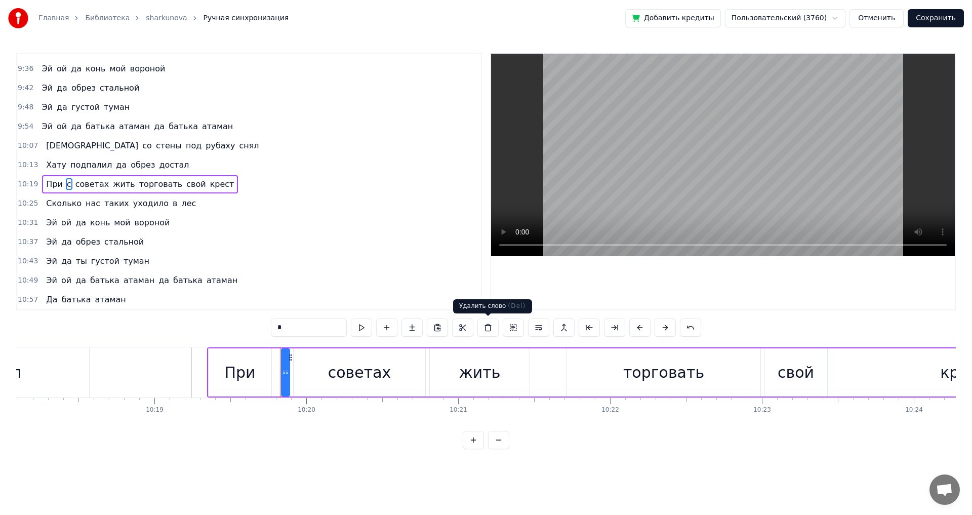
click at [486, 326] on button at bounding box center [487, 327] width 21 height 18
click at [314, 373] on div "советах" at bounding box center [359, 372] width 132 height 48
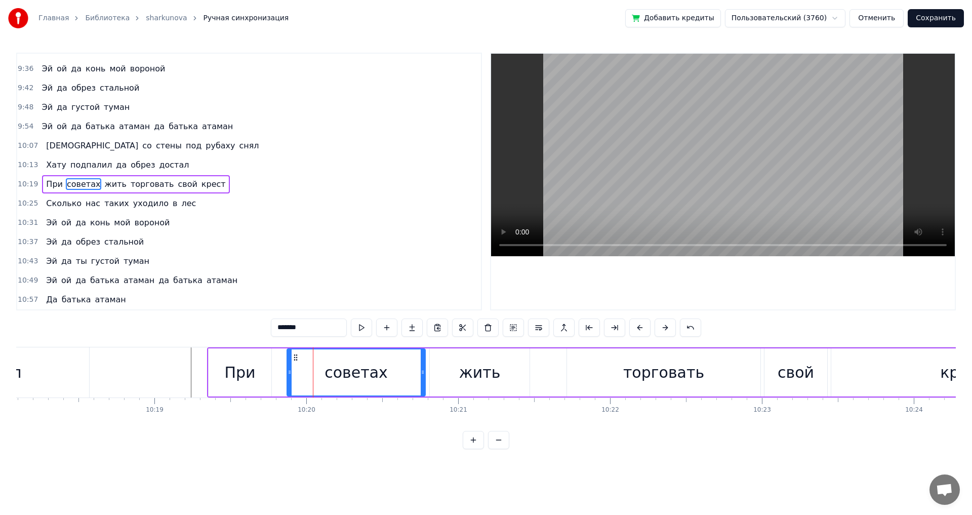
drag, startPoint x: 296, startPoint y: 374, endPoint x: 289, endPoint y: 374, distance: 6.6
click at [289, 374] on icon at bounding box center [289, 372] width 4 height 8
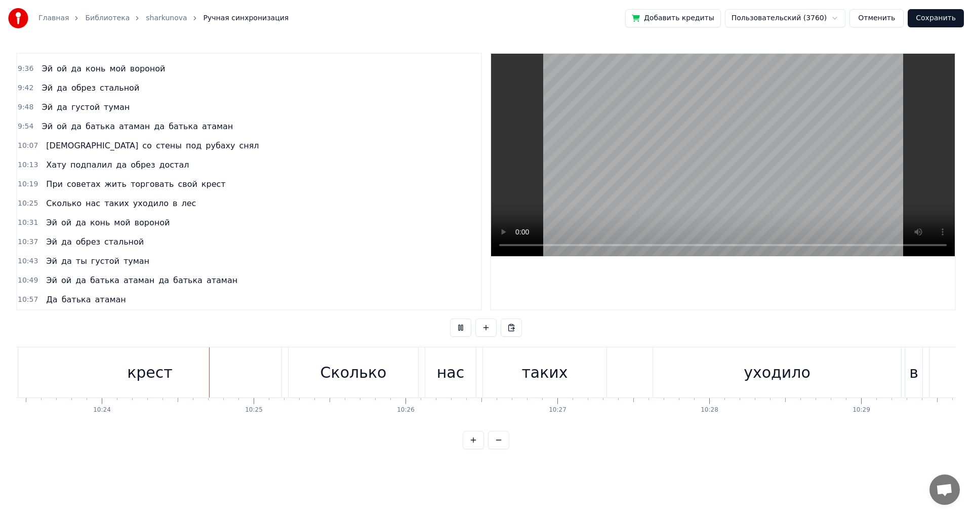
scroll to position [0, 94671]
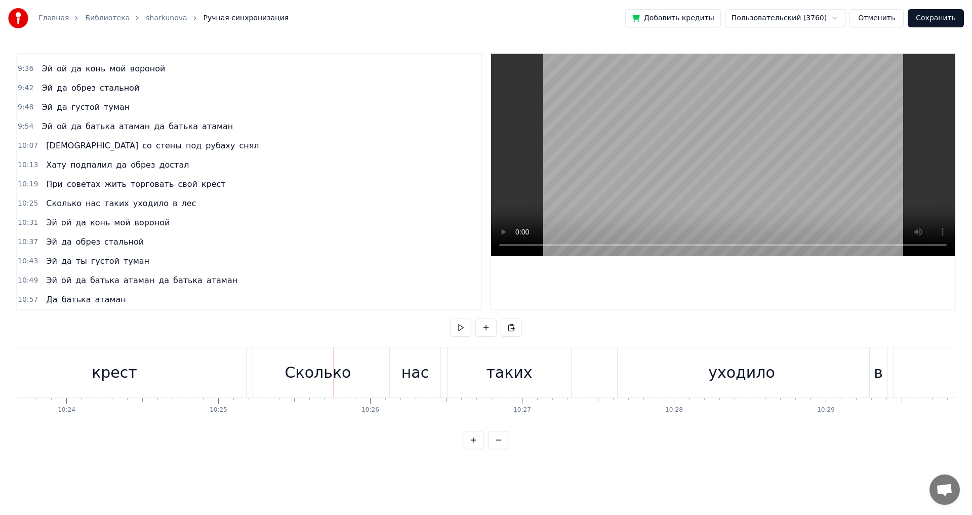
click at [214, 364] on div "крест" at bounding box center [114, 372] width 263 height 50
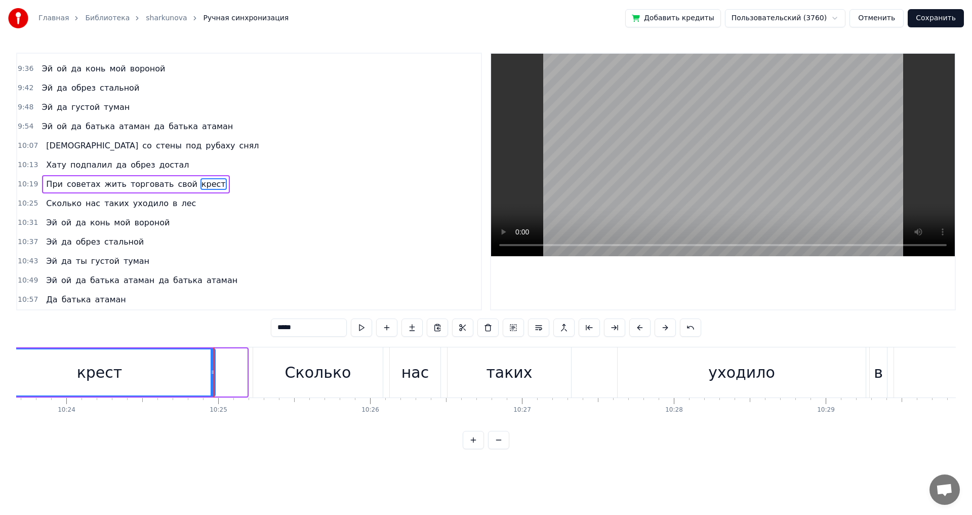
drag, startPoint x: 245, startPoint y: 371, endPoint x: 213, endPoint y: 371, distance: 31.9
click at [213, 371] on circle at bounding box center [213, 370] width 1 height 1
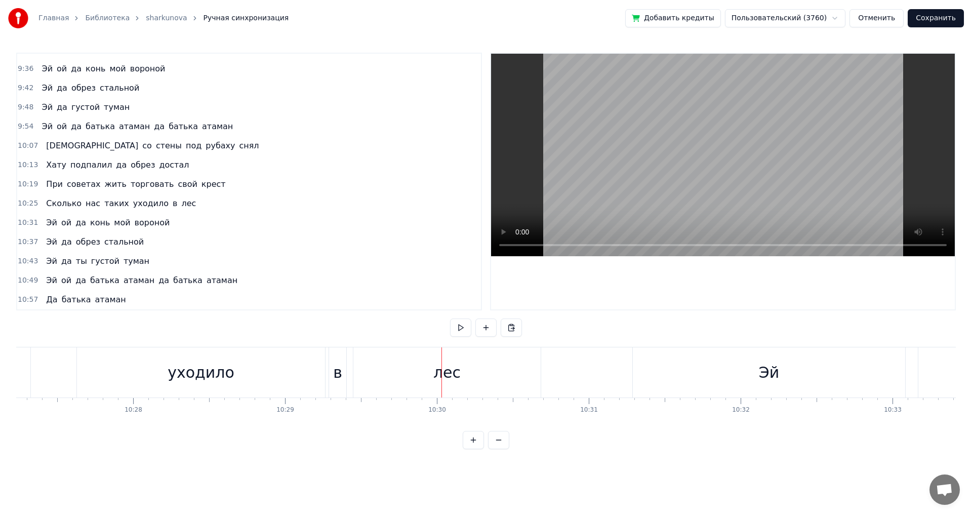
scroll to position [0, 95042]
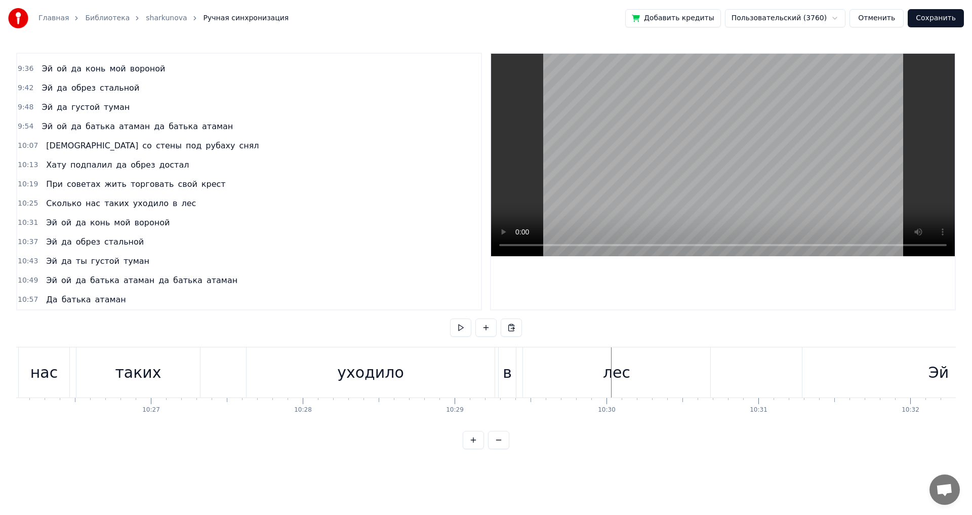
click at [466, 386] on div "уходило" at bounding box center [370, 372] width 248 height 50
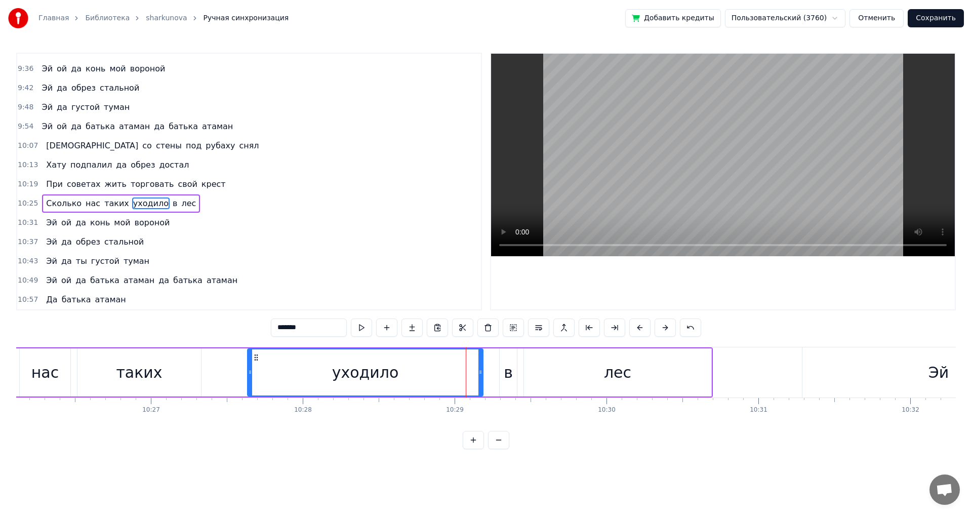
drag, startPoint x: 493, startPoint y: 372, endPoint x: 481, endPoint y: 373, distance: 12.7
click at [481, 373] on icon at bounding box center [480, 372] width 4 height 8
click at [511, 382] on div "в" at bounding box center [507, 372] width 9 height 23
type input "*"
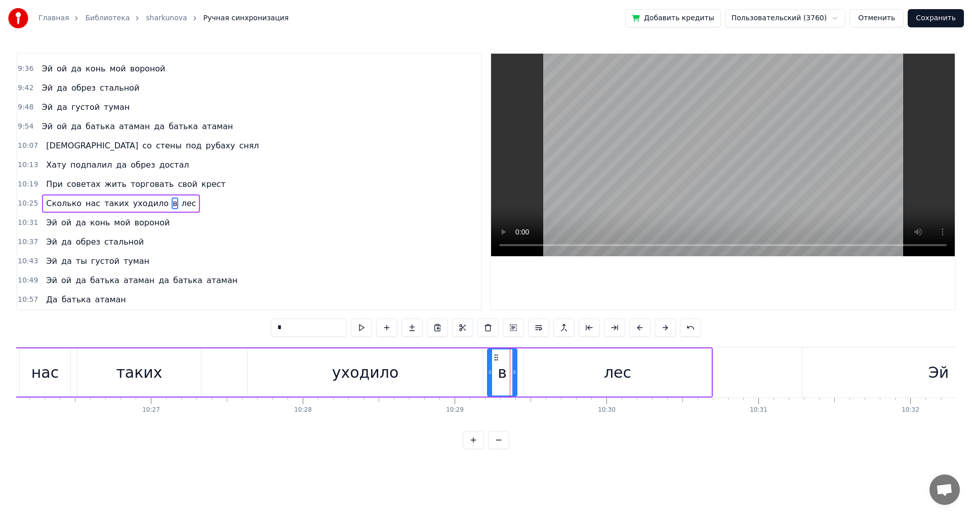
drag, startPoint x: 501, startPoint y: 373, endPoint x: 489, endPoint y: 375, distance: 12.3
click at [489, 375] on icon at bounding box center [490, 372] width 4 height 8
click at [227, 365] on div "Сколько нас таких уходило в лес" at bounding box center [297, 372] width 831 height 50
click at [585, 390] on div "лес" at bounding box center [617, 372] width 187 height 48
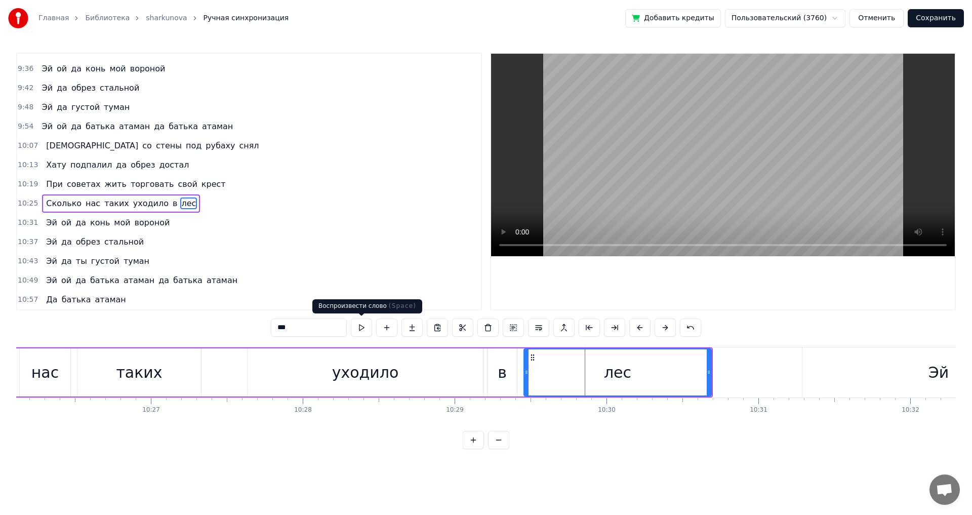
click at [358, 327] on button at bounding box center [361, 327] width 21 height 18
click at [363, 325] on button at bounding box center [361, 327] width 21 height 18
click at [506, 382] on div "в" at bounding box center [501, 372] width 29 height 48
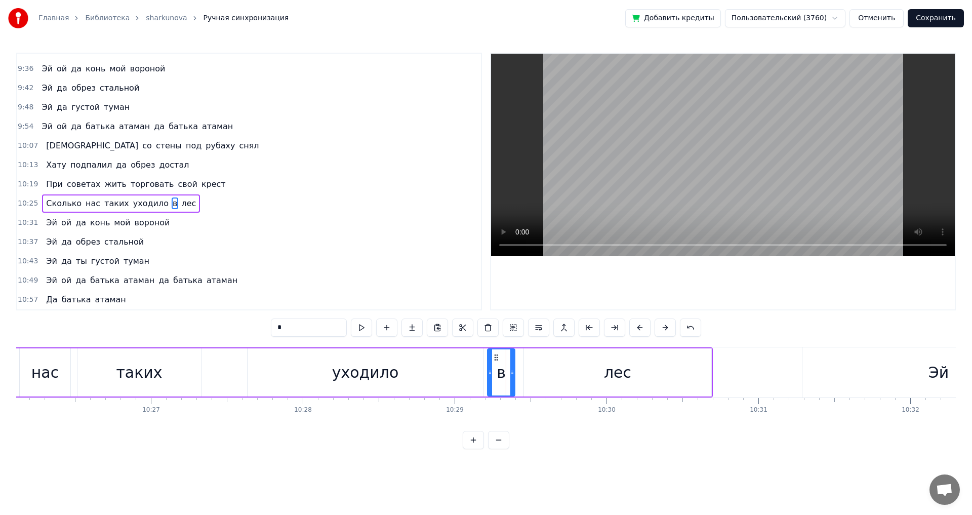
click at [513, 379] on div at bounding box center [512, 372] width 4 height 46
click at [543, 375] on div "лес" at bounding box center [617, 372] width 187 height 48
type input "***"
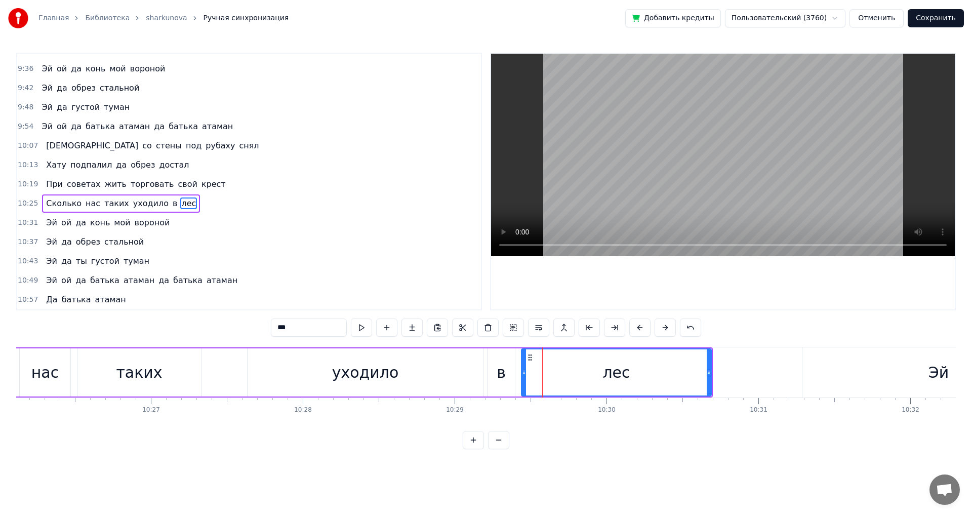
click at [523, 371] on circle at bounding box center [523, 370] width 1 height 1
click at [229, 370] on div "Сколько нас таких уходило в лес" at bounding box center [297, 372] width 831 height 50
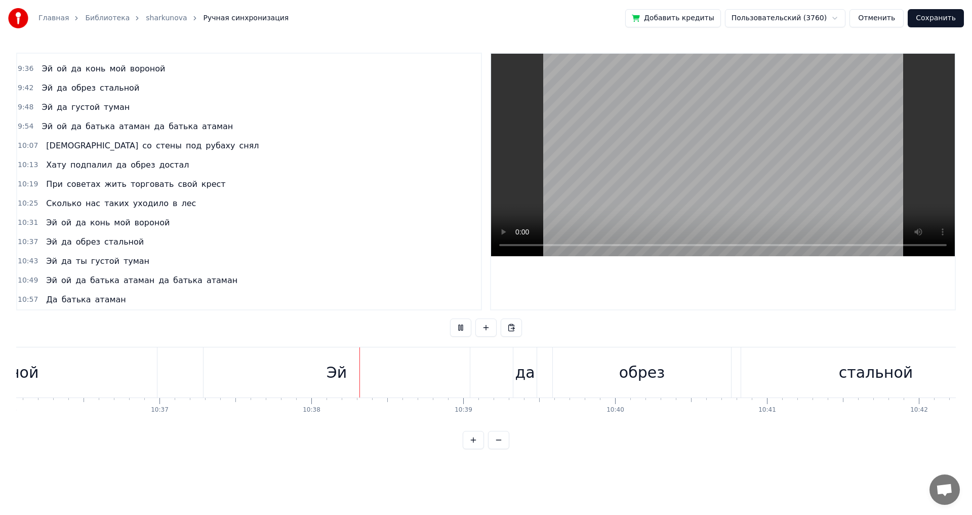
scroll to position [0, 96757]
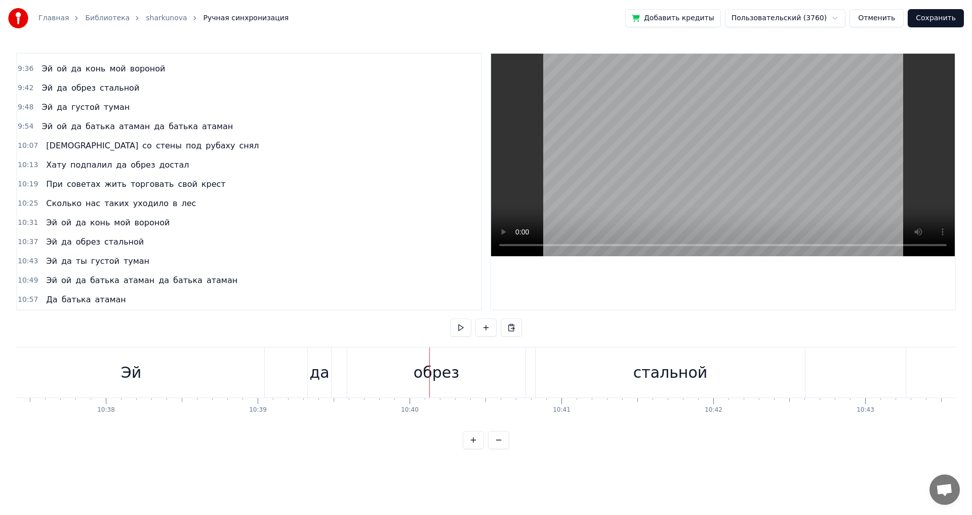
click at [323, 380] on div "да" at bounding box center [319, 372] width 20 height 23
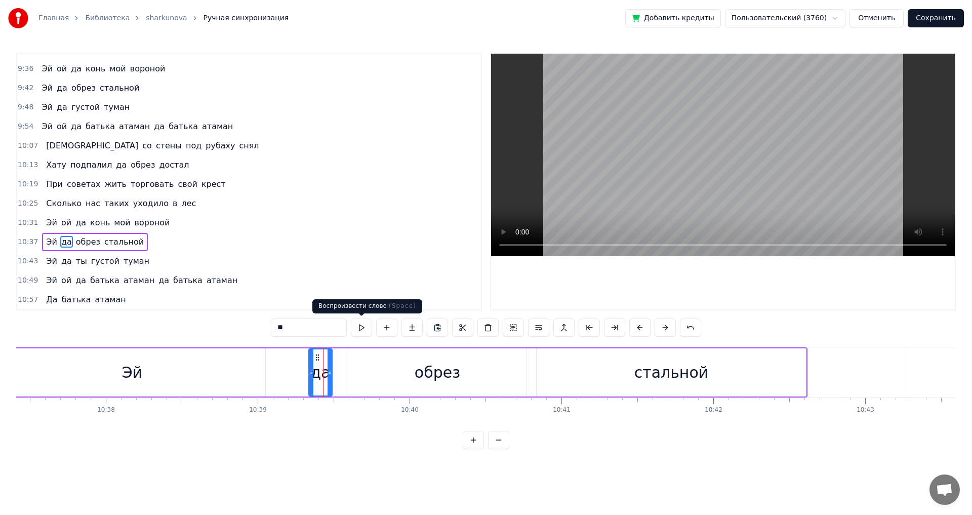
click at [363, 325] on button at bounding box center [361, 327] width 21 height 18
click at [365, 380] on div "обрез" at bounding box center [437, 372] width 178 height 48
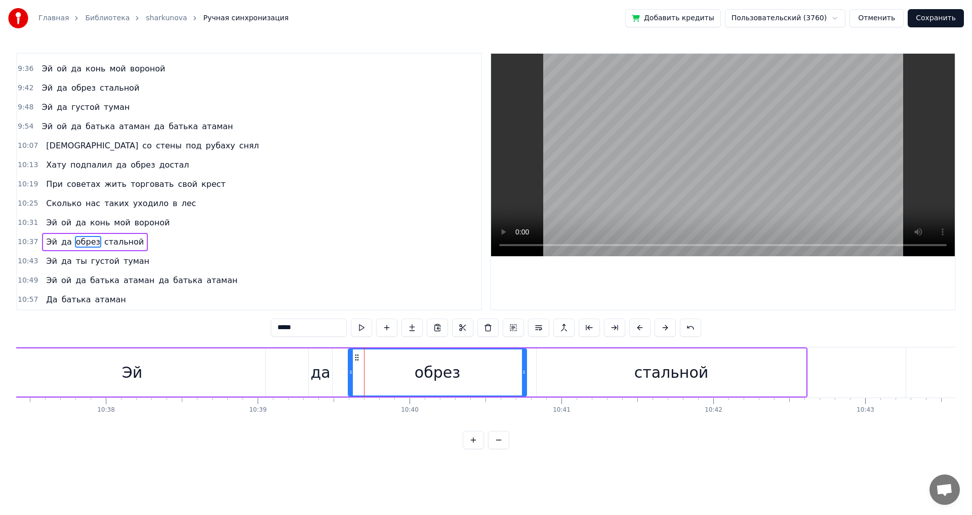
click at [348, 378] on div "обрез" at bounding box center [437, 372] width 179 height 48
drag, startPoint x: 350, startPoint y: 374, endPoint x: 366, endPoint y: 376, distance: 16.3
click at [366, 376] on div at bounding box center [364, 372] width 4 height 46
click at [325, 374] on div "да" at bounding box center [320, 372] width 20 height 23
type input "**"
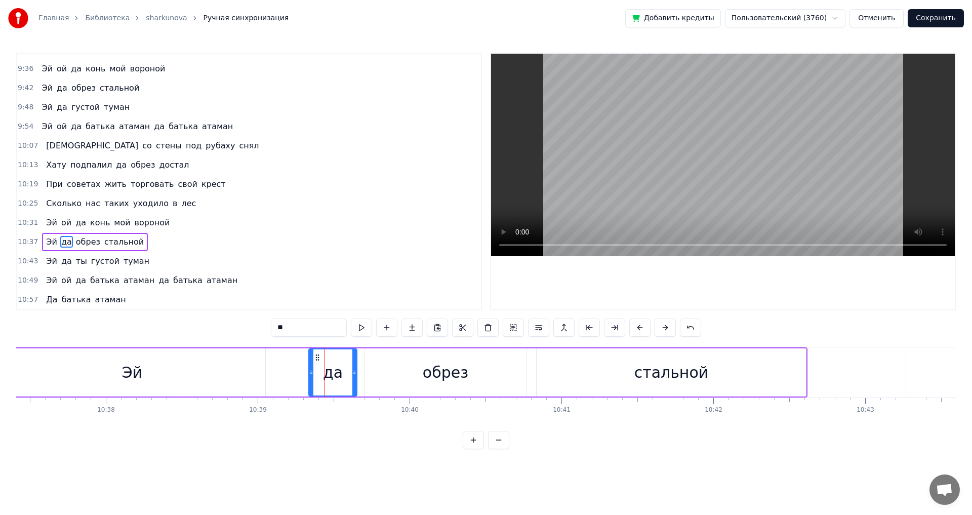
drag, startPoint x: 329, startPoint y: 372, endPoint x: 354, endPoint y: 376, distance: 25.0
click at [354, 376] on div at bounding box center [354, 372] width 4 height 46
click at [286, 370] on div "Эй да обрез стальной" at bounding box center [402, 372] width 810 height 50
click at [193, 366] on div "Эй" at bounding box center [132, 372] width 266 height 48
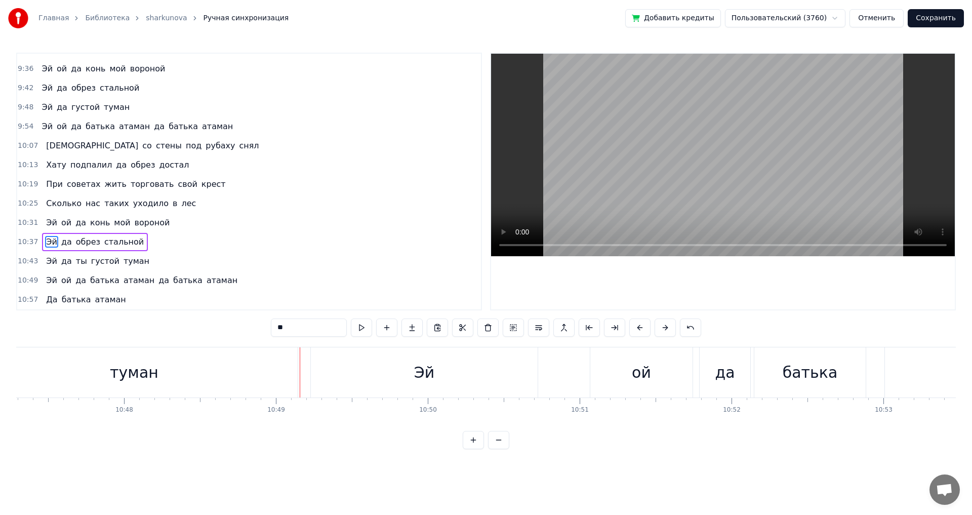
scroll to position [0, 98247]
click at [256, 376] on div "туман" at bounding box center [144, 372] width 327 height 50
type input "*****"
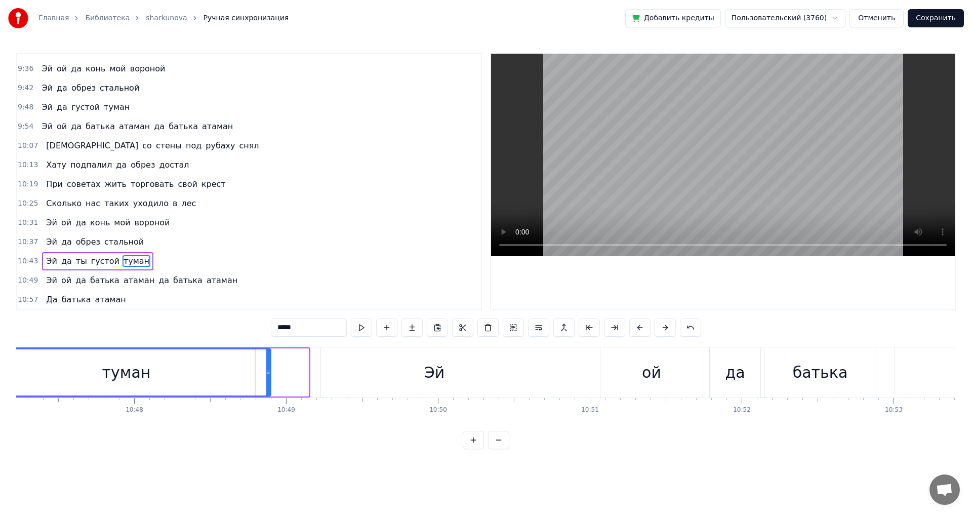
drag, startPoint x: 306, startPoint y: 374, endPoint x: 268, endPoint y: 376, distance: 38.5
click at [268, 376] on div at bounding box center [268, 372] width 4 height 46
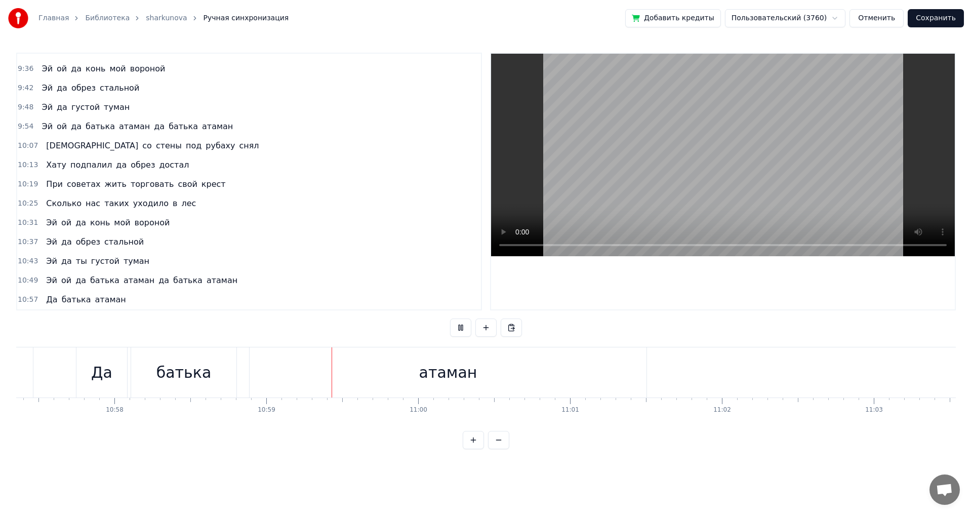
scroll to position [0, 99959]
click at [458, 373] on div "атаман" at bounding box center [273, 372] width 397 height 50
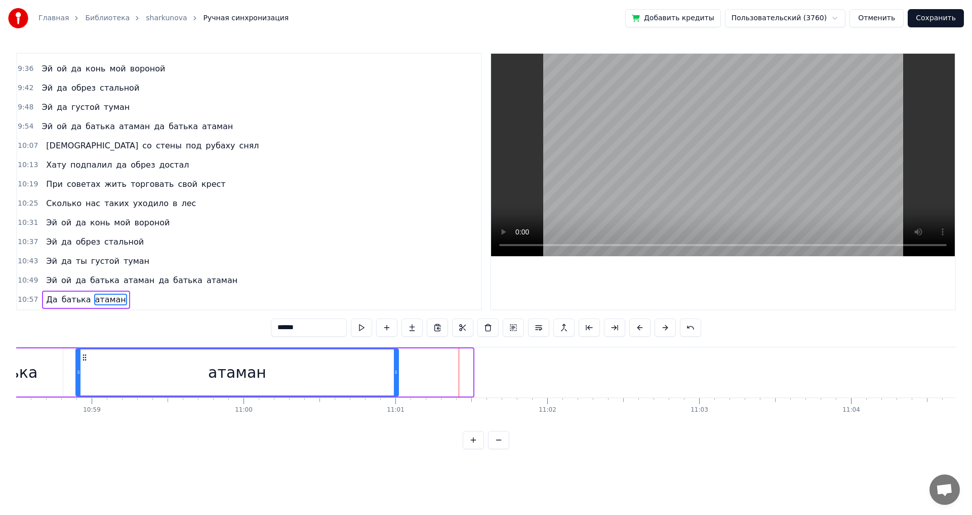
drag, startPoint x: 470, startPoint y: 370, endPoint x: 395, endPoint y: 376, distance: 74.6
click at [395, 376] on div at bounding box center [396, 372] width 4 height 46
click at [37, 369] on div "батька" at bounding box center [9, 372] width 105 height 48
type input "******"
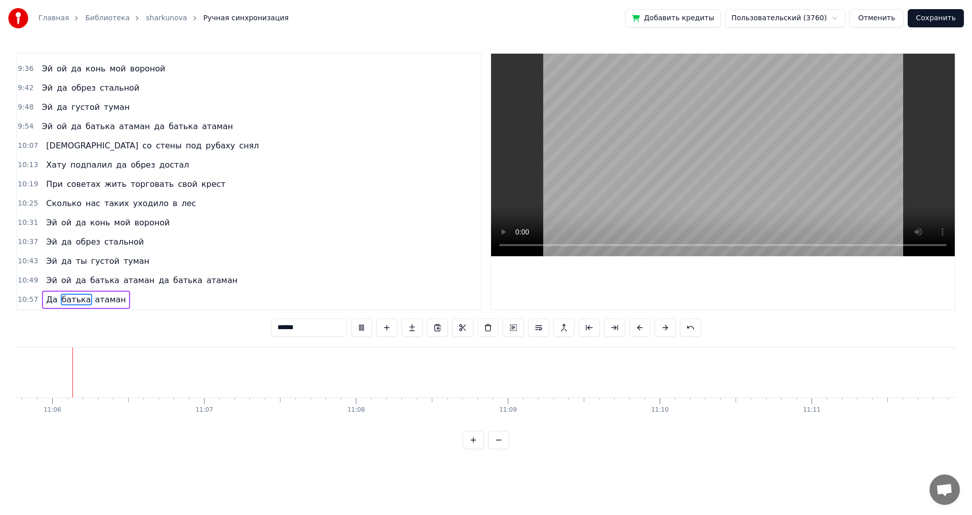
scroll to position [0, 101050]
click at [934, 17] on button "Сохранить" at bounding box center [935, 18] width 56 height 18
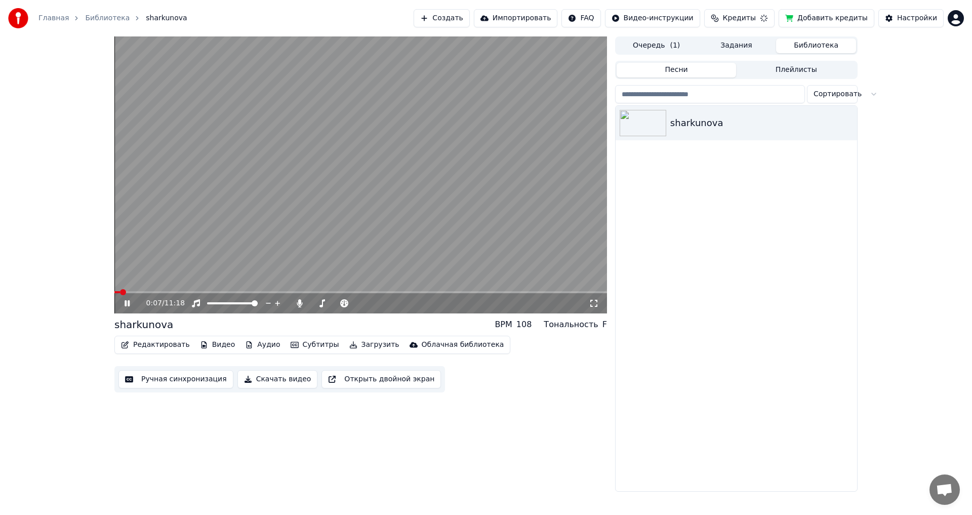
click at [128, 292] on span at bounding box center [360, 292] width 492 height 2
click at [137, 292] on span at bounding box center [360, 292] width 492 height 2
click at [126, 303] on icon at bounding box center [126, 303] width 5 height 6
click at [148, 342] on button "Редактировать" at bounding box center [155, 344] width 77 height 14
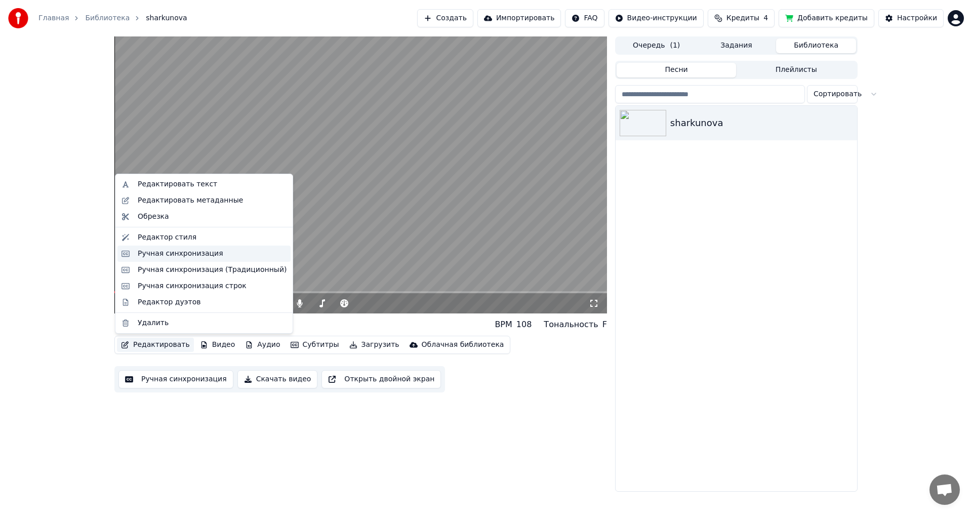
click at [156, 255] on div "Ручная синхронизация" at bounding box center [181, 253] width 86 height 10
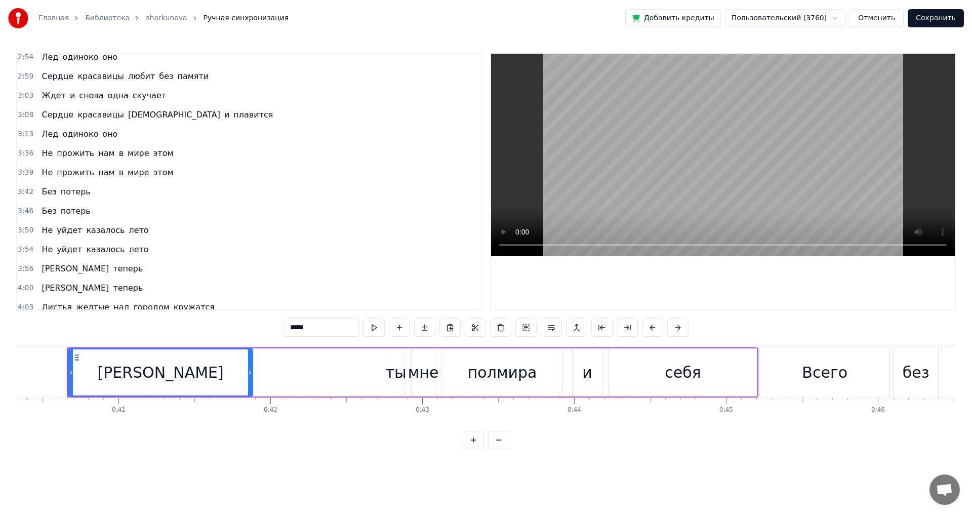
scroll to position [595, 0]
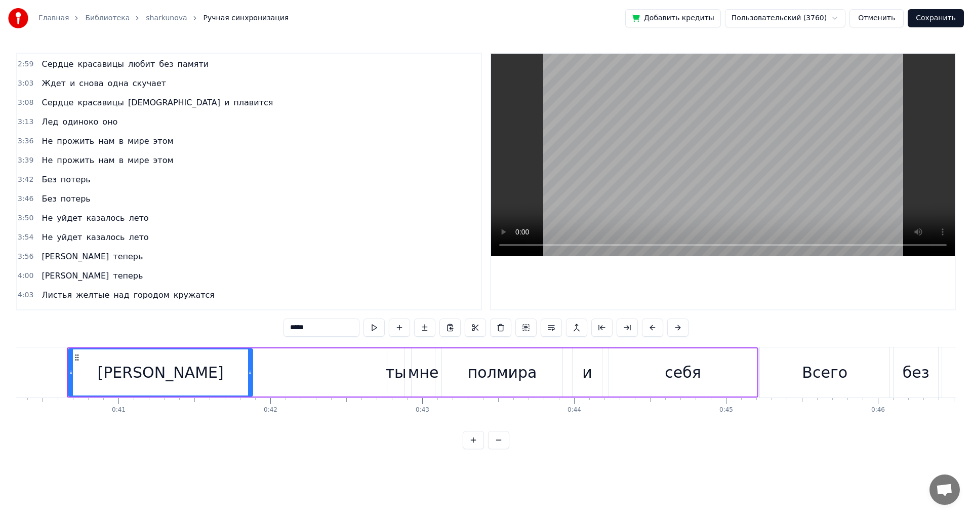
click at [45, 121] on span "Лед" at bounding box center [49, 122] width 19 height 12
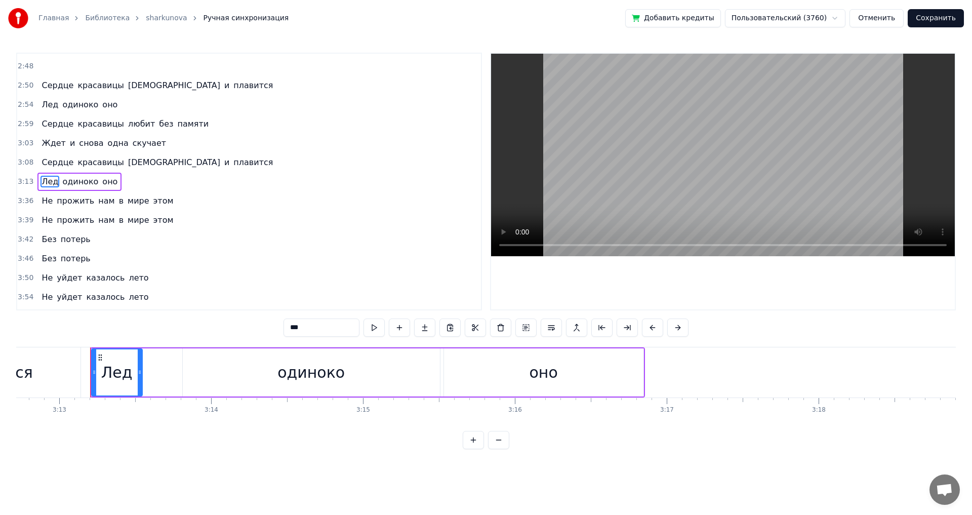
scroll to position [0, 29277]
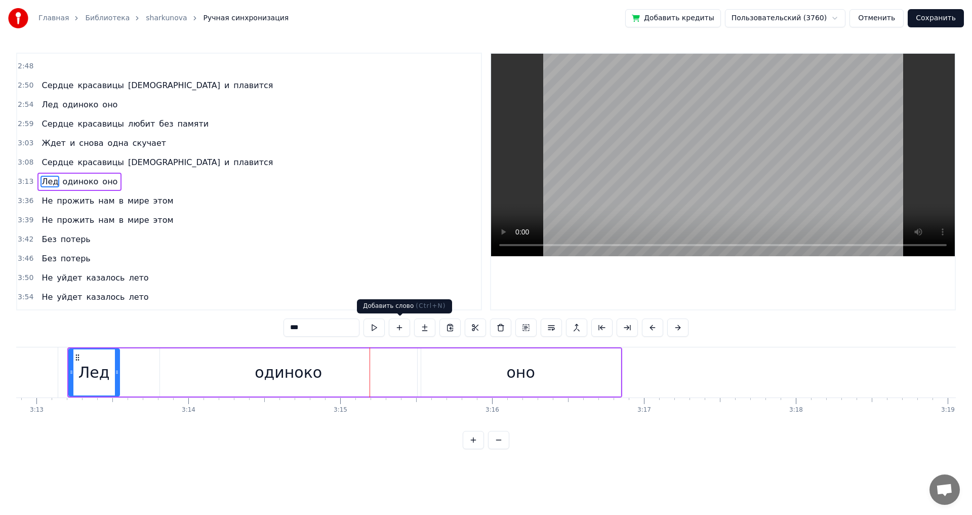
click at [379, 371] on div "одиноко" at bounding box center [288, 372] width 257 height 48
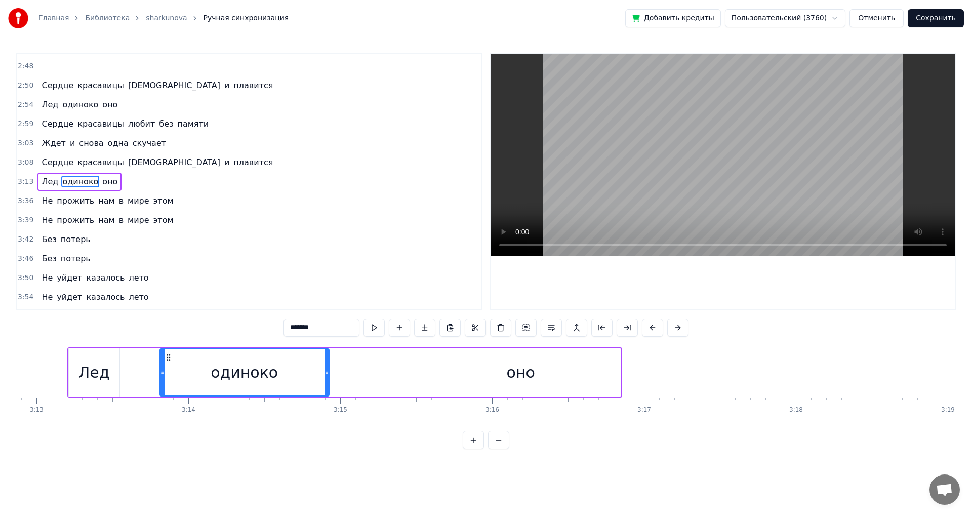
drag, startPoint x: 414, startPoint y: 369, endPoint x: 325, endPoint y: 373, distance: 89.1
click at [325, 373] on icon at bounding box center [326, 372] width 4 height 8
click at [439, 368] on div "оно" at bounding box center [520, 372] width 199 height 48
type input "***"
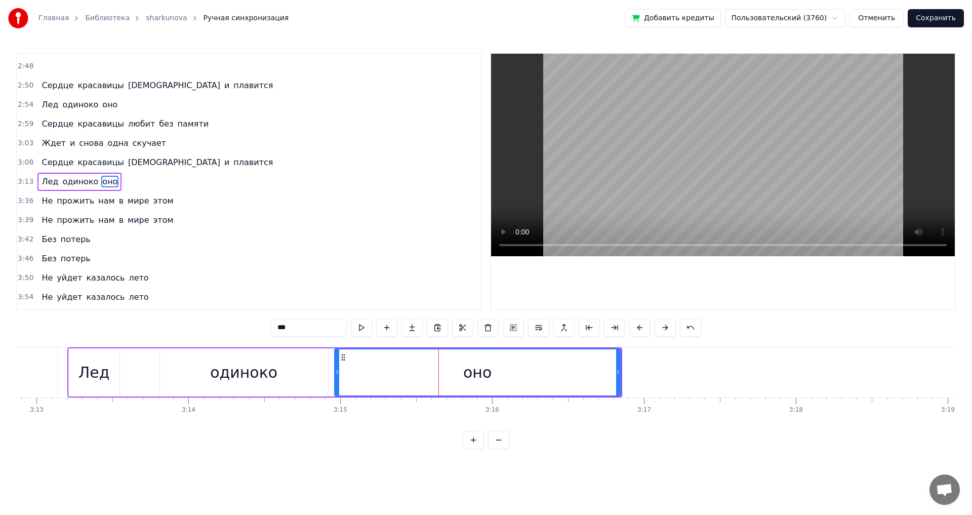
drag, startPoint x: 423, startPoint y: 372, endPoint x: 336, endPoint y: 374, distance: 86.5
click at [336, 374] on icon at bounding box center [337, 372] width 4 height 8
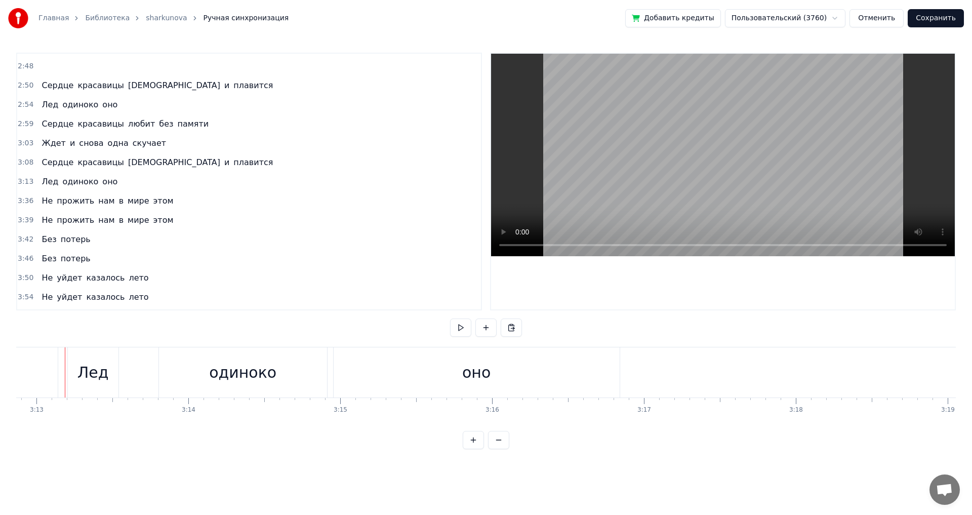
scroll to position [0, 29275]
click at [351, 368] on div "оно" at bounding box center [478, 372] width 286 height 50
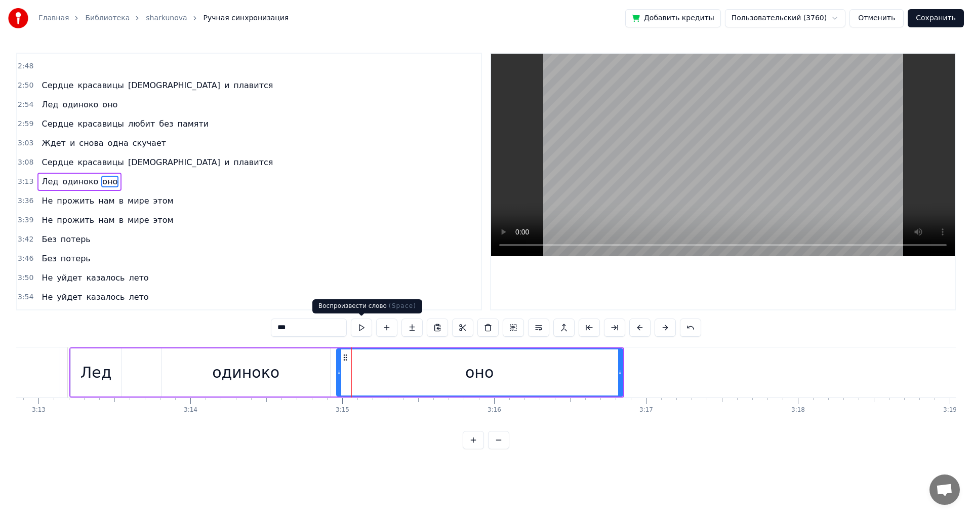
click at [365, 327] on button at bounding box center [361, 327] width 21 height 18
click at [932, 17] on button "Сохранить" at bounding box center [935, 18] width 56 height 18
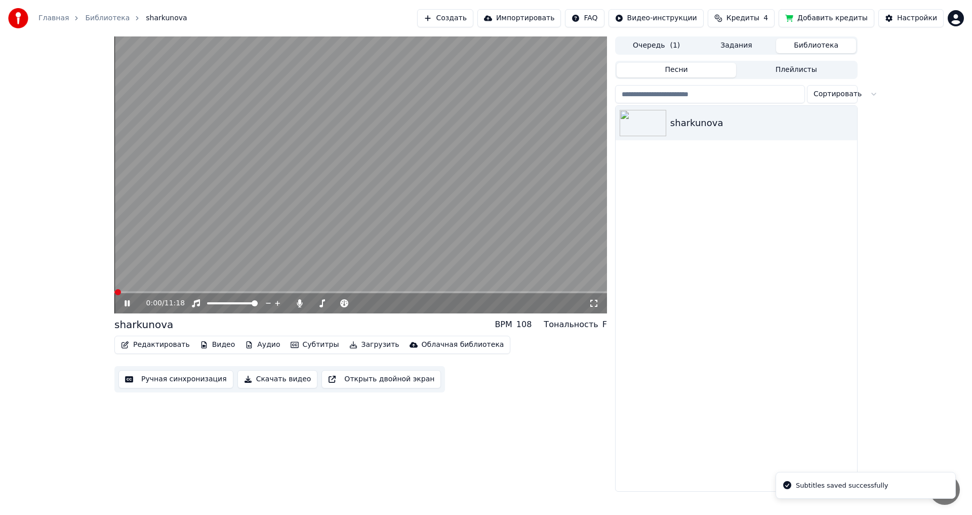
click at [247, 293] on span at bounding box center [360, 292] width 492 height 2
click at [269, 292] on span at bounding box center [360, 292] width 492 height 2
click at [277, 292] on span at bounding box center [360, 292] width 492 height 2
click at [271, 290] on video at bounding box center [360, 174] width 492 height 277
click at [271, 291] on span at bounding box center [196, 292] width 164 height 2
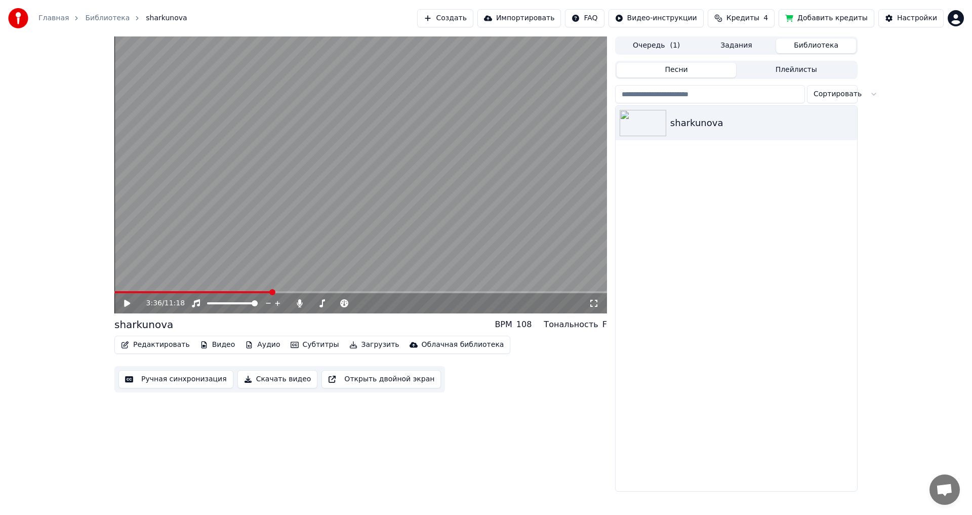
click at [262, 292] on span at bounding box center [192, 292] width 157 height 2
click at [129, 304] on icon at bounding box center [127, 303] width 6 height 7
click at [424, 291] on span at bounding box center [360, 292] width 492 height 2
click at [131, 304] on icon at bounding box center [134, 303] width 24 height 8
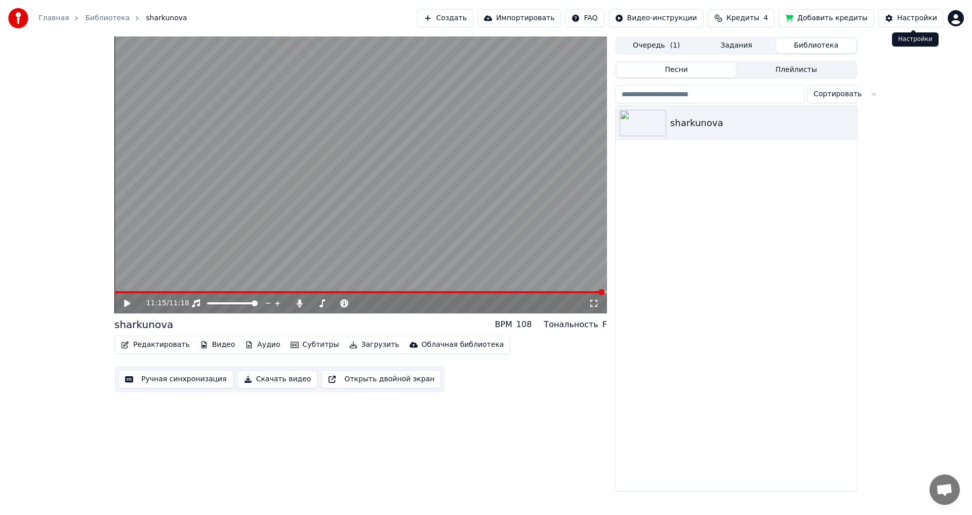
click at [901, 14] on div "Настройки" at bounding box center [917, 18] width 40 height 10
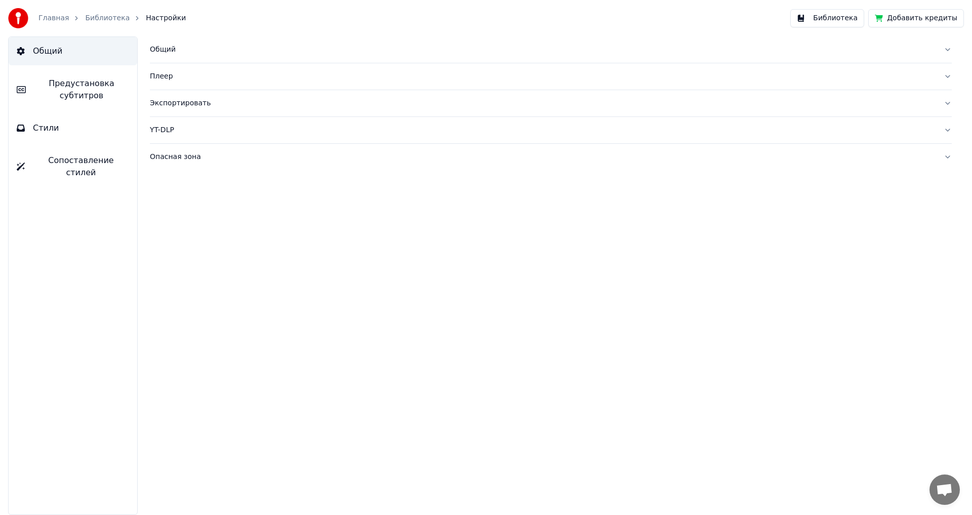
click at [174, 103] on div "Экспортировать" at bounding box center [542, 103] width 785 height 10
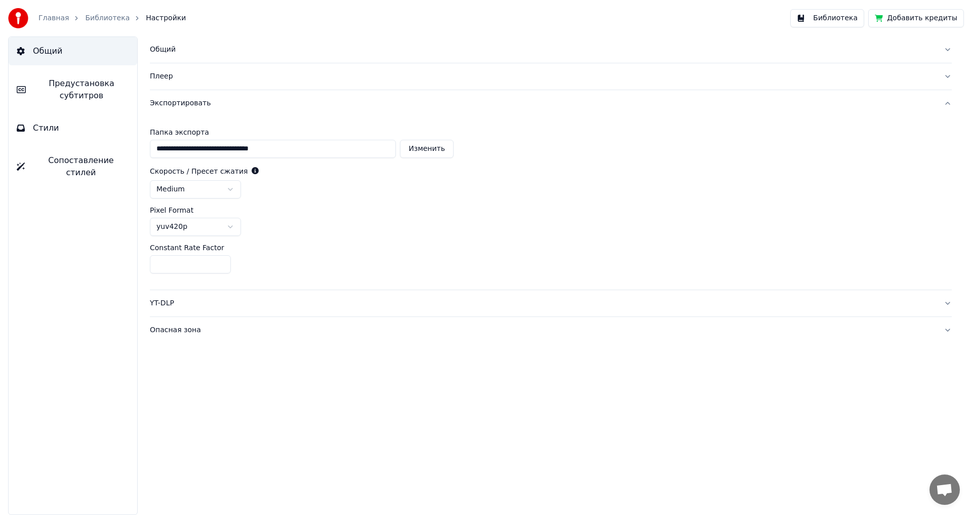
drag, startPoint x: 161, startPoint y: 264, endPoint x: 133, endPoint y: 271, distance: 29.2
click at [133, 271] on div "**********" at bounding box center [551, 275] width 842 height 478
type input "*"
click at [402, 238] on div "**********" at bounding box center [550, 202] width 801 height 173
click at [678, 179] on div "Скорость / Пресет сжатия medium" at bounding box center [550, 182] width 801 height 32
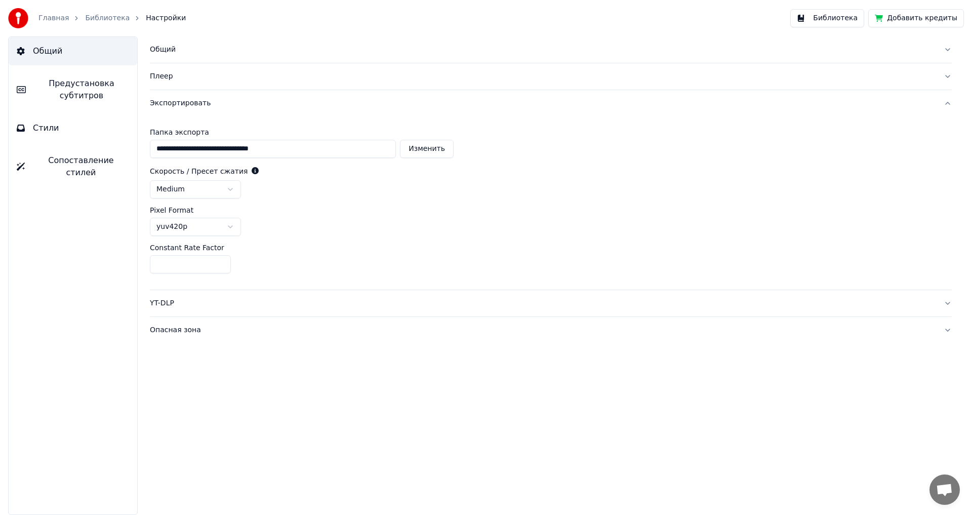
click at [829, 17] on button "Библиотека" at bounding box center [827, 18] width 74 height 18
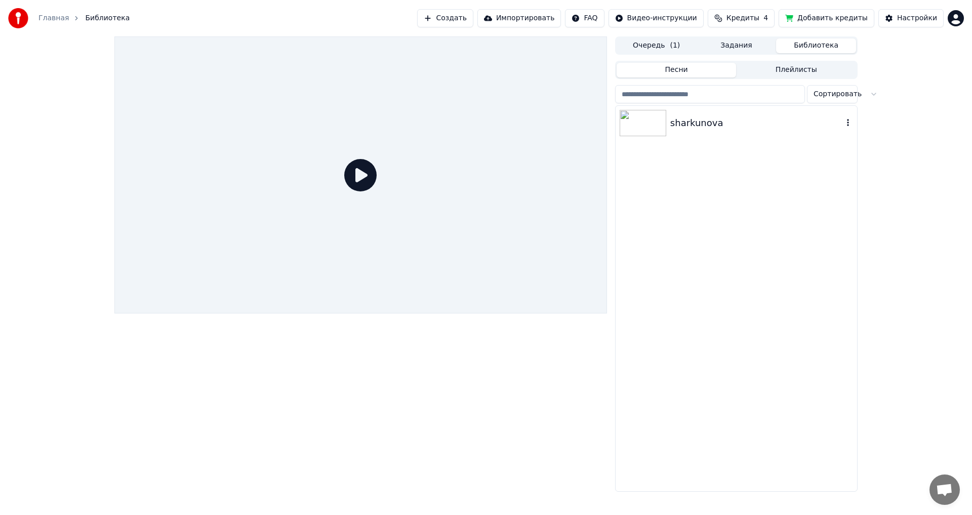
click at [640, 120] on img at bounding box center [642, 123] width 47 height 26
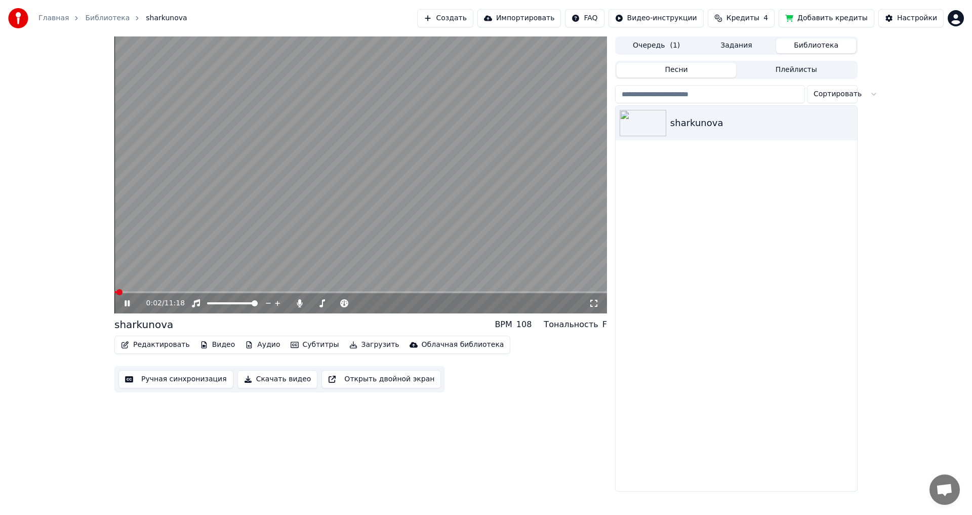
click at [126, 301] on icon at bounding box center [126, 303] width 5 height 6
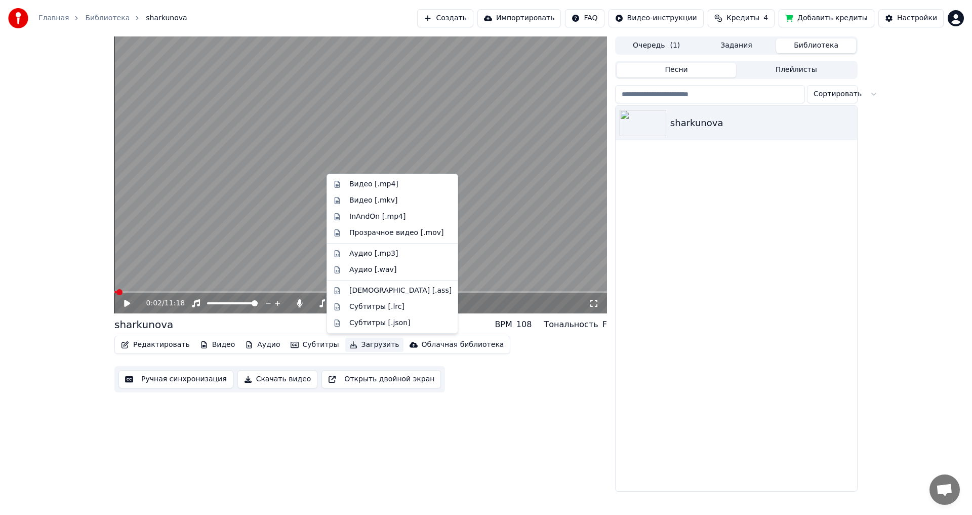
click at [360, 345] on button "Загрузить" at bounding box center [374, 344] width 58 height 14
click at [395, 184] on div "Видео [.mp4]" at bounding box center [400, 184] width 102 height 10
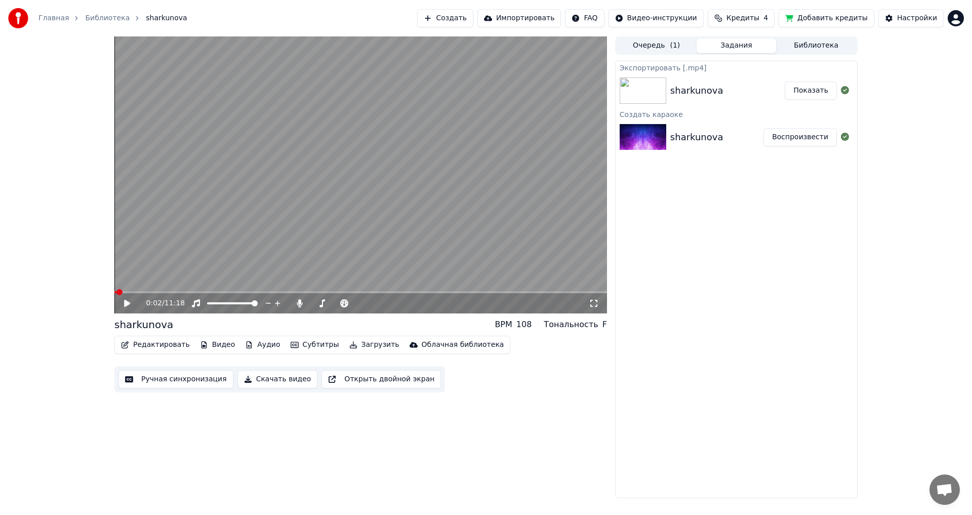
click at [806, 88] on button "Показать" at bounding box center [810, 90] width 52 height 18
